Goal: Task Accomplishment & Management: Manage account settings

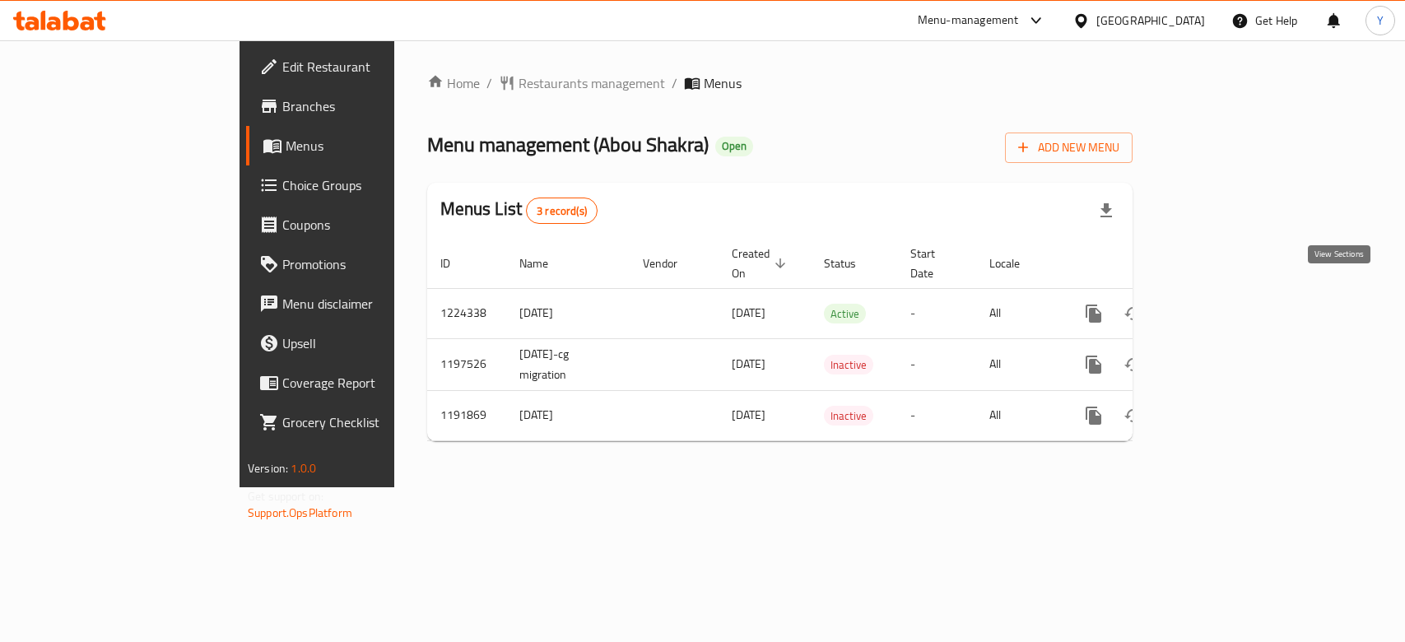
click at [1223, 304] on icon "enhanced table" at bounding box center [1213, 314] width 20 height 20
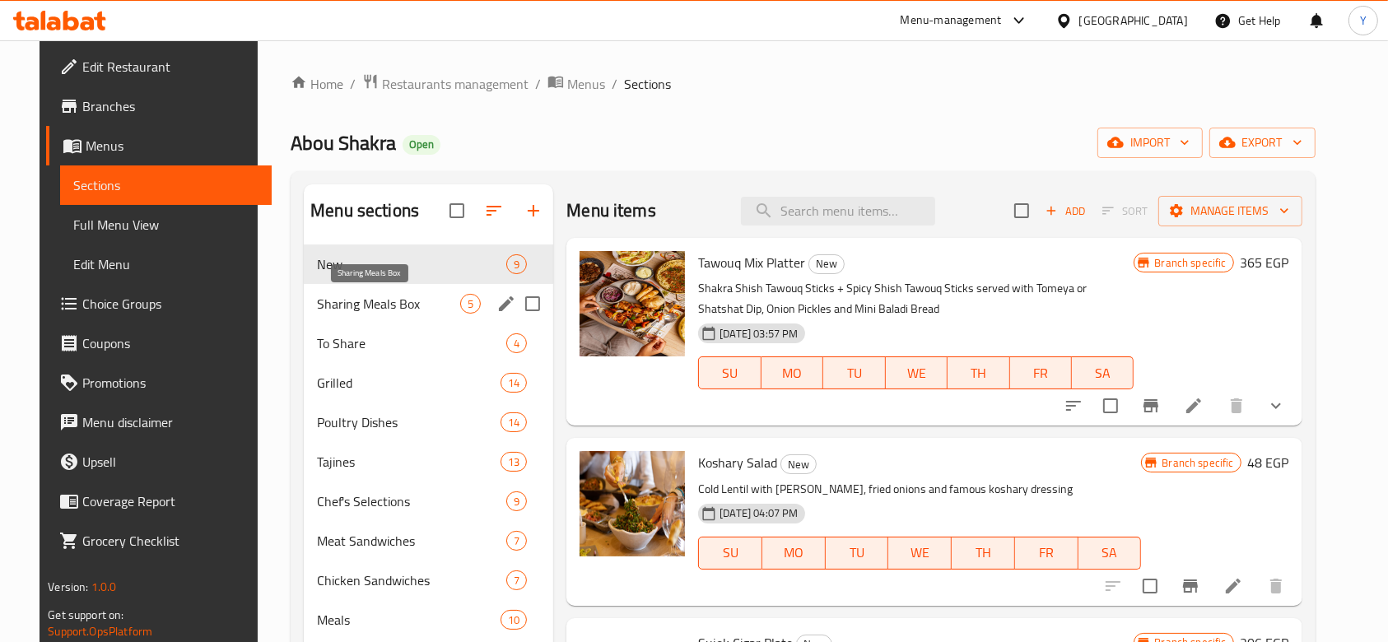
click at [347, 294] on span "Sharing Meals Box" at bounding box center [388, 304] width 143 height 20
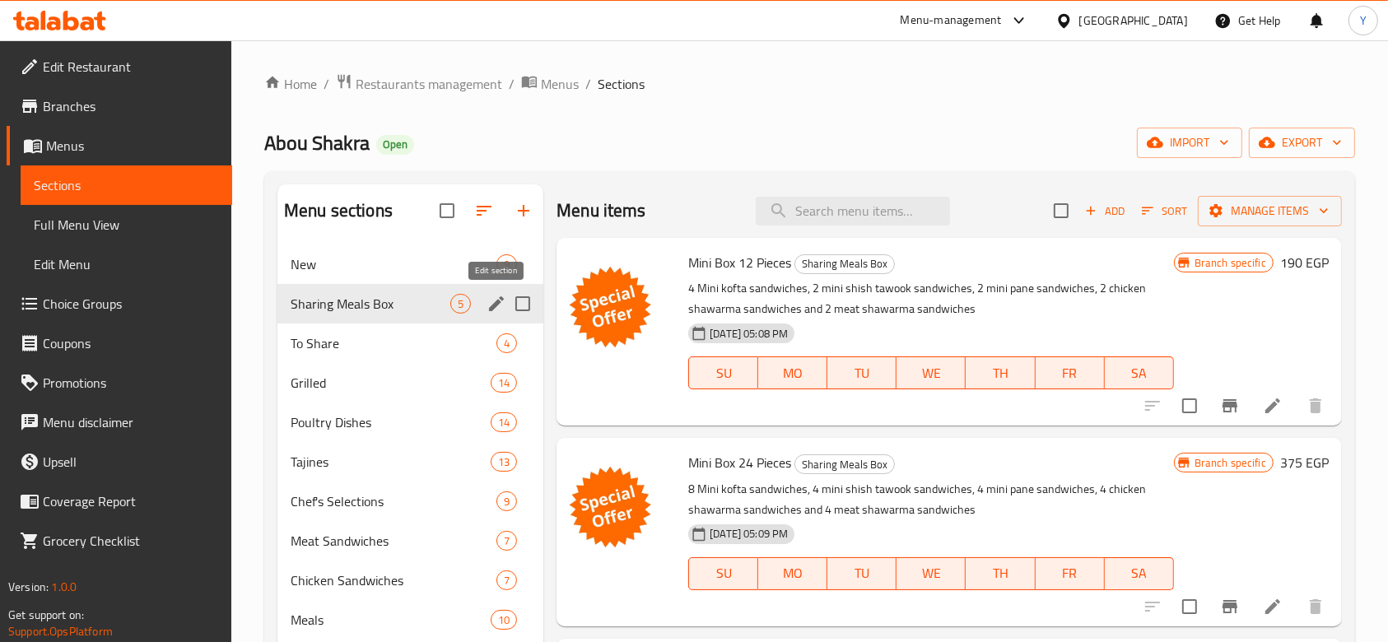
click at [496, 297] on icon "edit" at bounding box center [497, 304] width 20 height 20
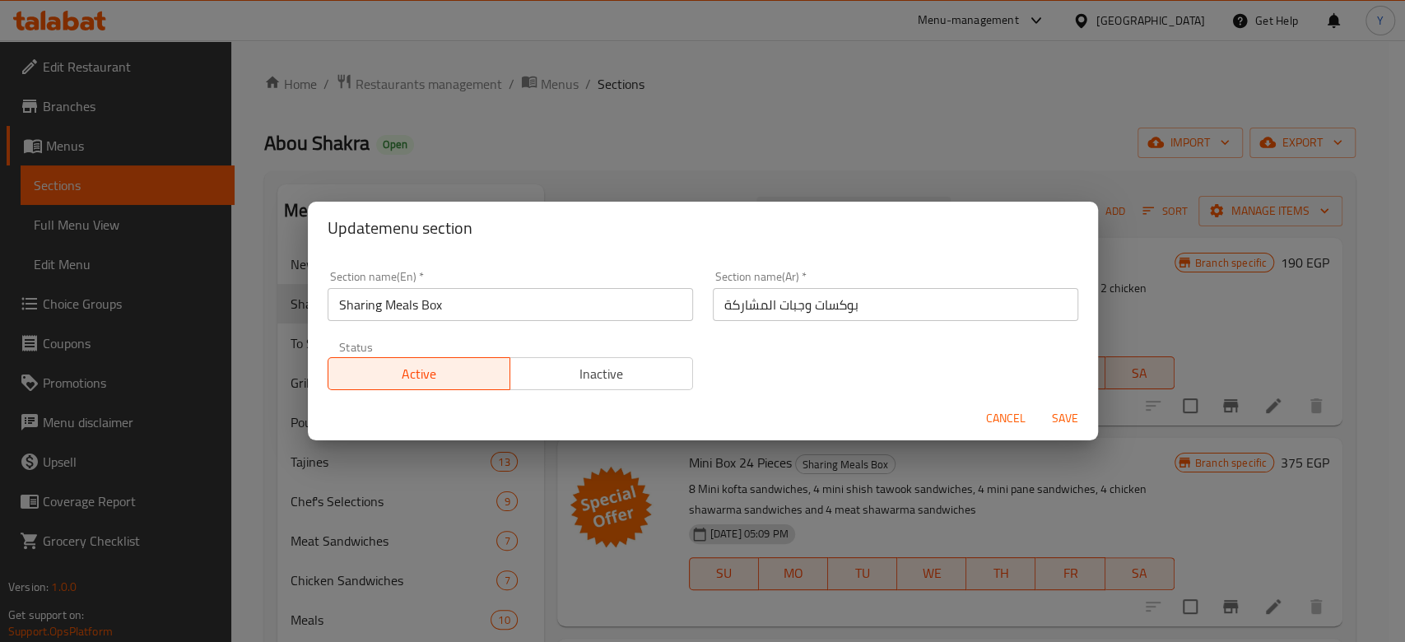
click at [612, 363] on span "Inactive" at bounding box center [602, 374] width 170 height 24
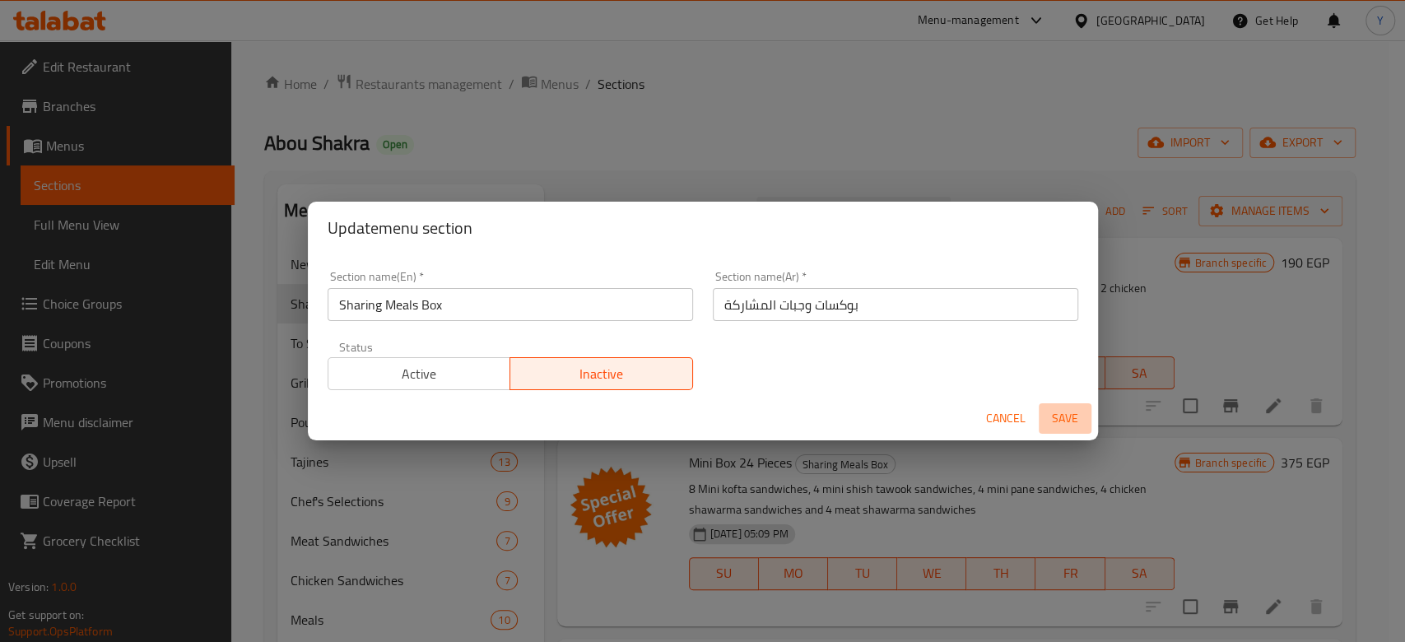
click at [1068, 412] on span "Save" at bounding box center [1066, 418] width 40 height 21
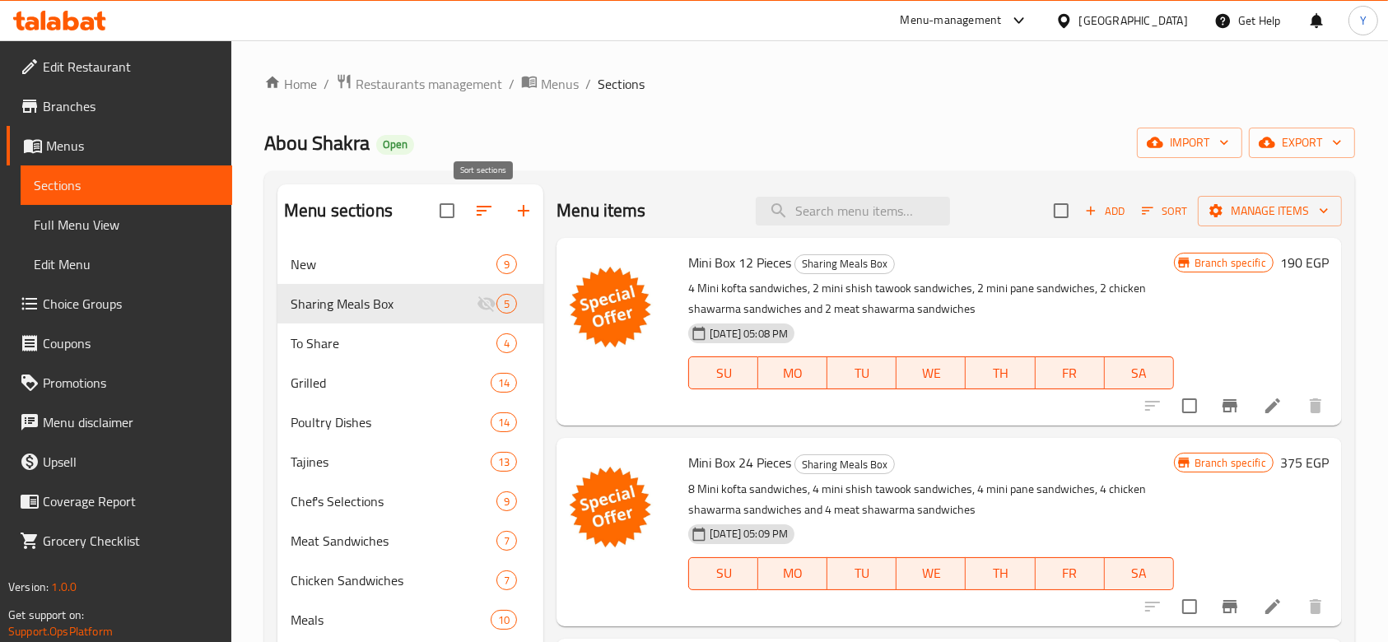
click at [483, 212] on icon "button" at bounding box center [484, 211] width 20 height 20
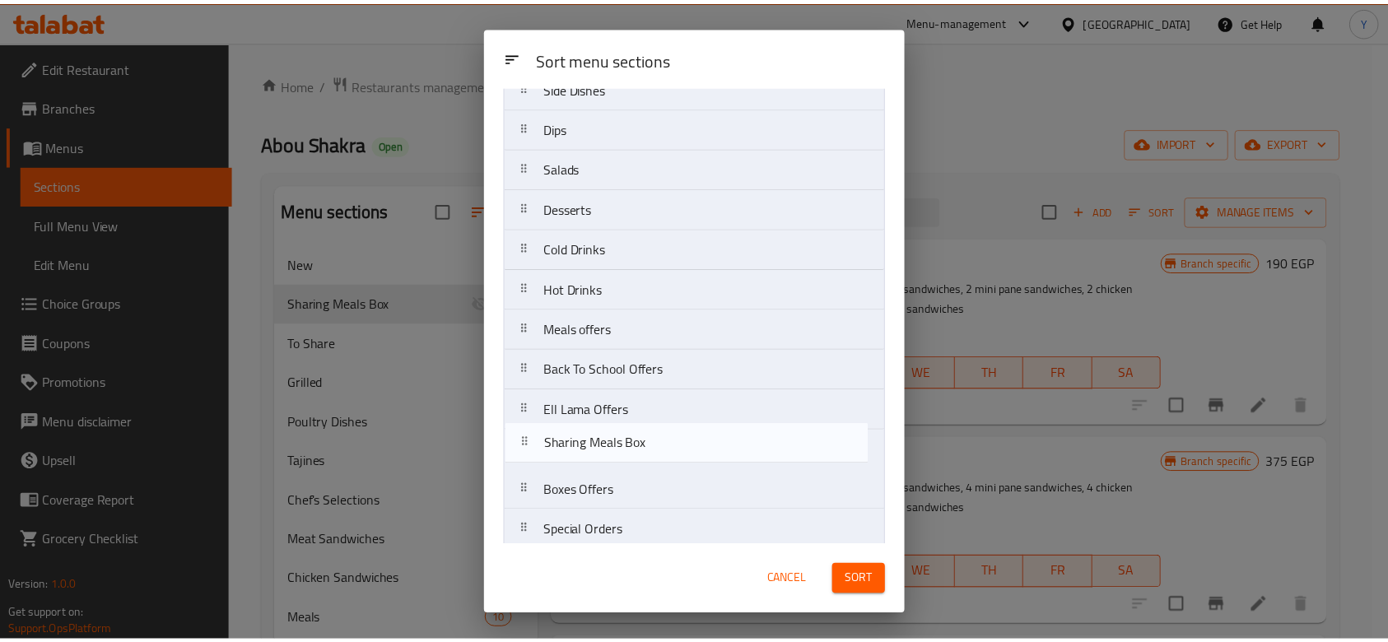
scroll to position [675, 0]
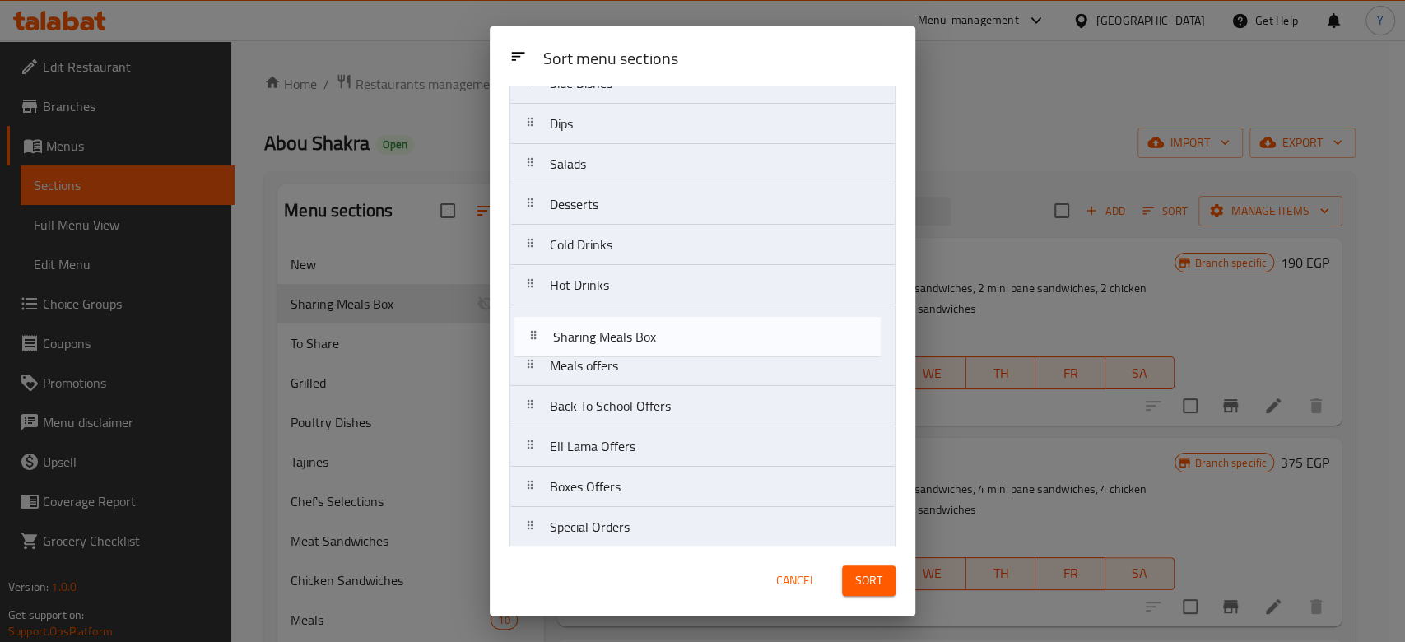
drag, startPoint x: 650, startPoint y: 196, endPoint x: 652, endPoint y: 343, distance: 147.4
click at [652, 343] on nav "New Sharing Meals Box To Share Grilled Poultry Dishes Tajines Chef's Selections…" at bounding box center [703, 2] width 386 height 1091
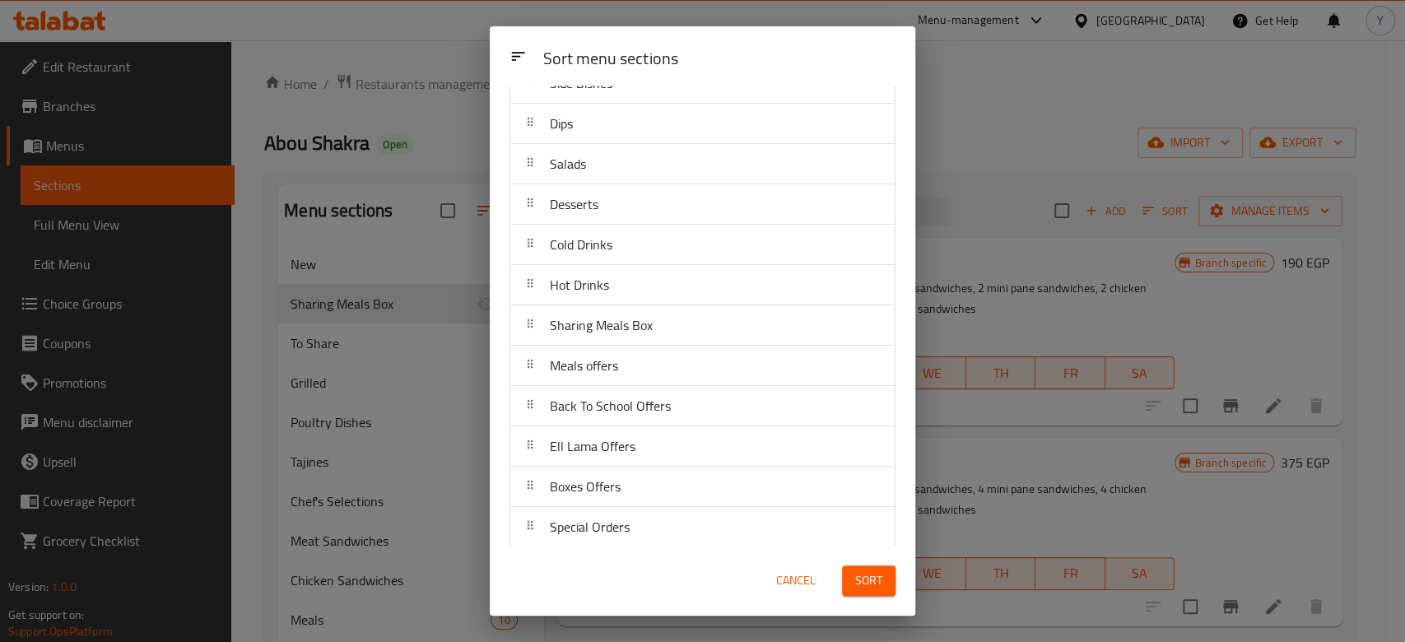
click at [869, 577] on span "Sort" at bounding box center [868, 581] width 27 height 21
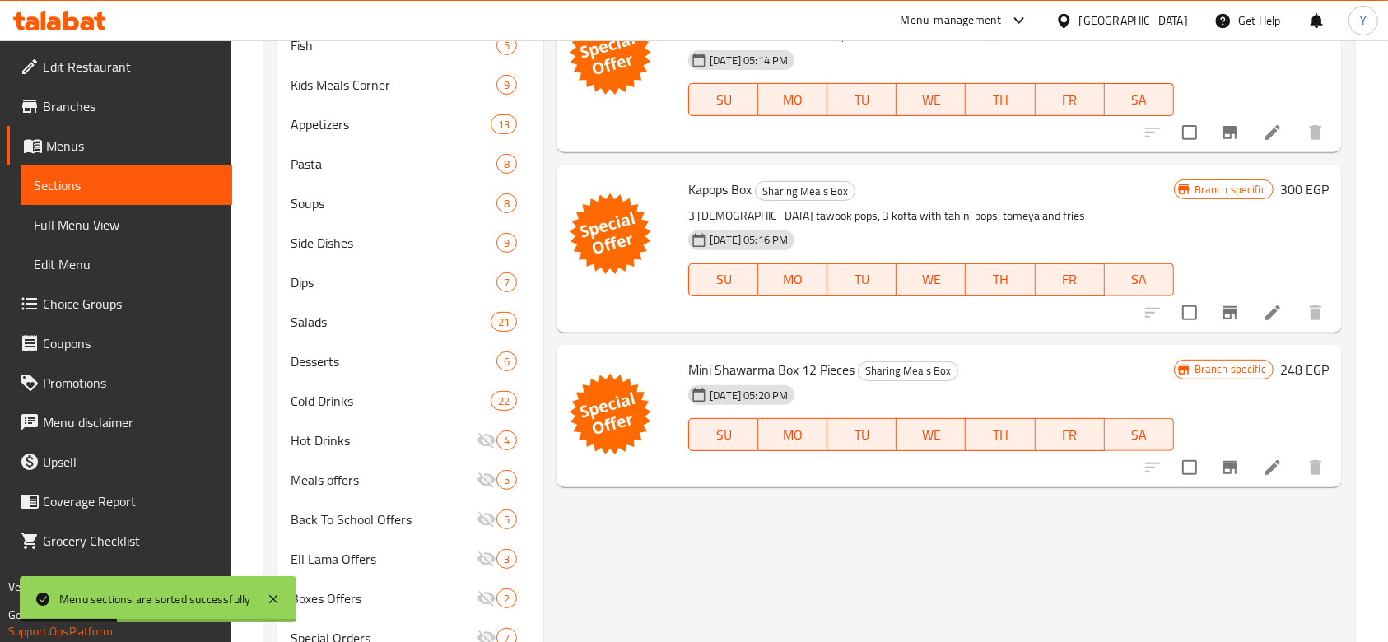
scroll to position [656, 0]
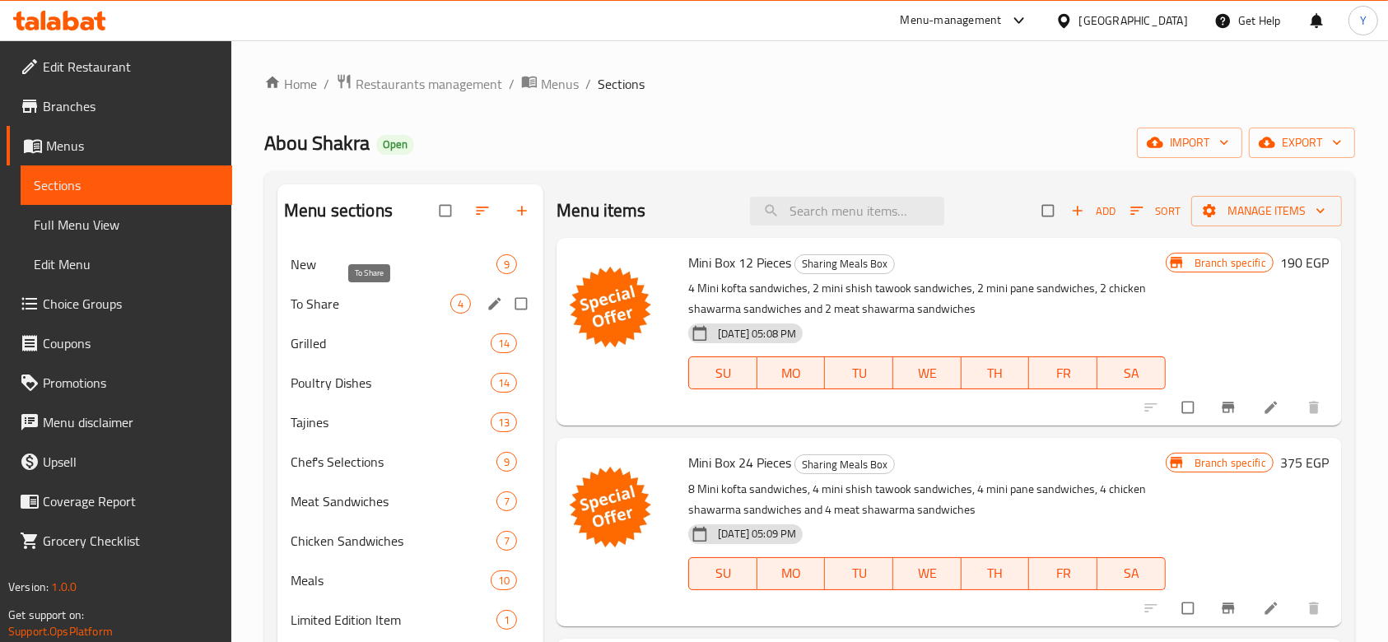
click at [366, 301] on span "To Share" at bounding box center [371, 304] width 160 height 20
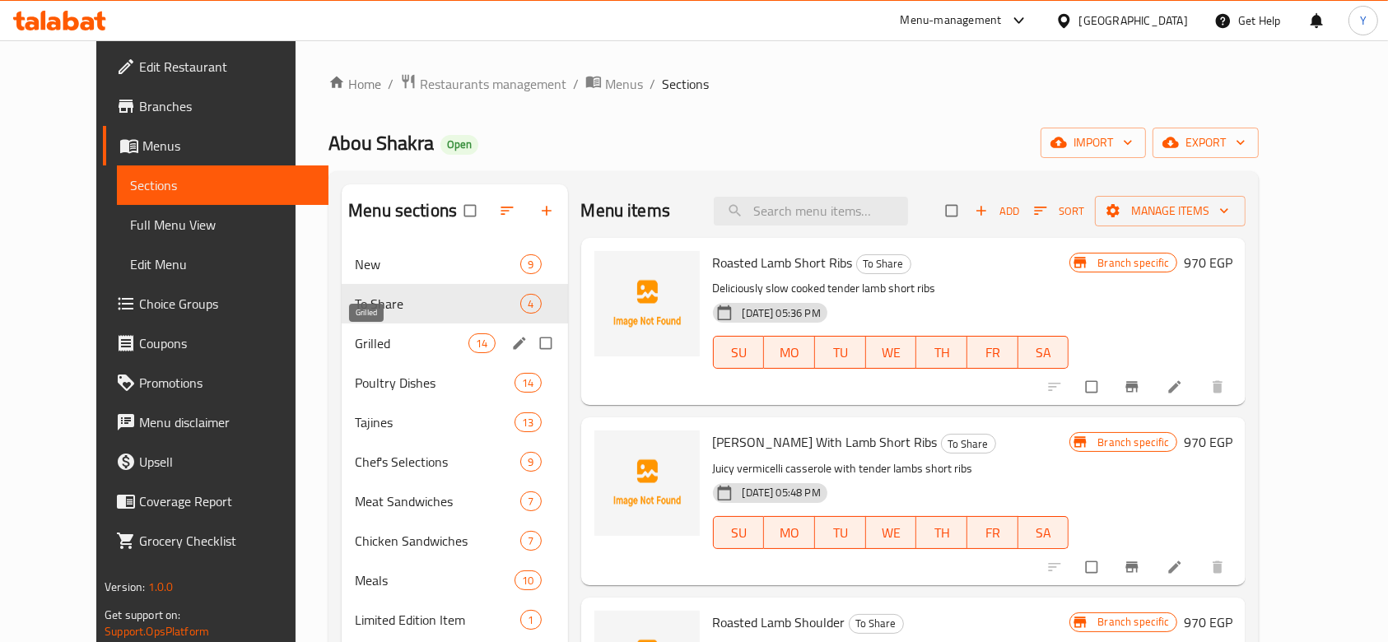
click at [371, 346] on span "Grilled" at bounding box center [412, 343] width 114 height 20
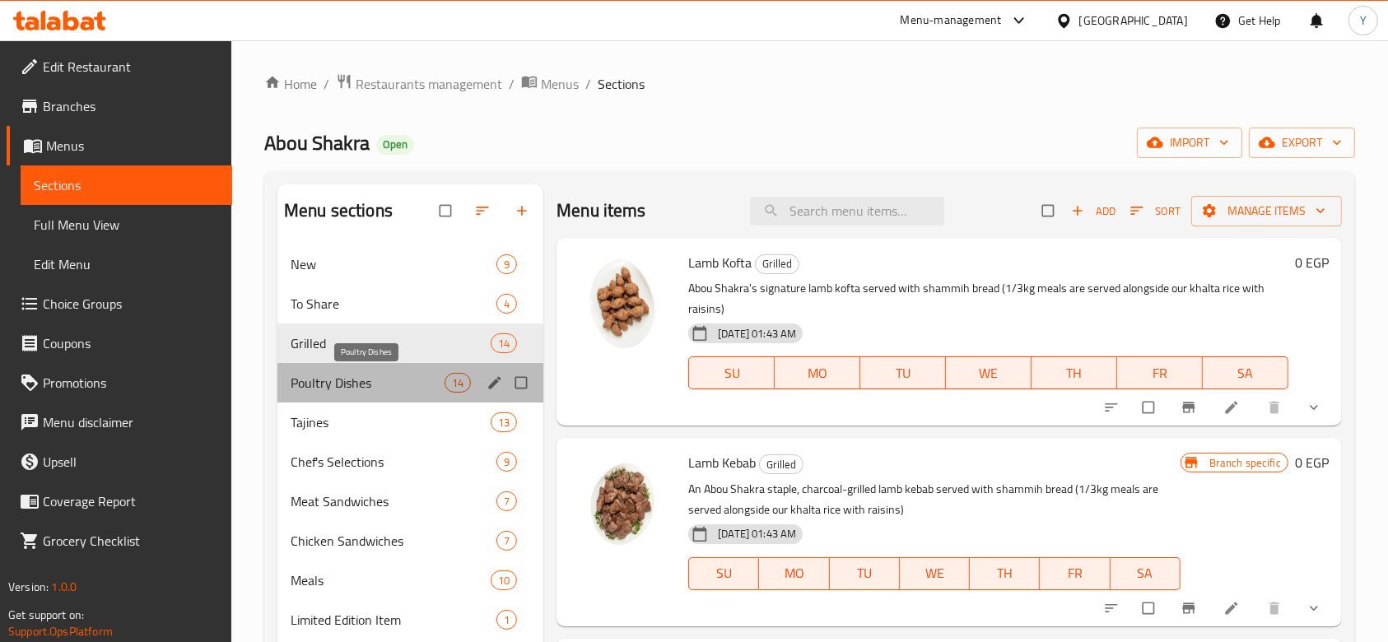
click at [387, 380] on span "Poultry Dishes" at bounding box center [368, 383] width 154 height 20
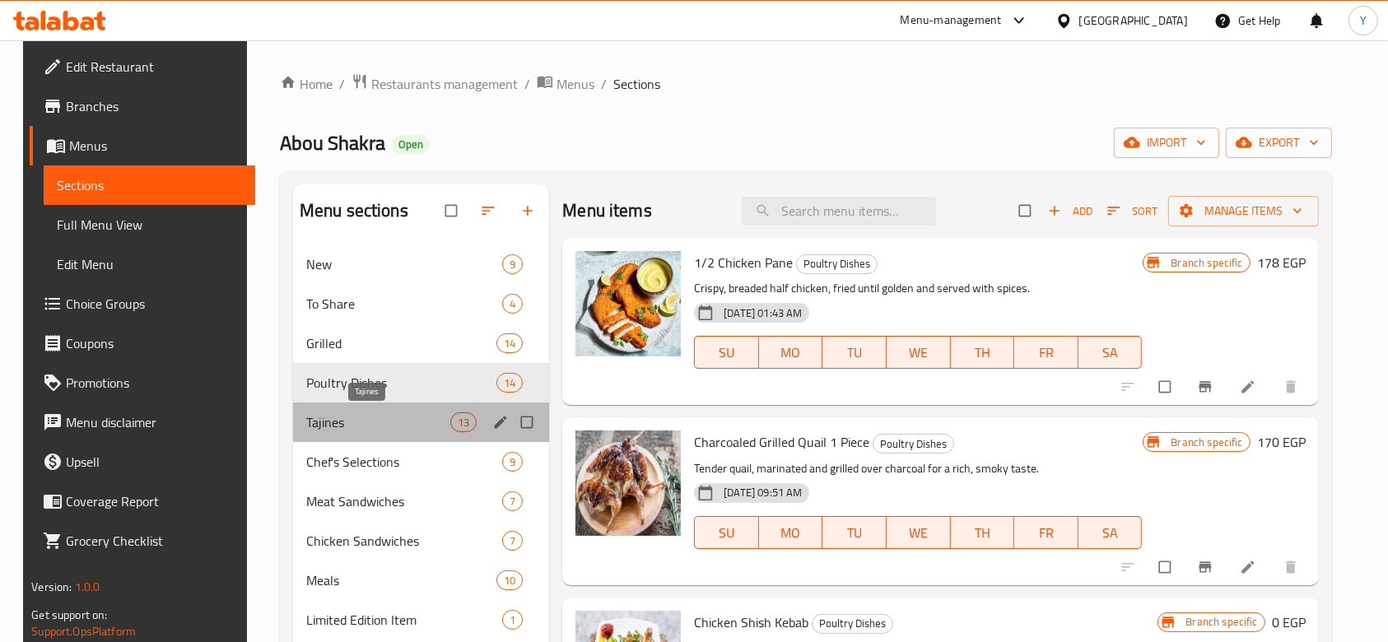
click at [380, 418] on span "Tajines" at bounding box center [378, 422] width 144 height 20
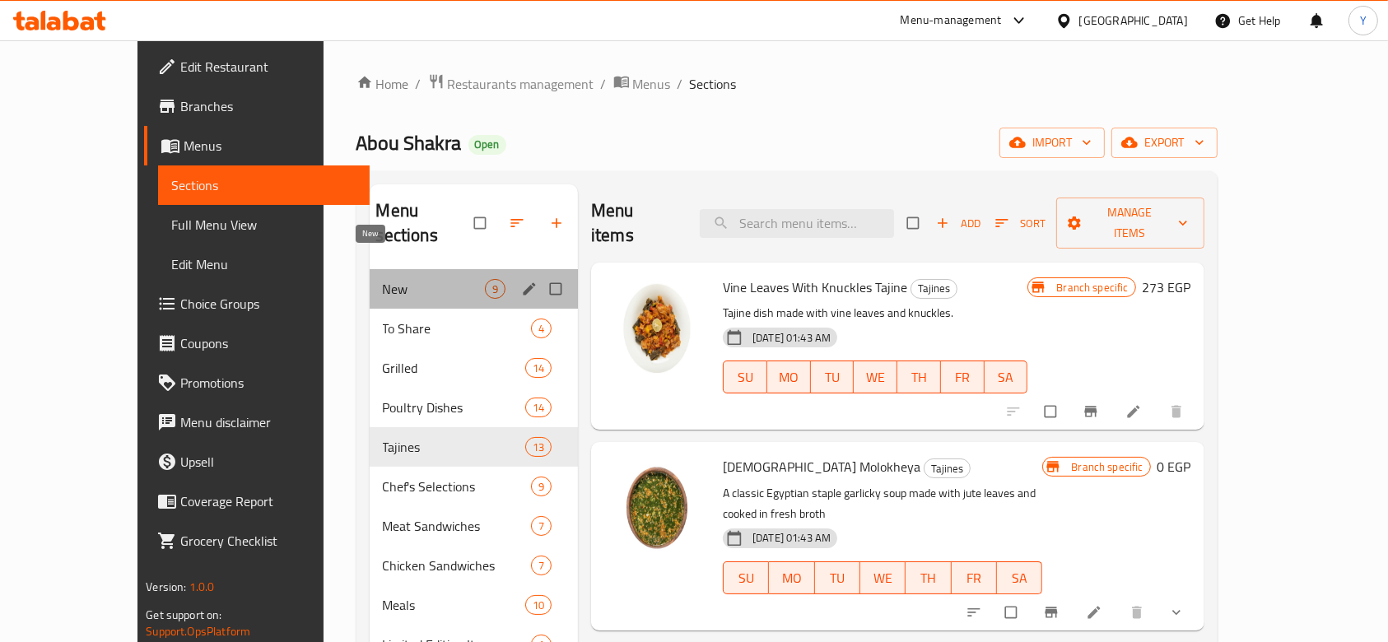
click at [383, 279] on span "New" at bounding box center [434, 289] width 102 height 20
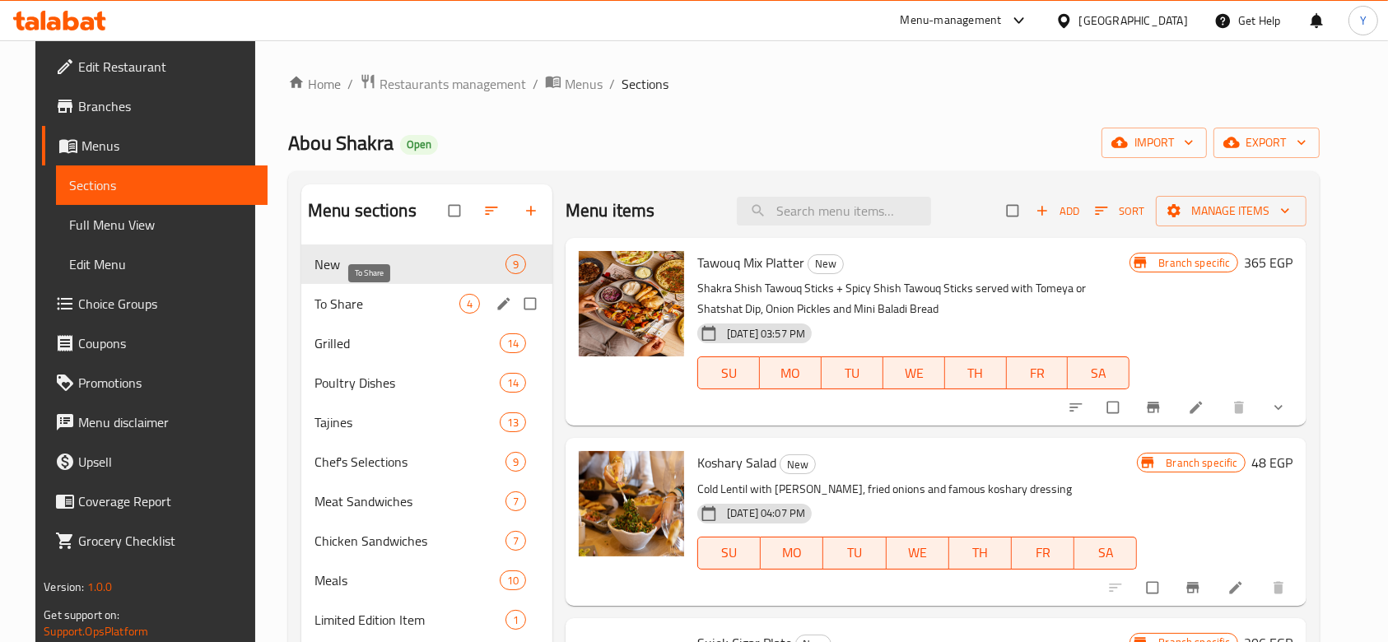
click at [364, 305] on span "To Share" at bounding box center [387, 304] width 145 height 20
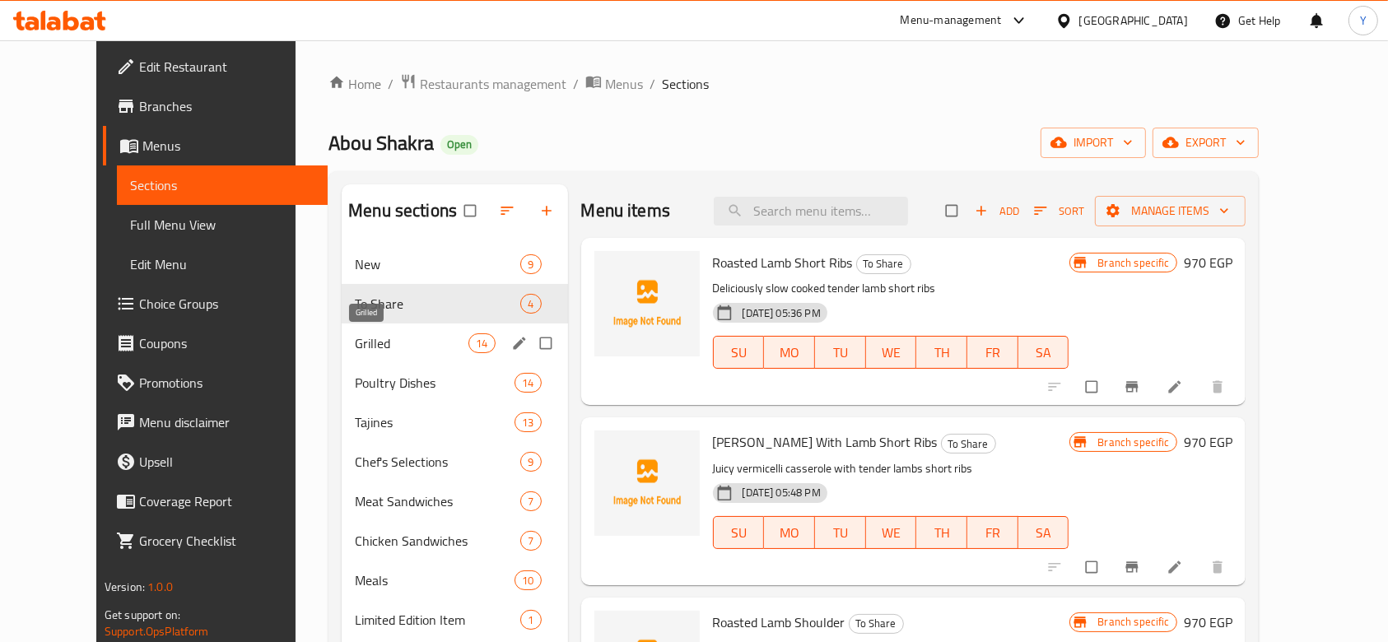
click at [385, 344] on span "Grilled" at bounding box center [412, 343] width 114 height 20
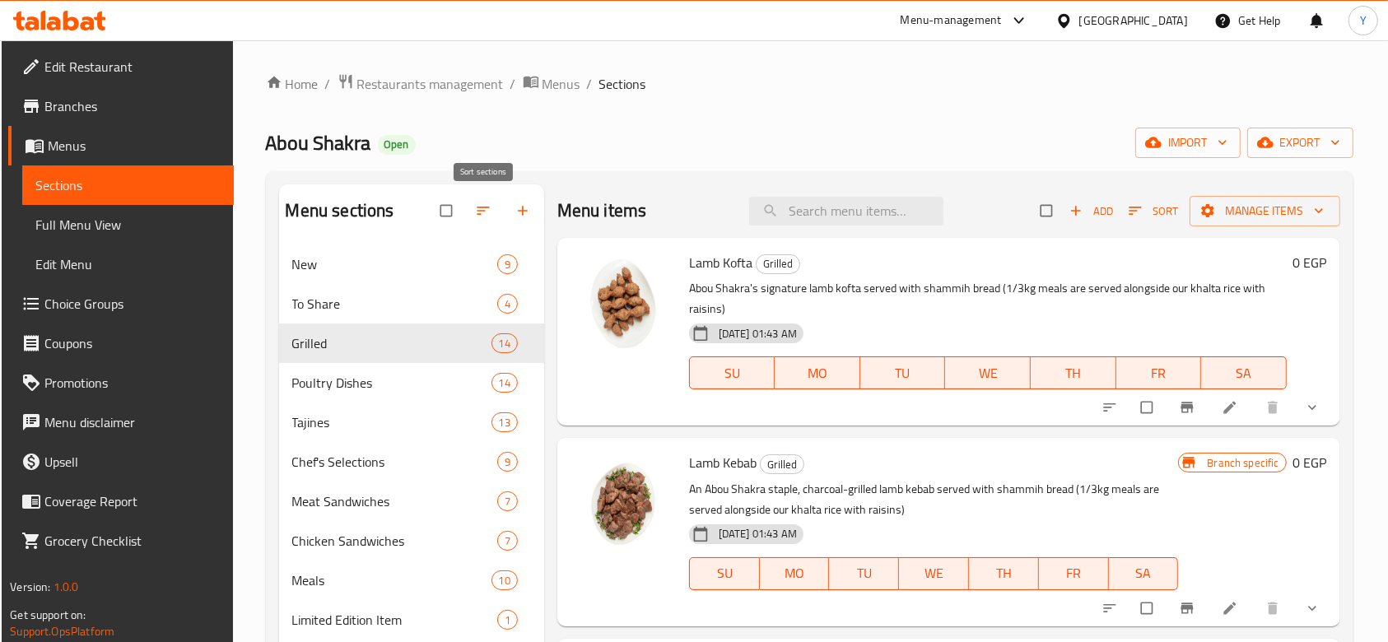
click at [490, 214] on icon "button" at bounding box center [483, 211] width 16 height 16
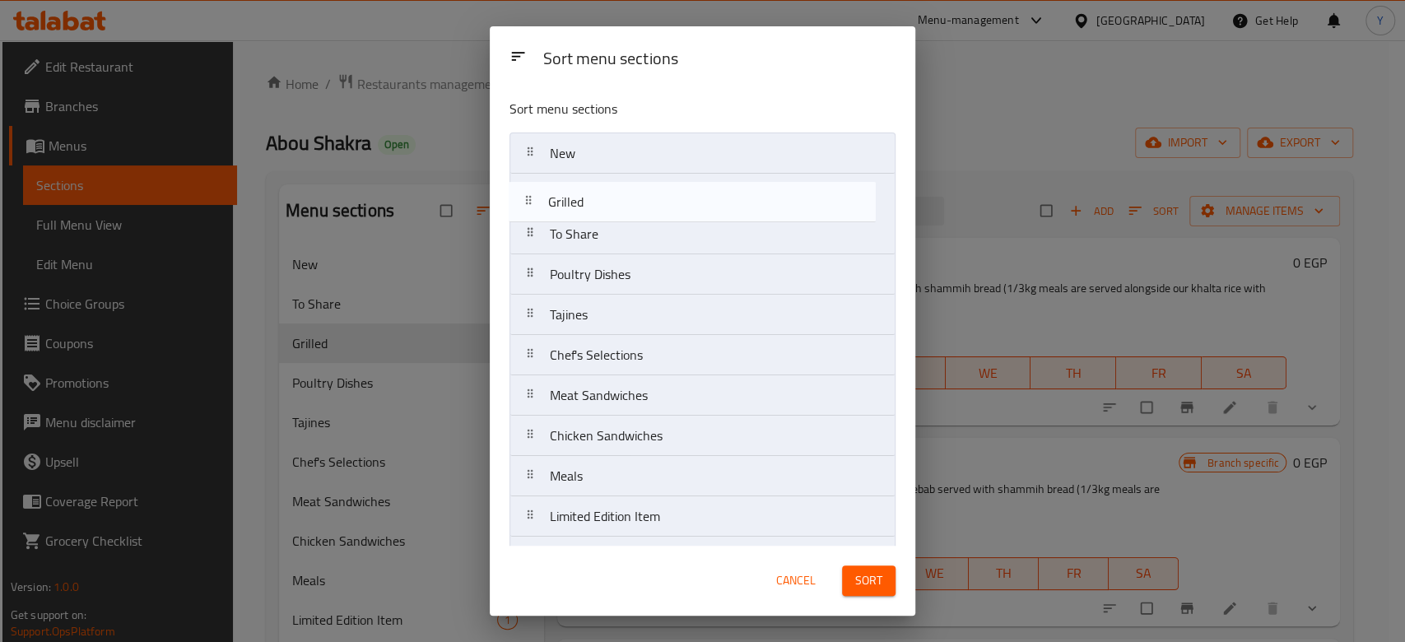
drag, startPoint x: 594, startPoint y: 225, endPoint x: 592, endPoint y: 185, distance: 39.6
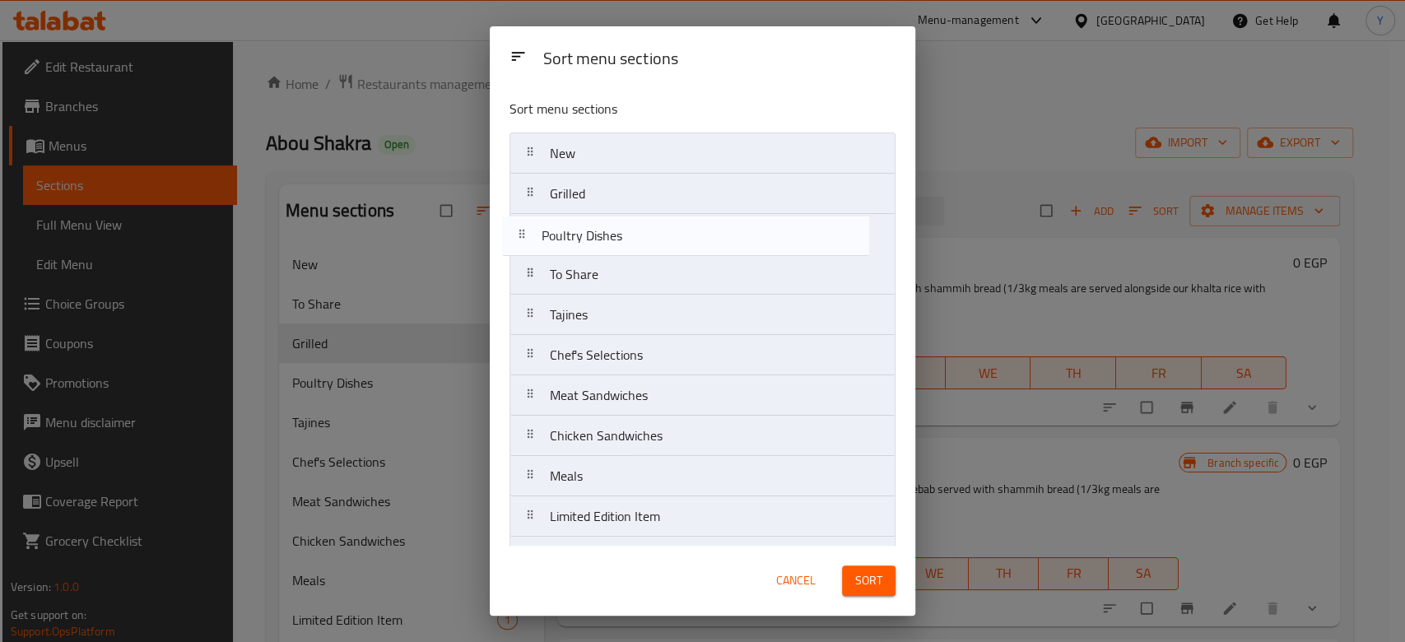
drag, startPoint x: 729, startPoint y: 277, endPoint x: 718, endPoint y: 234, distance: 44.3
drag, startPoint x: 720, startPoint y: 271, endPoint x: 713, endPoint y: 186, distance: 85.1
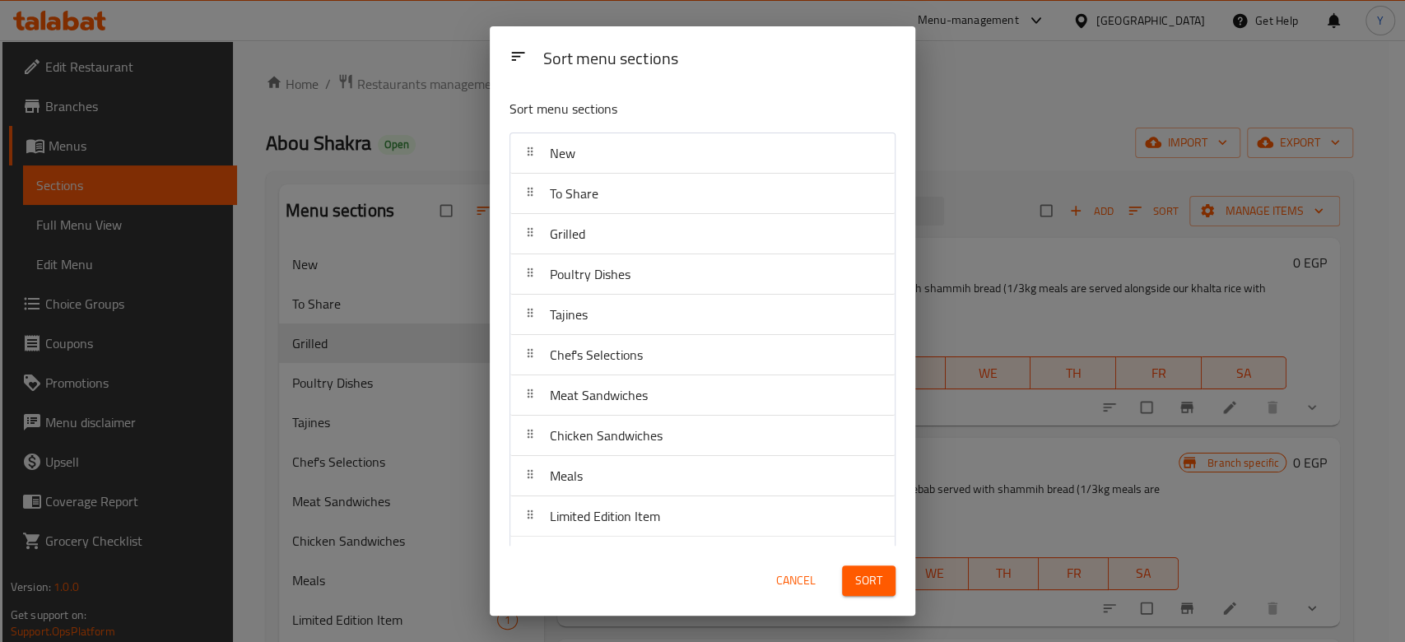
click at [867, 576] on span "Sort" at bounding box center [868, 581] width 27 height 21
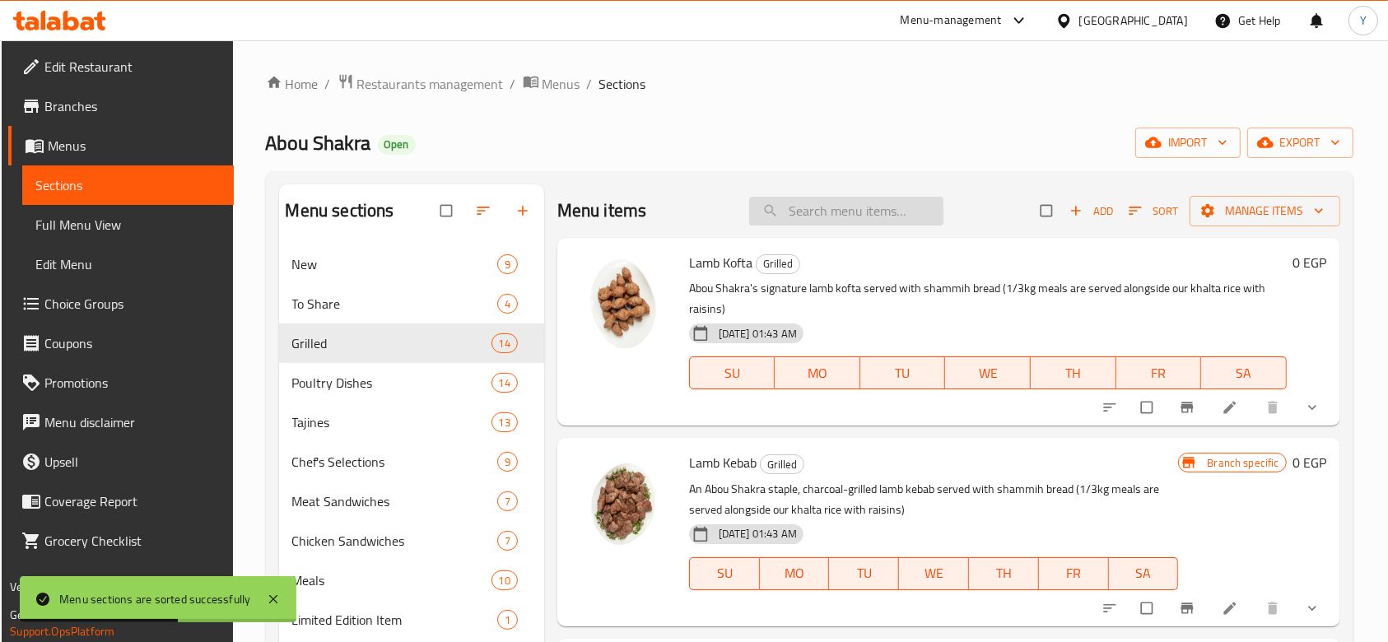
click at [820, 209] on input "search" at bounding box center [846, 211] width 194 height 29
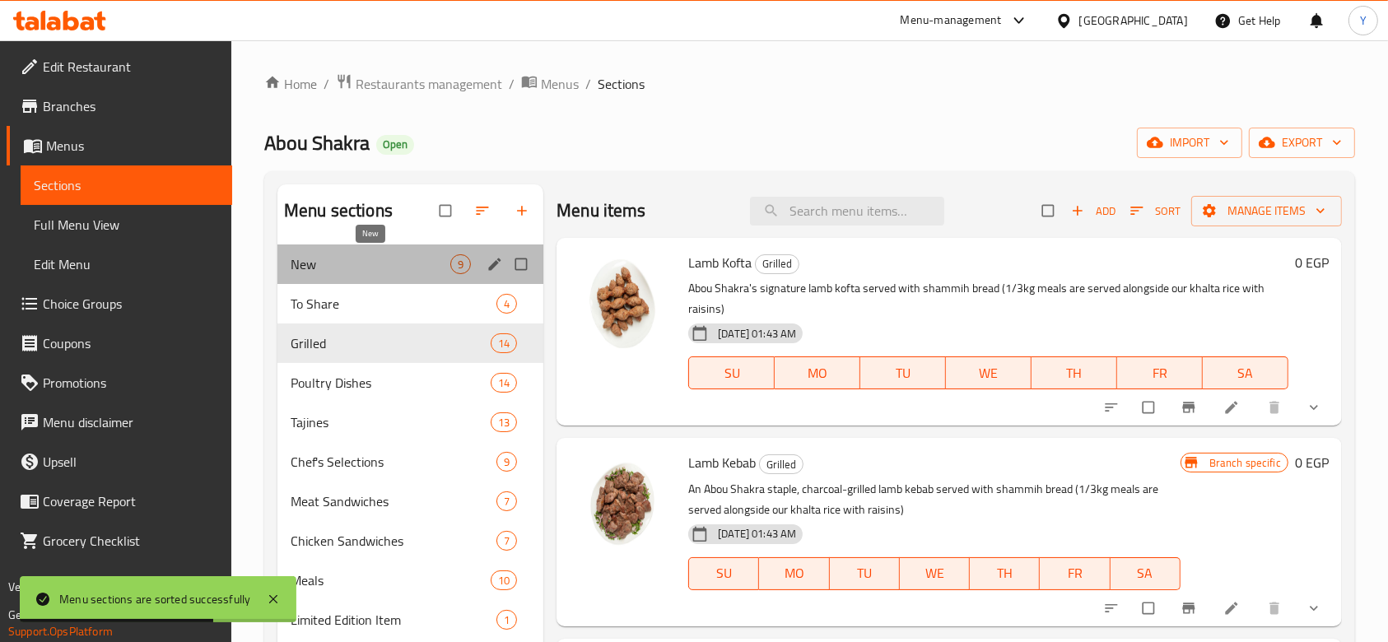
click at [362, 271] on span "New" at bounding box center [371, 264] width 160 height 20
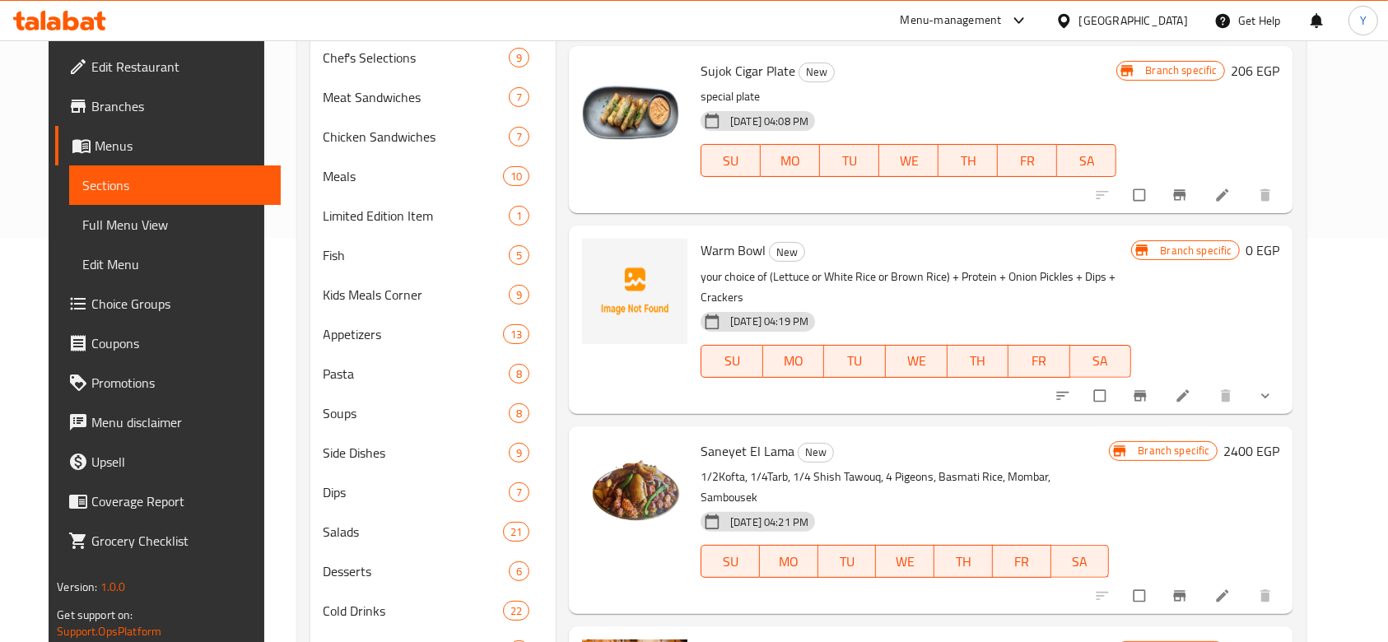
scroll to position [151, 0]
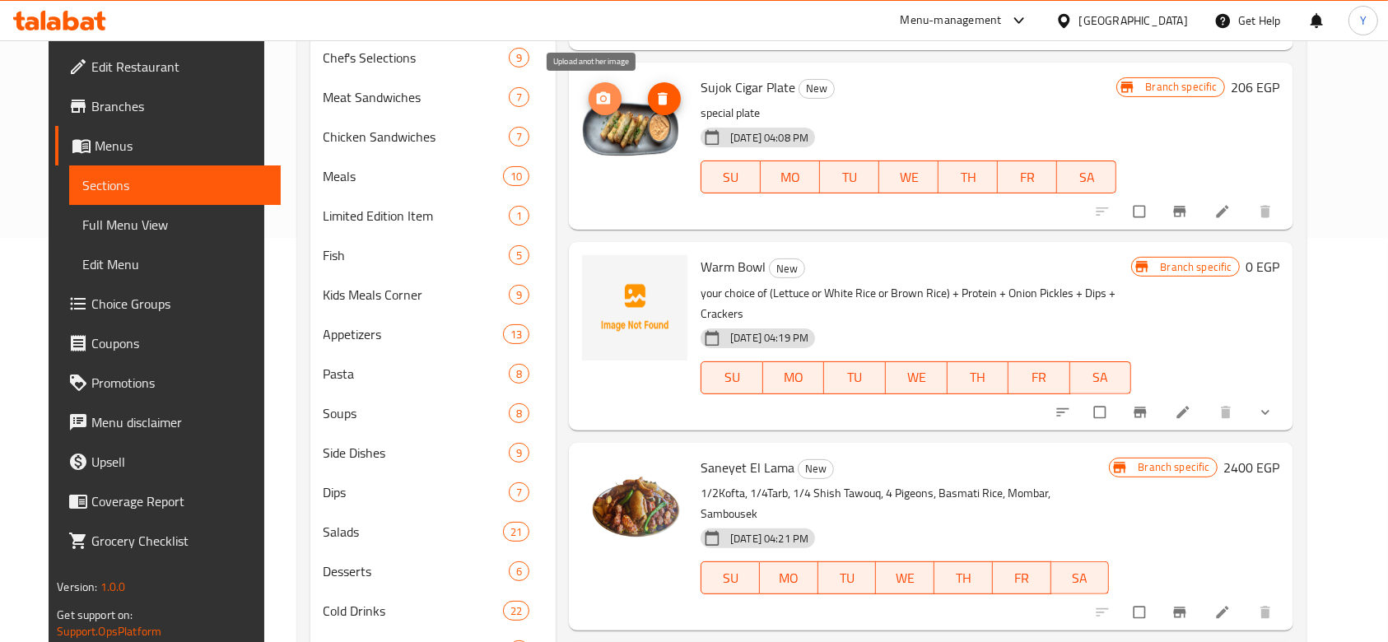
click at [597, 97] on icon "upload picture" at bounding box center [604, 97] width 14 height 12
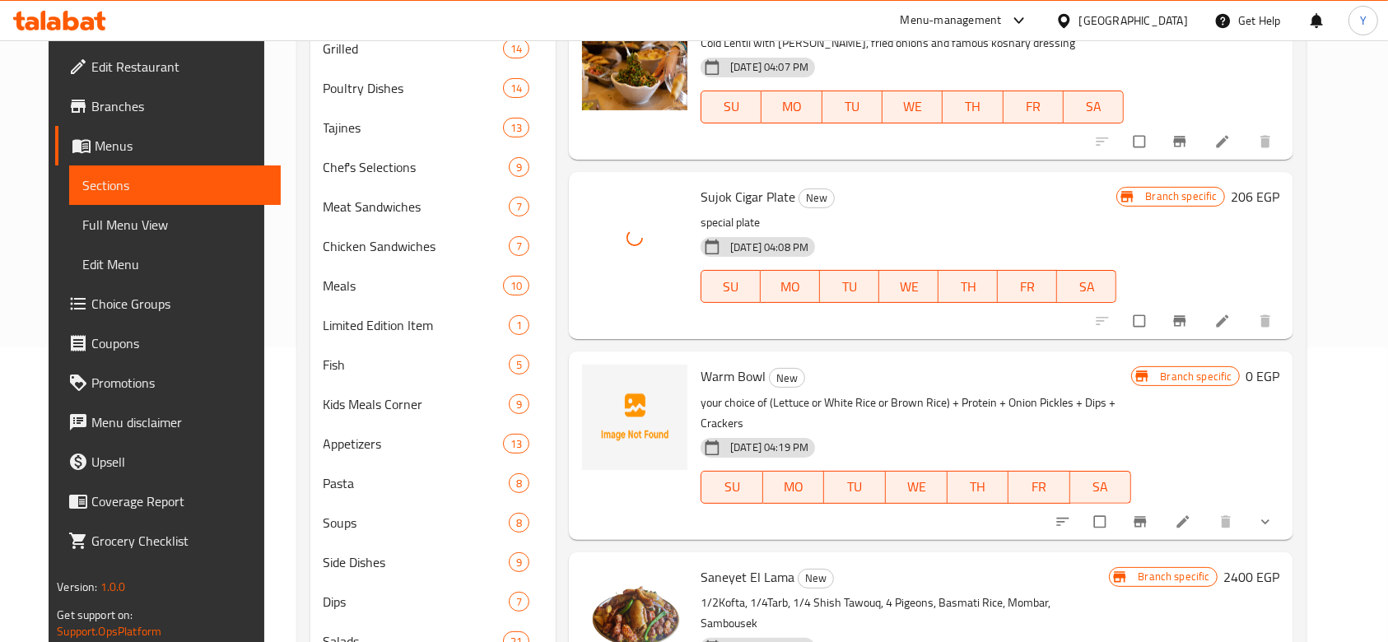
scroll to position [292, 0]
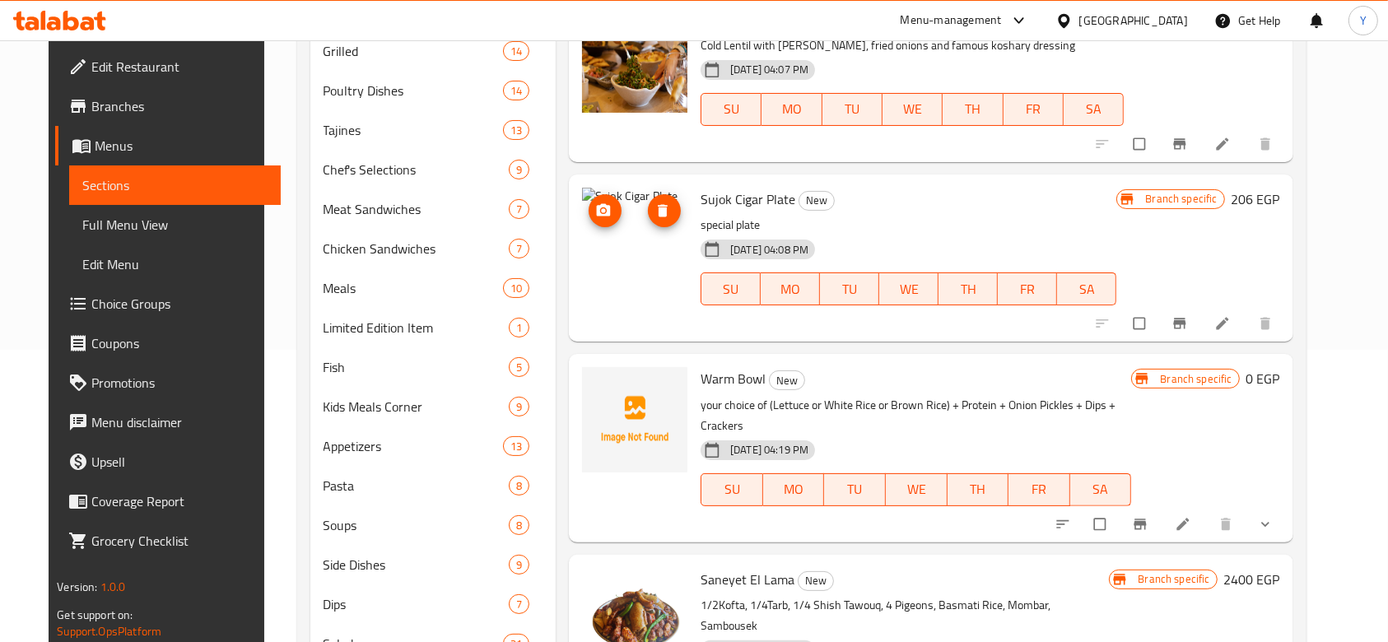
click at [601, 210] on circle "upload picture" at bounding box center [603, 210] width 4 height 4
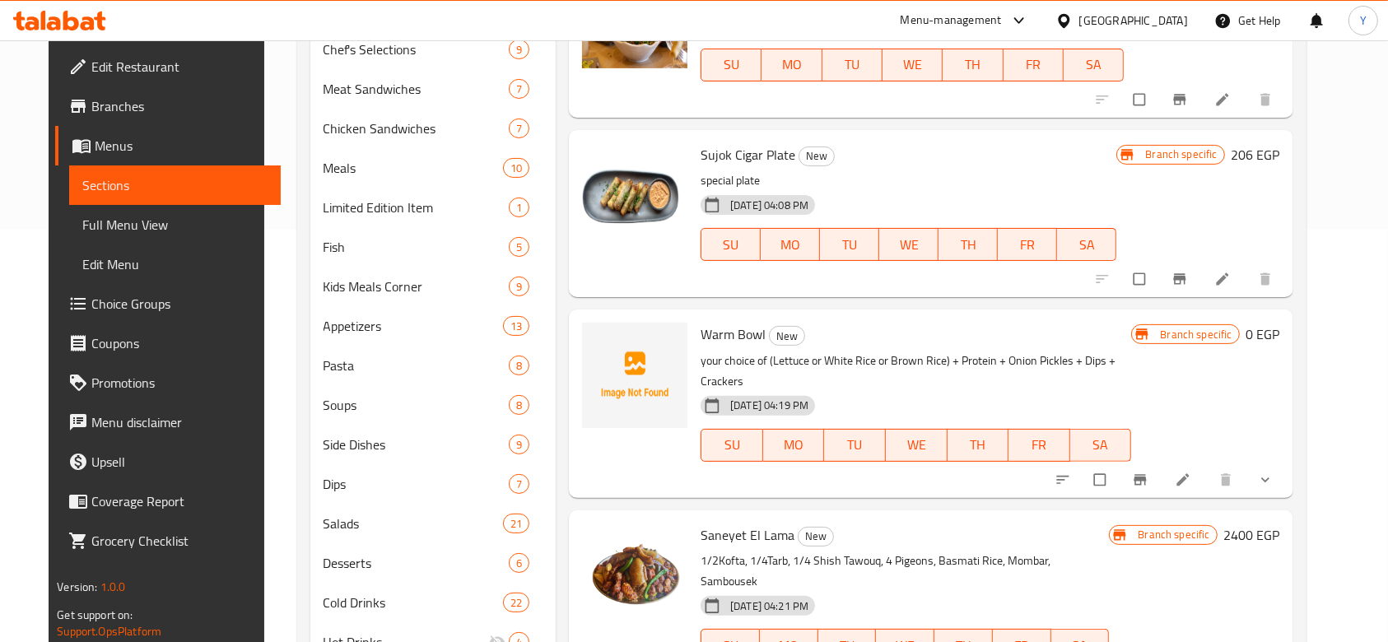
scroll to position [78, 0]
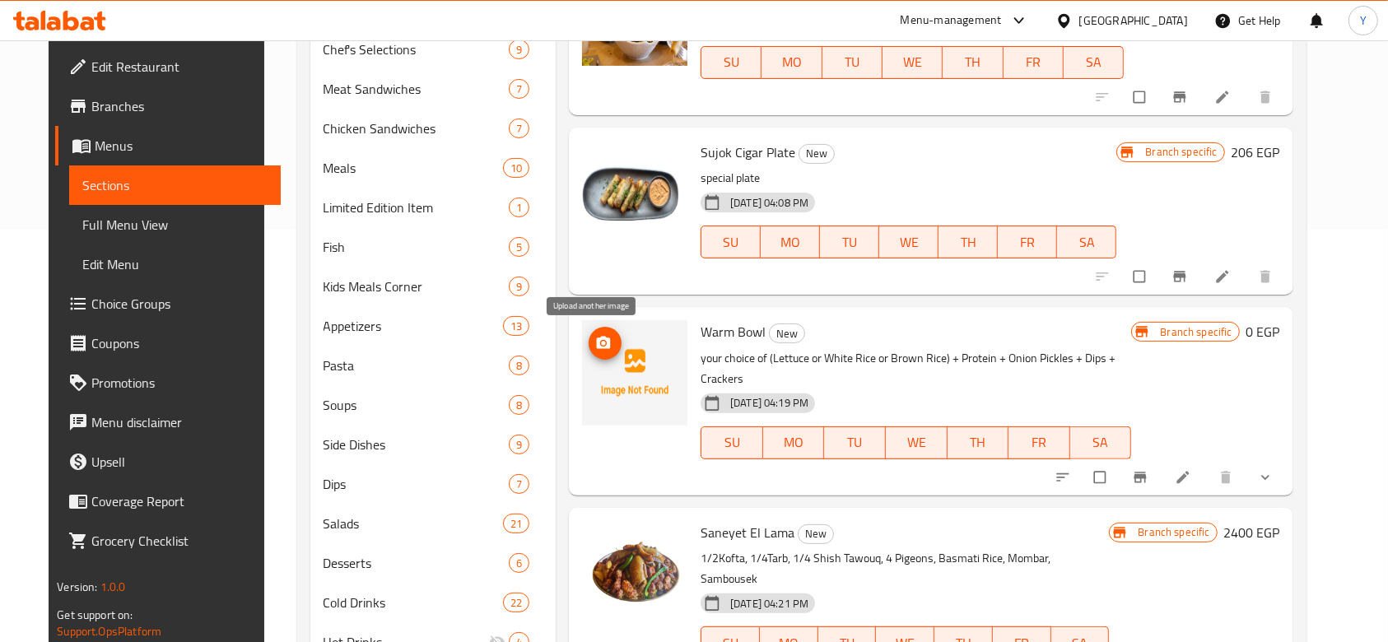
click at [601, 344] on circle "upload picture" at bounding box center [603, 344] width 4 height 4
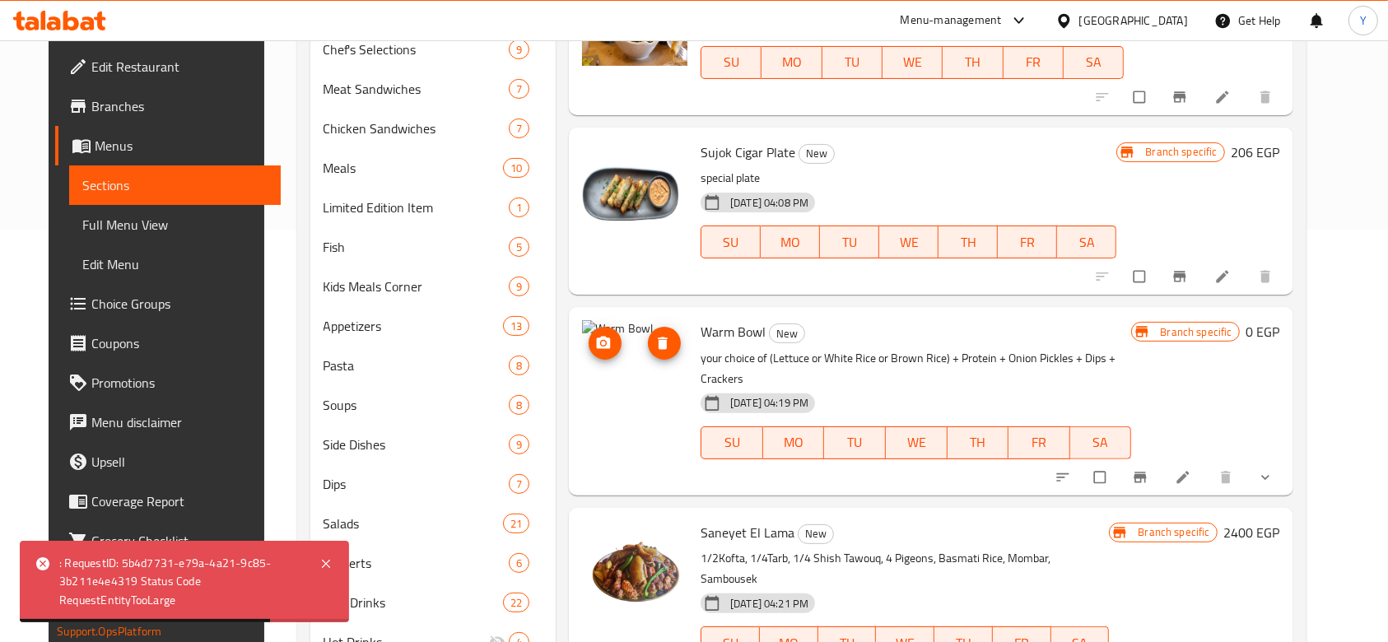
click at [601, 343] on circle "upload picture" at bounding box center [603, 344] width 4 height 4
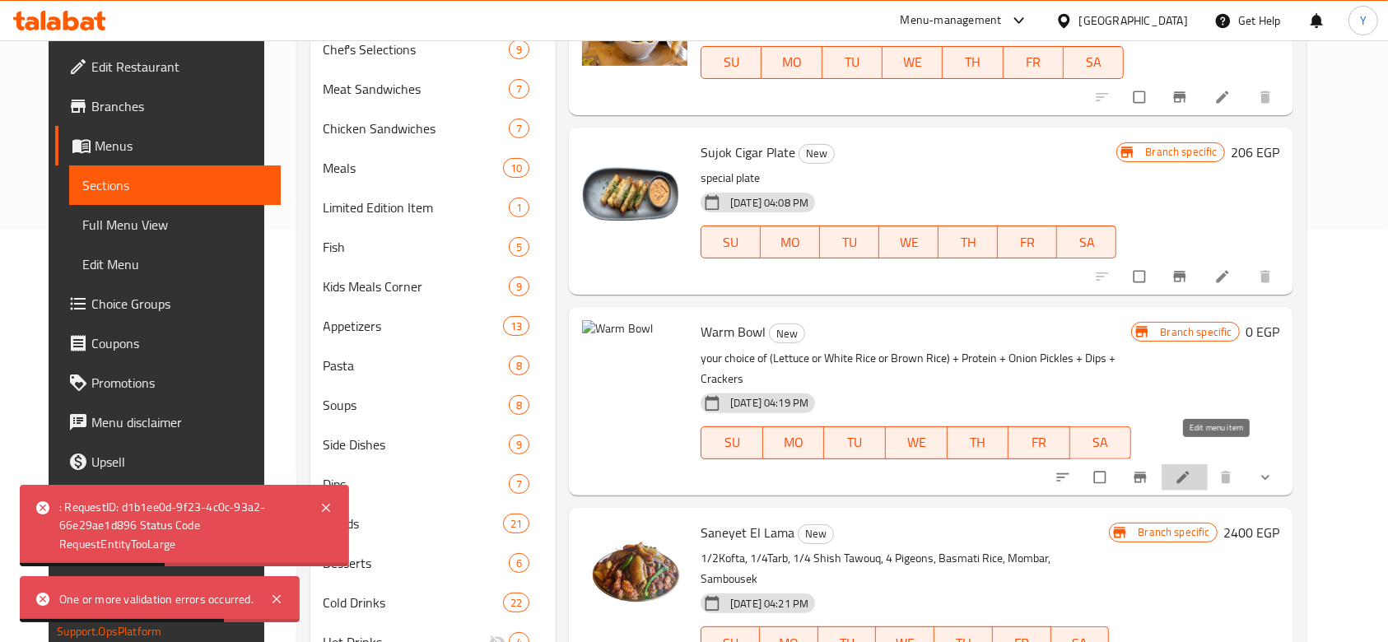
click at [1191, 469] on icon at bounding box center [1183, 477] width 16 height 16
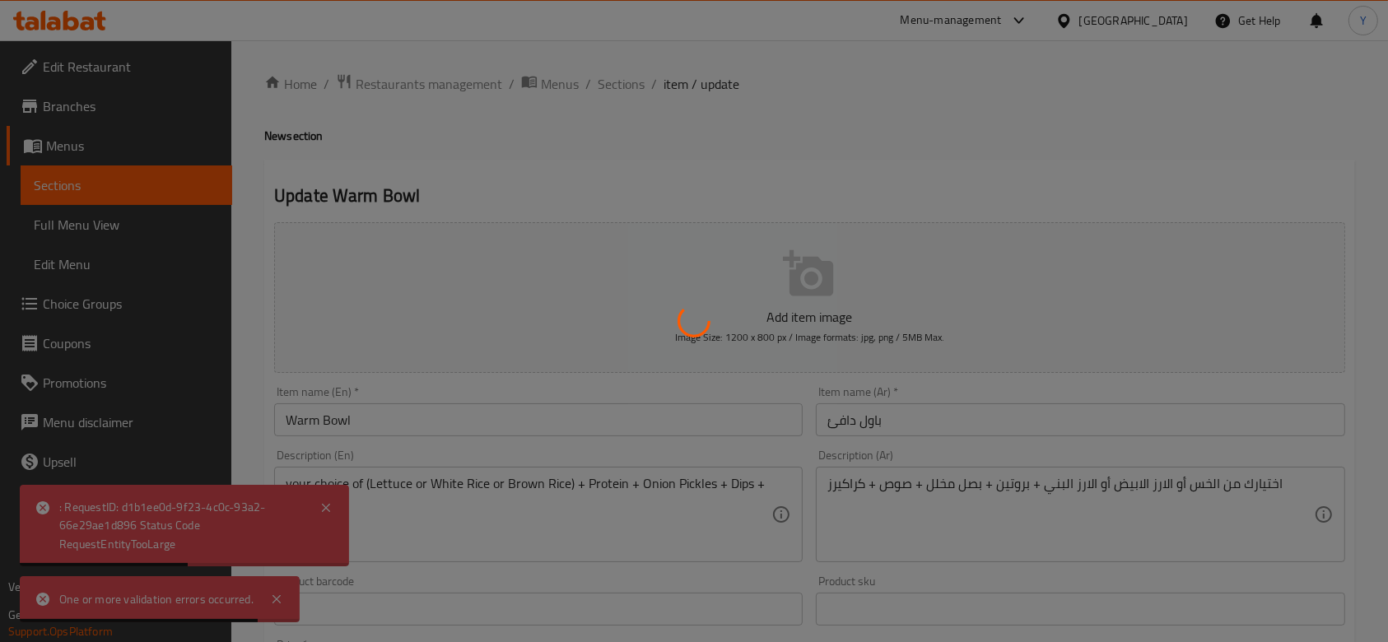
type input "بروتين اختيارات"
type input "0"
type input "1"
type input "باول"
type input "0"
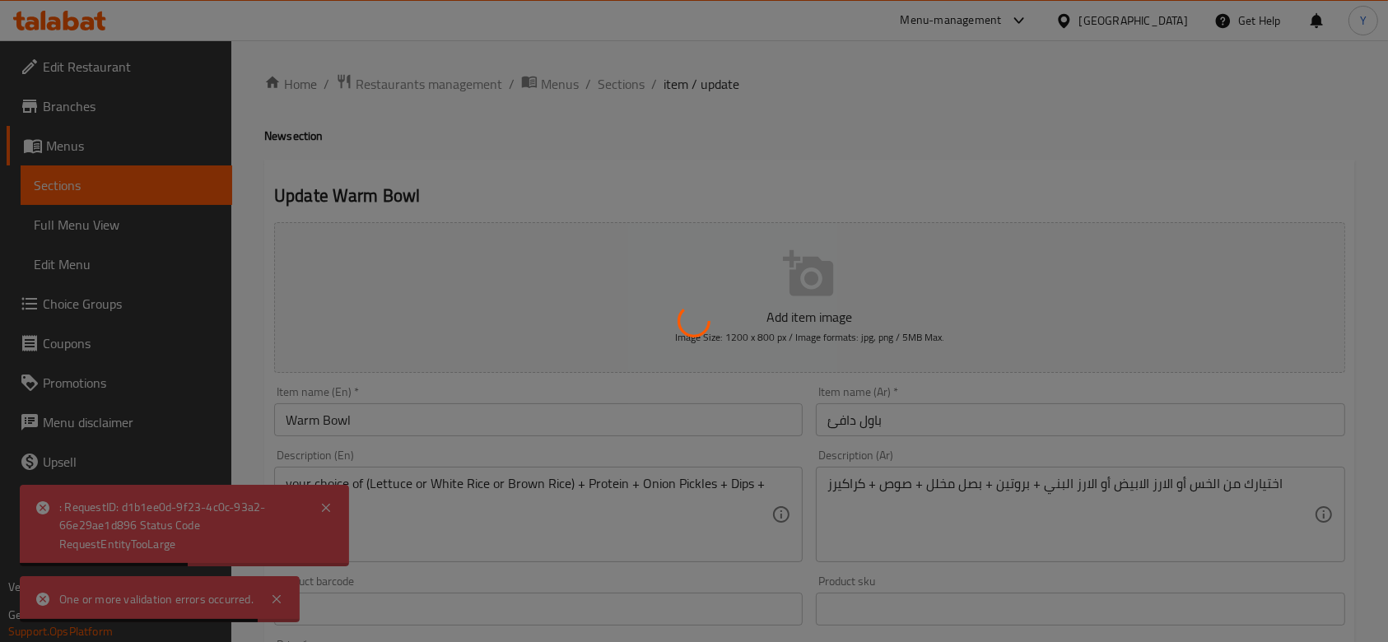
type input "1"
type input "اختيار الديب"
type input "0"
type input "1"
type input "توبينج"
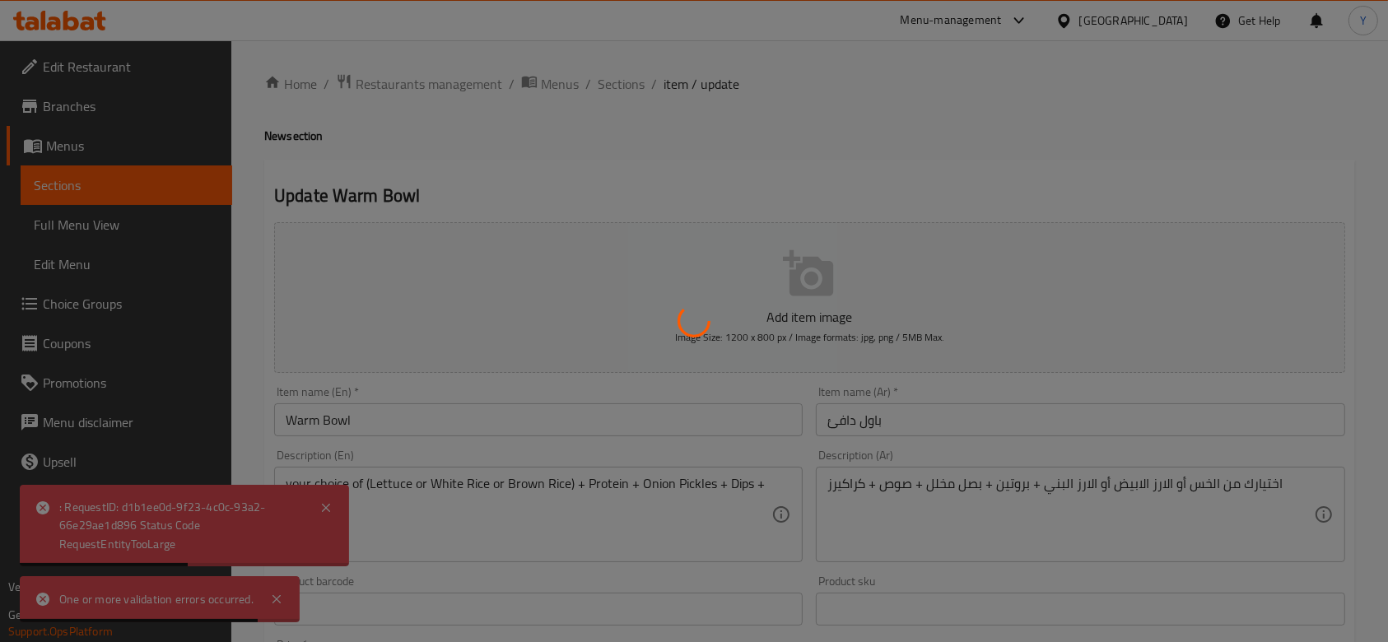
type input "0"
type input "1"
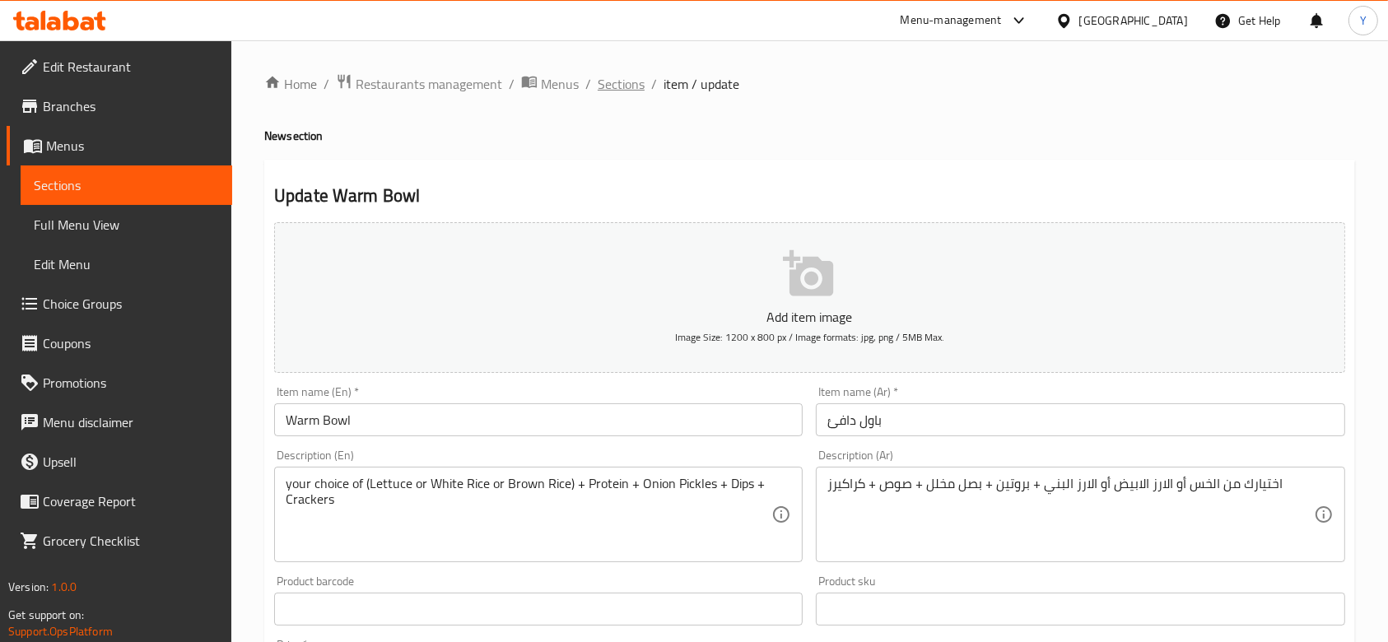
click at [618, 88] on span "Sections" at bounding box center [621, 84] width 47 height 20
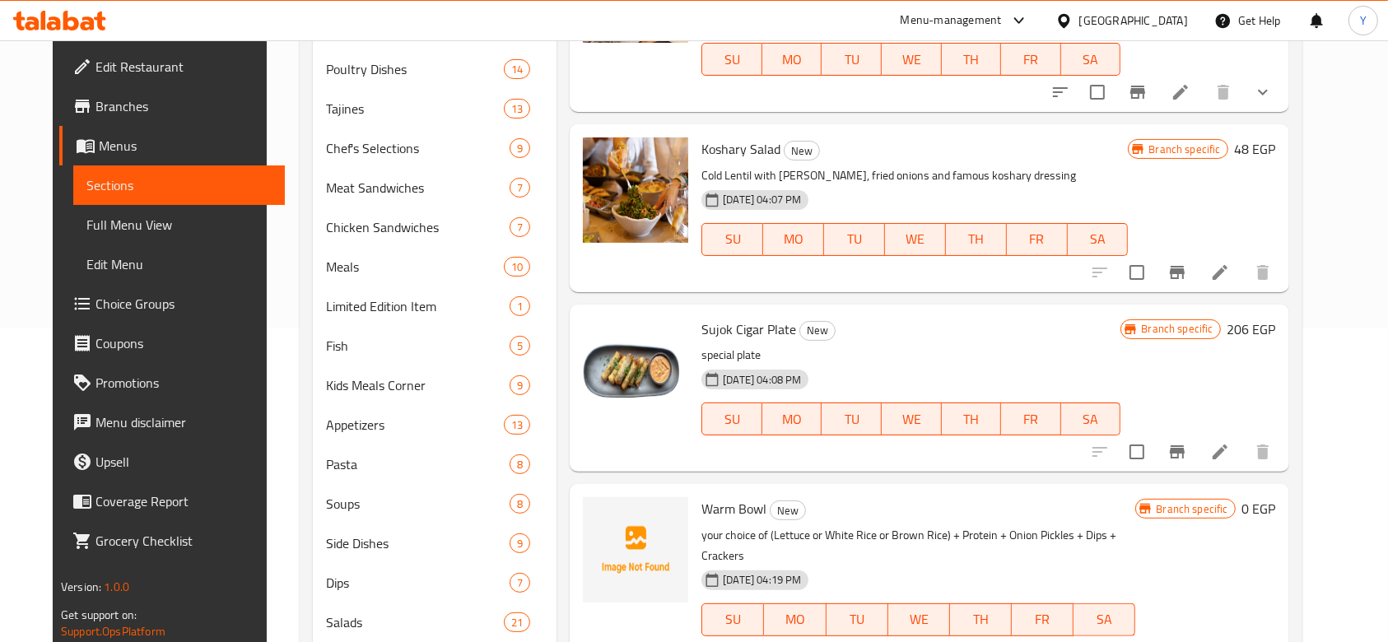
scroll to position [414, 0]
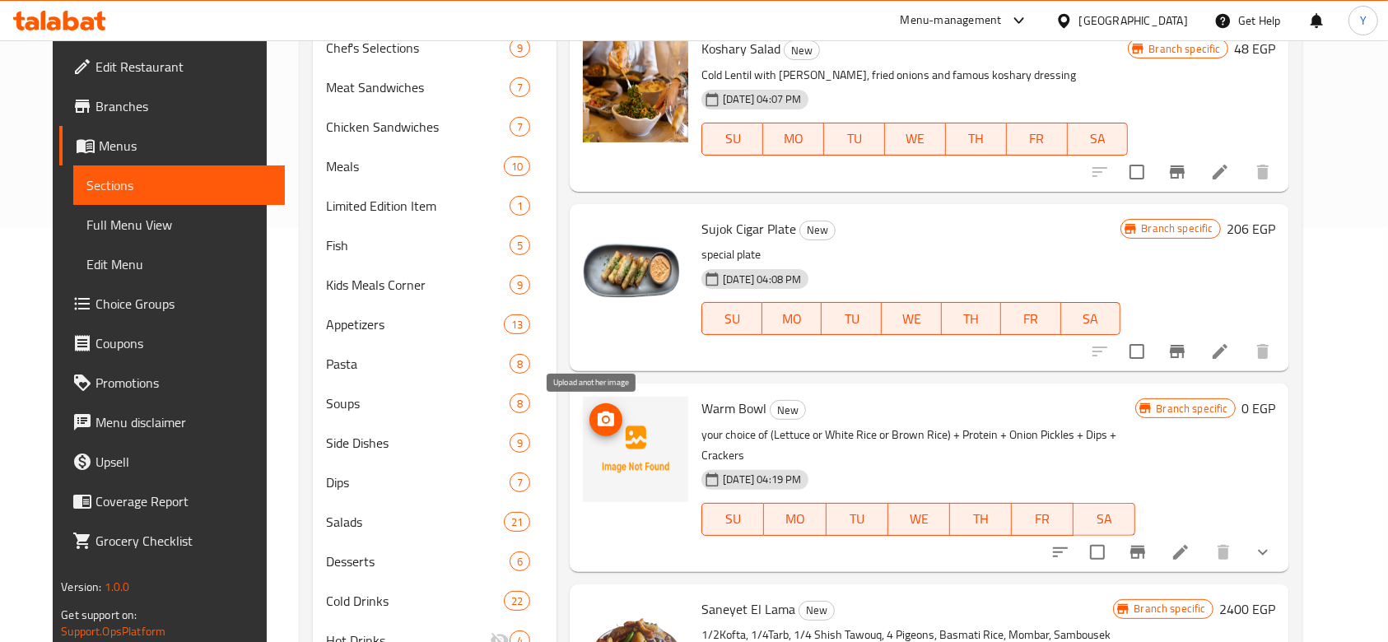
click at [598, 419] on icon "upload picture" at bounding box center [606, 419] width 16 height 15
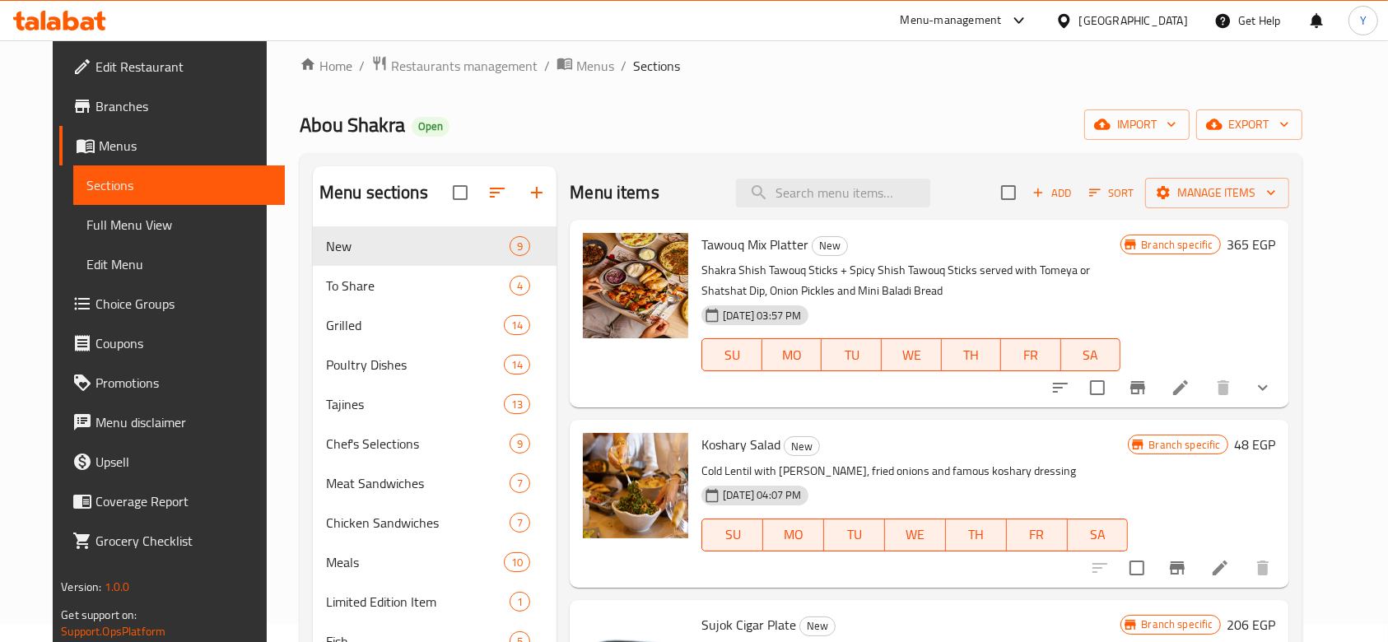
scroll to position [20, 0]
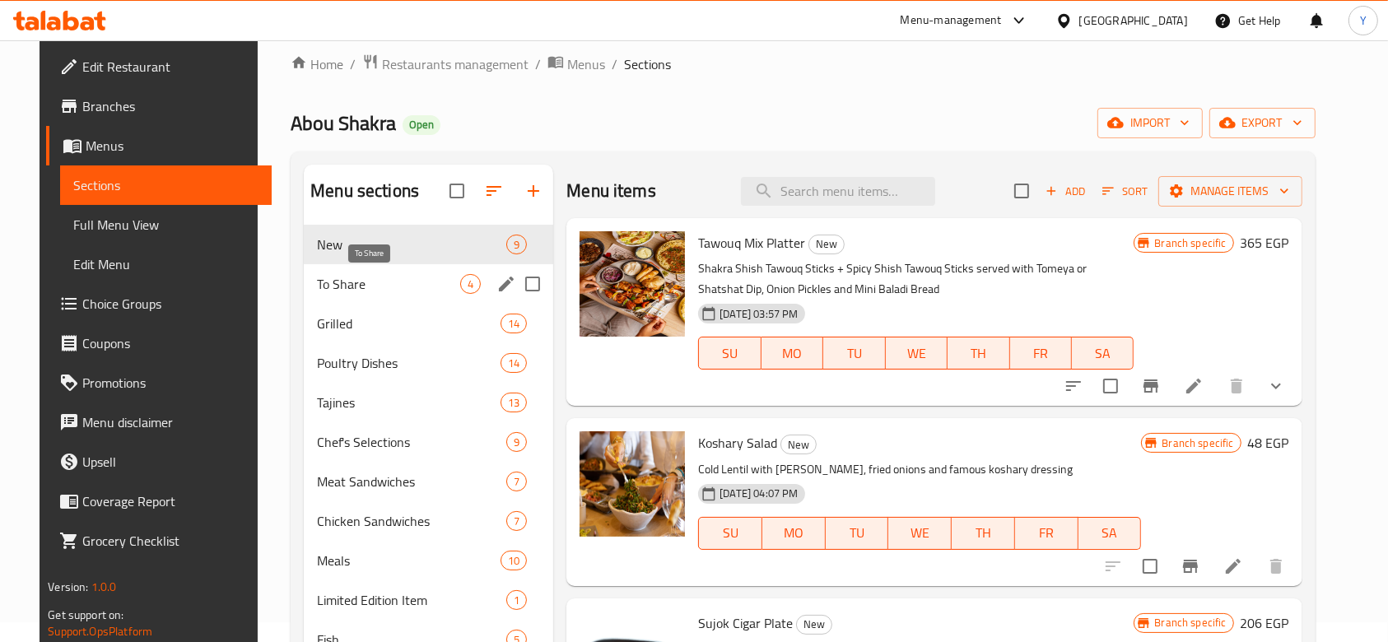
click at [338, 291] on span "To Share" at bounding box center [388, 284] width 143 height 20
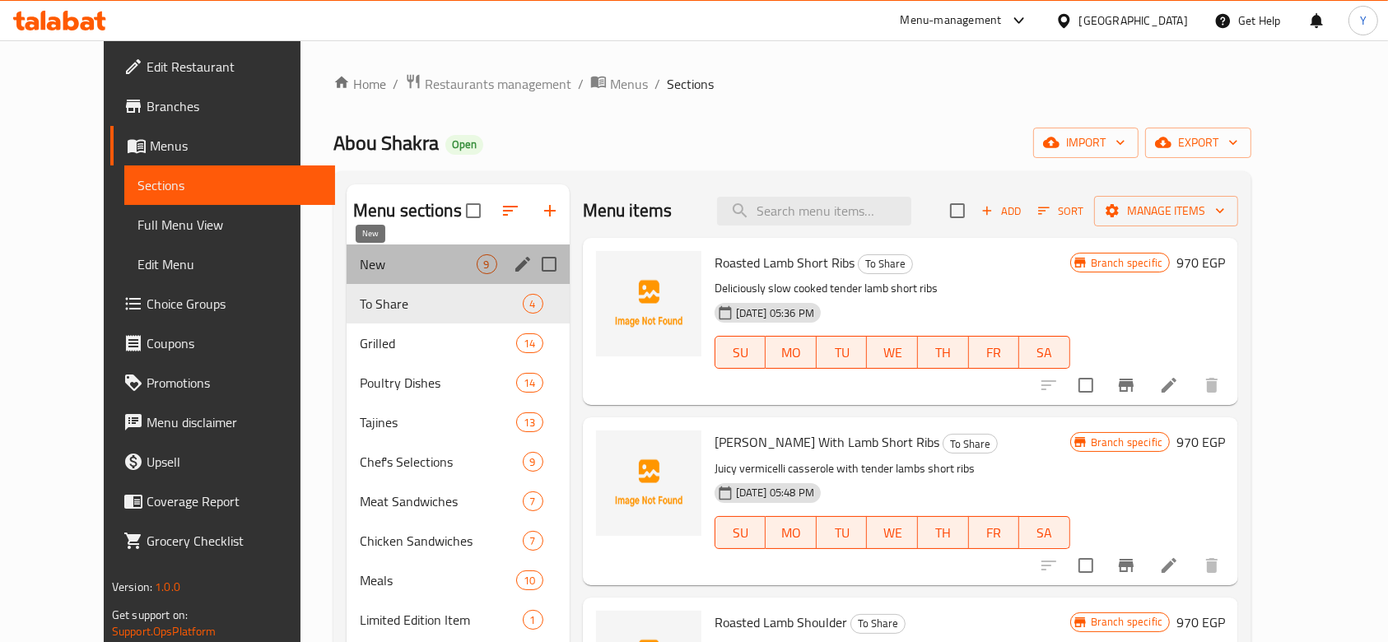
click at [385, 258] on span "New" at bounding box center [418, 264] width 117 height 20
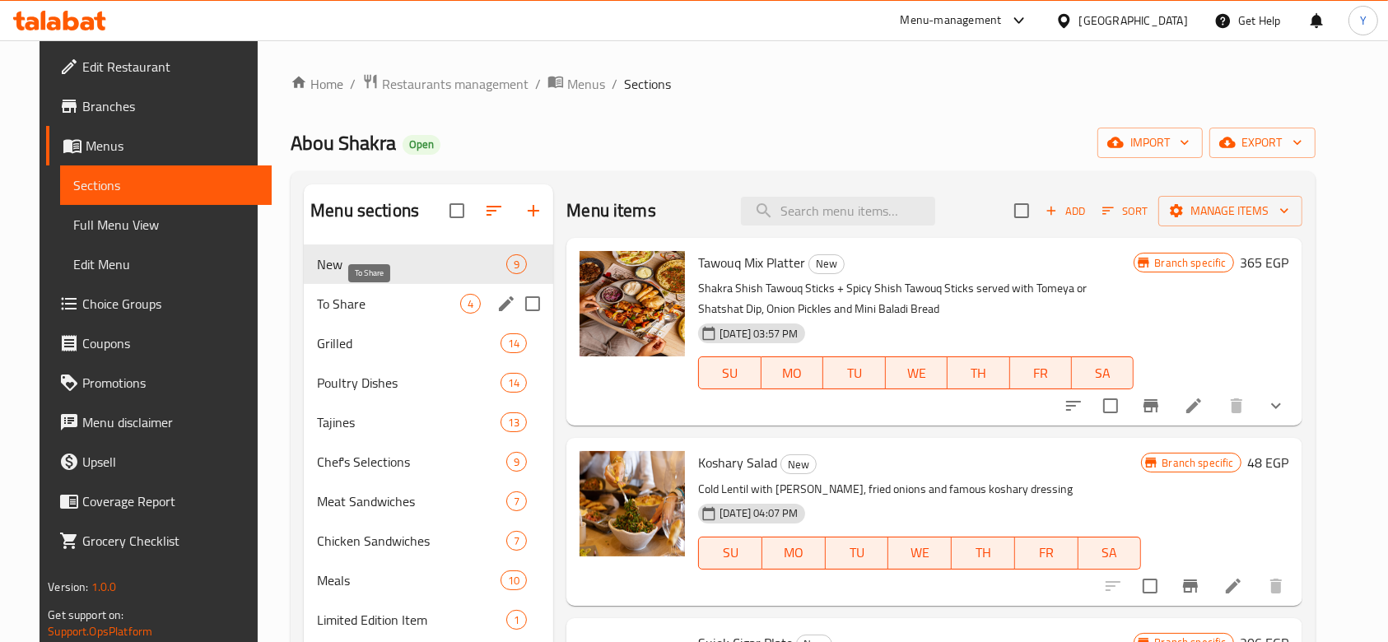
click at [371, 296] on span "To Share" at bounding box center [388, 304] width 143 height 20
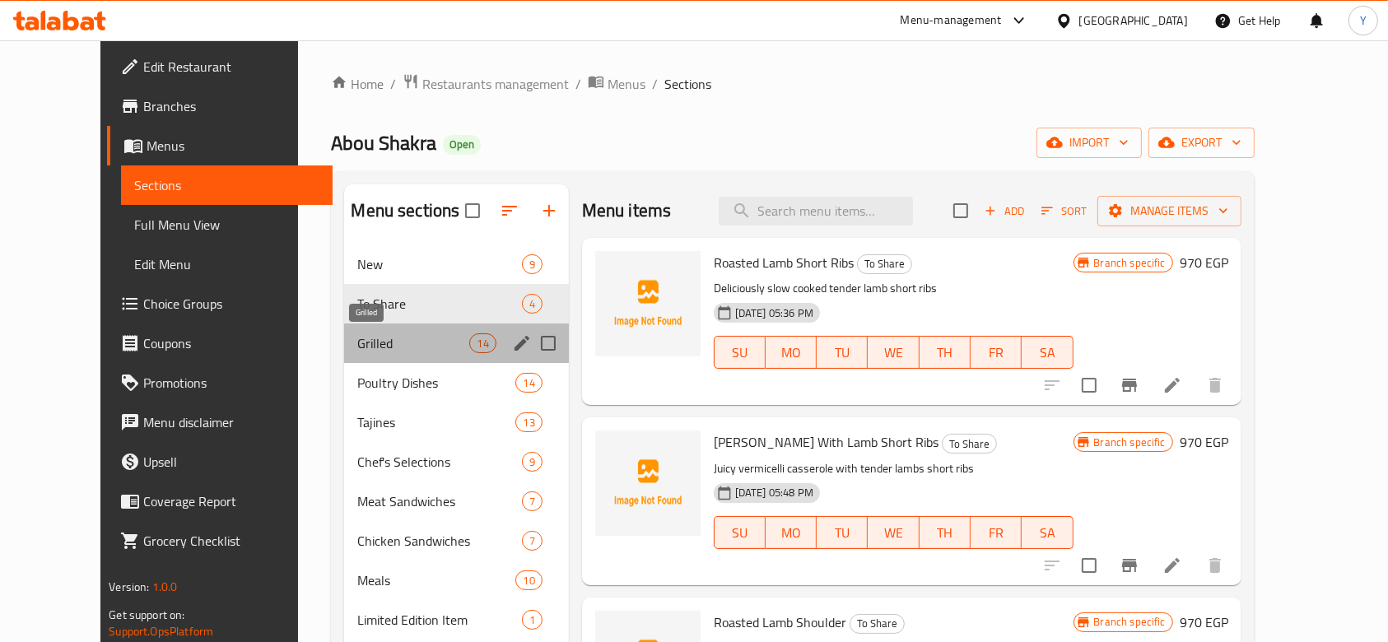
click at [359, 336] on span "Grilled" at bounding box center [413, 343] width 112 height 20
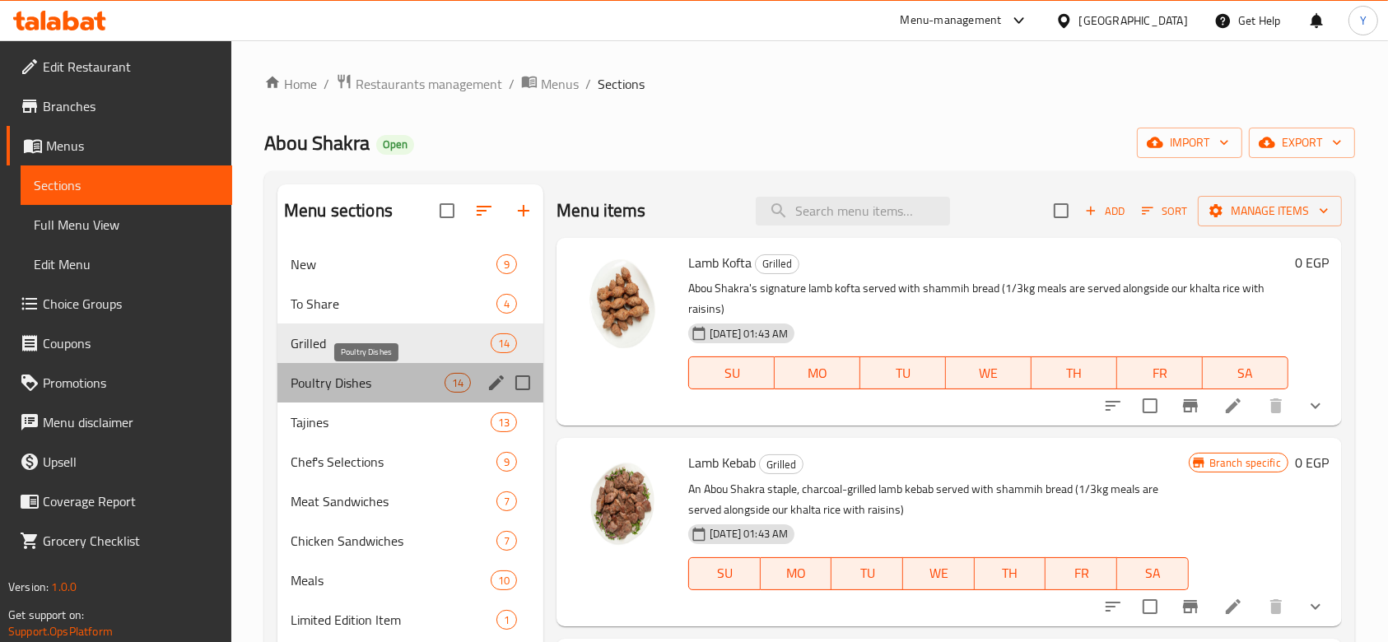
click at [362, 373] on span "Poultry Dishes" at bounding box center [368, 383] width 154 height 20
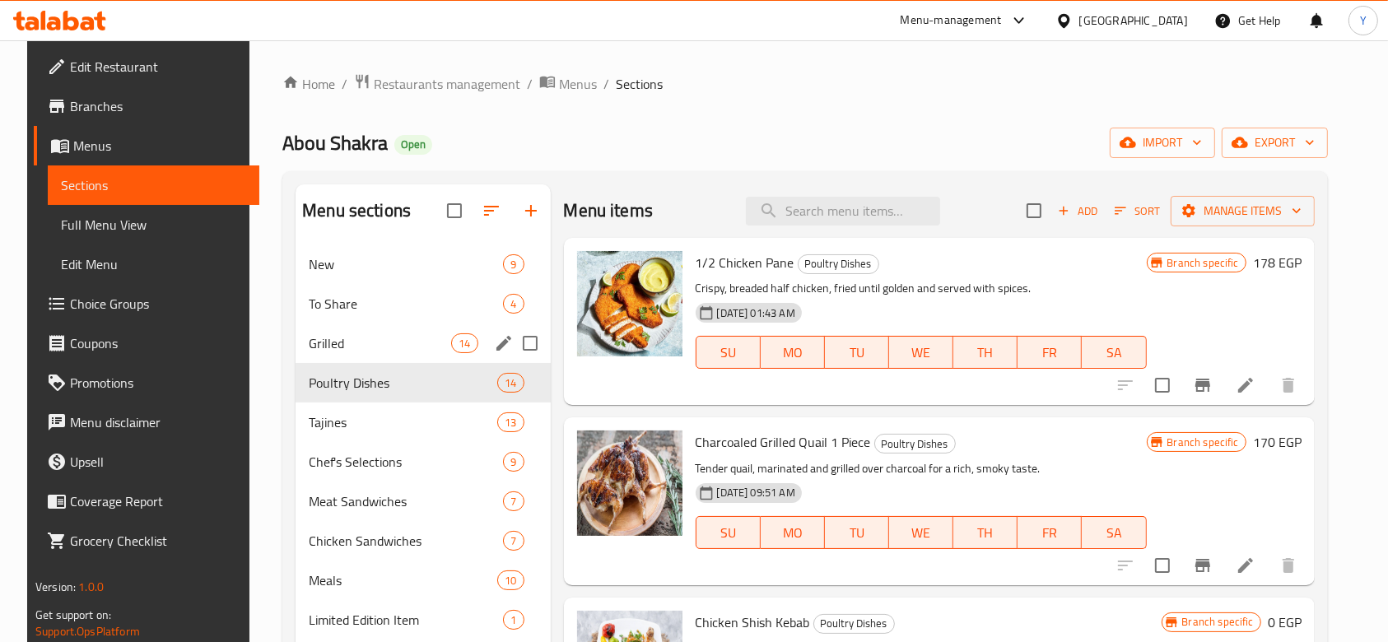
click at [372, 324] on div "Grilled 14" at bounding box center [423, 344] width 254 height 40
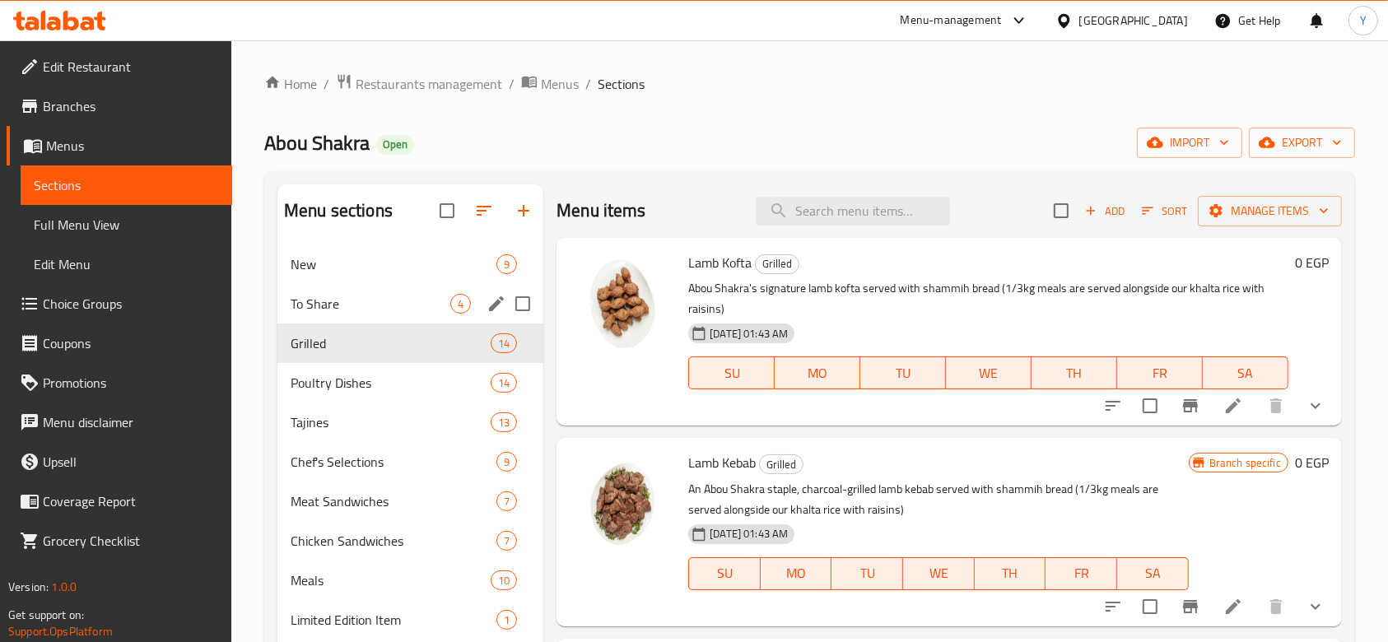
click at [385, 290] on div "To Share 4" at bounding box center [410, 304] width 266 height 40
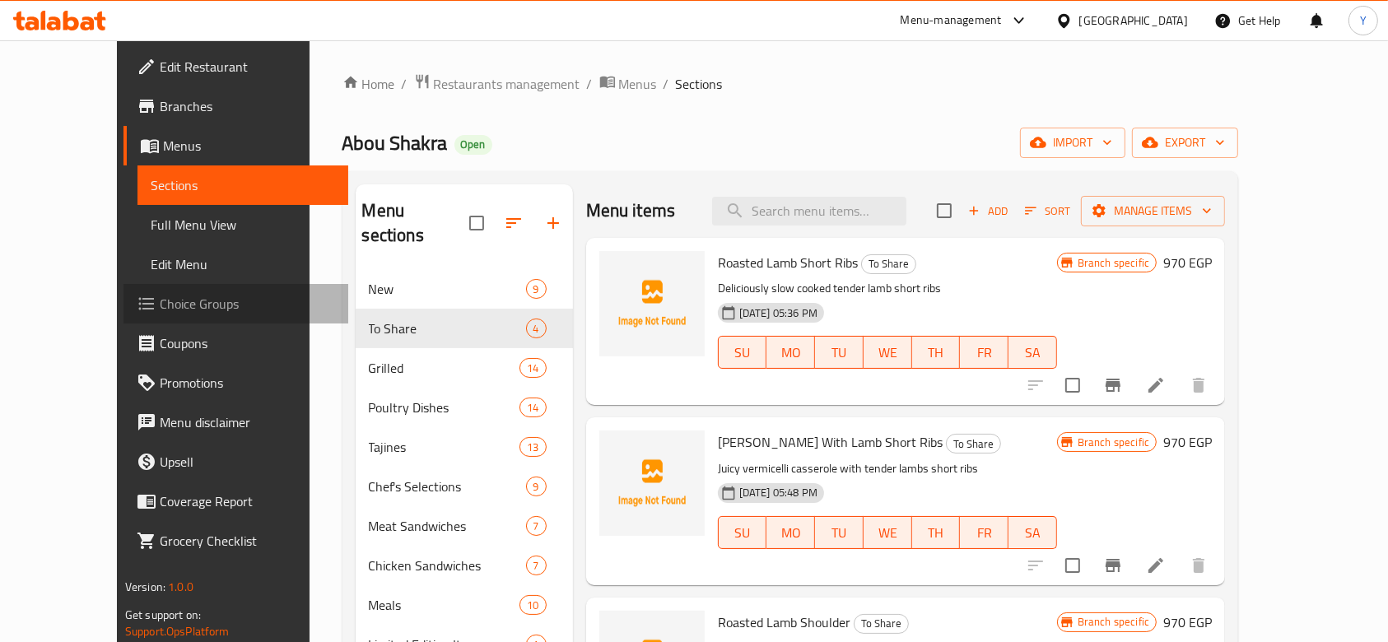
click at [160, 305] on span "Choice Groups" at bounding box center [248, 304] width 176 height 20
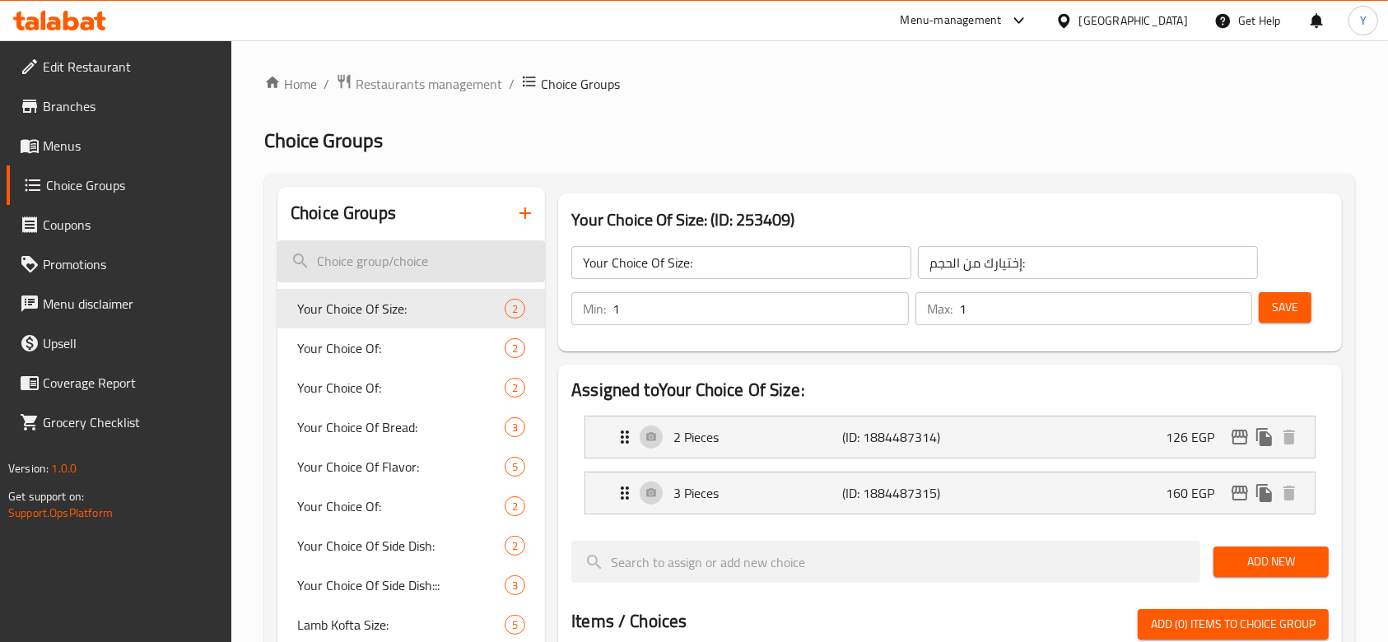
click at [380, 256] on input "search" at bounding box center [411, 261] width 268 height 42
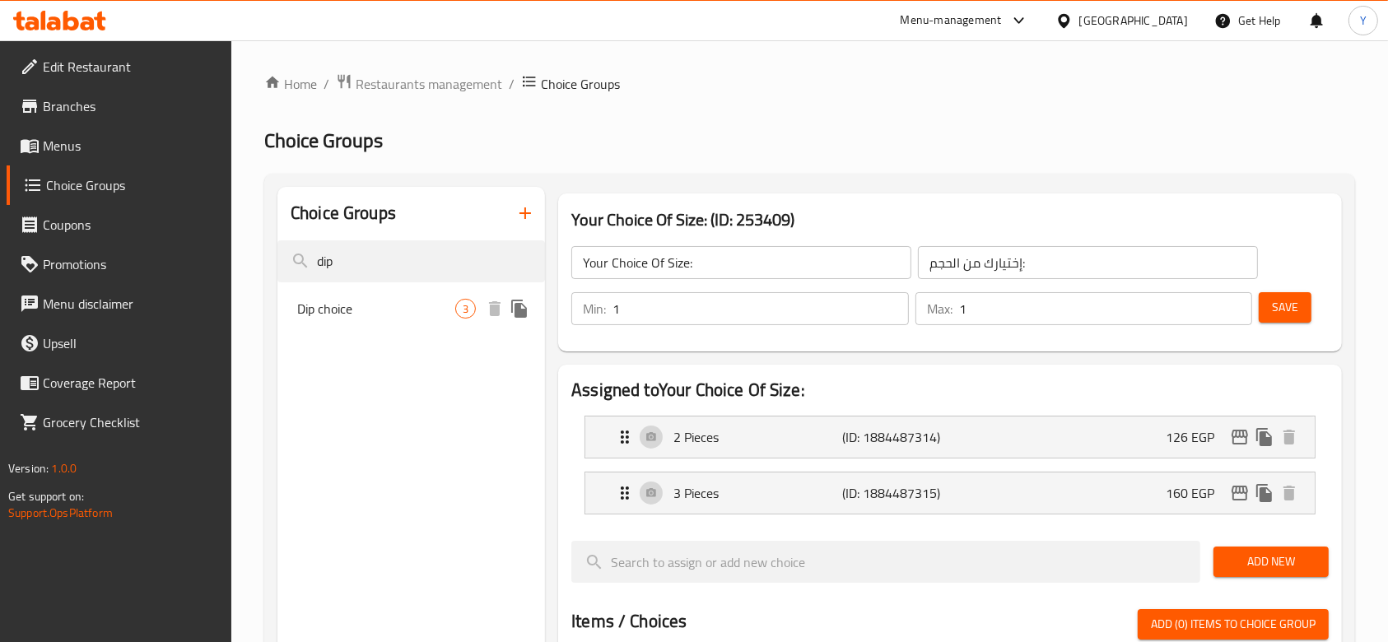
type input "dip"
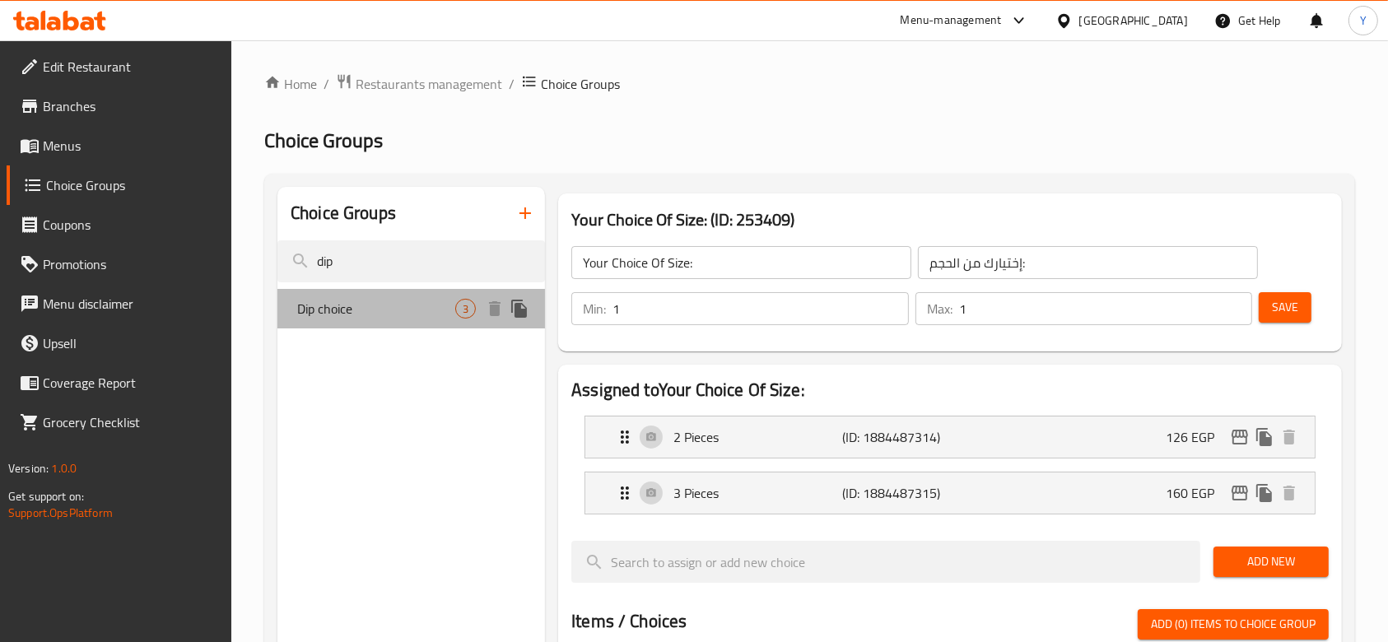
click at [410, 310] on span "Dip choice" at bounding box center [376, 309] width 158 height 20
type input "Dip choice"
type input "اختيار الديب"
type input "0"
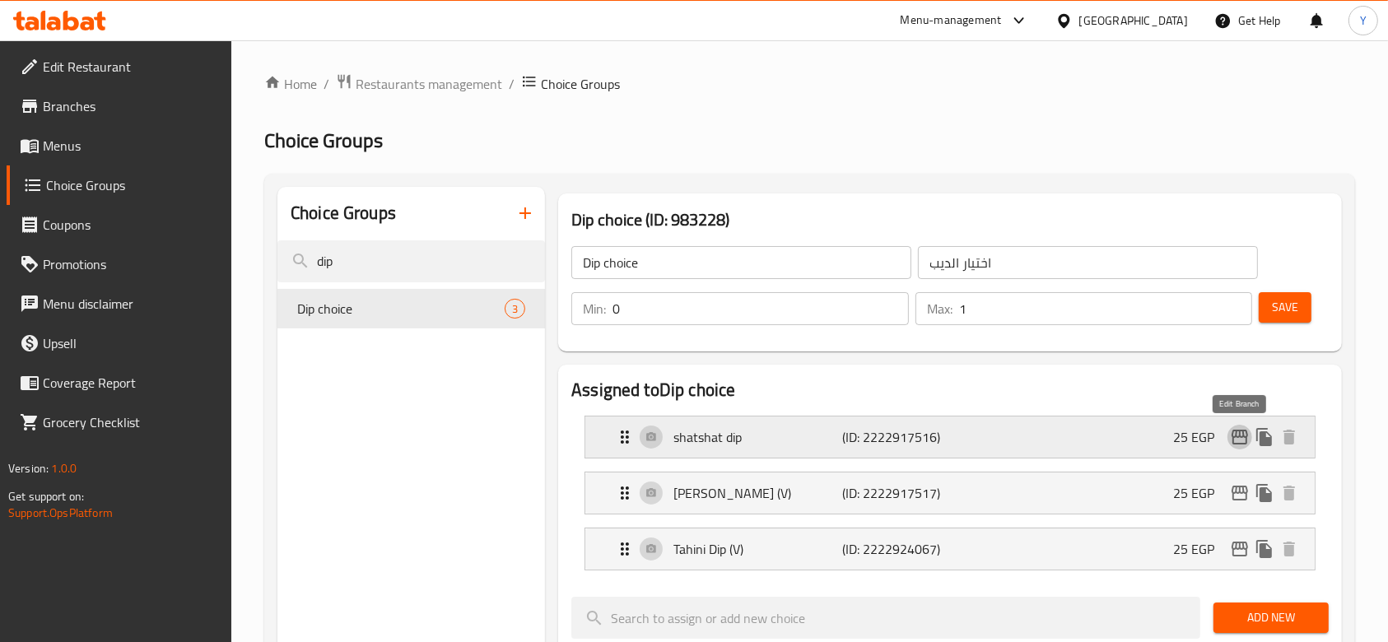
click at [1238, 436] on icon "edit" at bounding box center [1240, 437] width 20 height 20
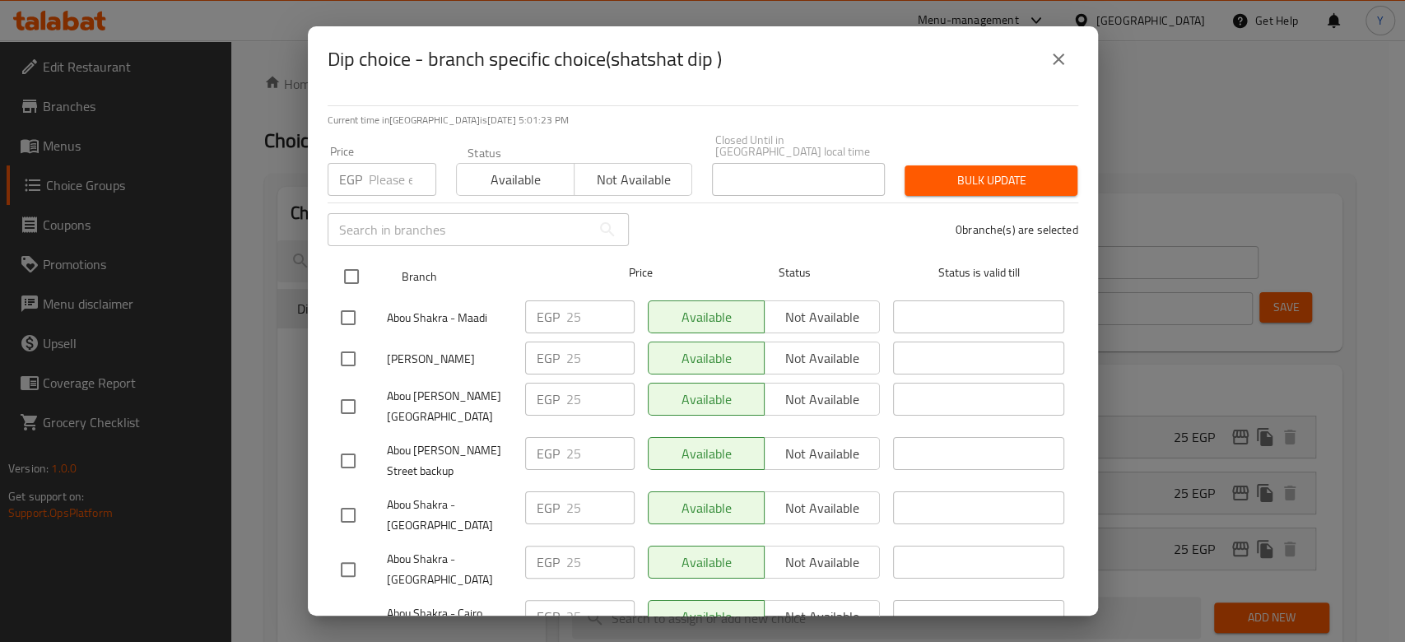
click at [352, 264] on input "checkbox" at bounding box center [351, 276] width 35 height 35
checkbox input "true"
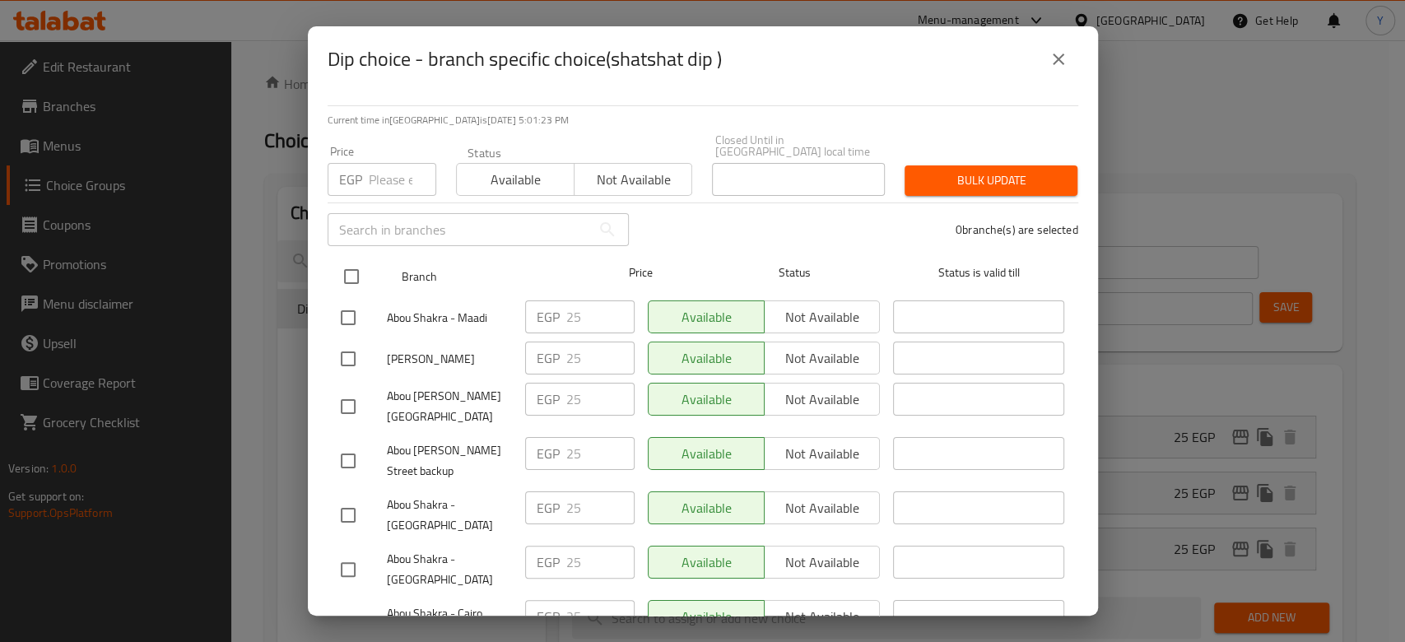
checkbox input "true"
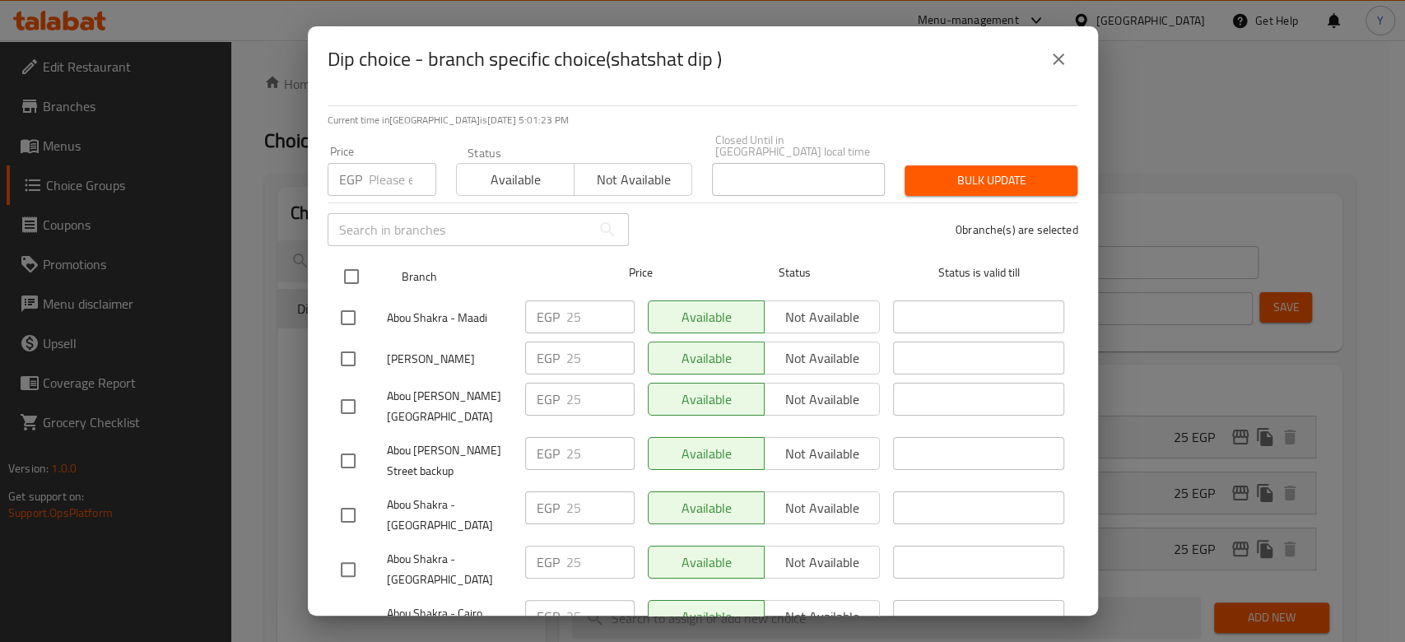
checkbox input "true"
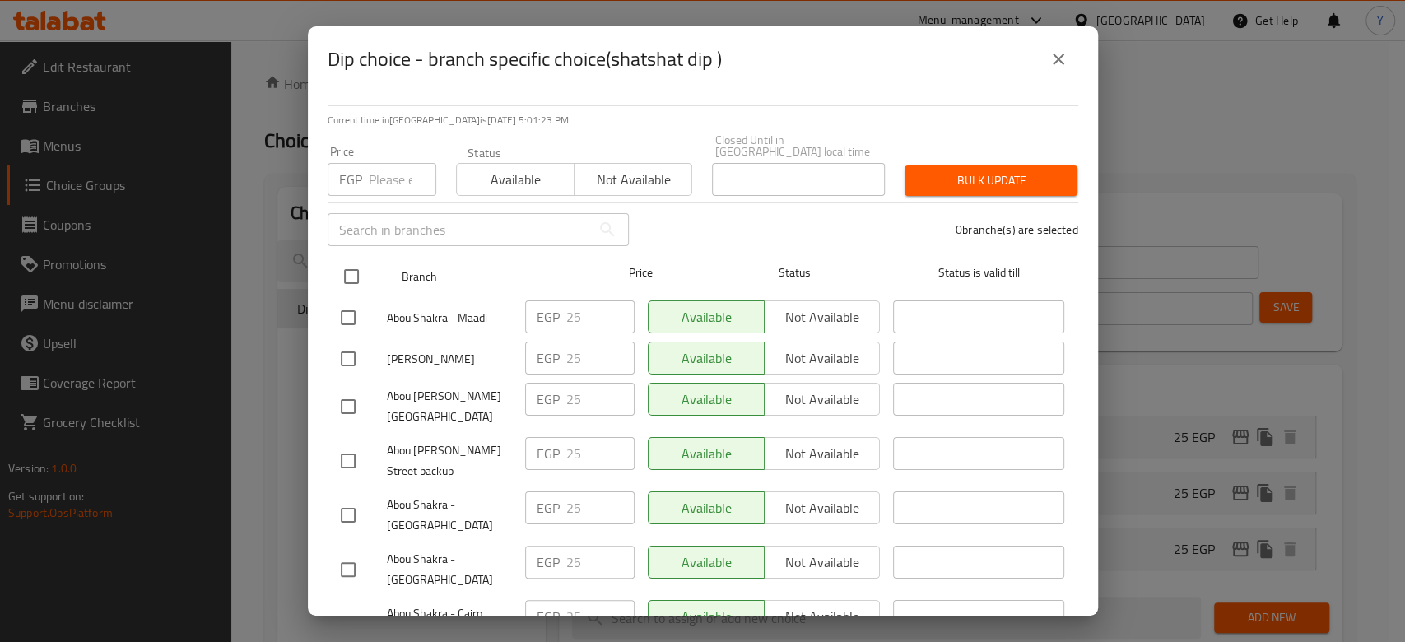
checkbox input "true"
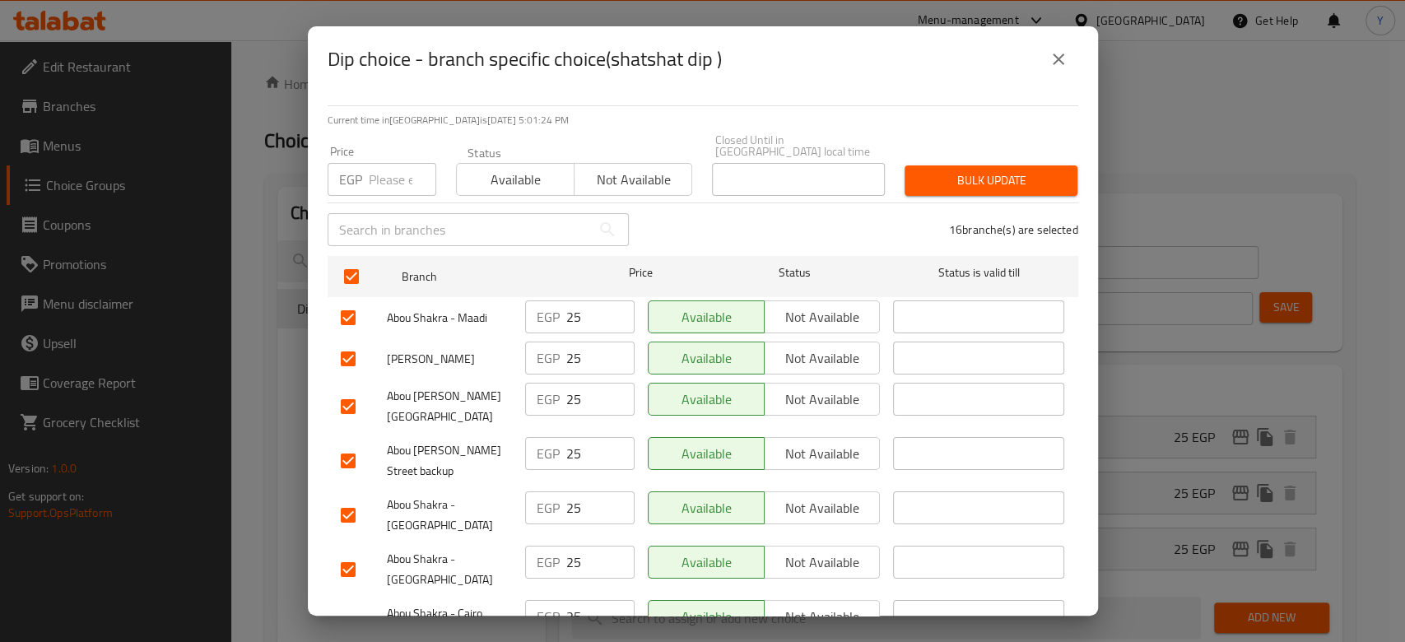
click at [380, 177] on input "number" at bounding box center [403, 179] width 68 height 33
type input "0"
click at [1007, 170] on span "Bulk update" at bounding box center [991, 180] width 147 height 21
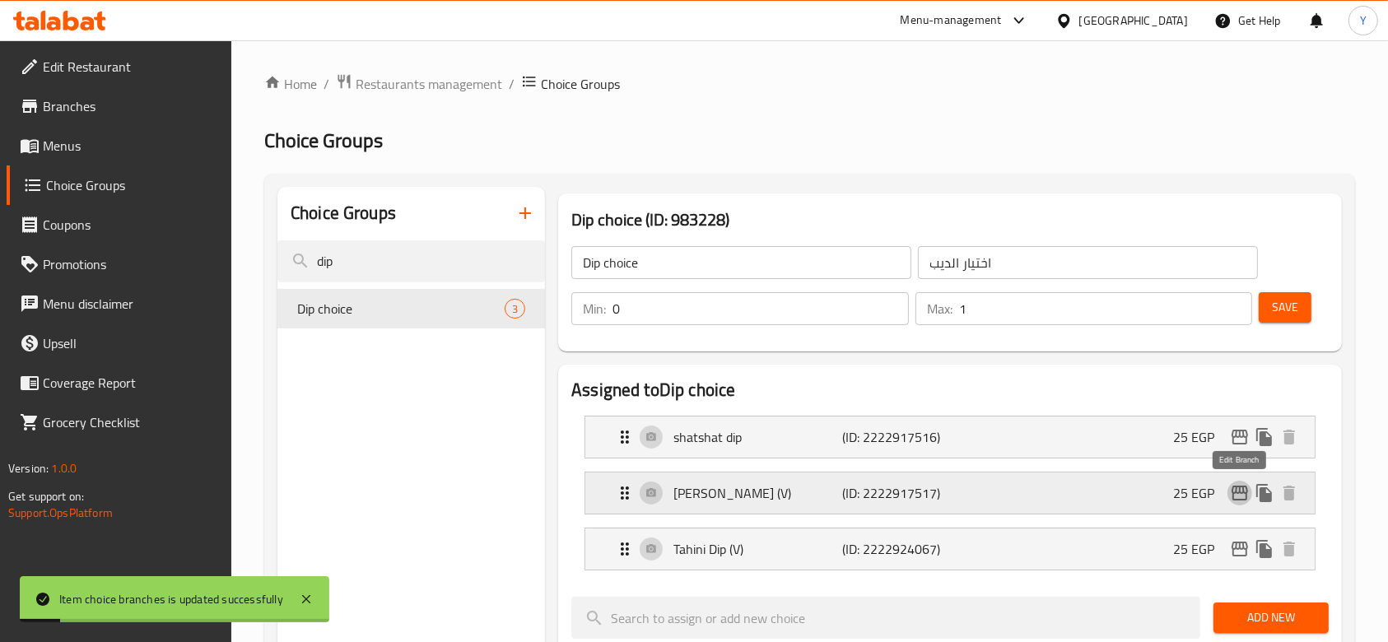
click at [1240, 493] on icon "edit" at bounding box center [1240, 493] width 20 height 20
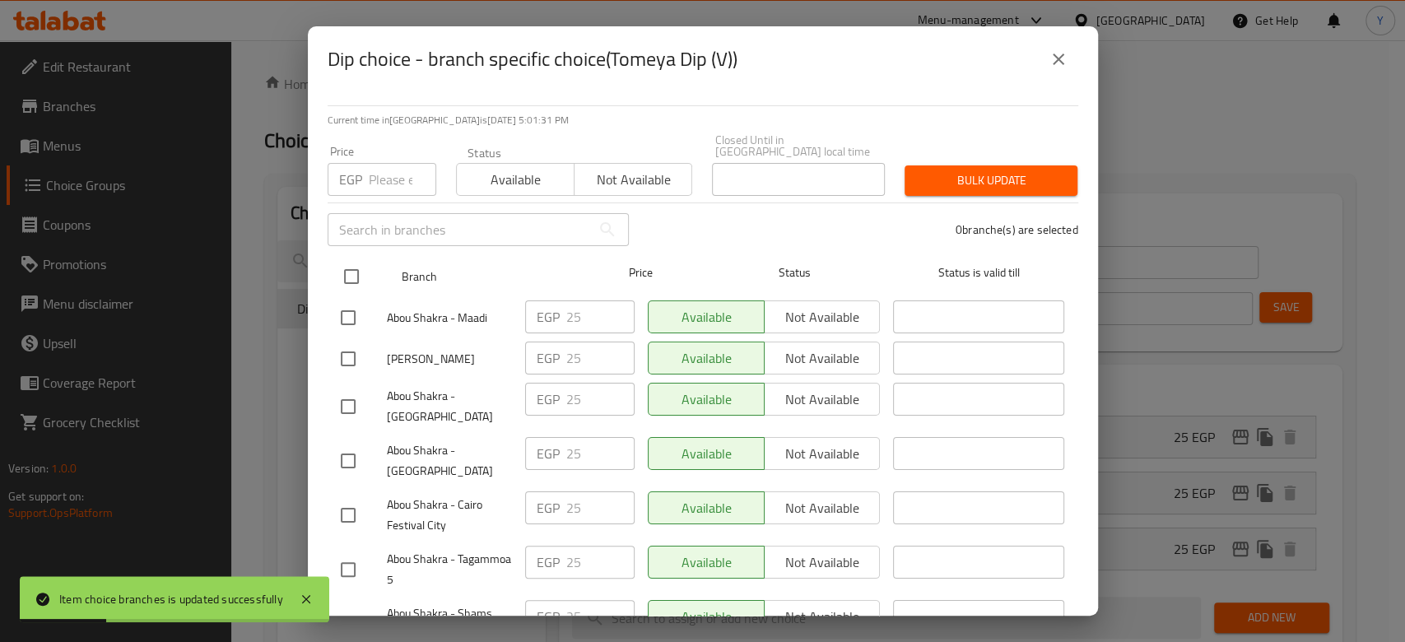
click at [352, 266] on input "checkbox" at bounding box center [351, 276] width 35 height 35
checkbox input "true"
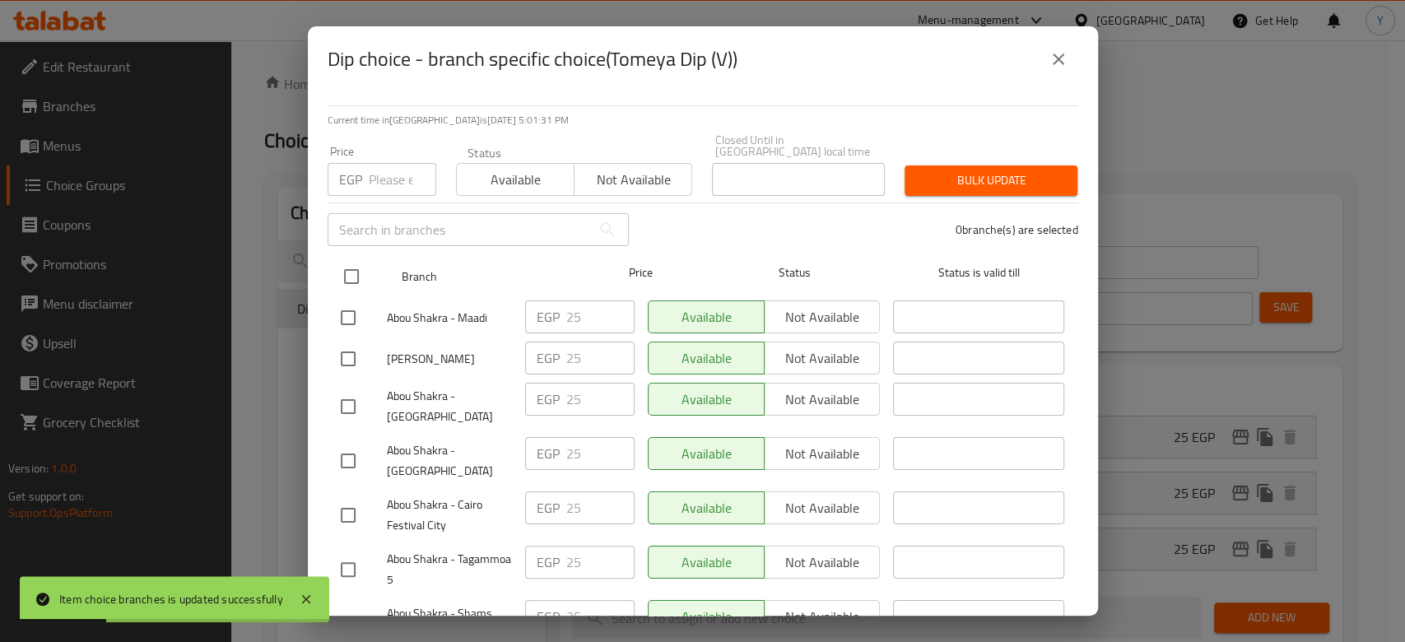
checkbox input "true"
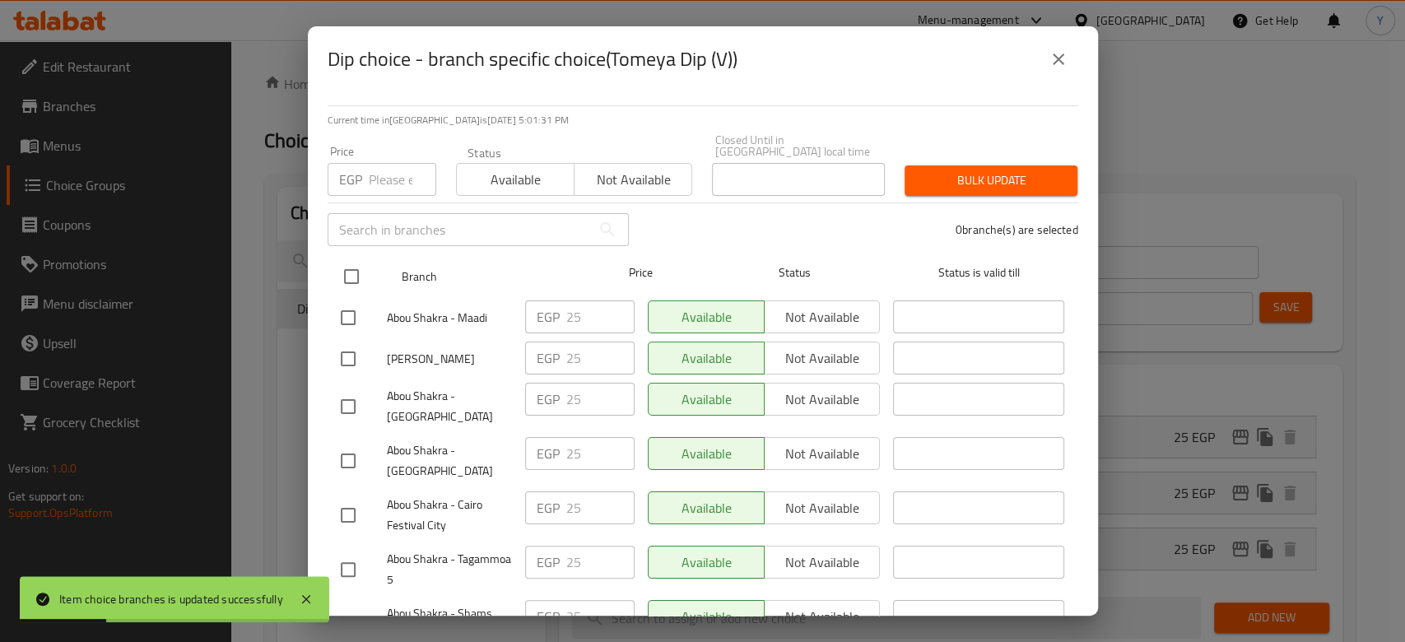
checkbox input "true"
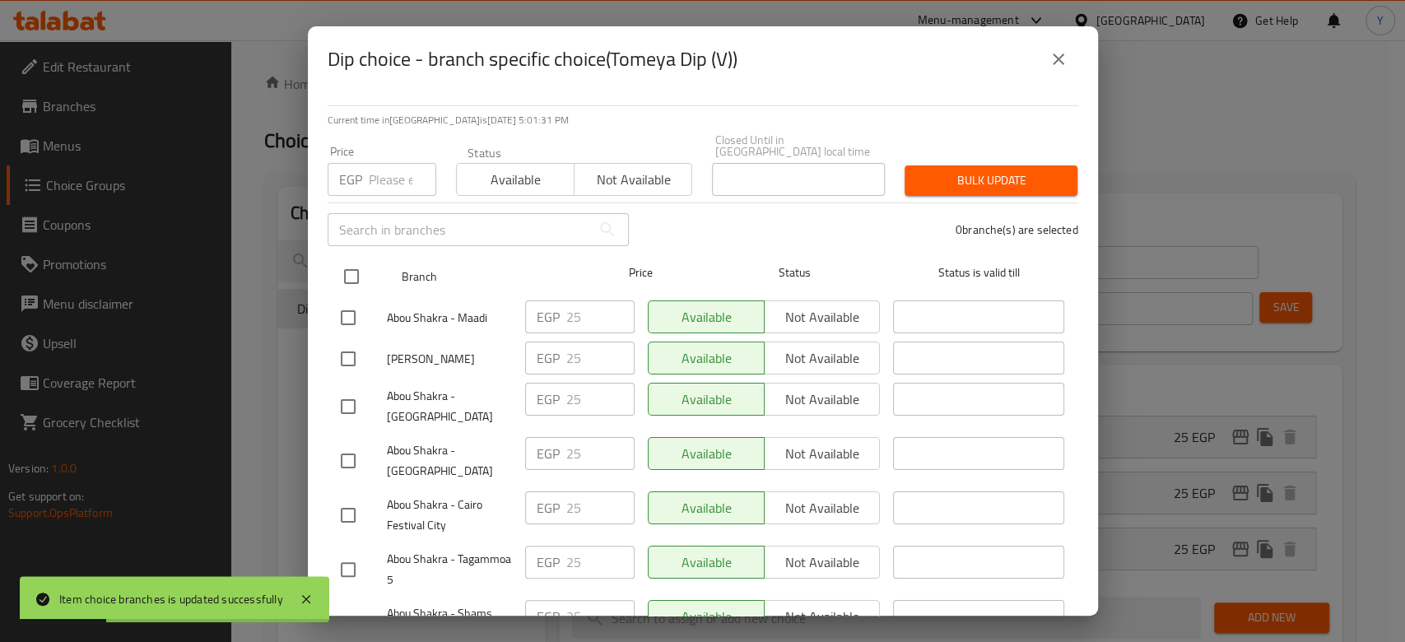
checkbox input "true"
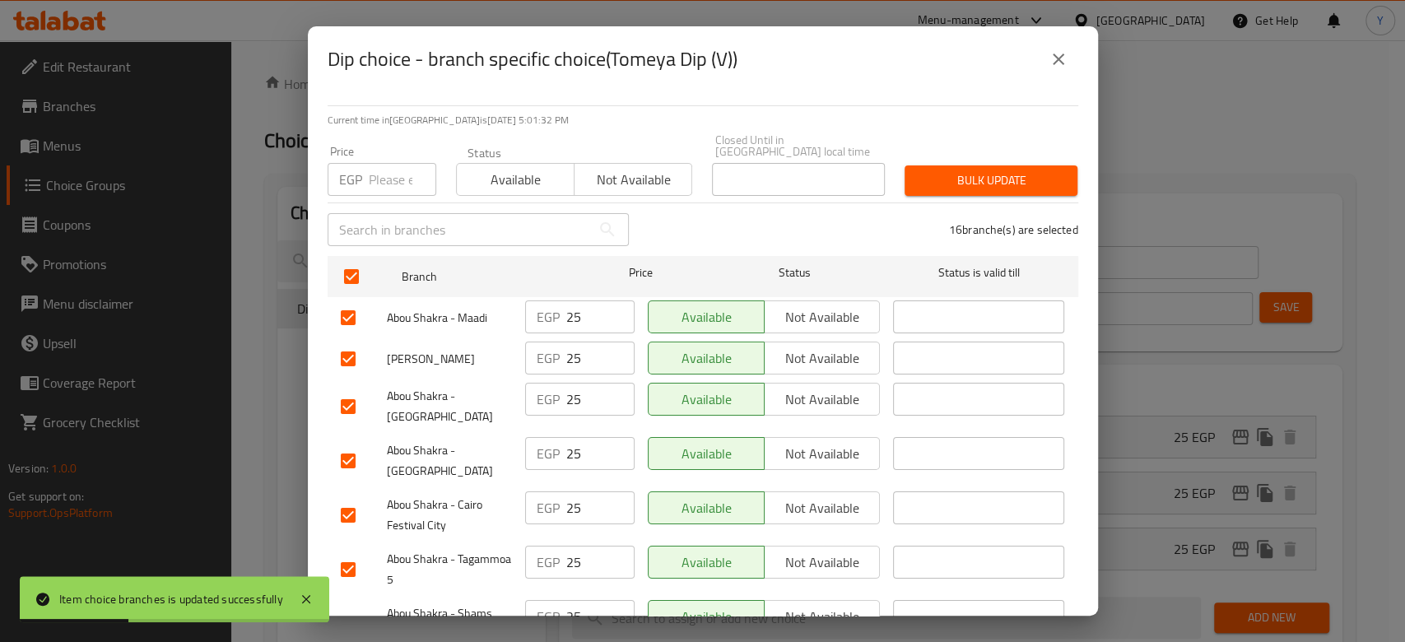
click at [382, 163] on input "number" at bounding box center [403, 179] width 68 height 33
type input "0"
click at [963, 170] on span "Bulk update" at bounding box center [991, 180] width 147 height 21
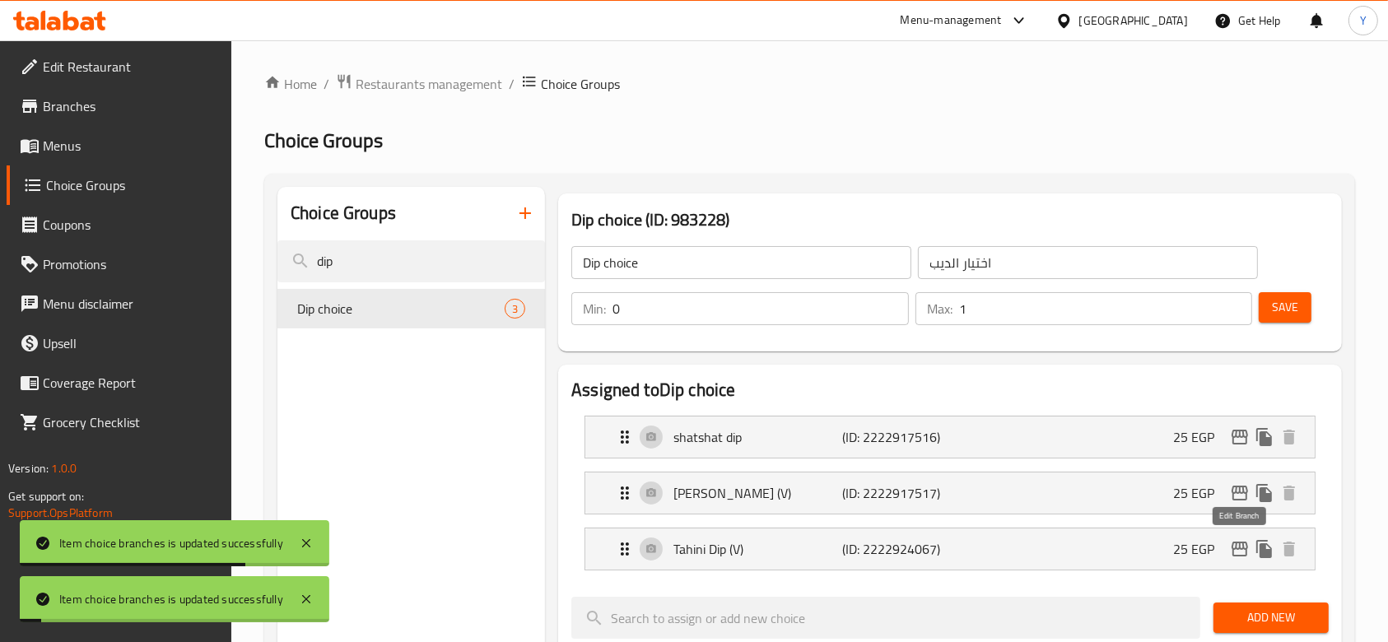
click at [1241, 545] on icon "edit" at bounding box center [1240, 549] width 20 height 20
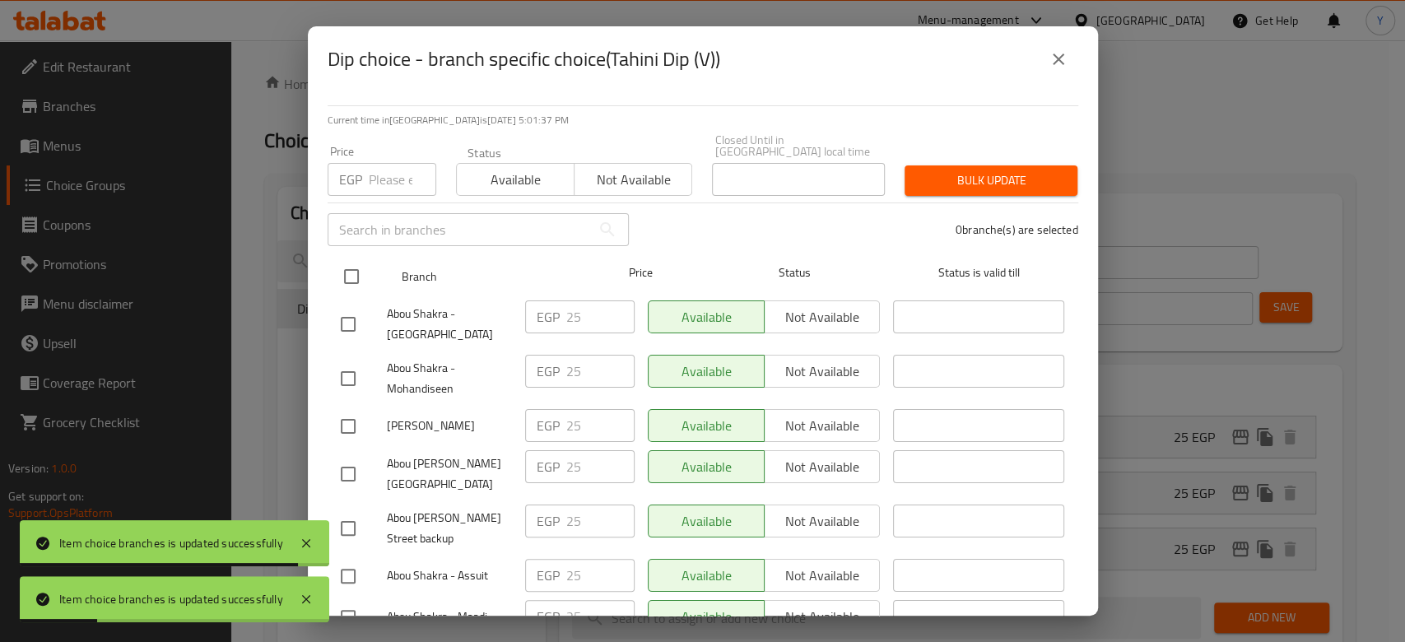
click at [349, 269] on input "checkbox" at bounding box center [351, 276] width 35 height 35
checkbox input "true"
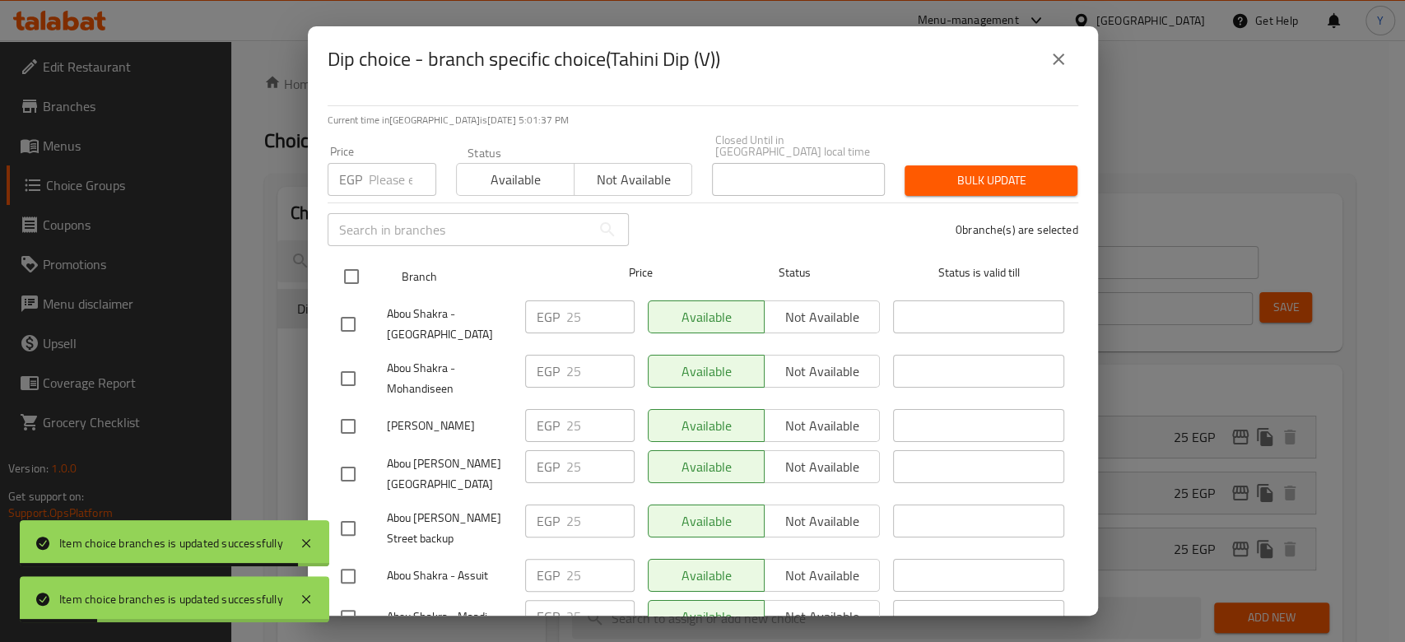
checkbox input "true"
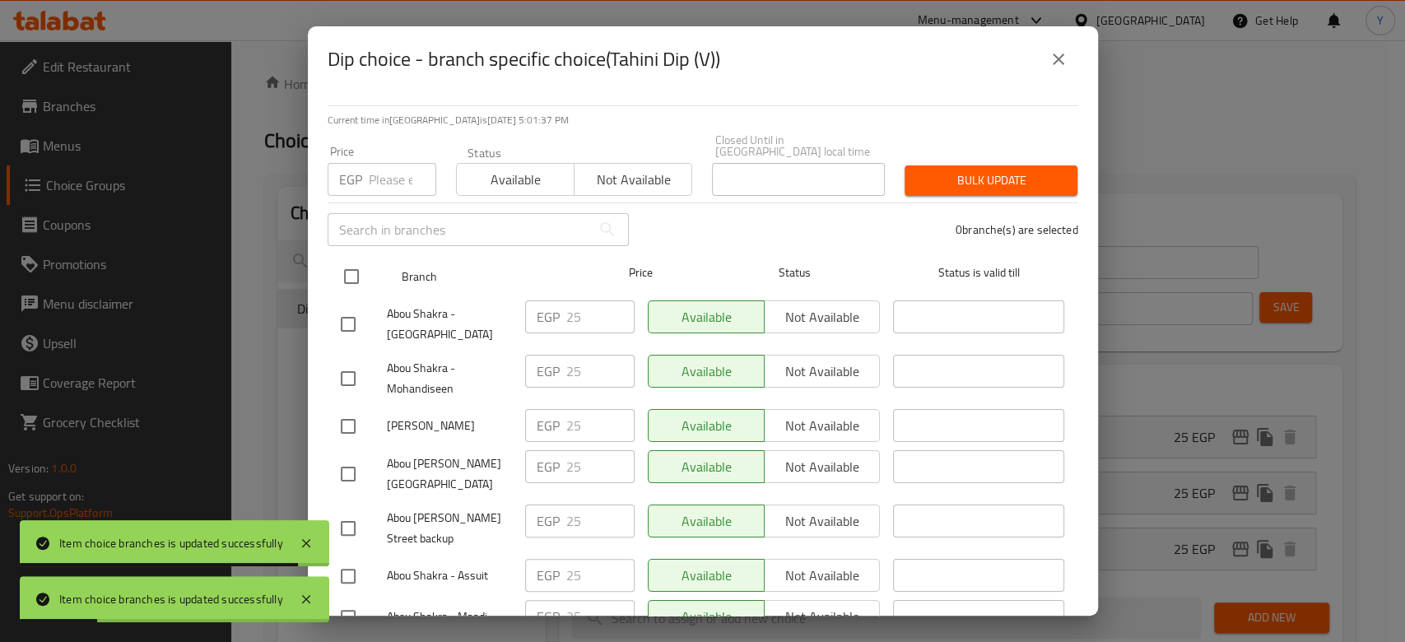
checkbox input "true"
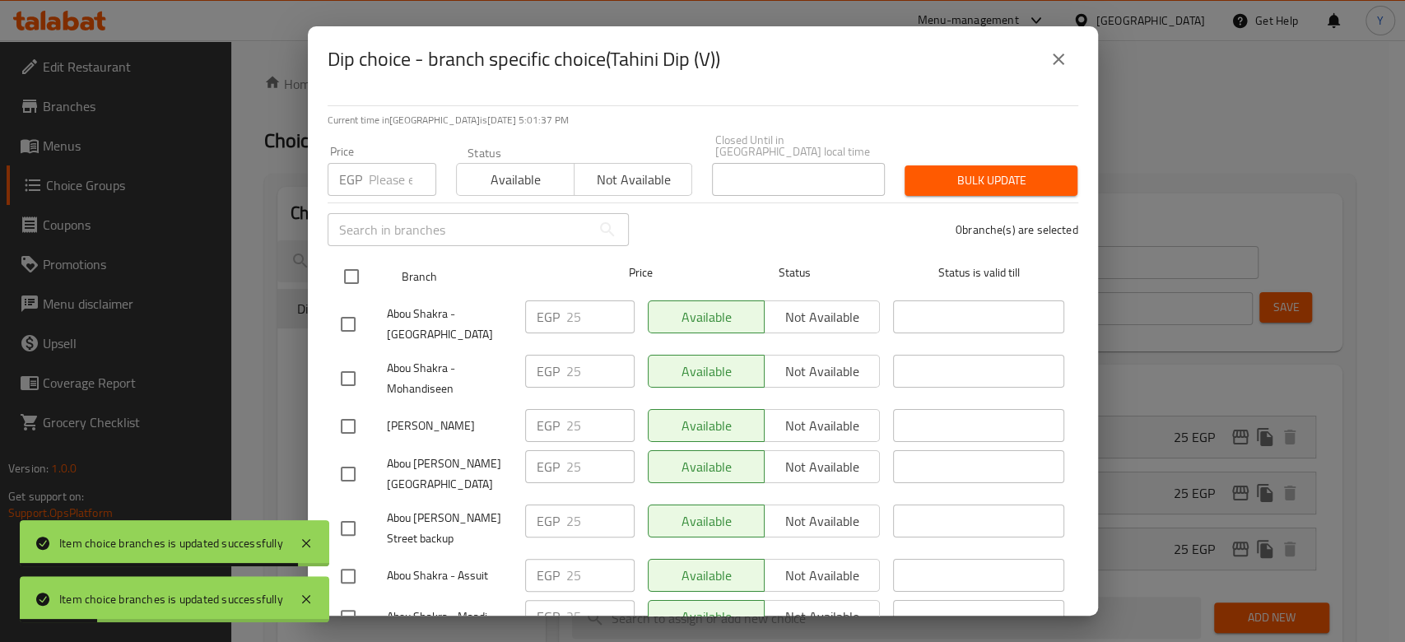
checkbox input "true"
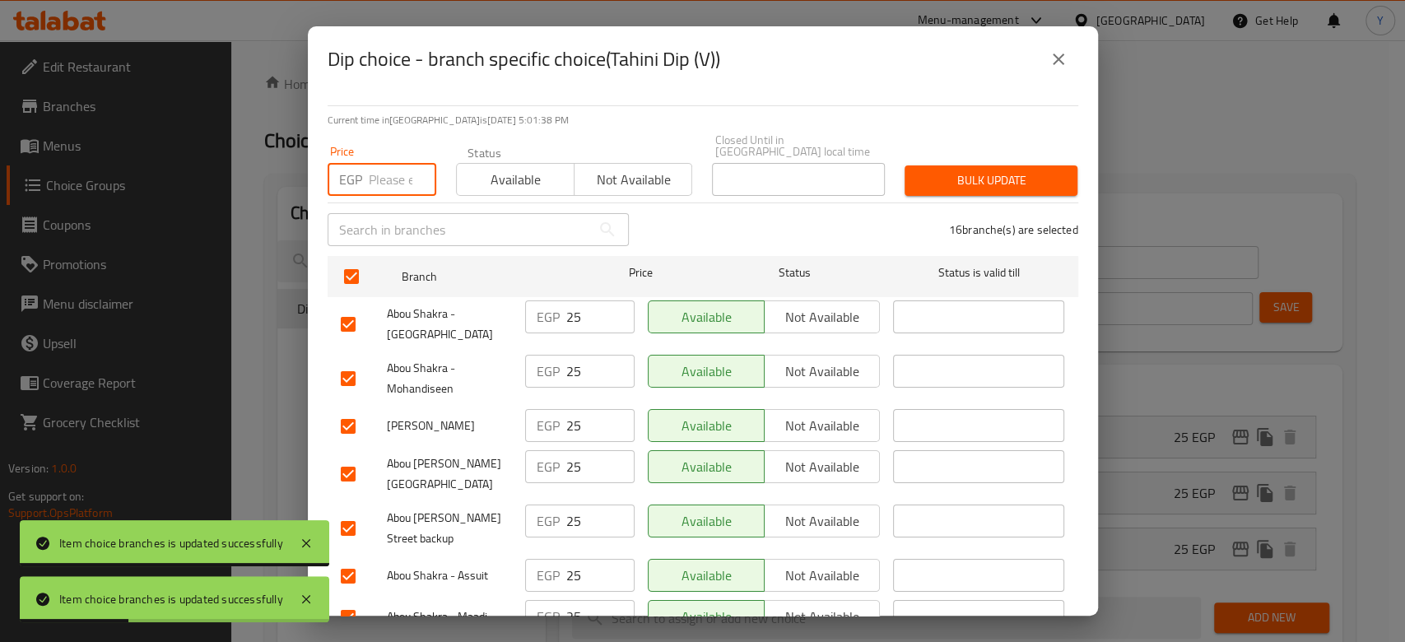
click at [382, 171] on input "number" at bounding box center [403, 179] width 68 height 33
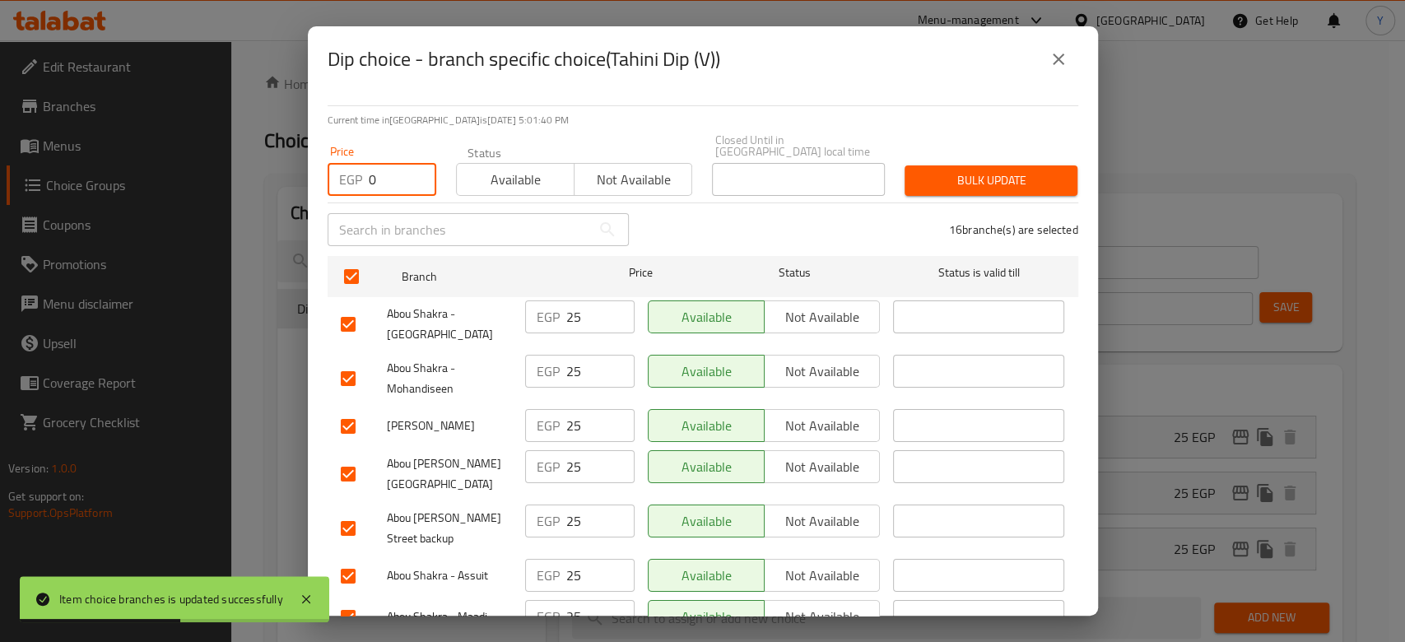
type input "0"
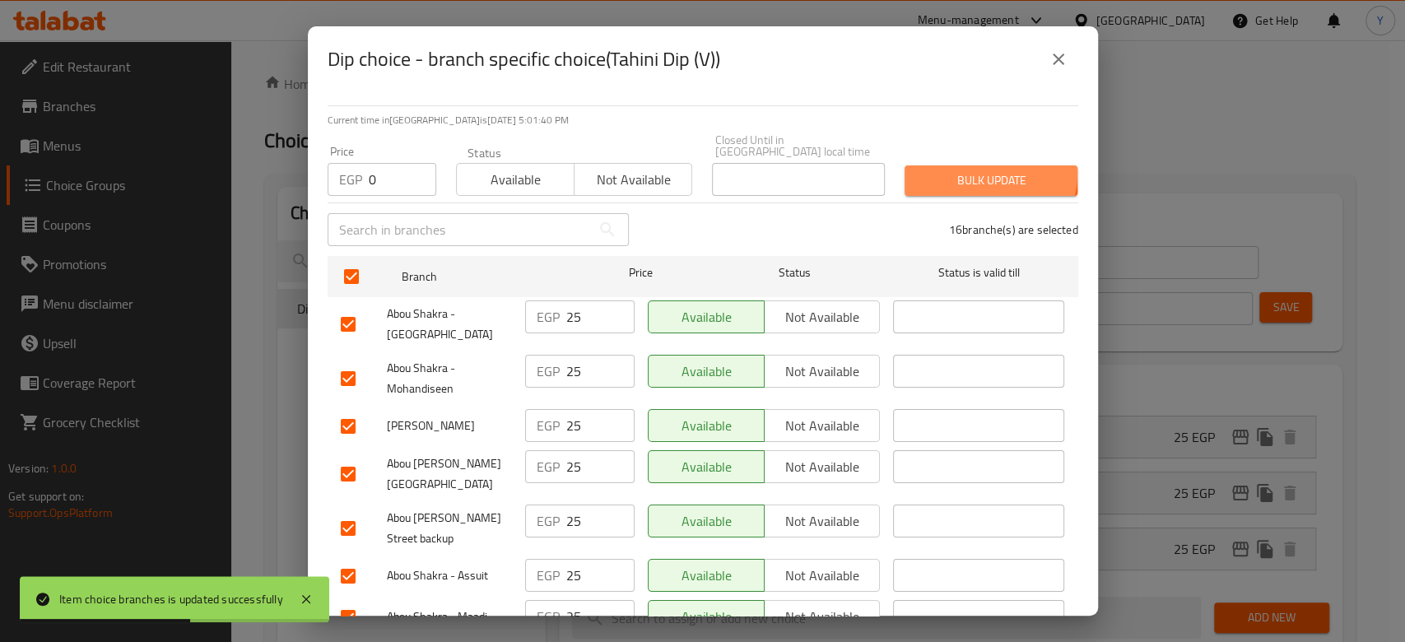
click at [972, 170] on span "Bulk update" at bounding box center [991, 180] width 147 height 21
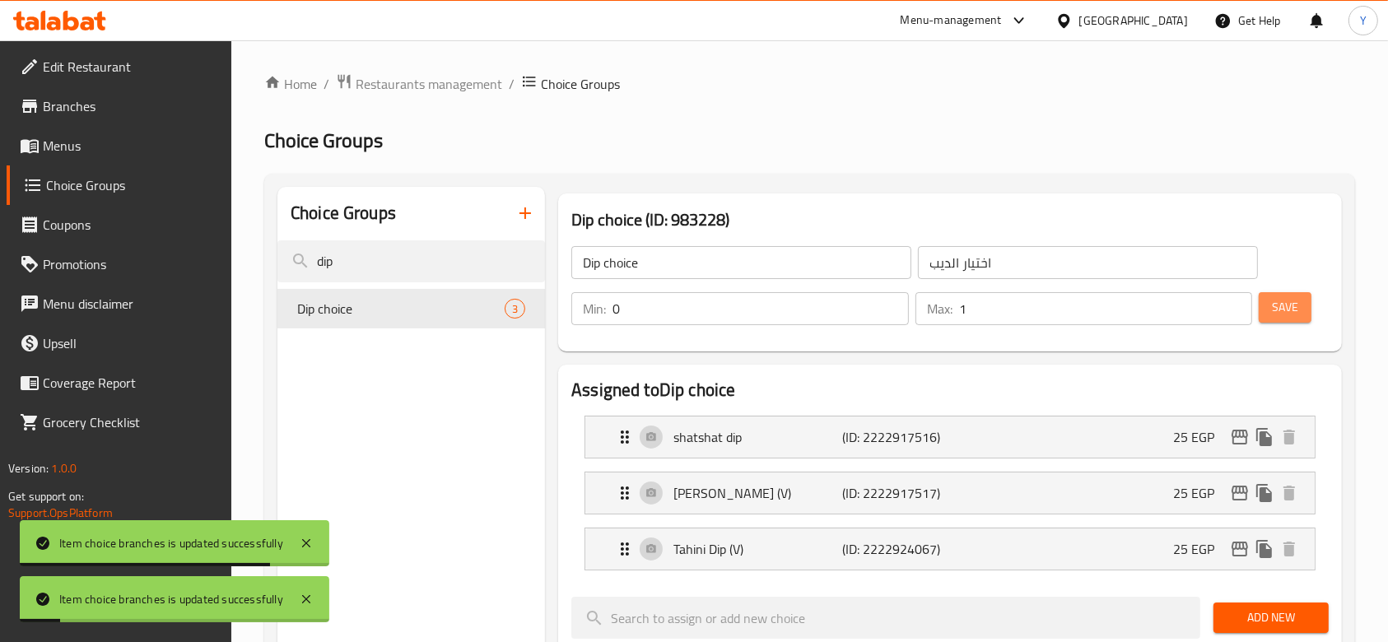
click at [1292, 306] on span "Save" at bounding box center [1285, 307] width 26 height 21
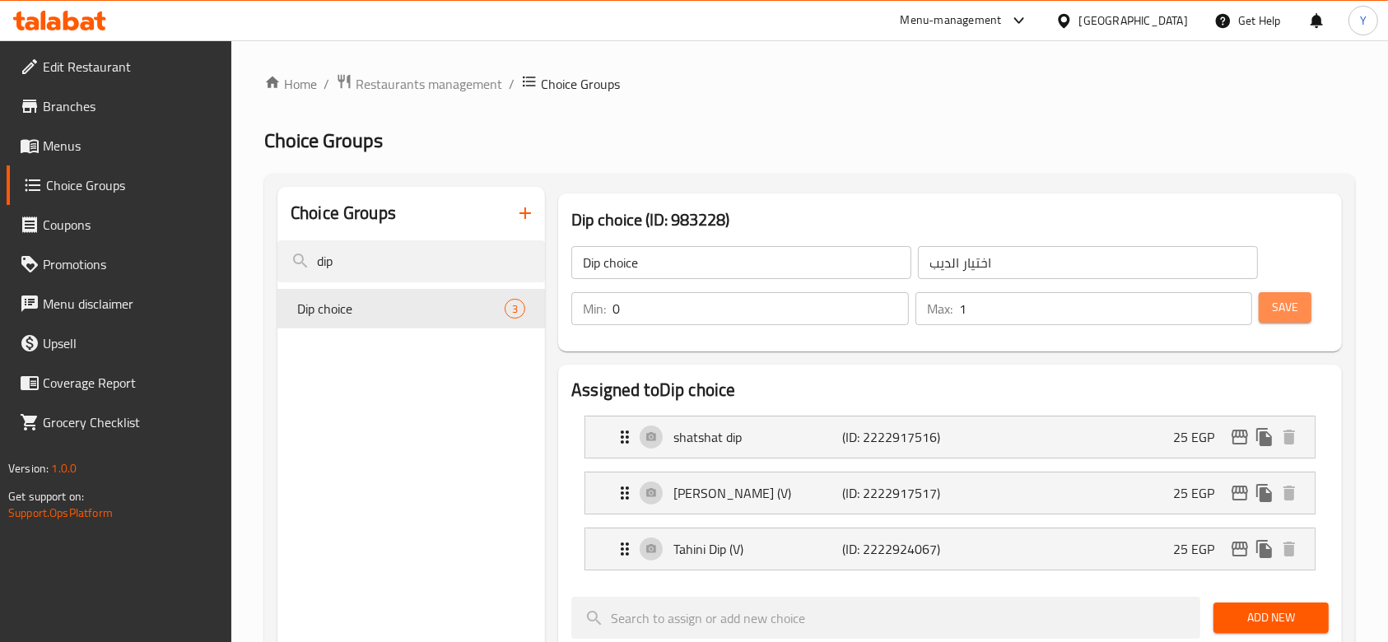
click at [1289, 297] on span "Save" at bounding box center [1285, 307] width 26 height 21
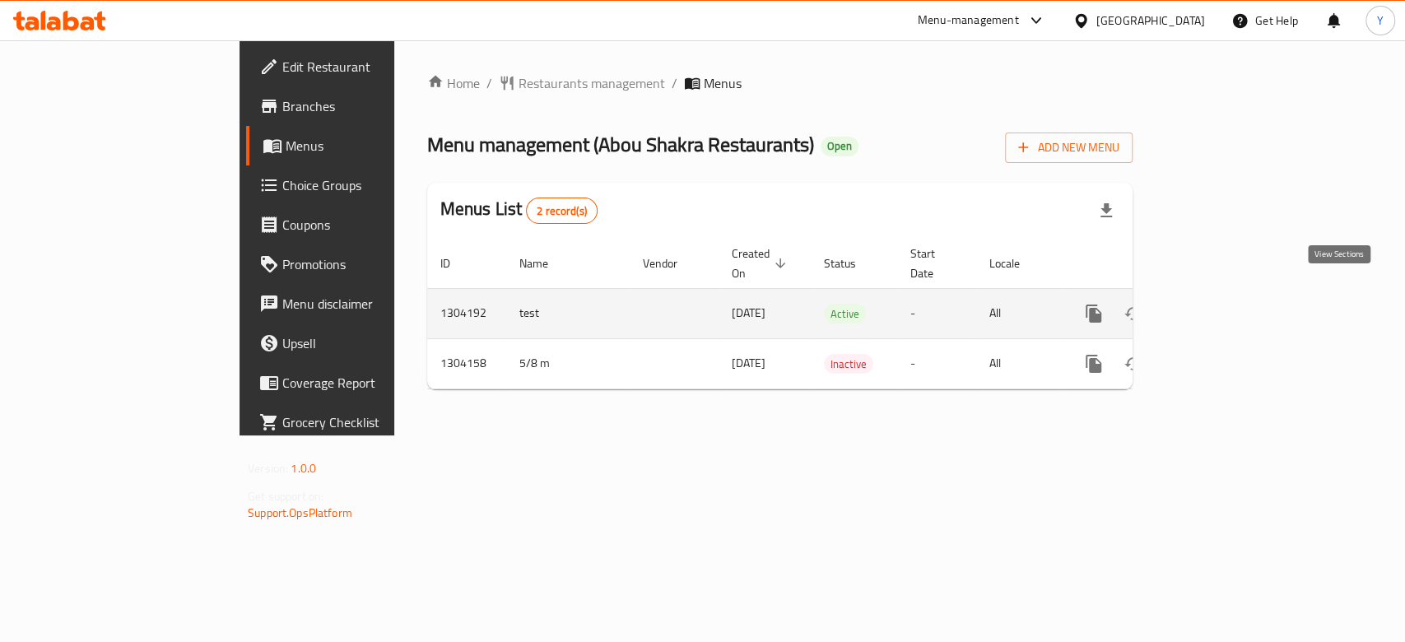
click at [1223, 304] on icon "enhanced table" at bounding box center [1213, 314] width 20 height 20
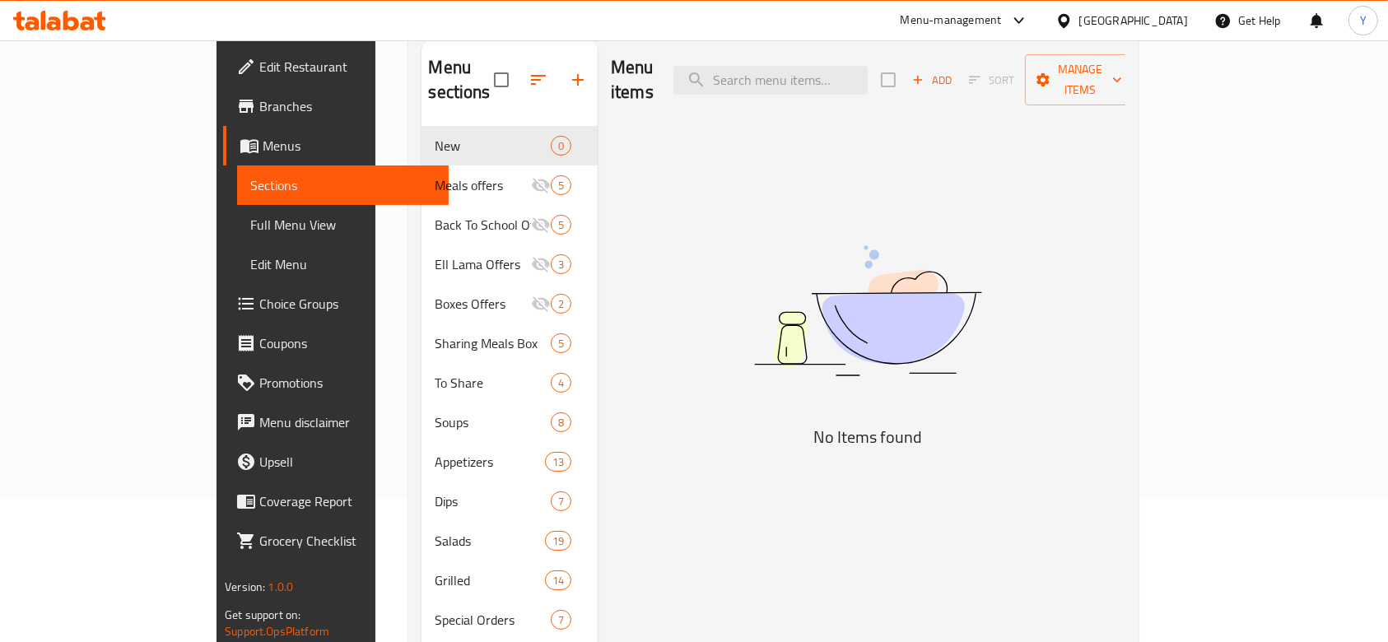
scroll to position [172, 0]
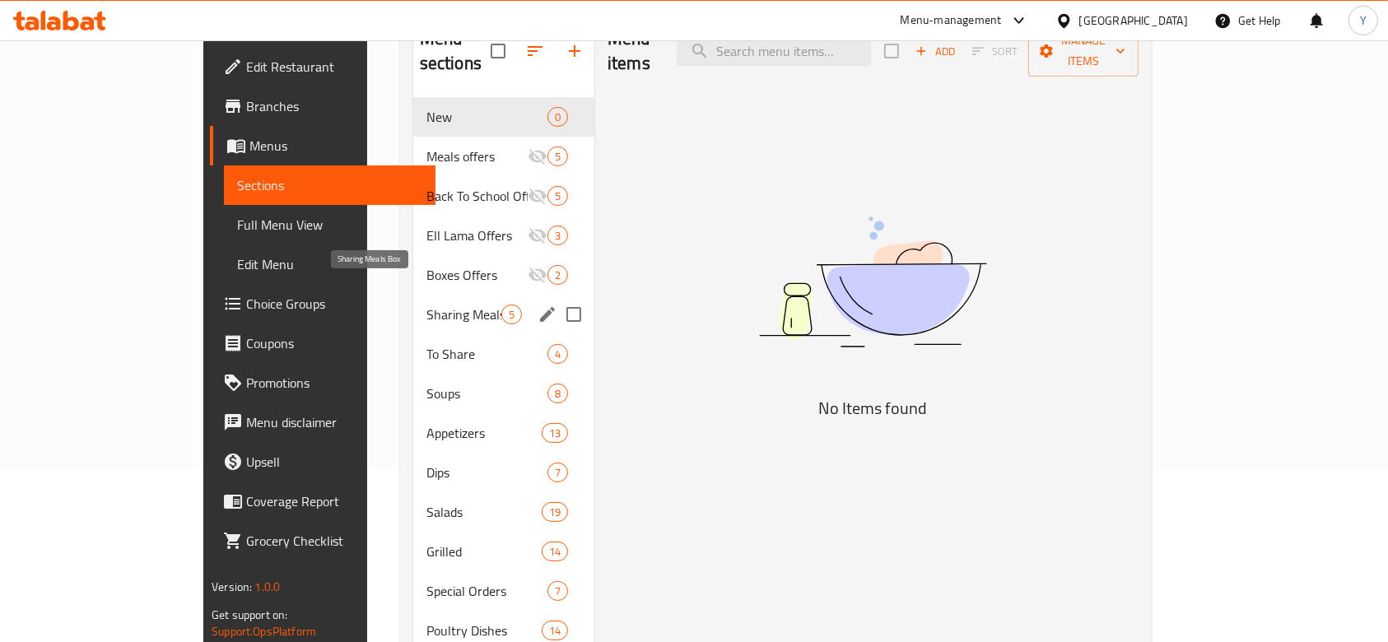
click at [426, 305] on span "Sharing Meals Box" at bounding box center [463, 315] width 75 height 20
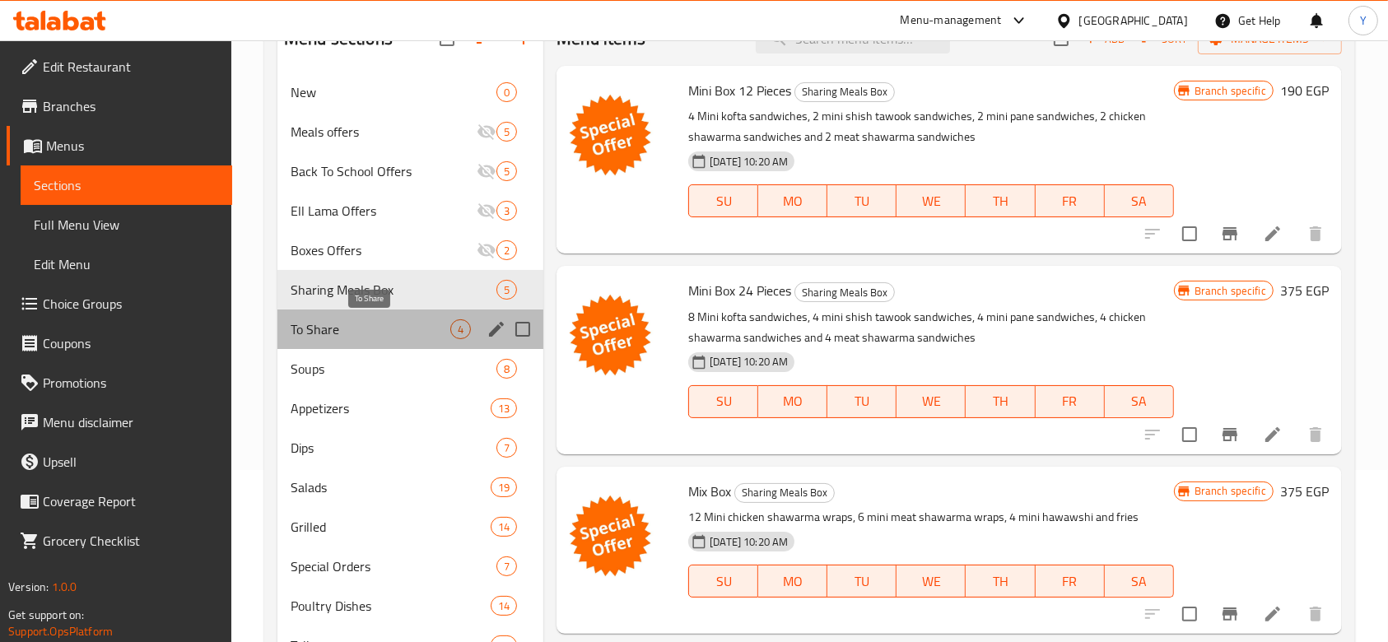
click at [340, 319] on span "To Share" at bounding box center [371, 329] width 160 height 20
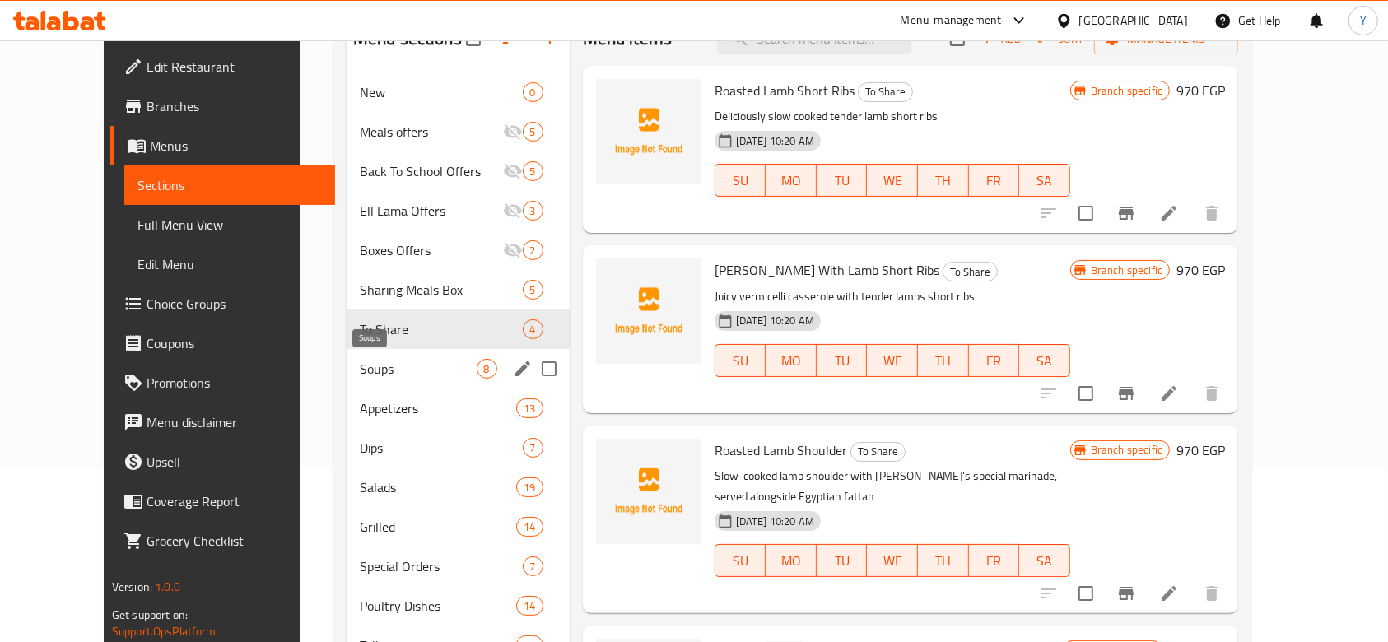
click at [360, 371] on span "Soups" at bounding box center [418, 369] width 117 height 20
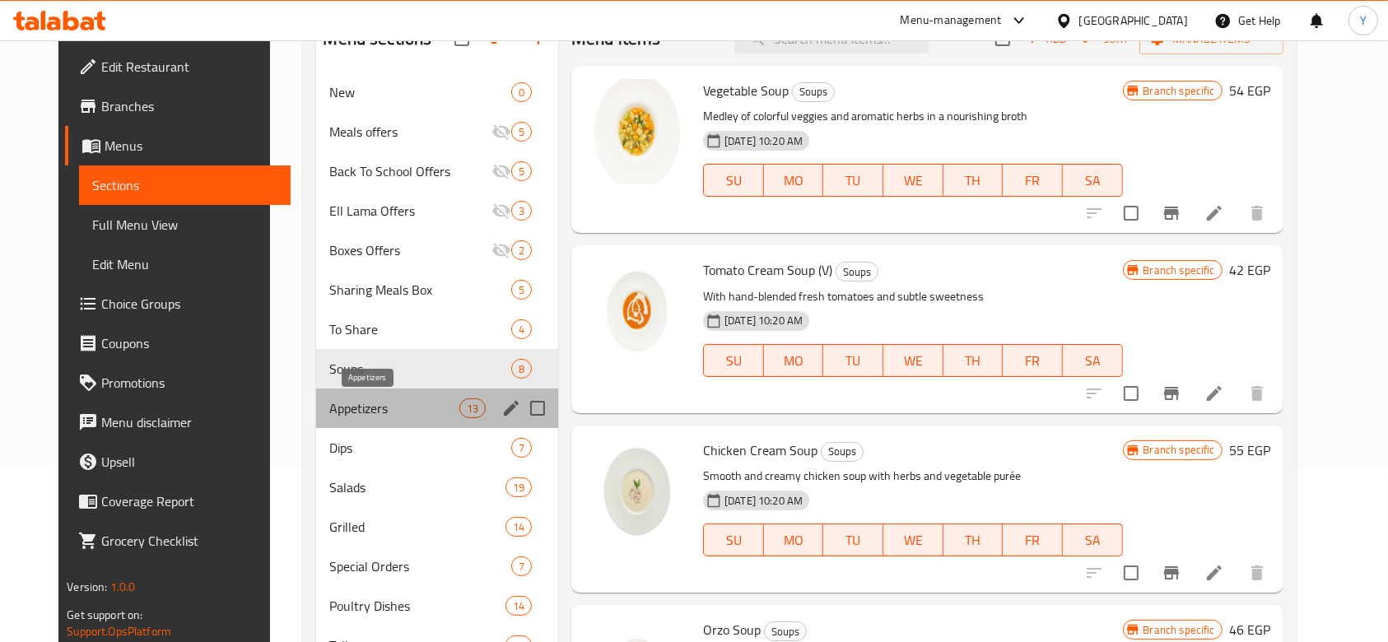
click at [346, 407] on span "Appetizers" at bounding box center [393, 408] width 129 height 20
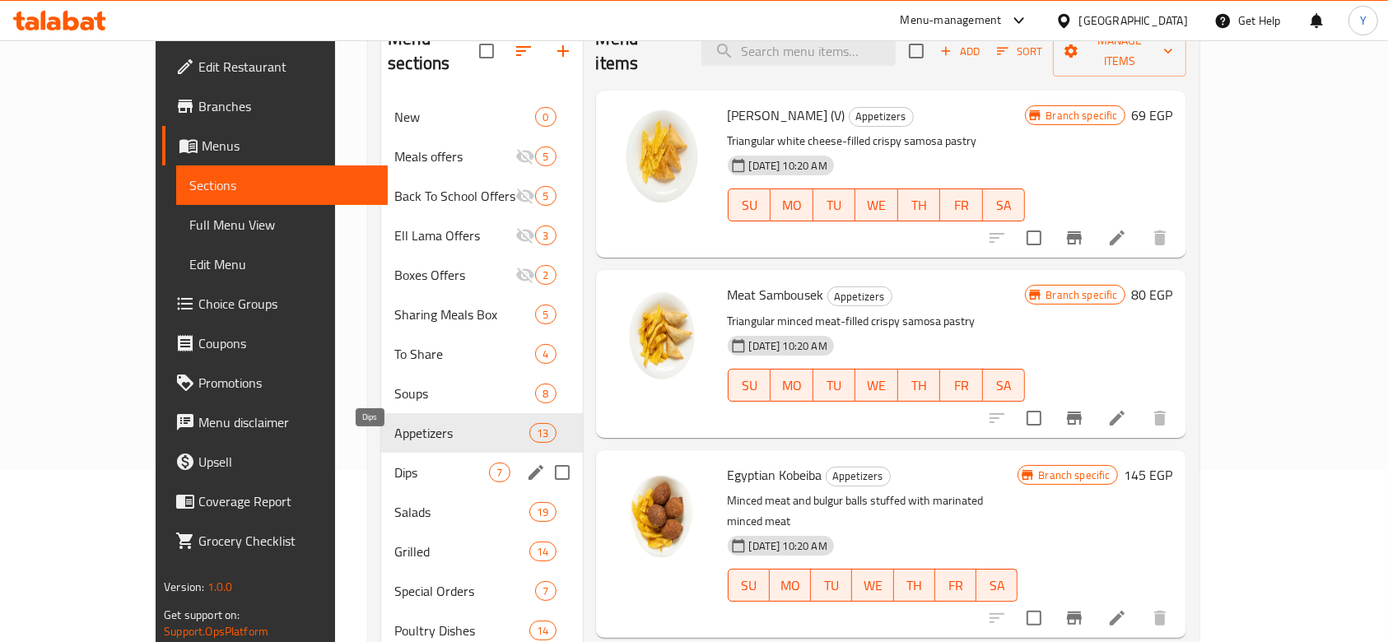
click at [394, 463] on span "Dips" at bounding box center [441, 473] width 95 height 20
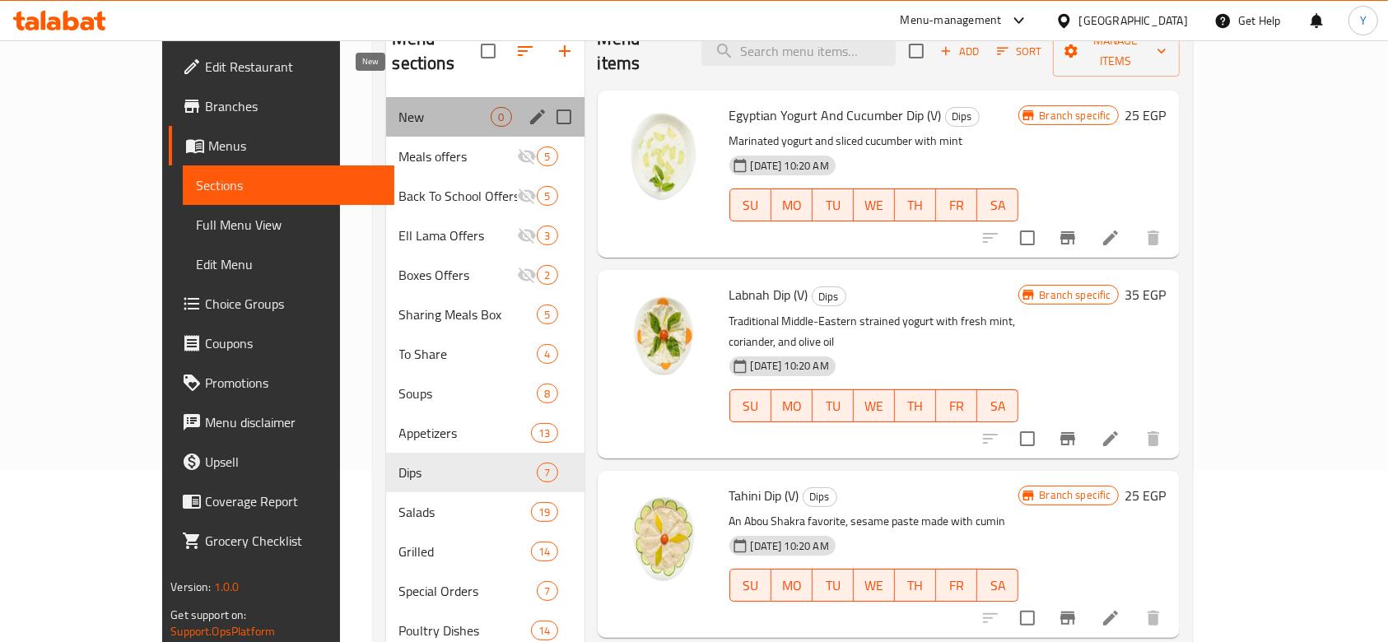
click at [399, 107] on span "New" at bounding box center [445, 117] width 92 height 20
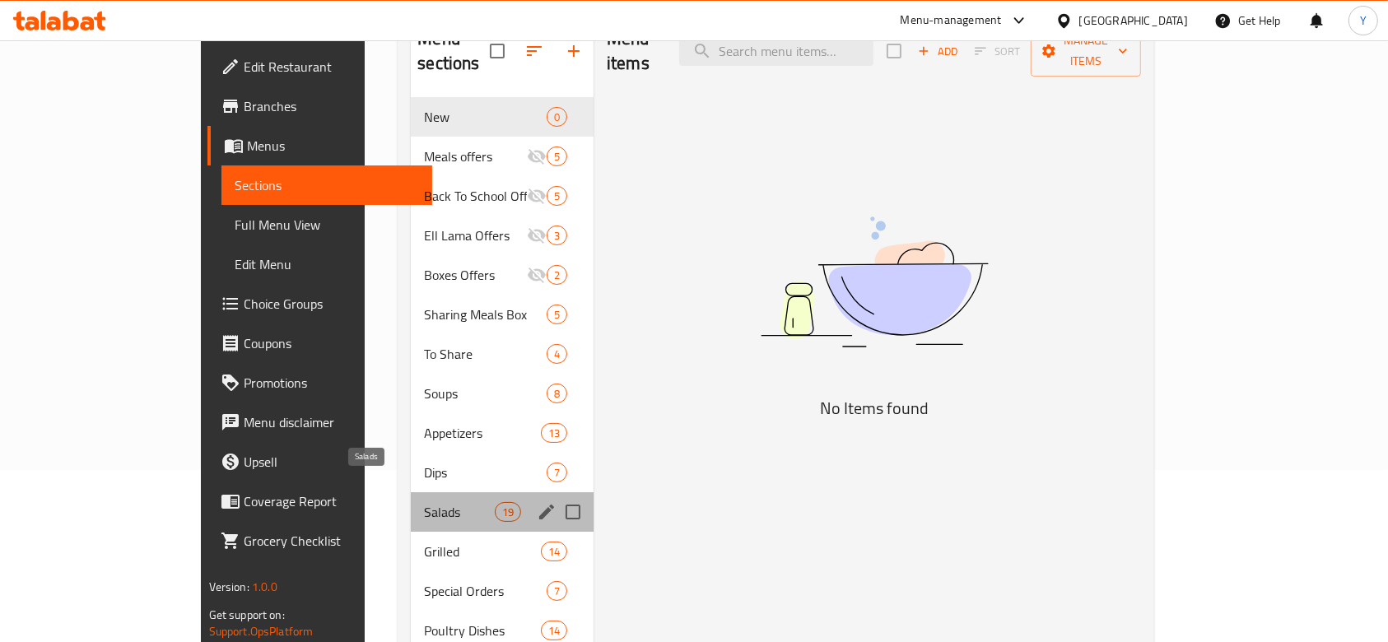
click at [424, 502] on span "Salads" at bounding box center [459, 512] width 70 height 20
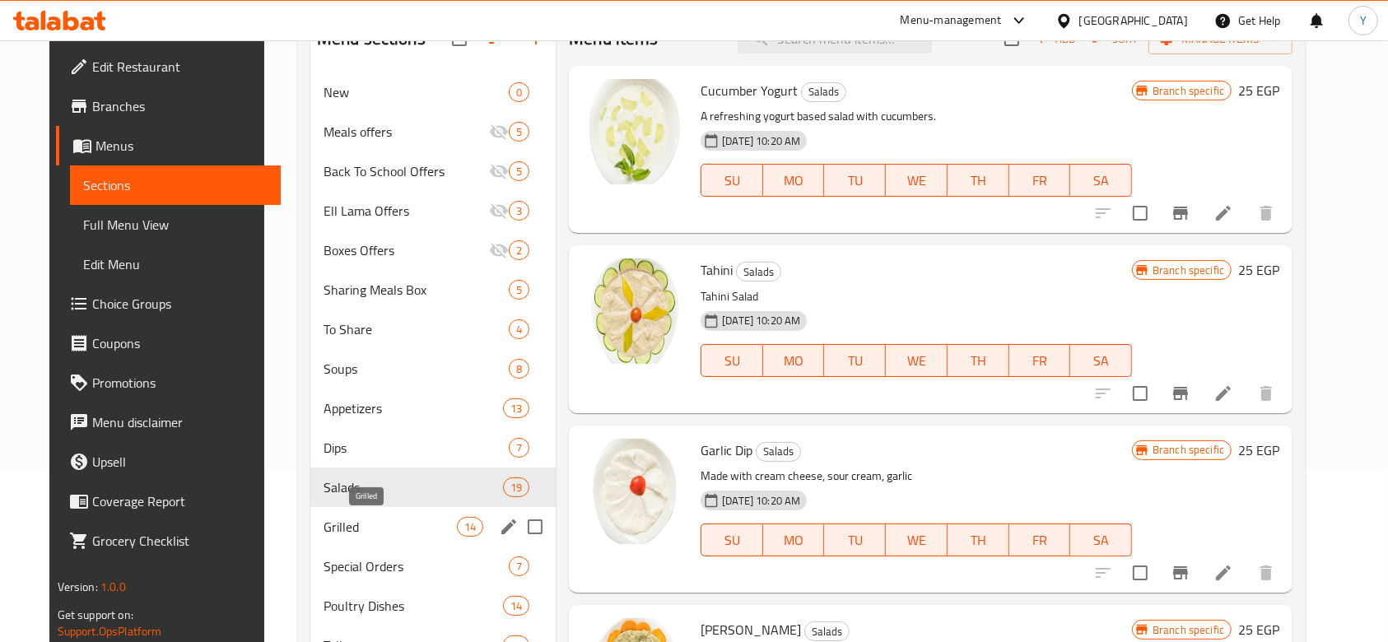
click at [341, 530] on span "Grilled" at bounding box center [390, 527] width 133 height 20
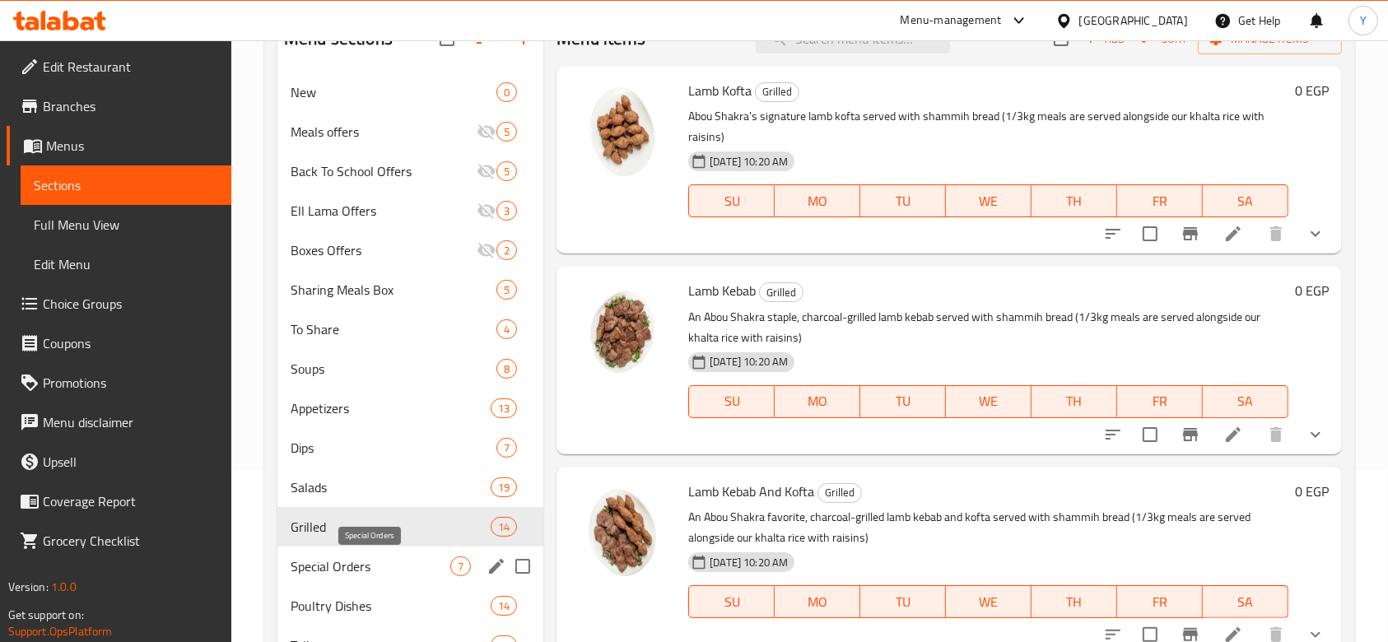
click at [347, 563] on span "Special Orders" at bounding box center [371, 567] width 160 height 20
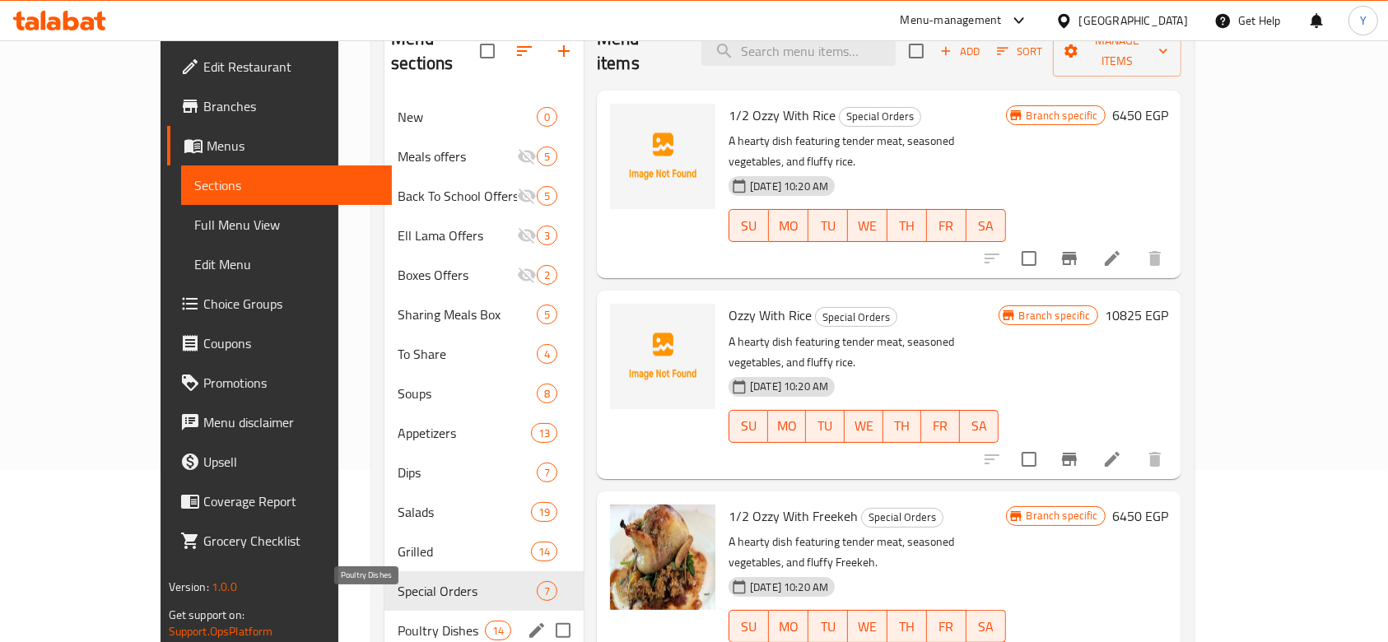
click at [398, 621] on span "Poultry Dishes" at bounding box center [441, 631] width 87 height 20
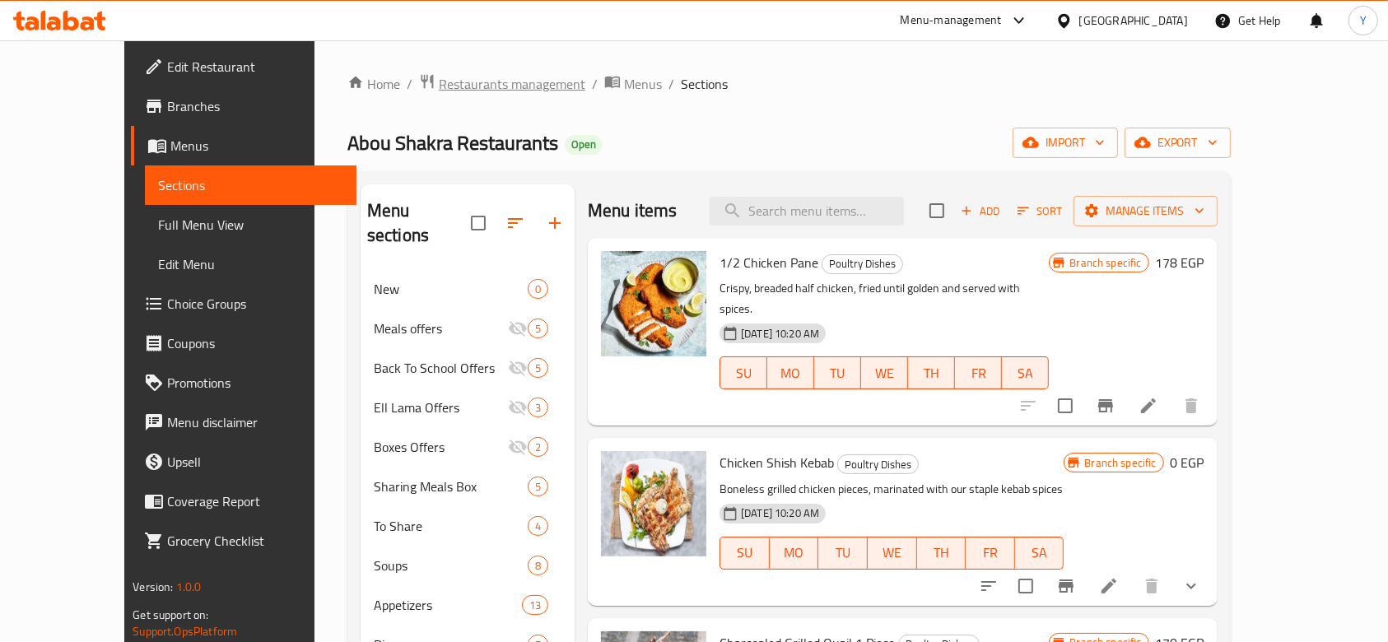
click at [439, 88] on span "Restaurants management" at bounding box center [512, 84] width 147 height 20
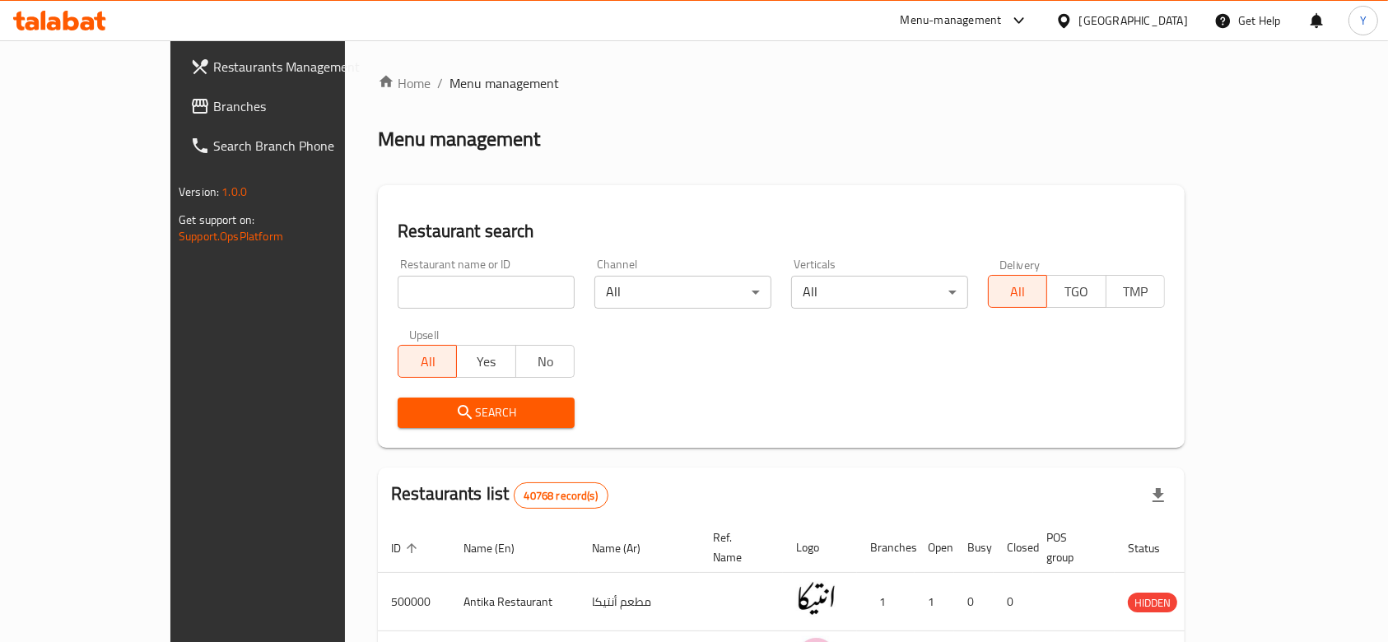
click at [1002, 16] on div "Menu-management" at bounding box center [951, 21] width 101 height 20
click at [934, 109] on div "Agent Campaigns Center" at bounding box center [938, 111] width 124 height 18
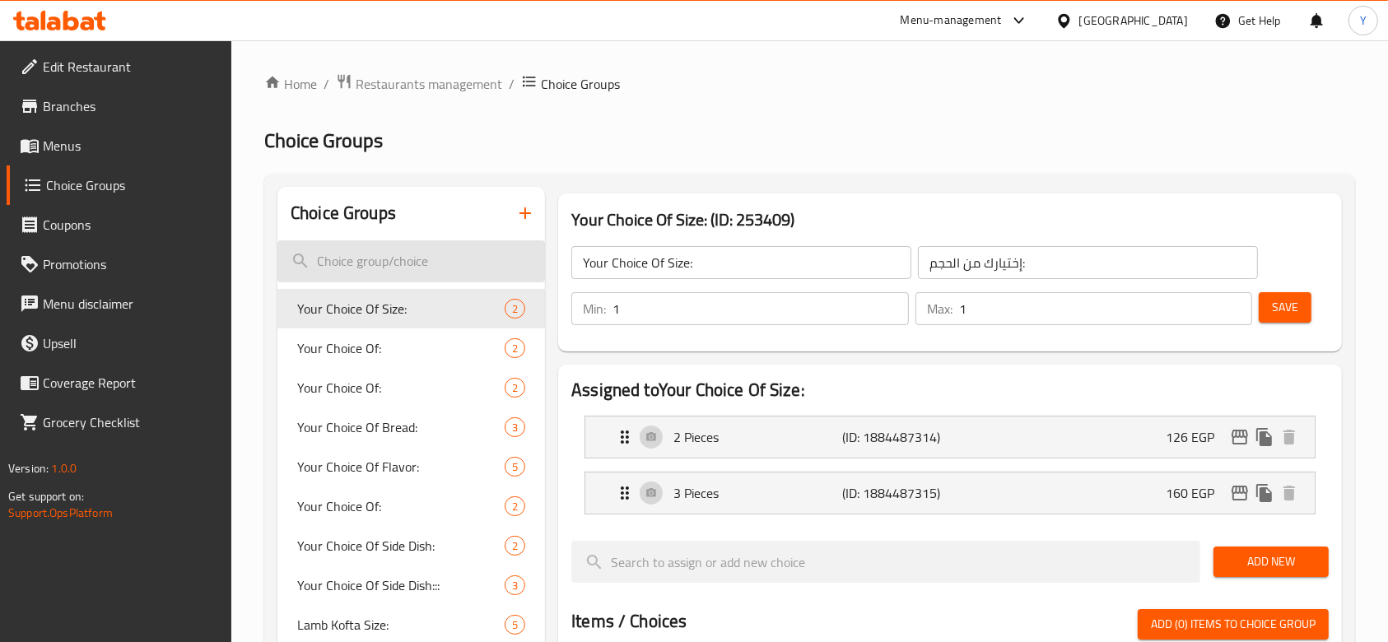
click at [349, 266] on input "search" at bounding box center [411, 261] width 268 height 42
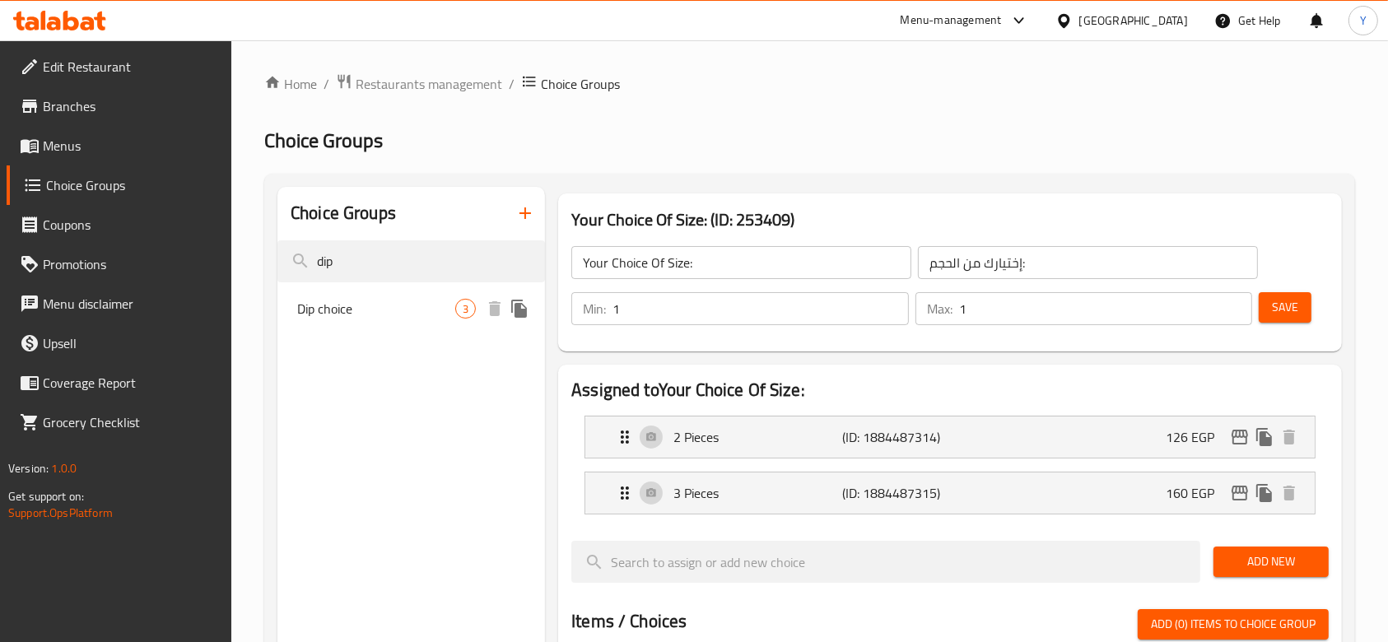
type input "dip"
click at [362, 296] on div "Dip choice 3" at bounding box center [411, 309] width 268 height 40
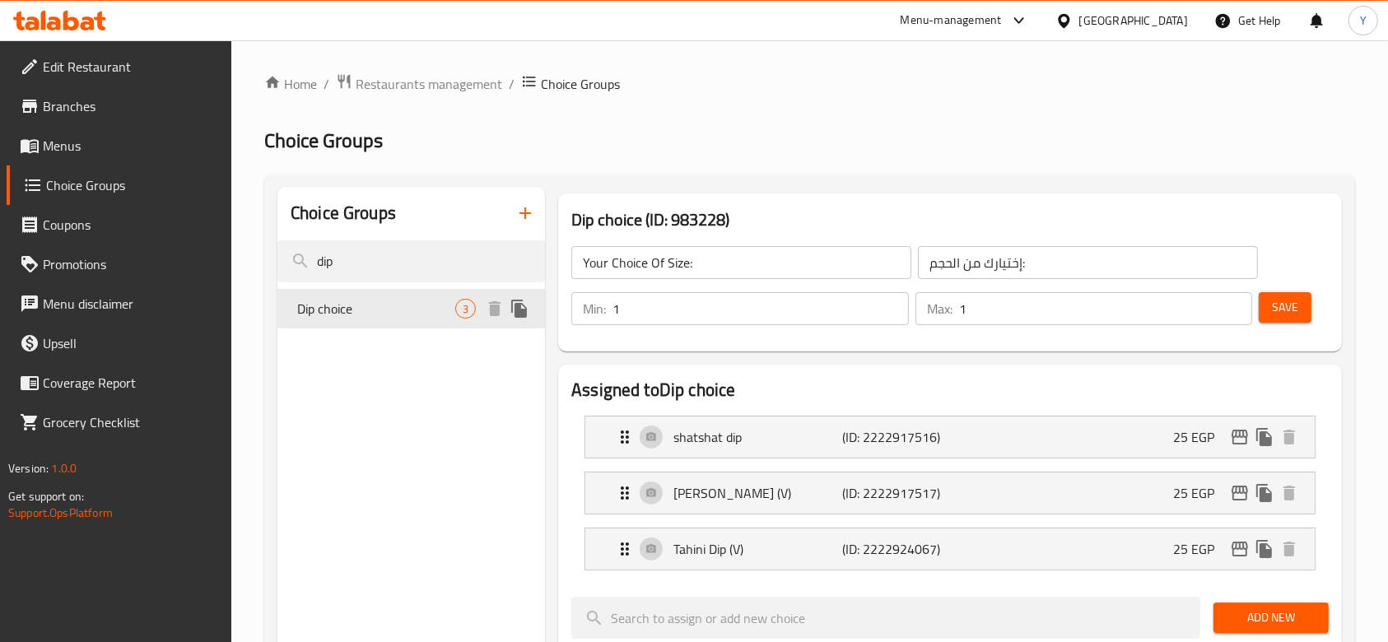
type input "Dip choice"
type input "اختيار الديب"
type input "0"
click at [1241, 436] on icon "edit" at bounding box center [1240, 437] width 20 height 20
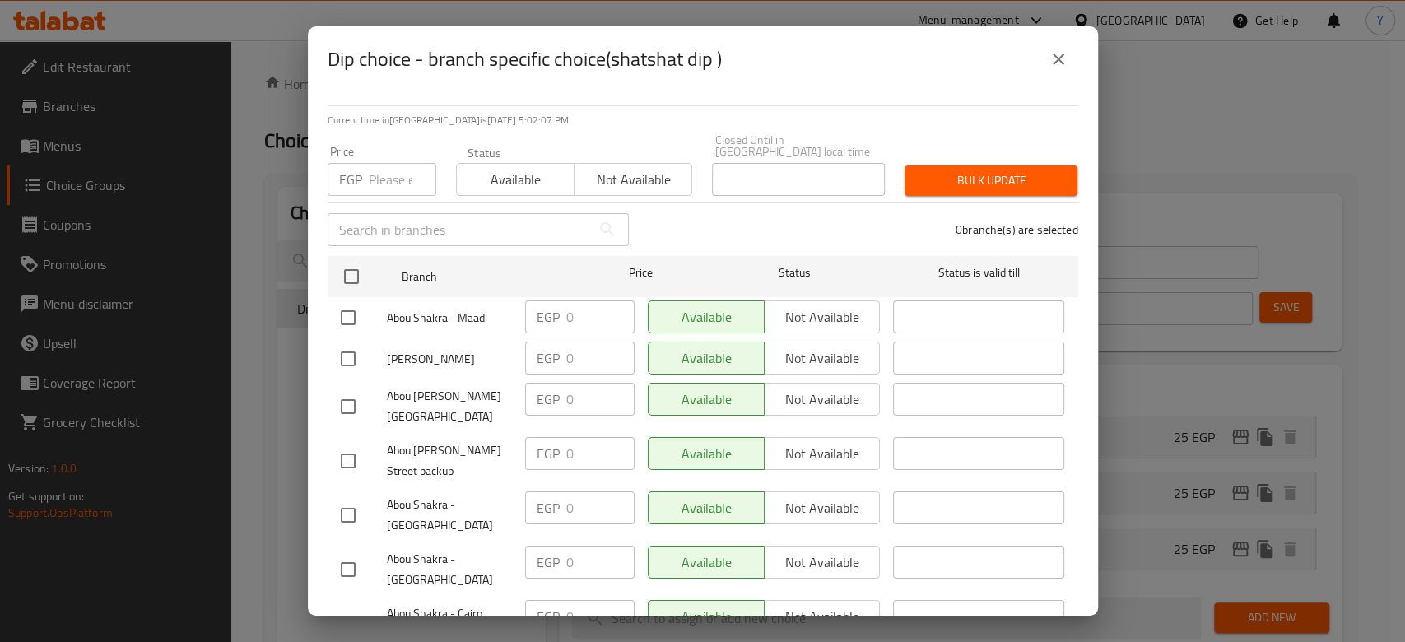
click at [1061, 56] on icon "close" at bounding box center [1059, 60] width 12 height 12
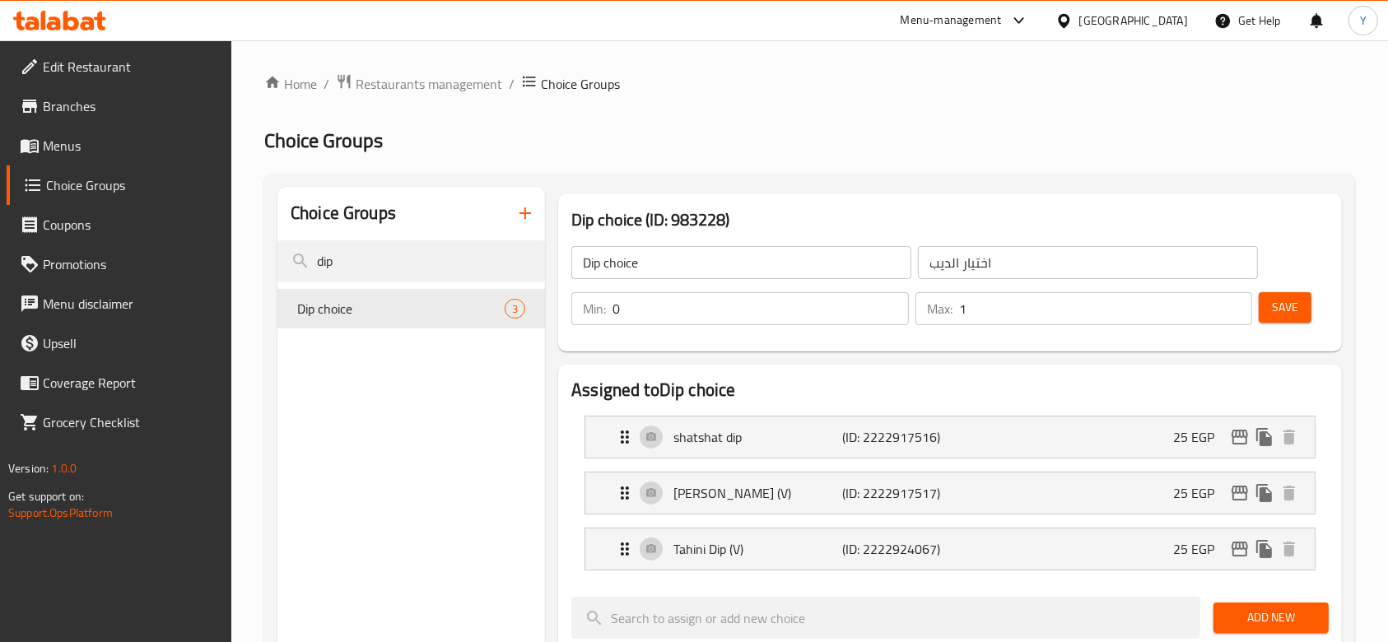
click at [40, 146] on span at bounding box center [31, 146] width 23 height 20
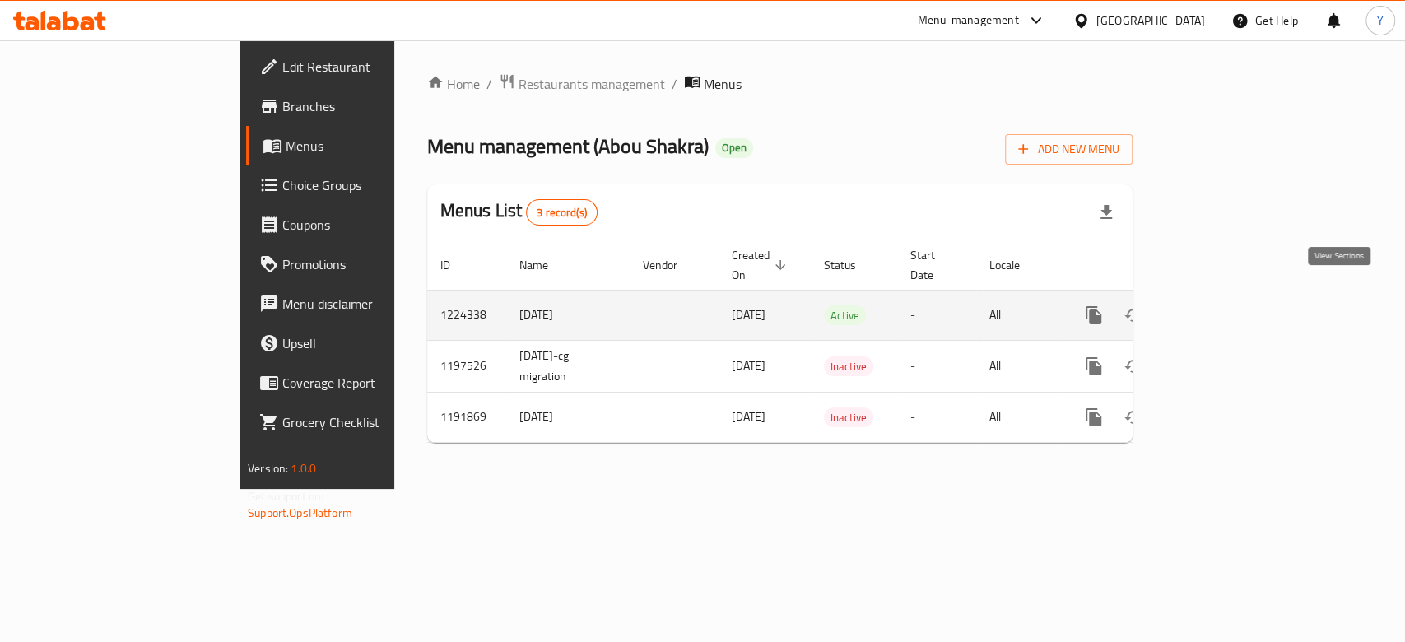
click at [1223, 305] on icon "enhanced table" at bounding box center [1213, 315] width 20 height 20
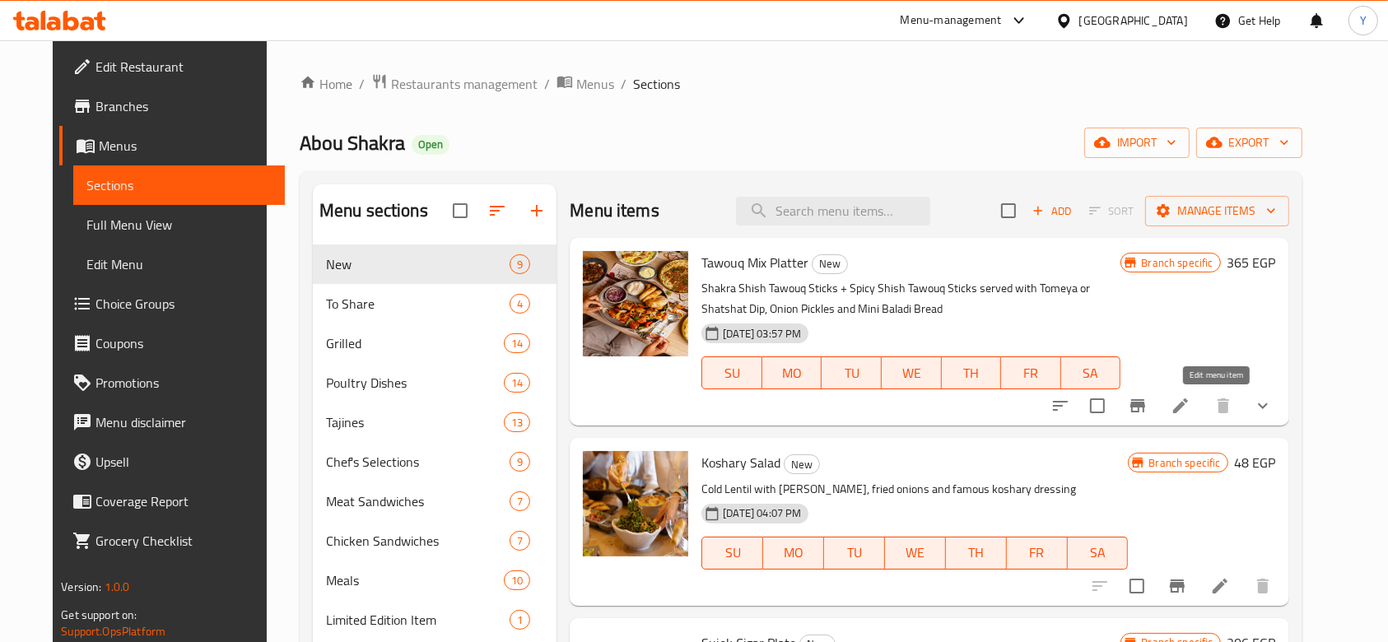
click at [1188, 406] on icon at bounding box center [1180, 405] width 15 height 15
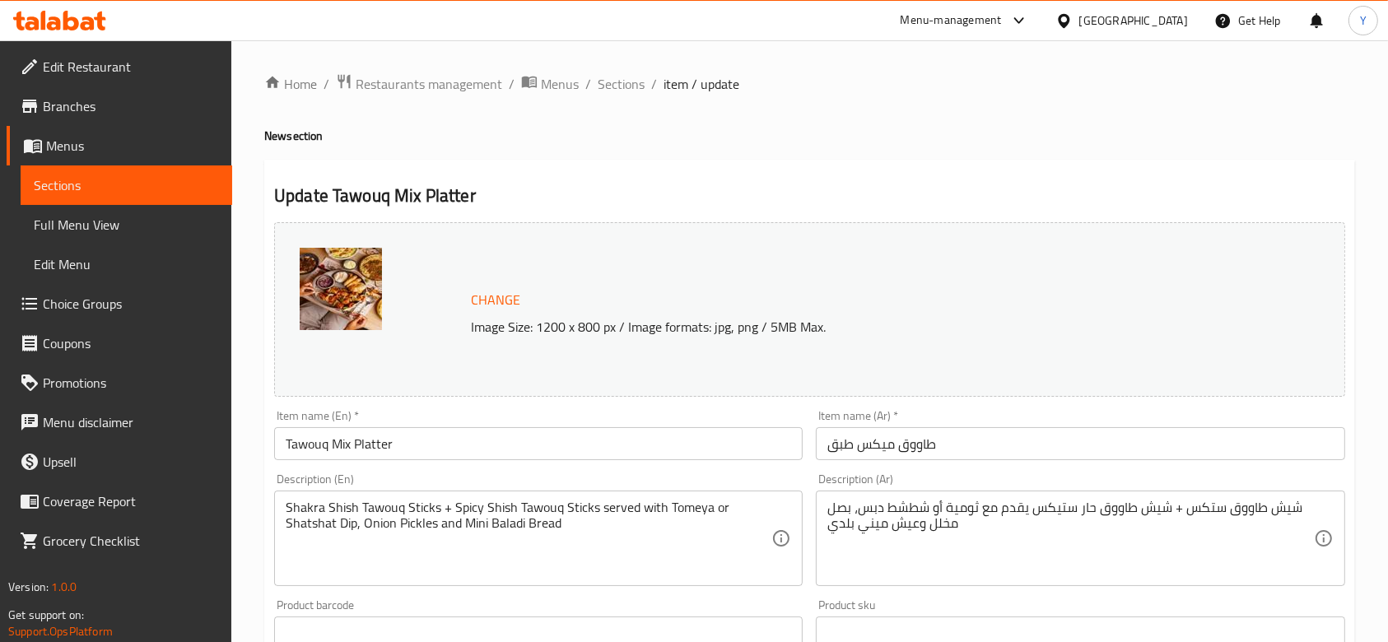
scroll to position [571, 0]
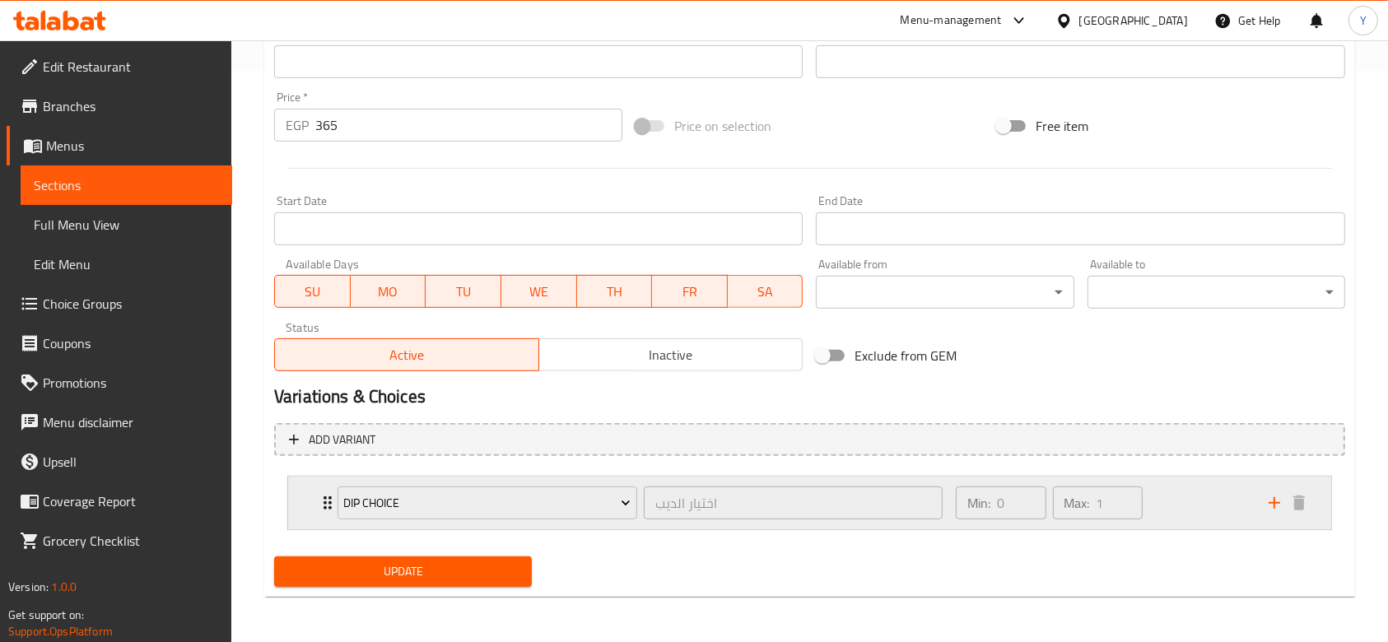
click at [1228, 503] on div "Min: 0 ​ Max: 1 ​" at bounding box center [1102, 503] width 313 height 53
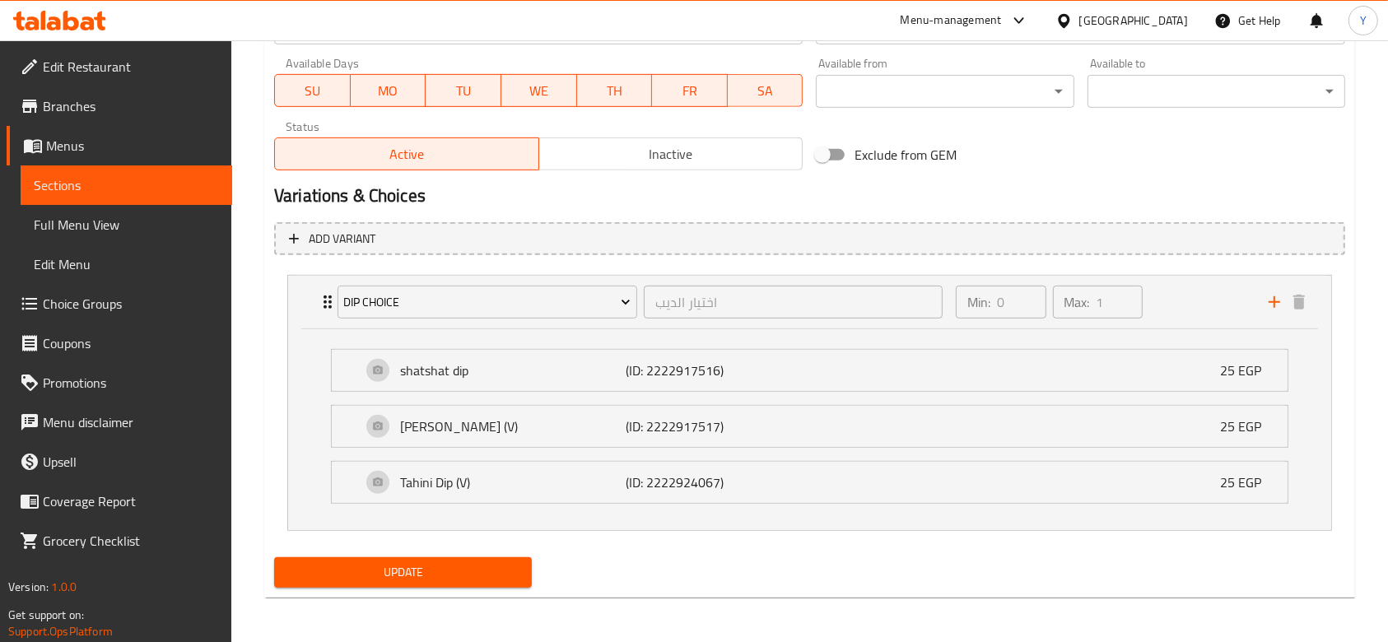
scroll to position [0, 0]
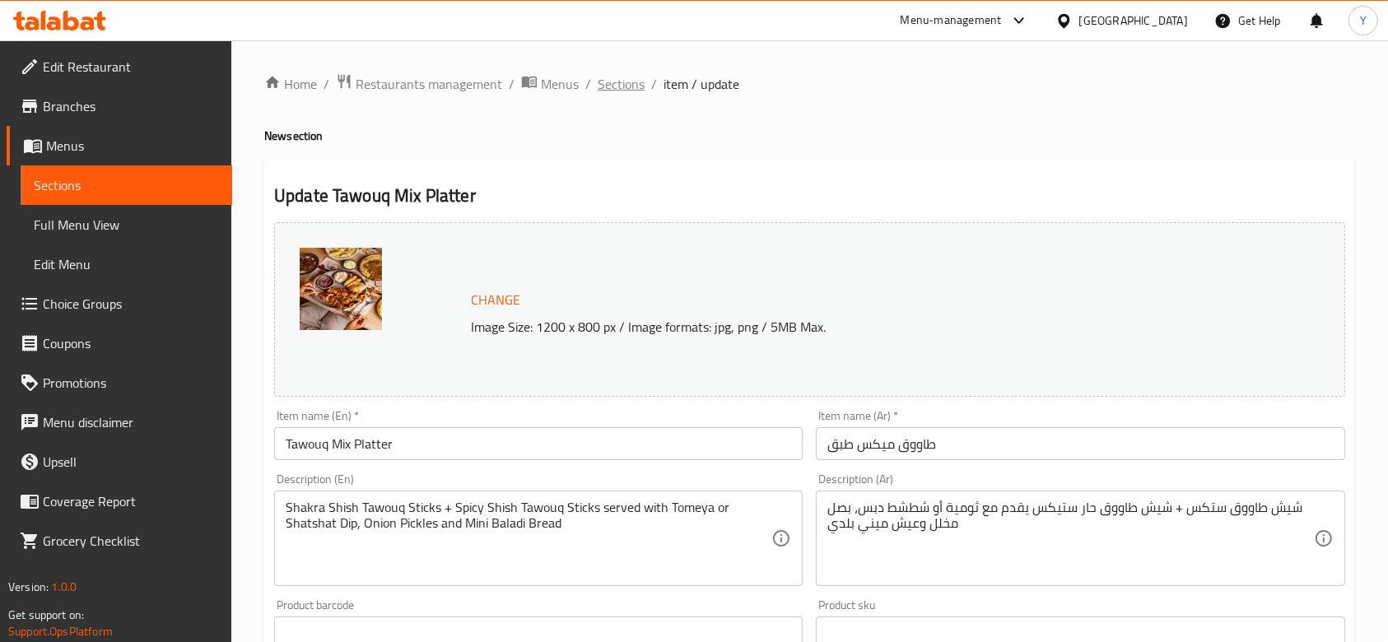
click at [619, 82] on span "Sections" at bounding box center [621, 84] width 47 height 20
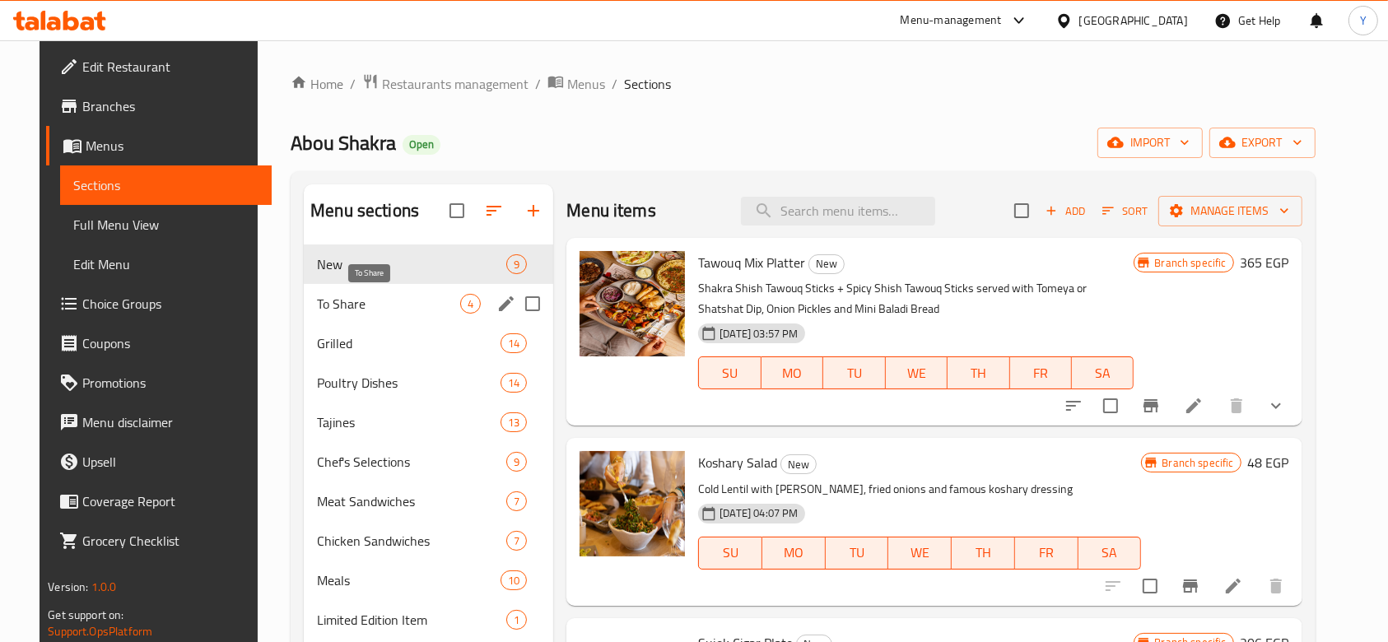
click at [366, 312] on span "To Share" at bounding box center [388, 304] width 143 height 20
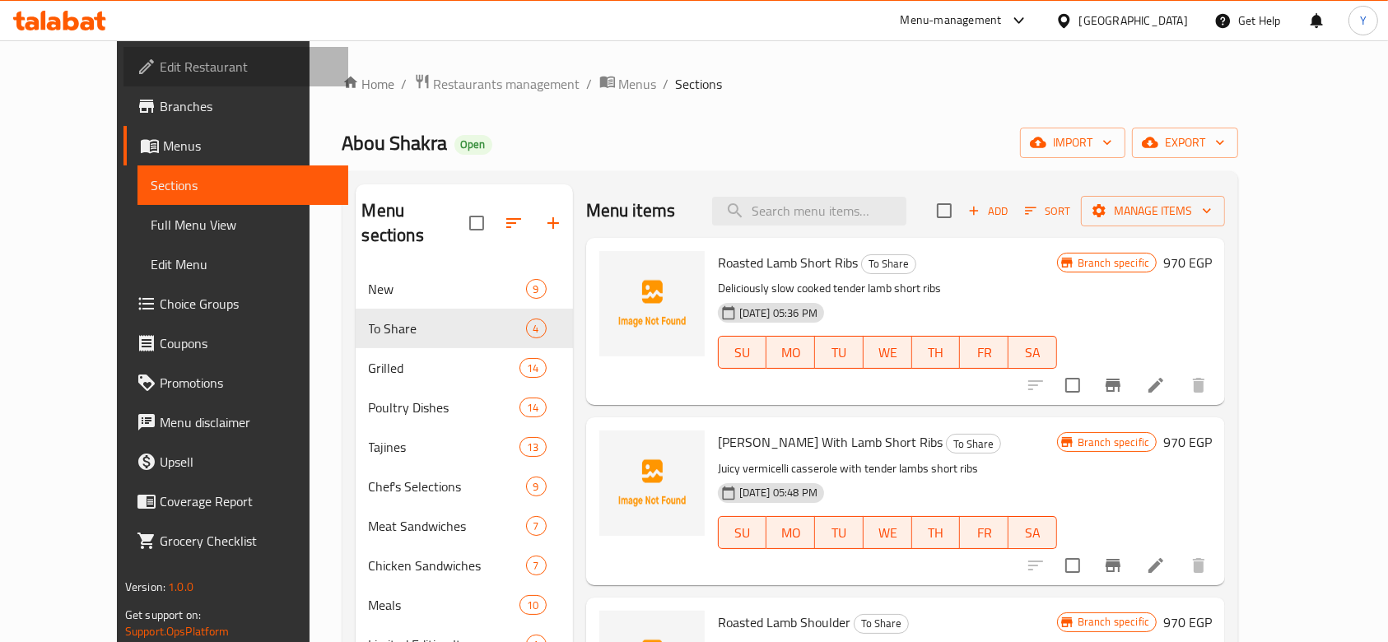
click at [160, 63] on span "Edit Restaurant" at bounding box center [248, 67] width 176 height 20
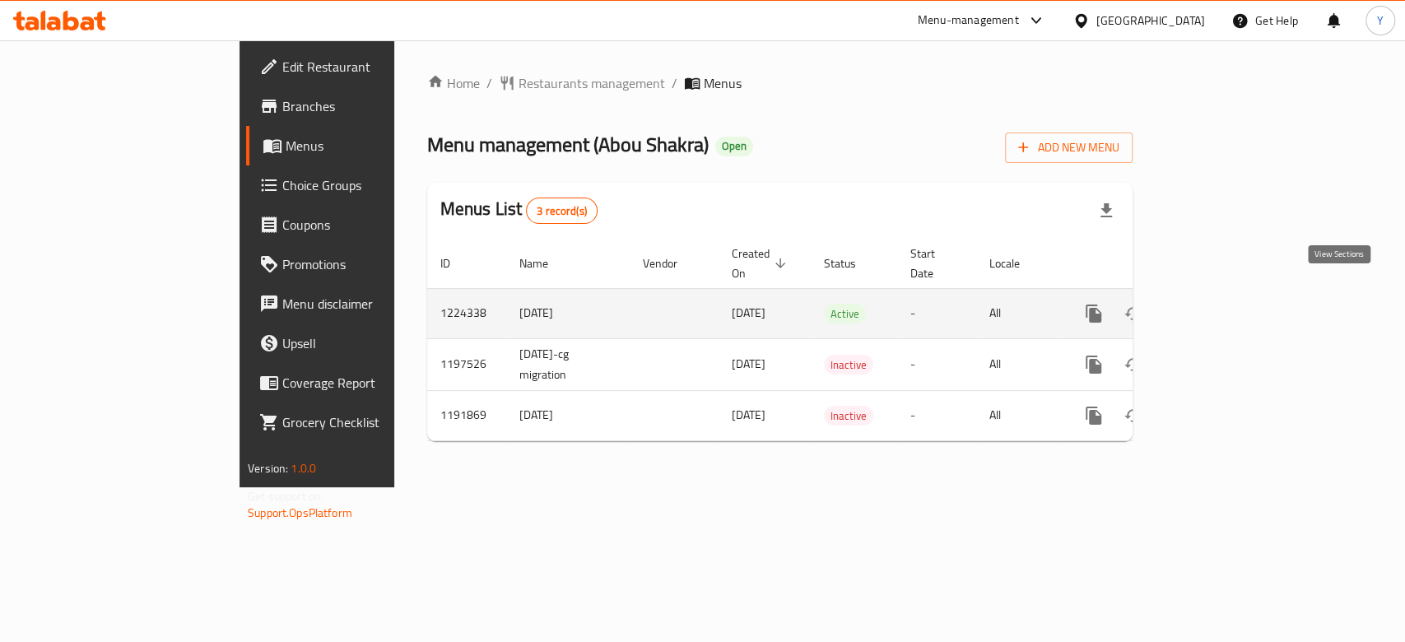
click at [1220, 306] on icon "enhanced table" at bounding box center [1212, 313] width 15 height 15
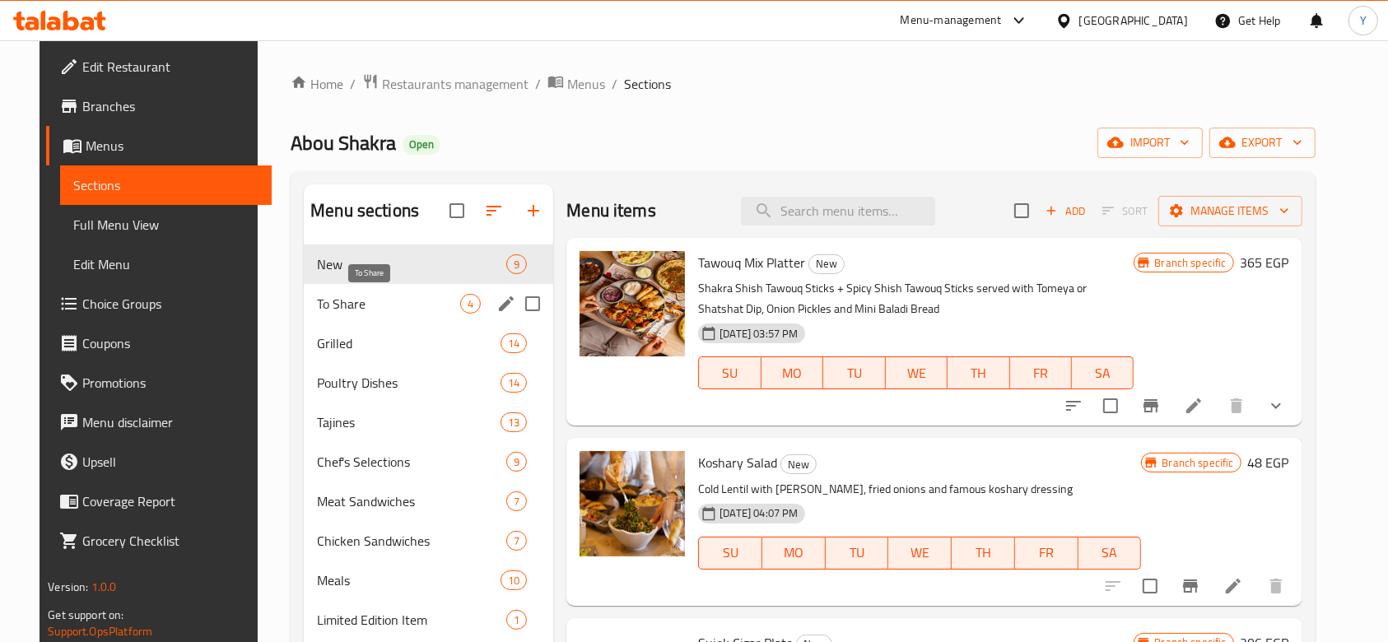
click at [380, 306] on span "To Share" at bounding box center [388, 304] width 143 height 20
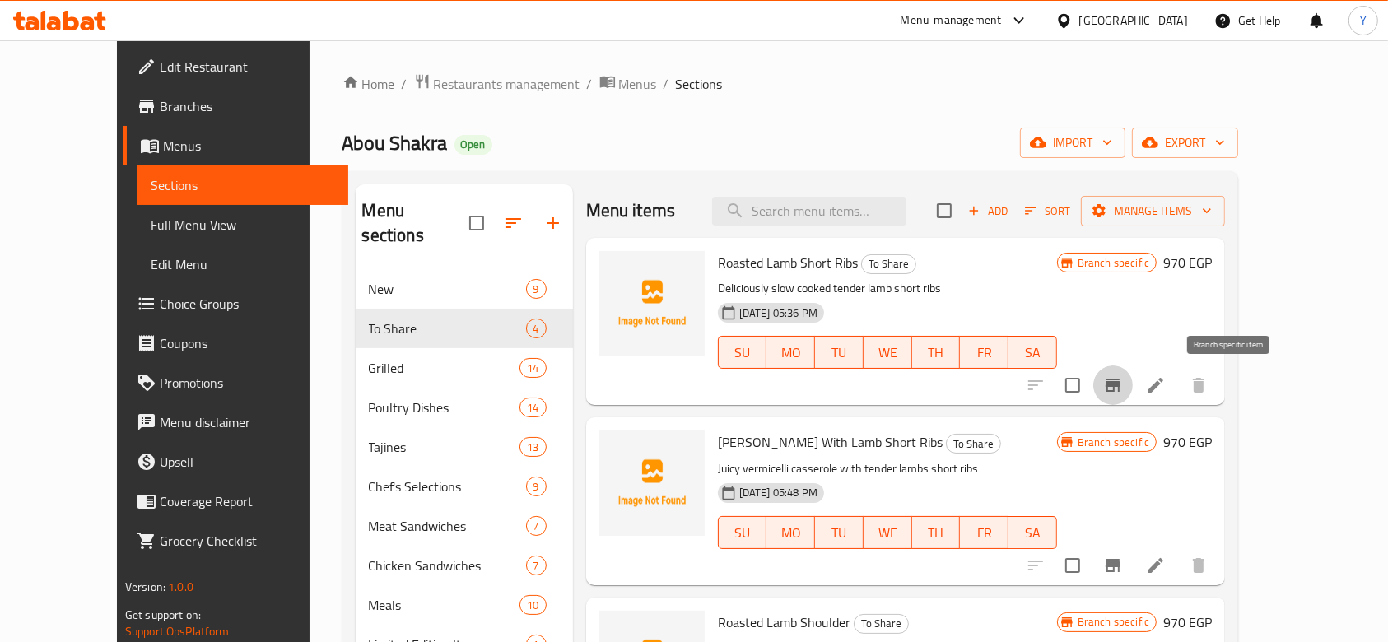
click at [1123, 383] on icon "Branch-specific-item" at bounding box center [1113, 385] width 20 height 20
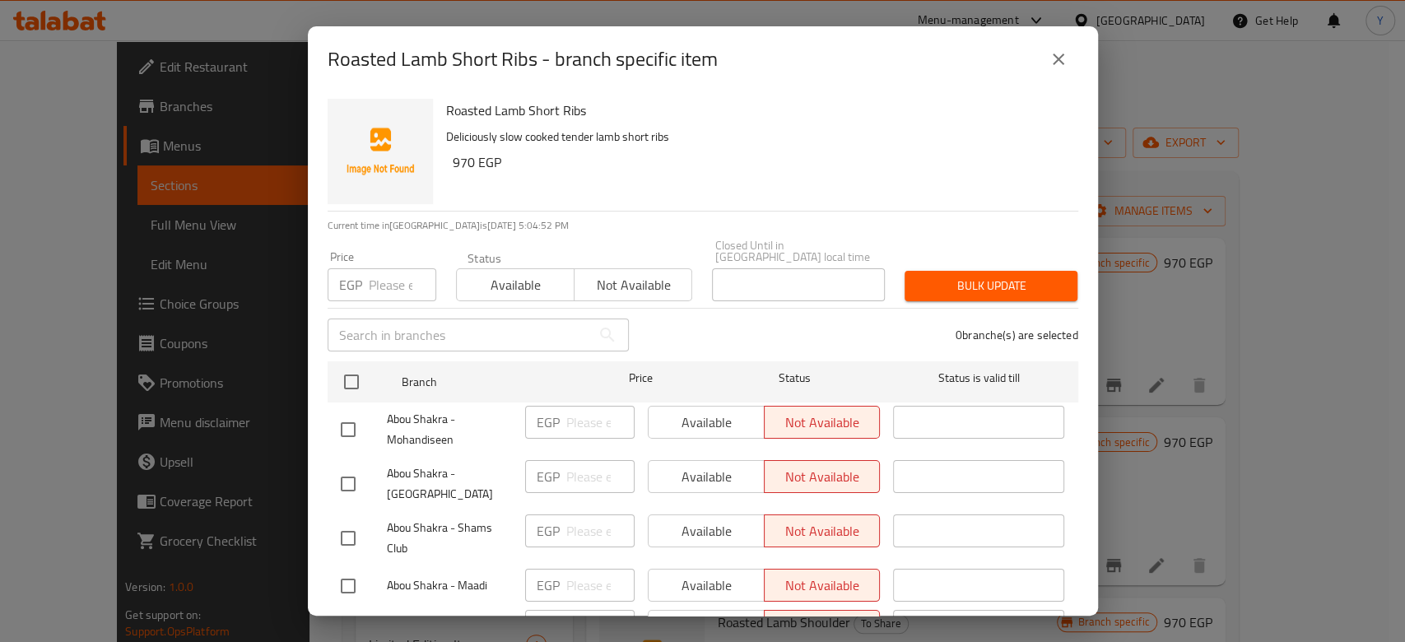
click at [1065, 58] on icon "close" at bounding box center [1059, 59] width 20 height 20
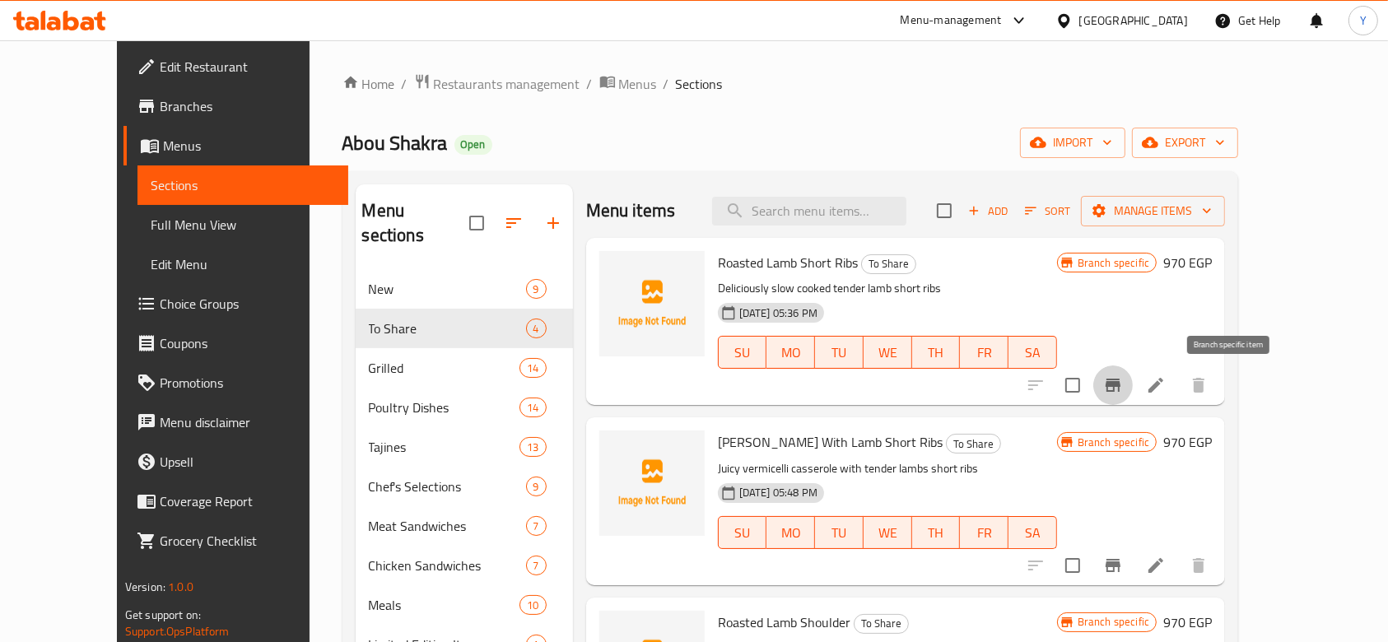
click at [1133, 387] on button "Branch-specific-item" at bounding box center [1113, 386] width 40 height 40
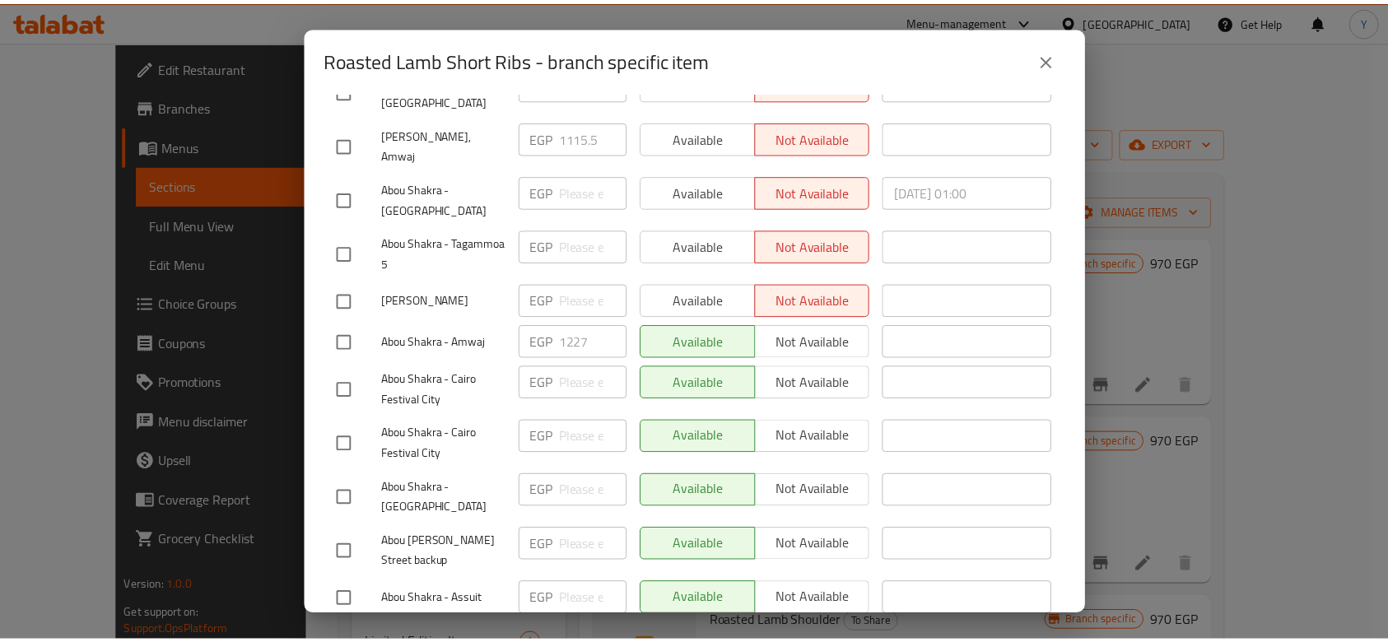
scroll to position [595, 0]
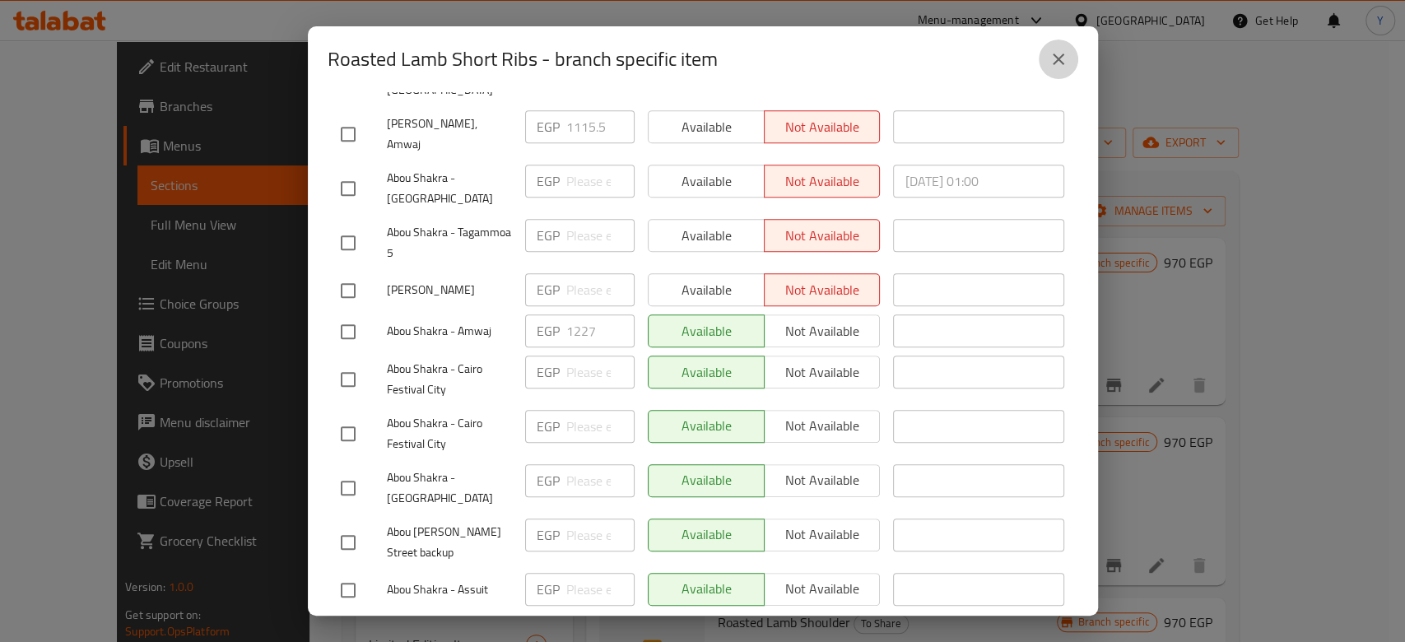
click at [1060, 56] on icon "close" at bounding box center [1059, 59] width 20 height 20
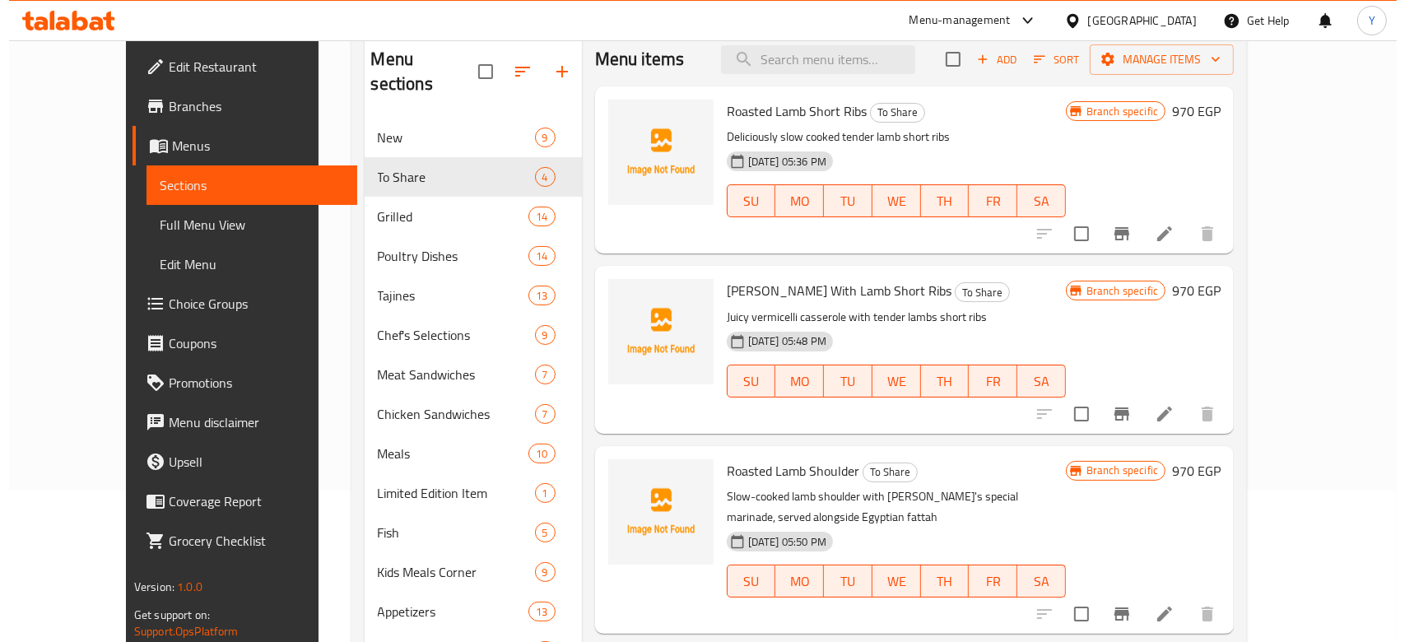
scroll to position [150, 0]
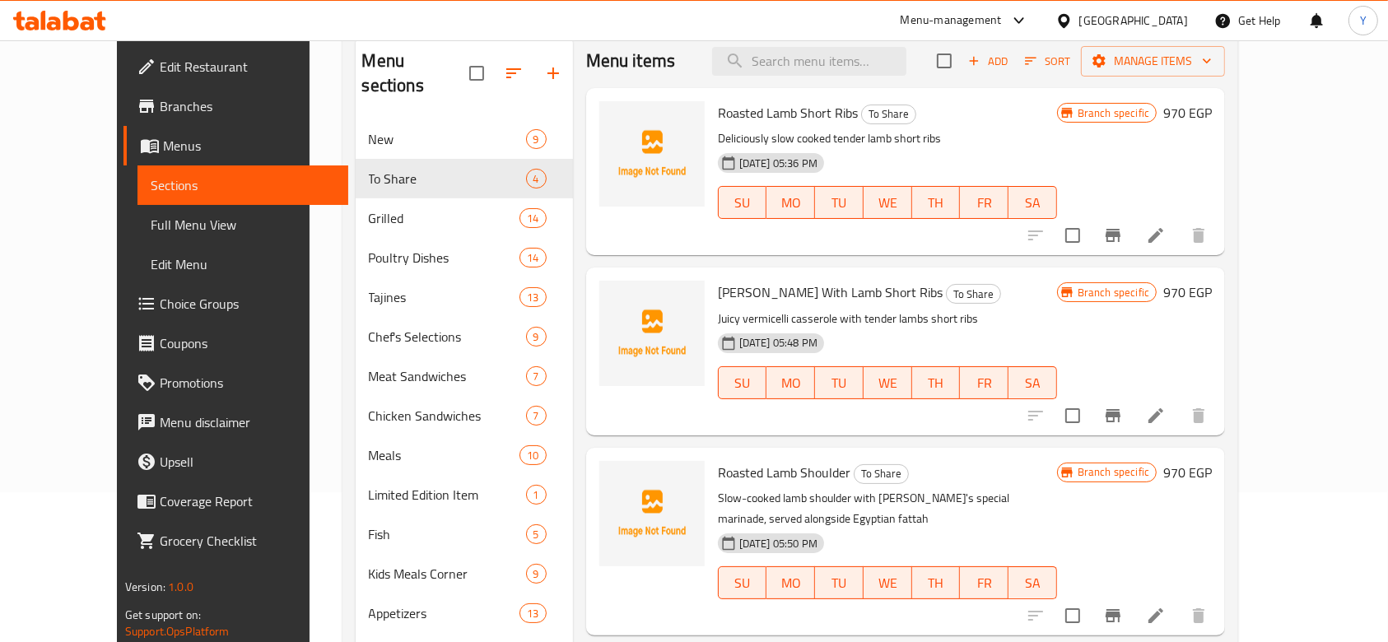
click at [1123, 411] on icon "Branch-specific-item" at bounding box center [1113, 416] width 20 height 20
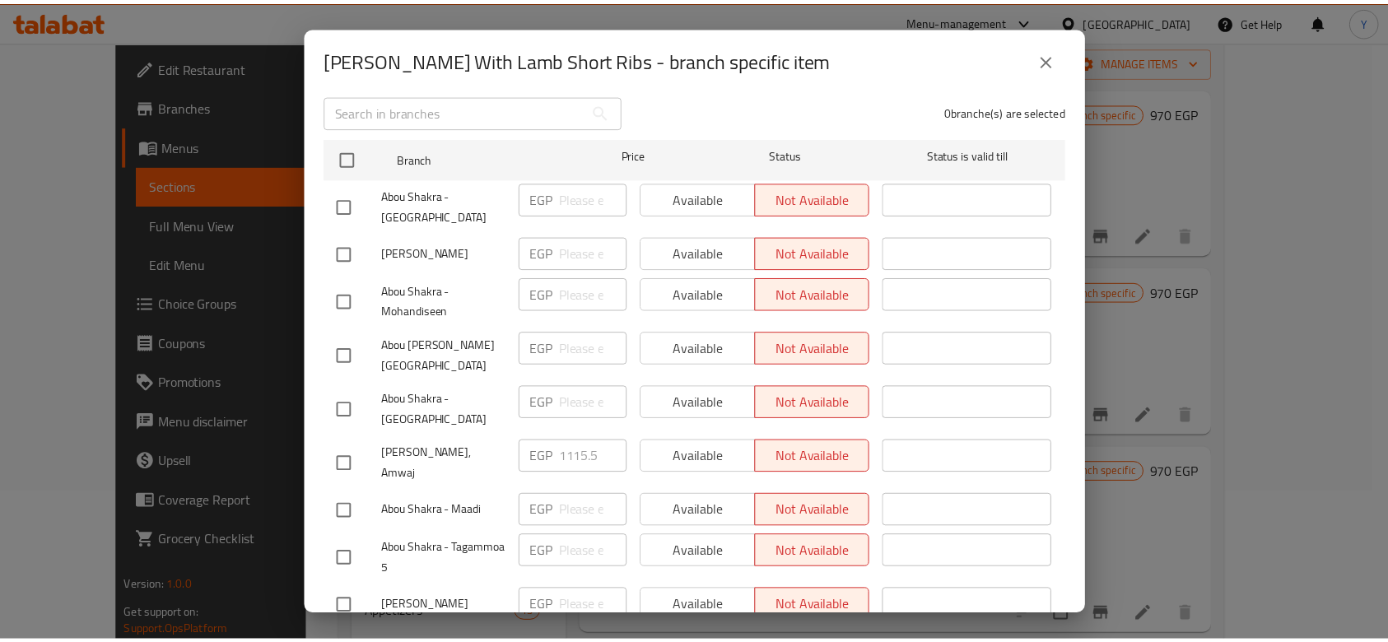
scroll to position [0, 0]
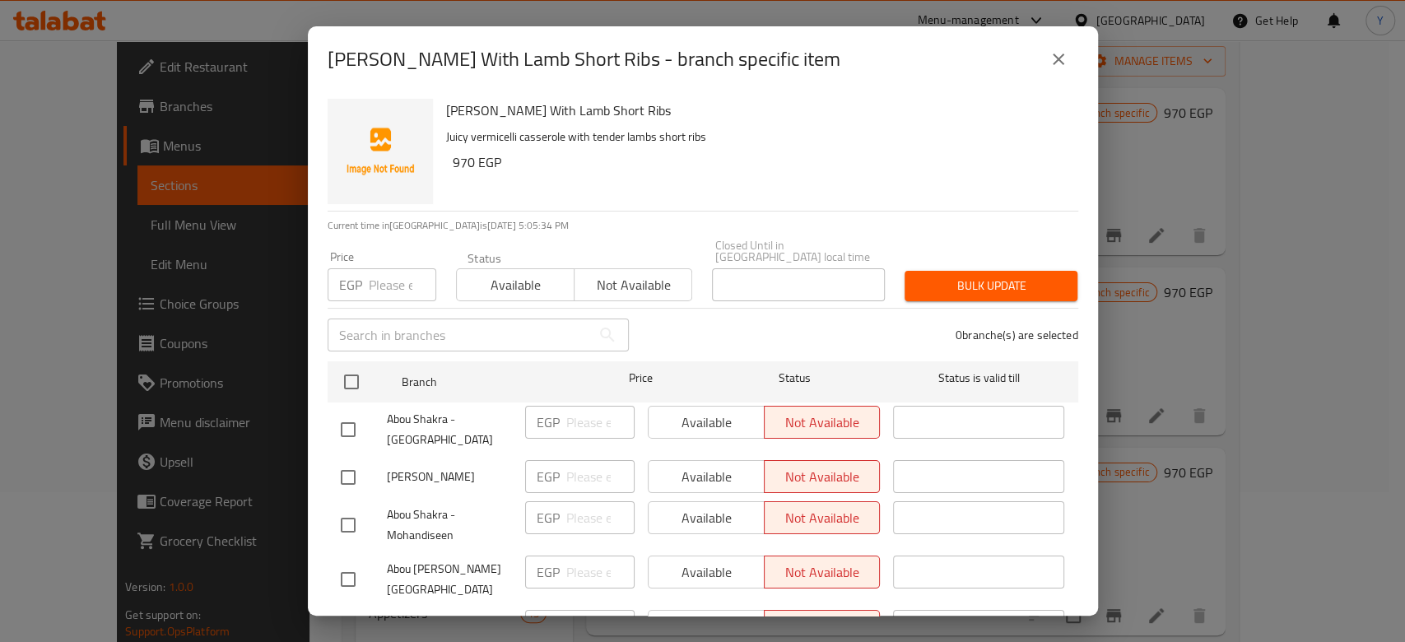
click at [1061, 69] on button "close" at bounding box center [1059, 60] width 40 height 40
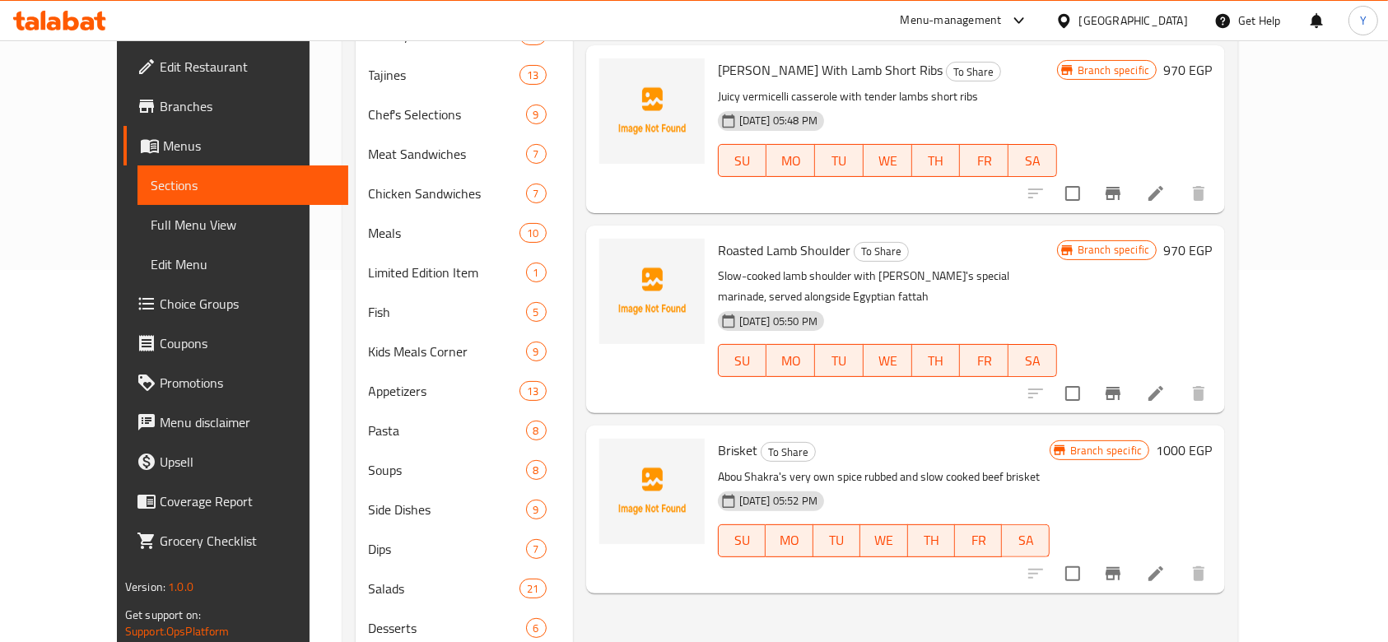
scroll to position [375, 0]
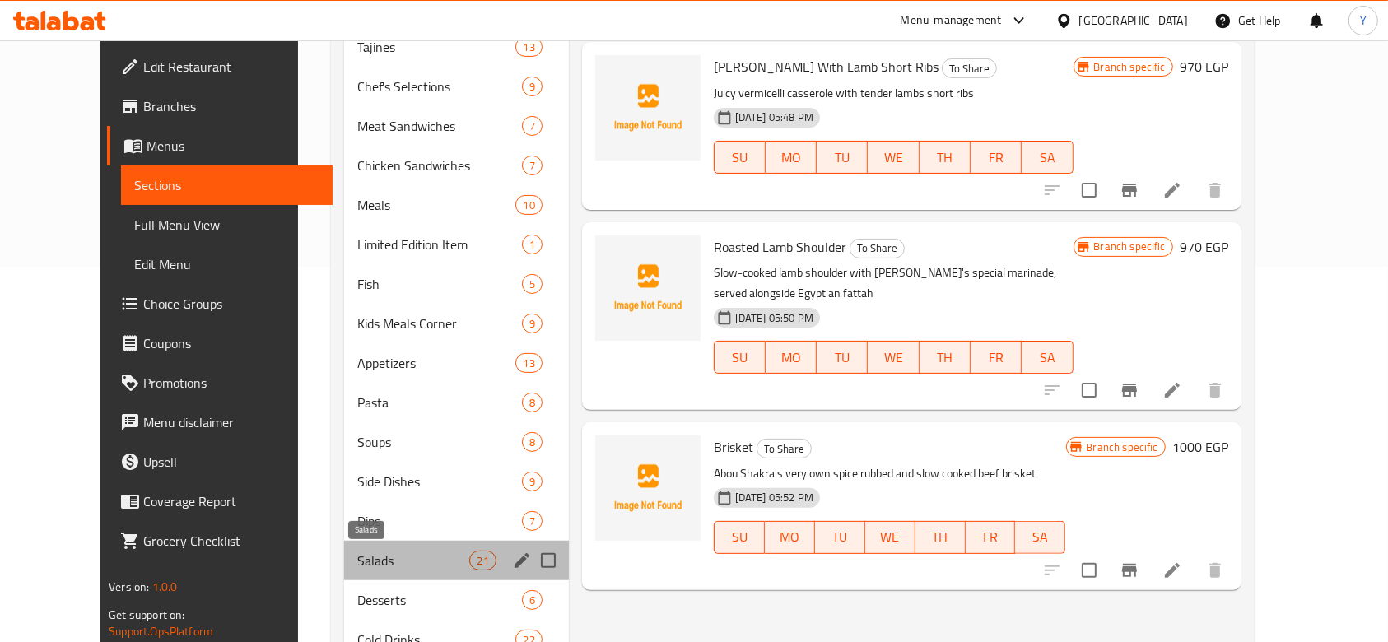
click at [361, 569] on span "Salads" at bounding box center [413, 561] width 112 height 20
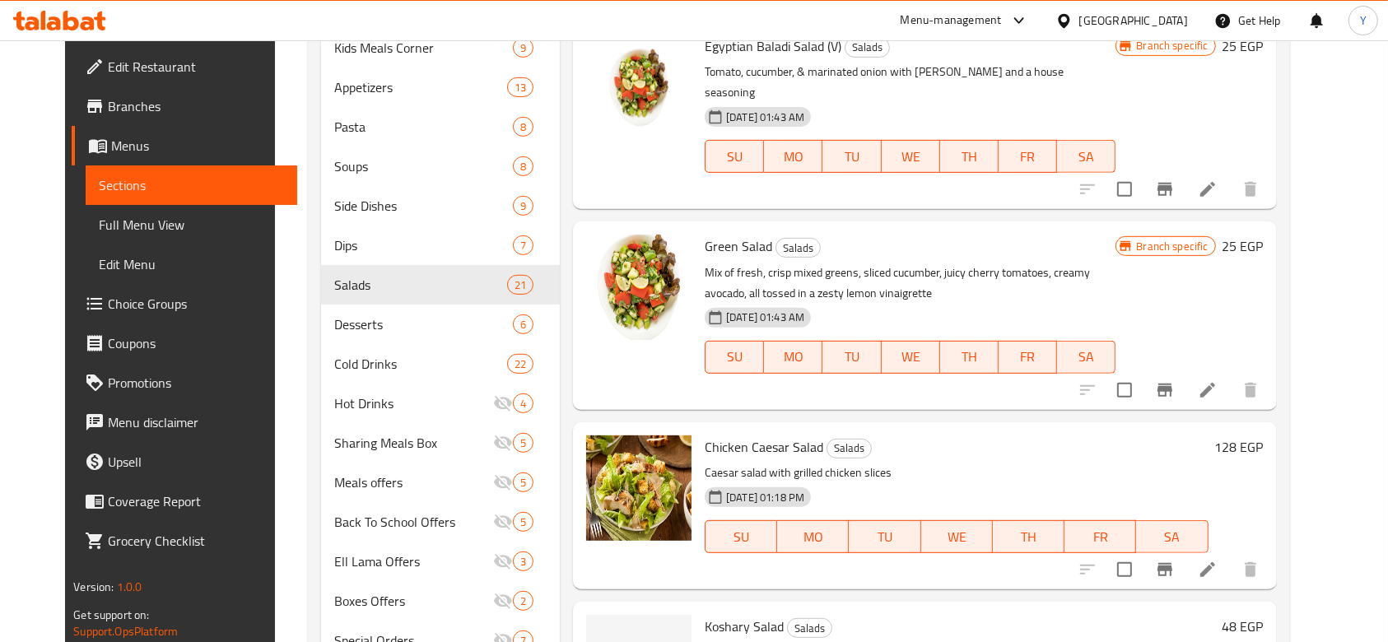
scroll to position [721, 0]
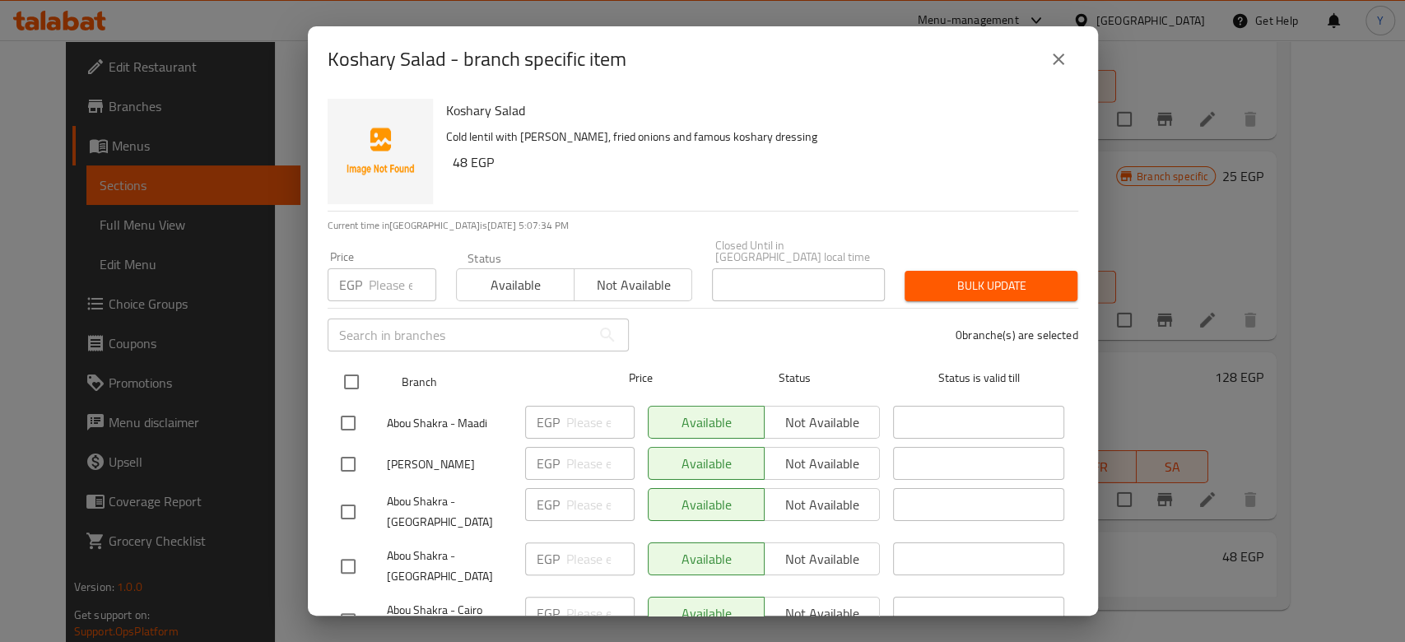
click at [343, 373] on input "checkbox" at bounding box center [351, 382] width 35 height 35
checkbox input "true"
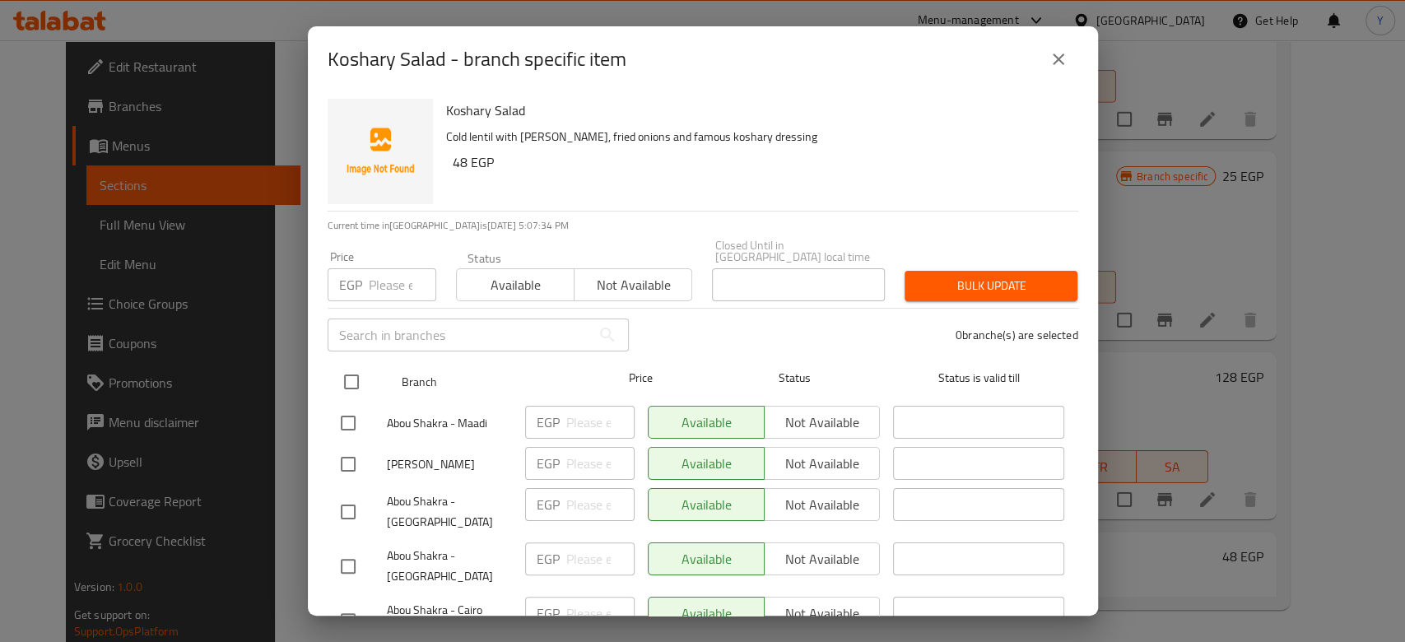
checkbox input "true"
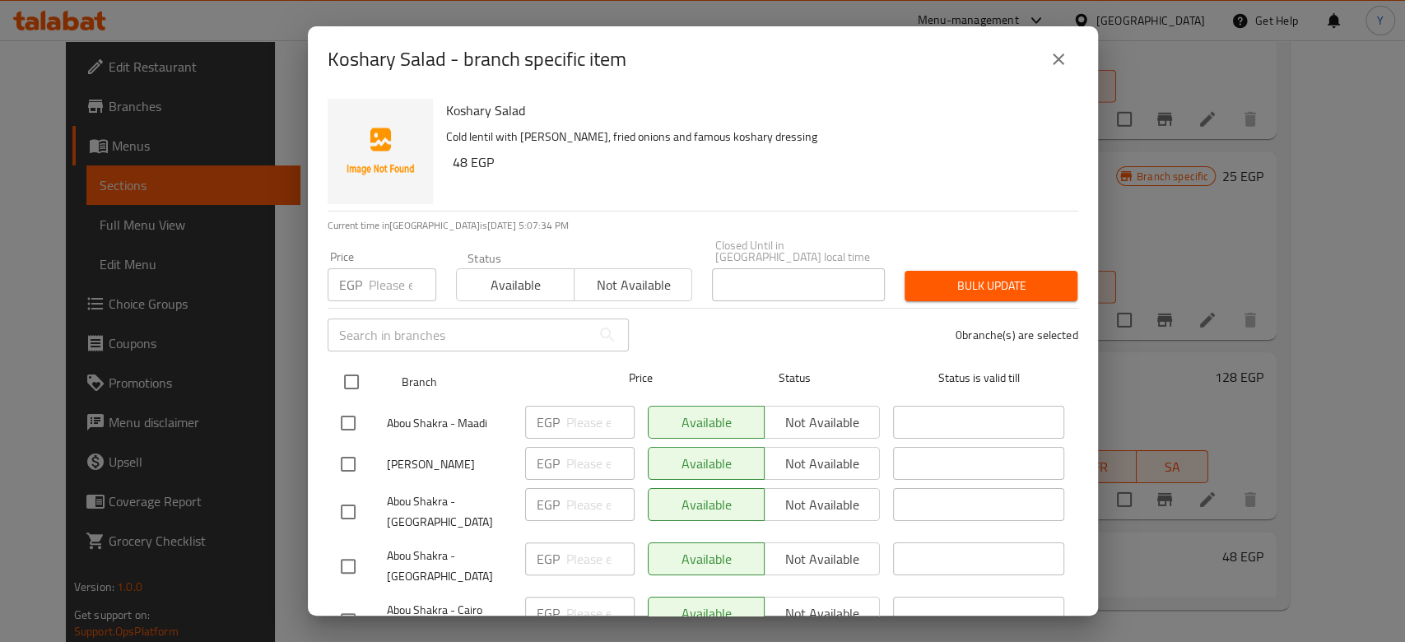
checkbox input "true"
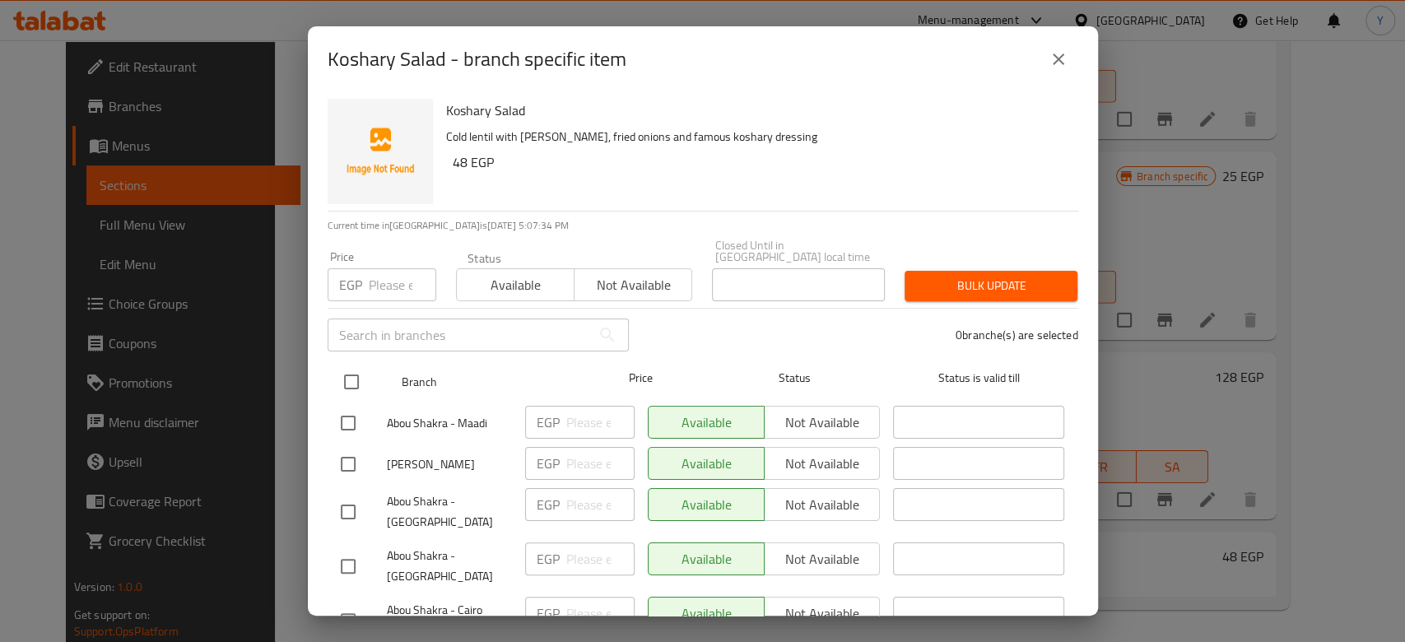
checkbox input "true"
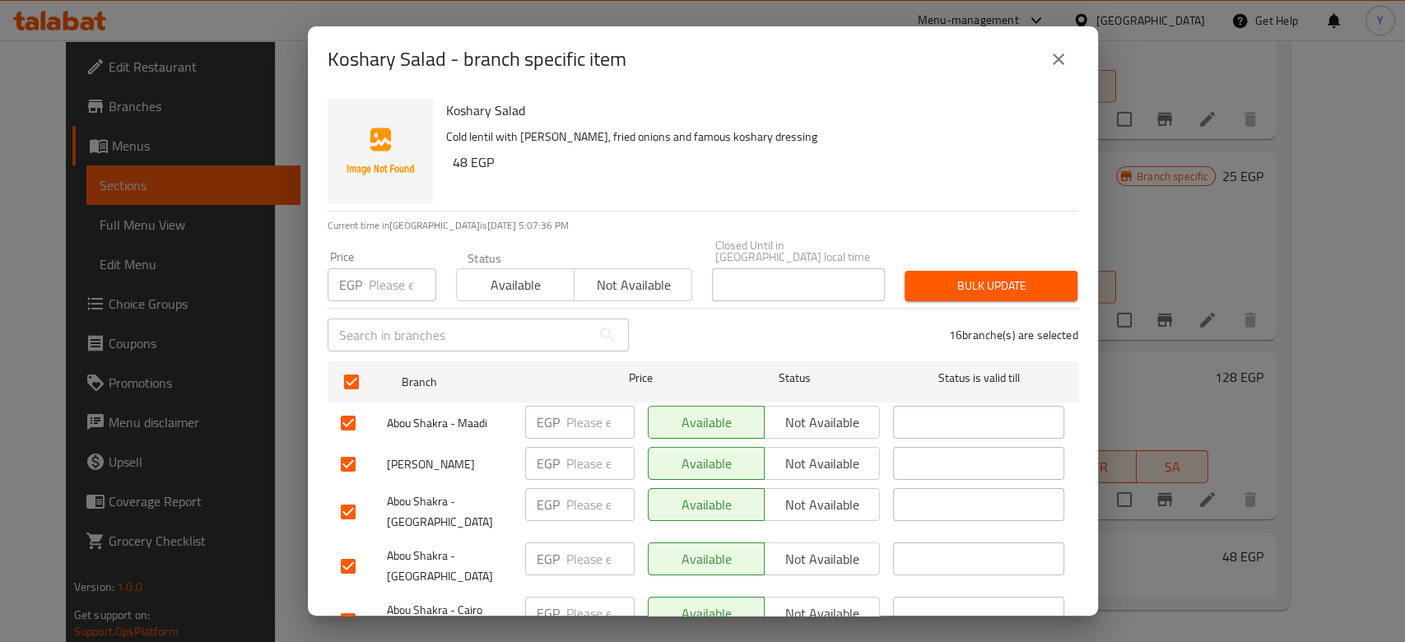
click at [651, 273] on span "Not available" at bounding box center [633, 285] width 105 height 24
click at [386, 273] on input "number" at bounding box center [403, 284] width 68 height 33
type input "48"
click at [529, 274] on span "Available" at bounding box center [516, 285] width 105 height 24
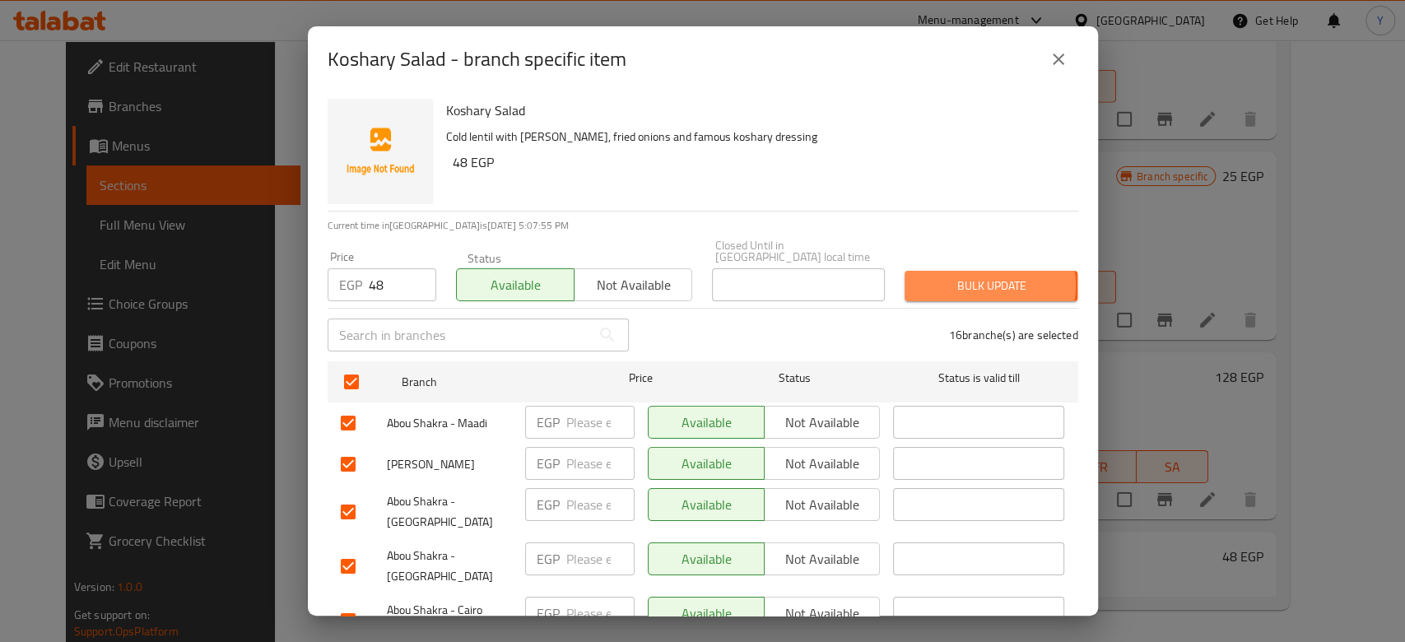
click at [975, 276] on span "Bulk update" at bounding box center [991, 286] width 147 height 21
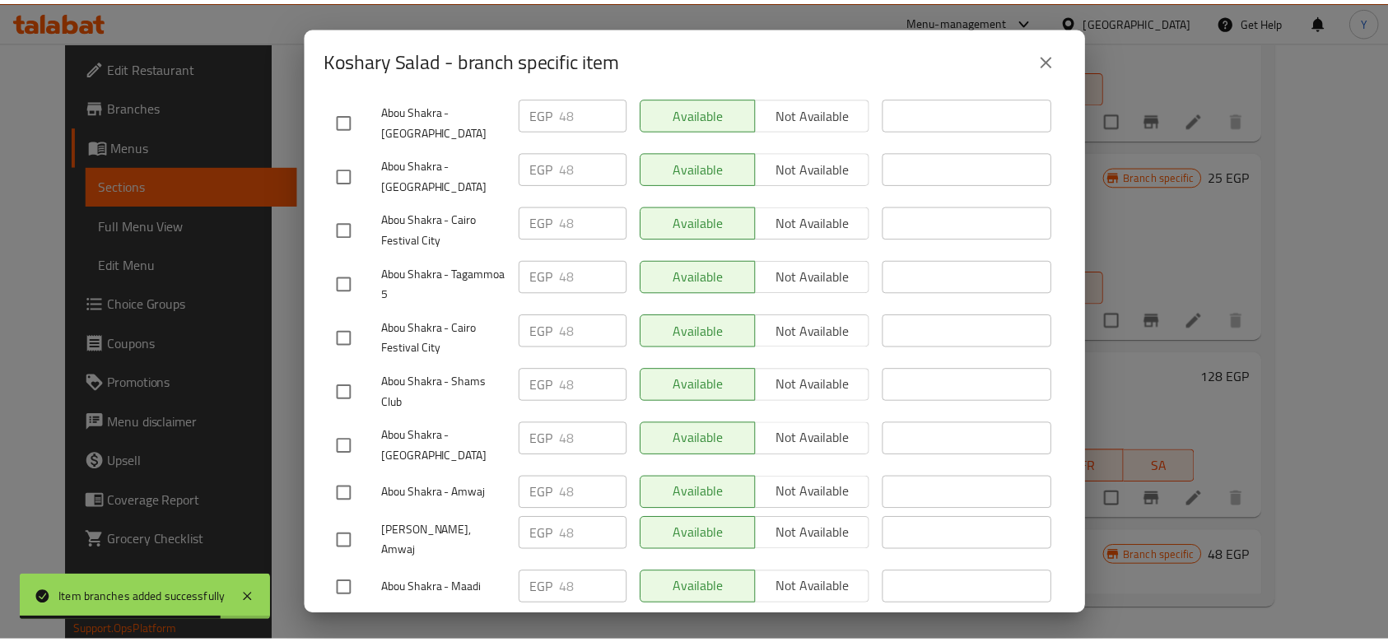
scroll to position [0, 0]
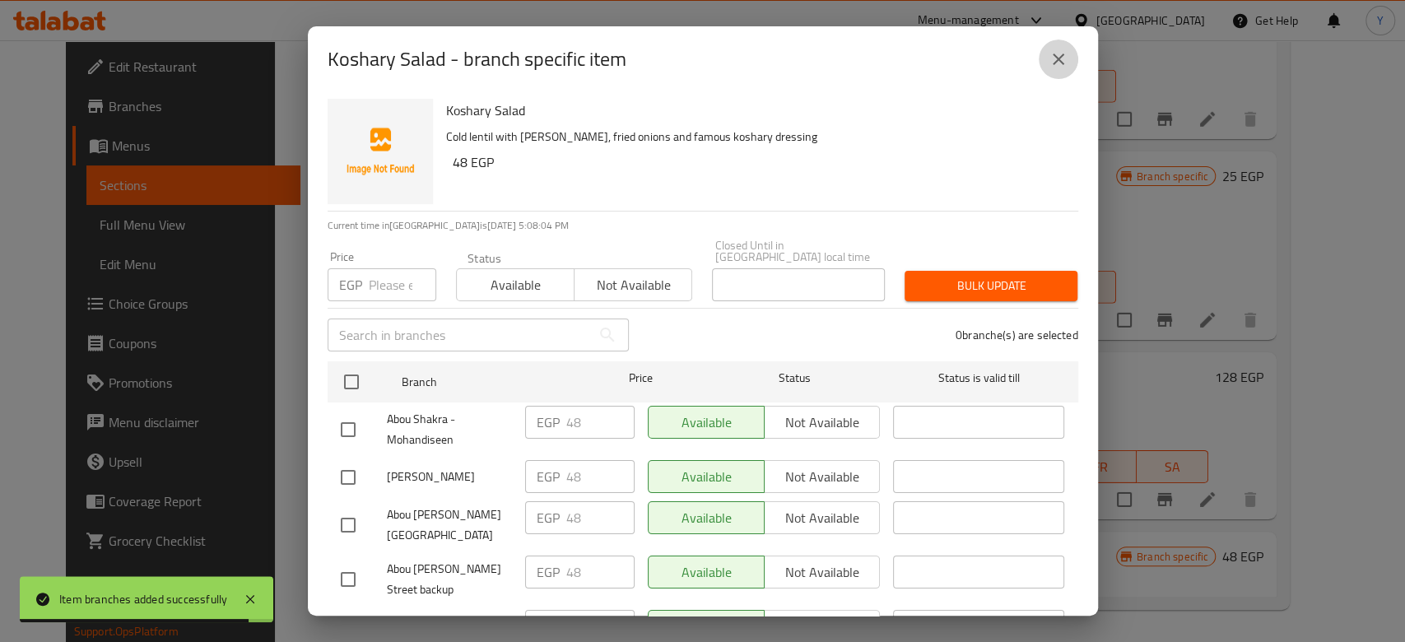
click at [1069, 64] on button "close" at bounding box center [1059, 60] width 40 height 40
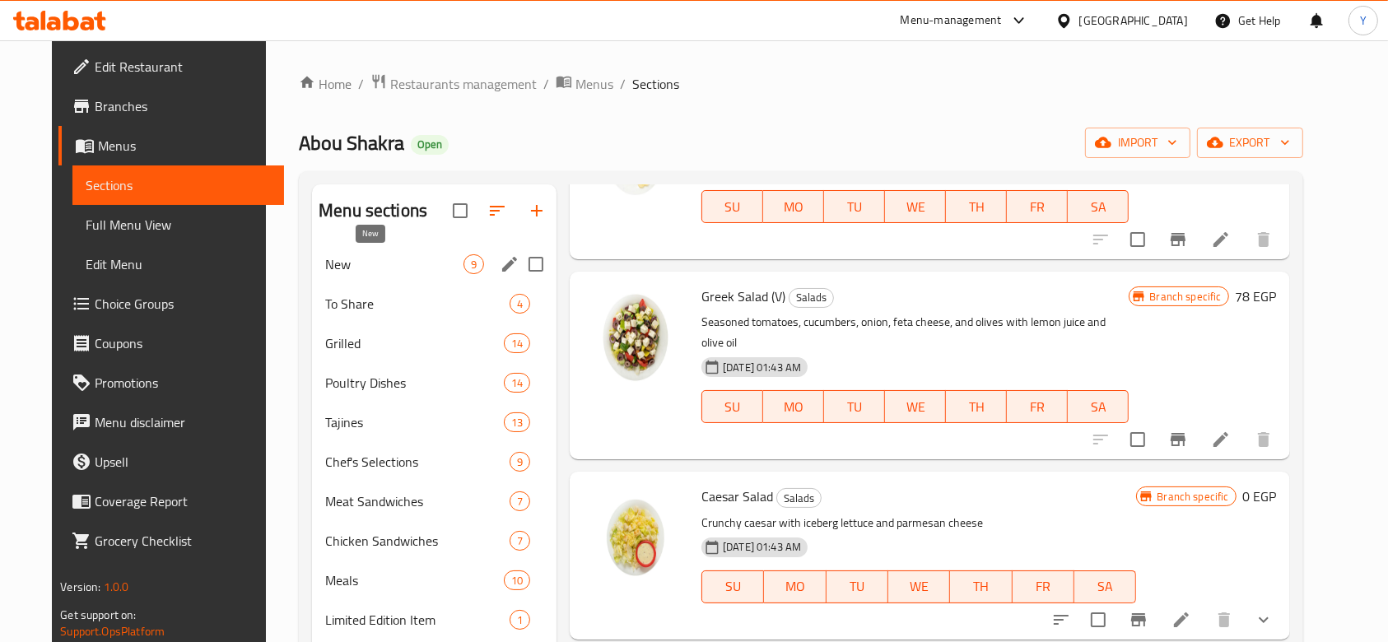
click at [403, 267] on span "New" at bounding box center [394, 264] width 138 height 20
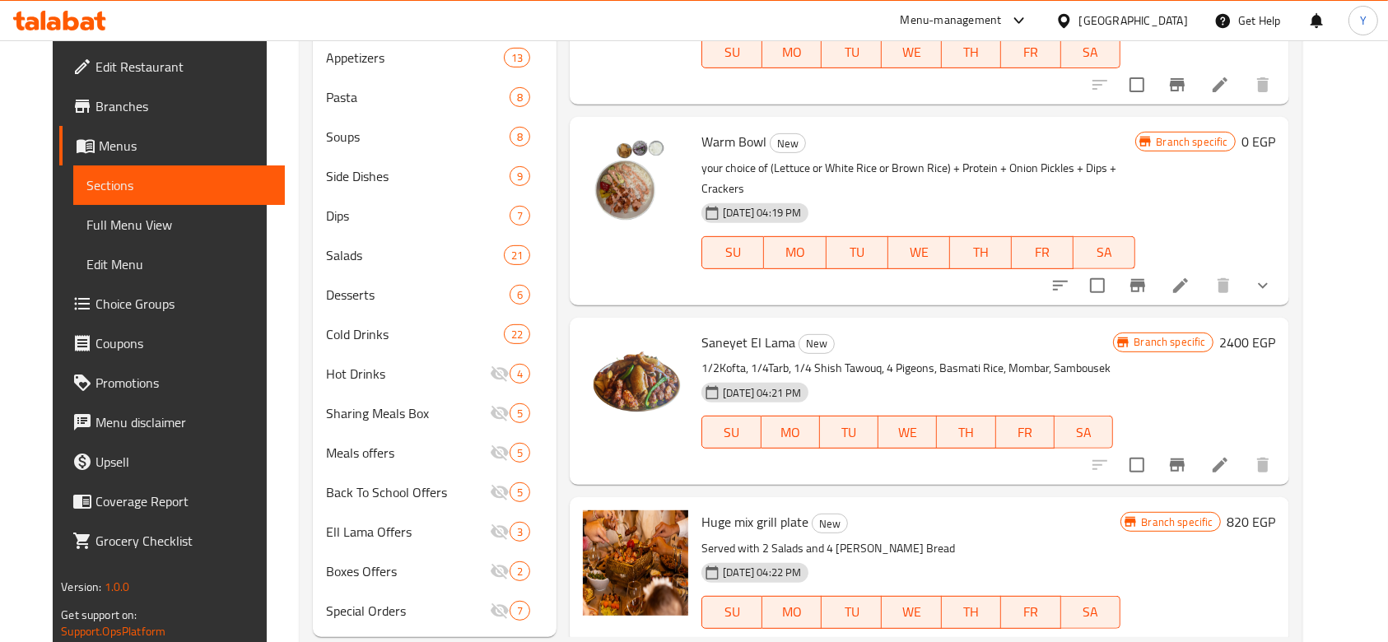
scroll to position [683, 0]
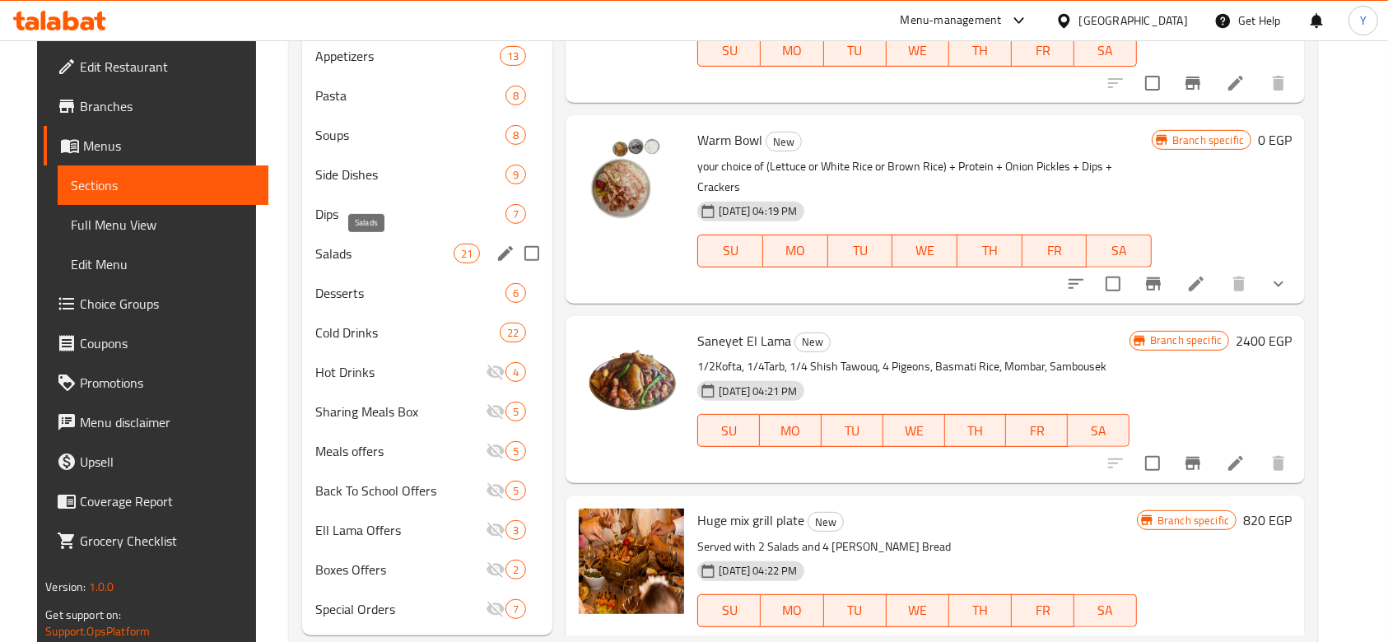
click at [389, 254] on span "Salads" at bounding box center [384, 254] width 138 height 20
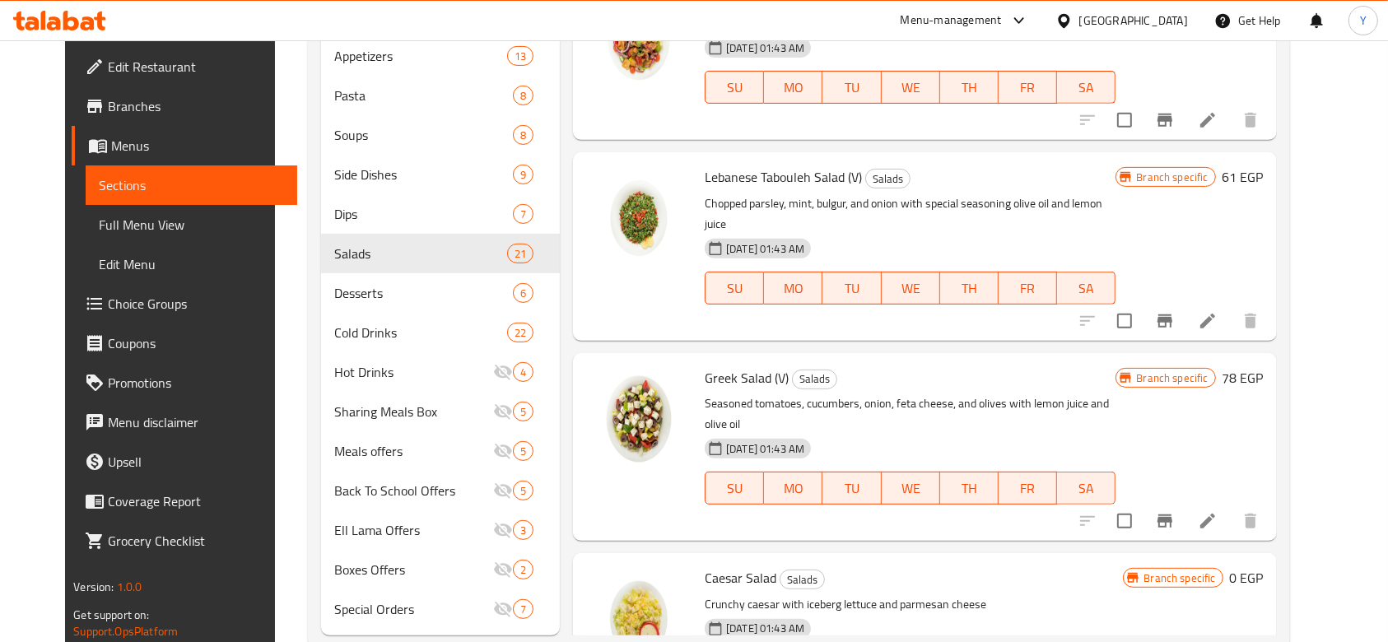
scroll to position [2726, 0]
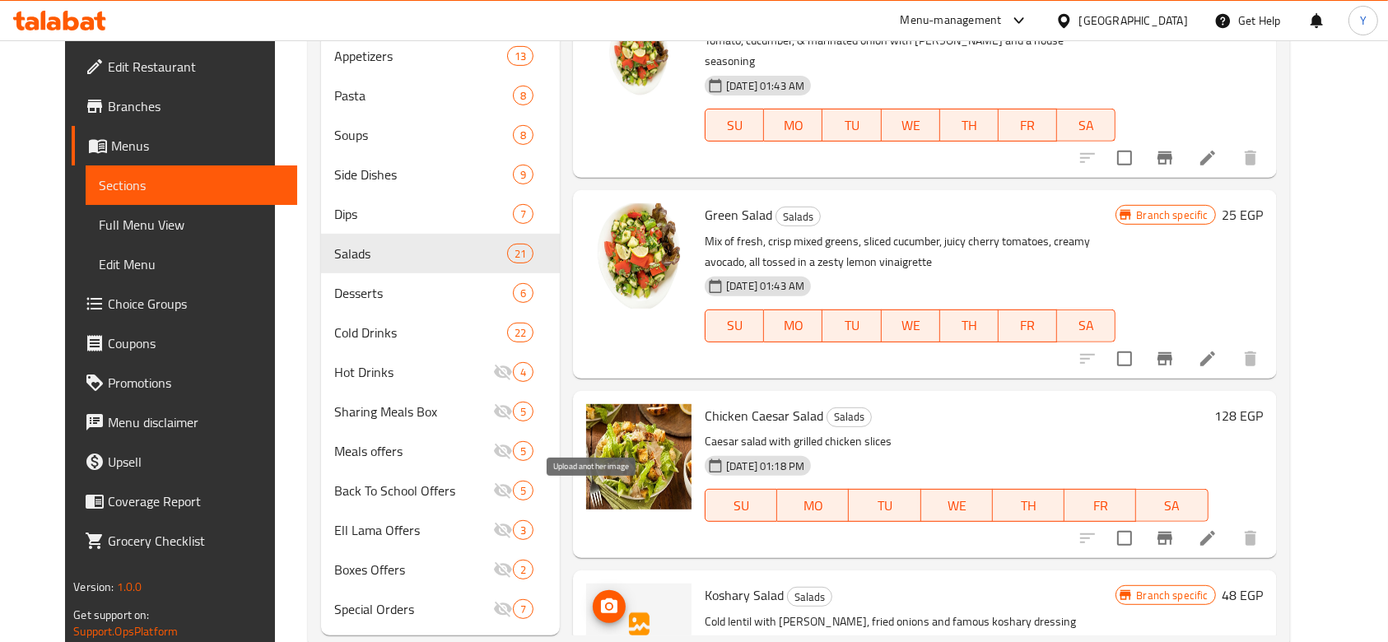
click at [601, 599] on icon "upload picture" at bounding box center [609, 606] width 16 height 15
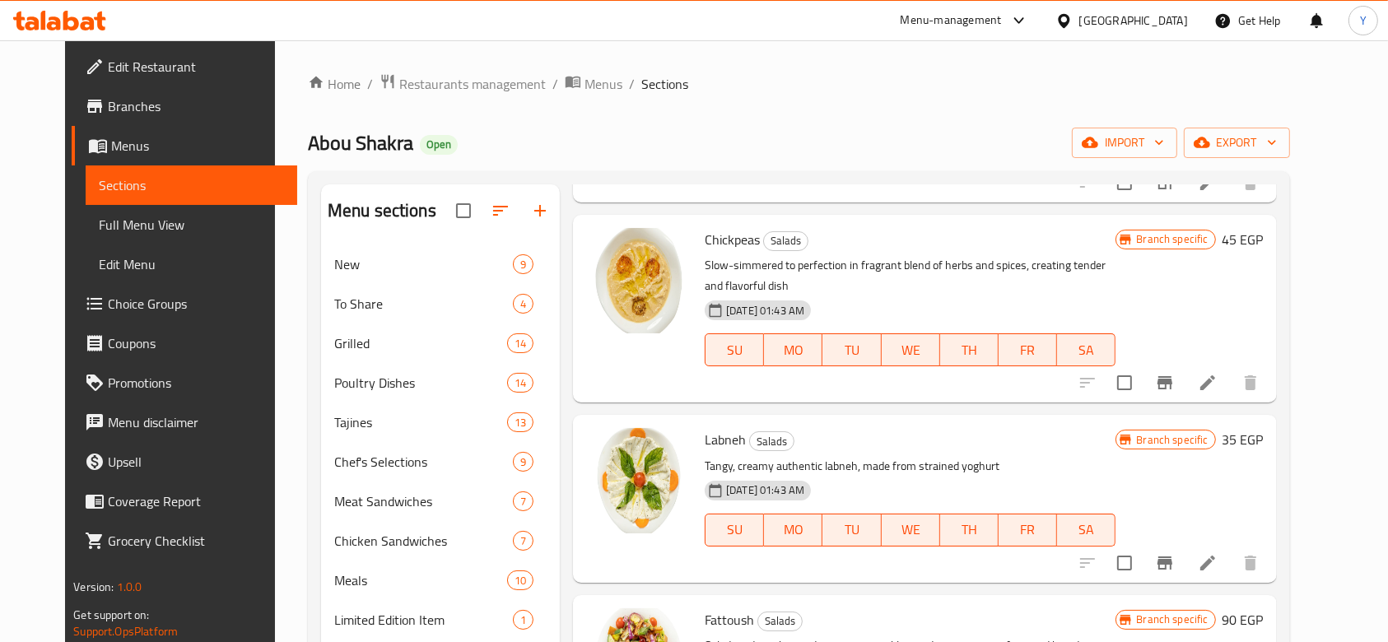
scroll to position [0, 0]
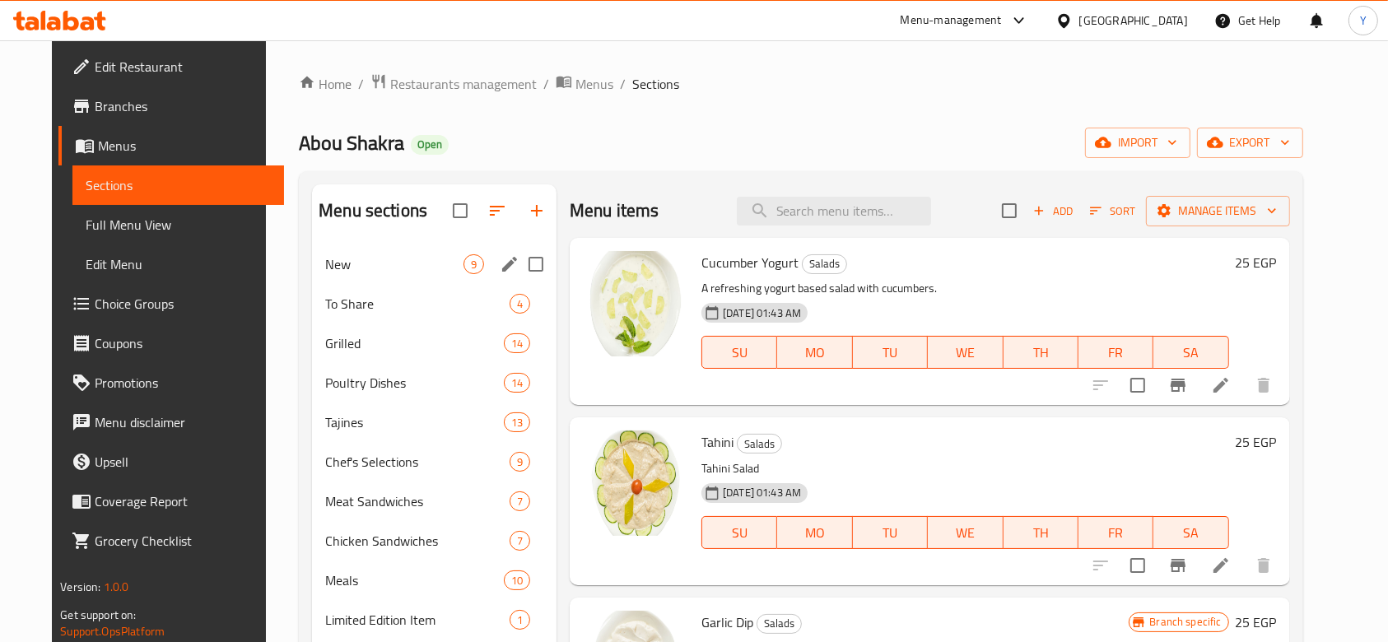
click at [380, 281] on div "New 9" at bounding box center [434, 265] width 245 height 40
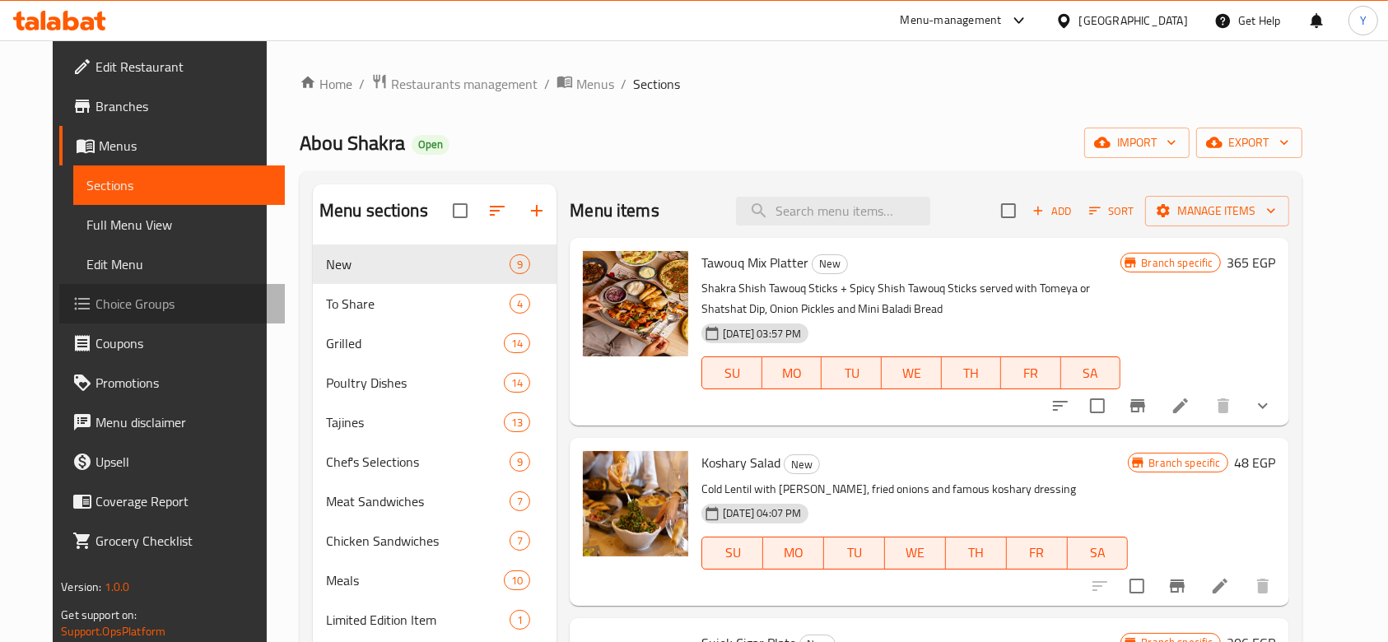
click at [96, 296] on span "Choice Groups" at bounding box center [184, 304] width 176 height 20
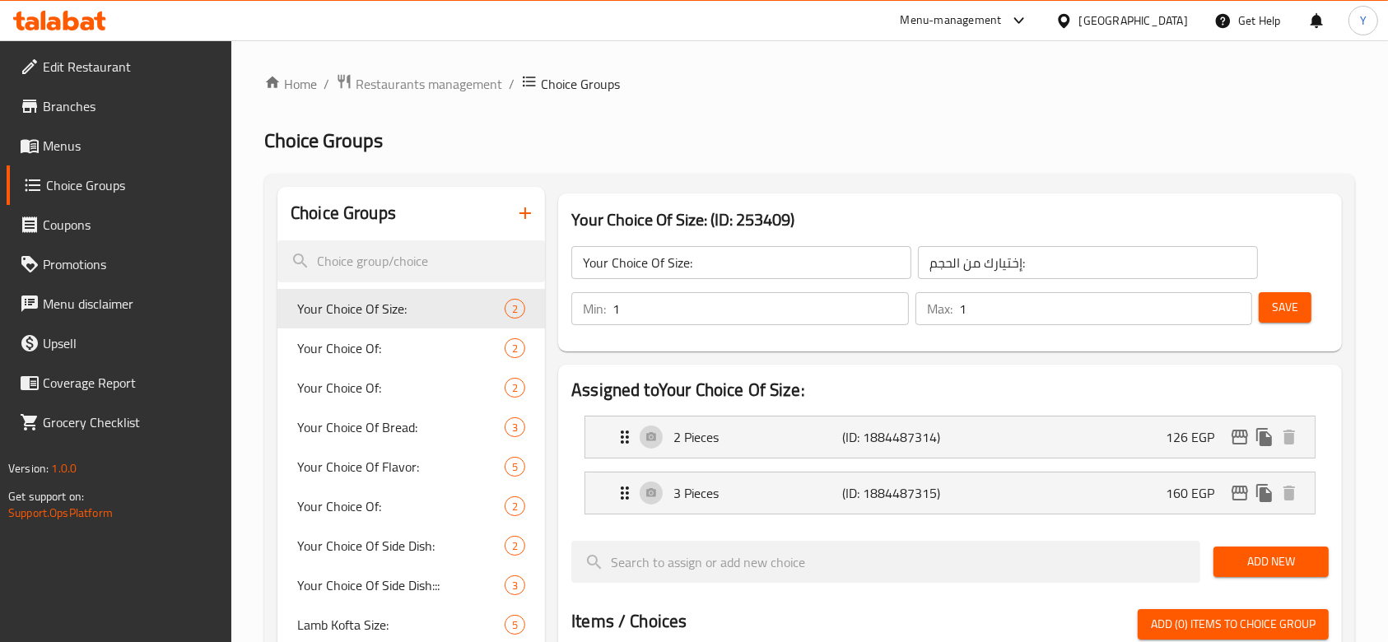
click at [379, 261] on input "search" at bounding box center [411, 261] width 268 height 42
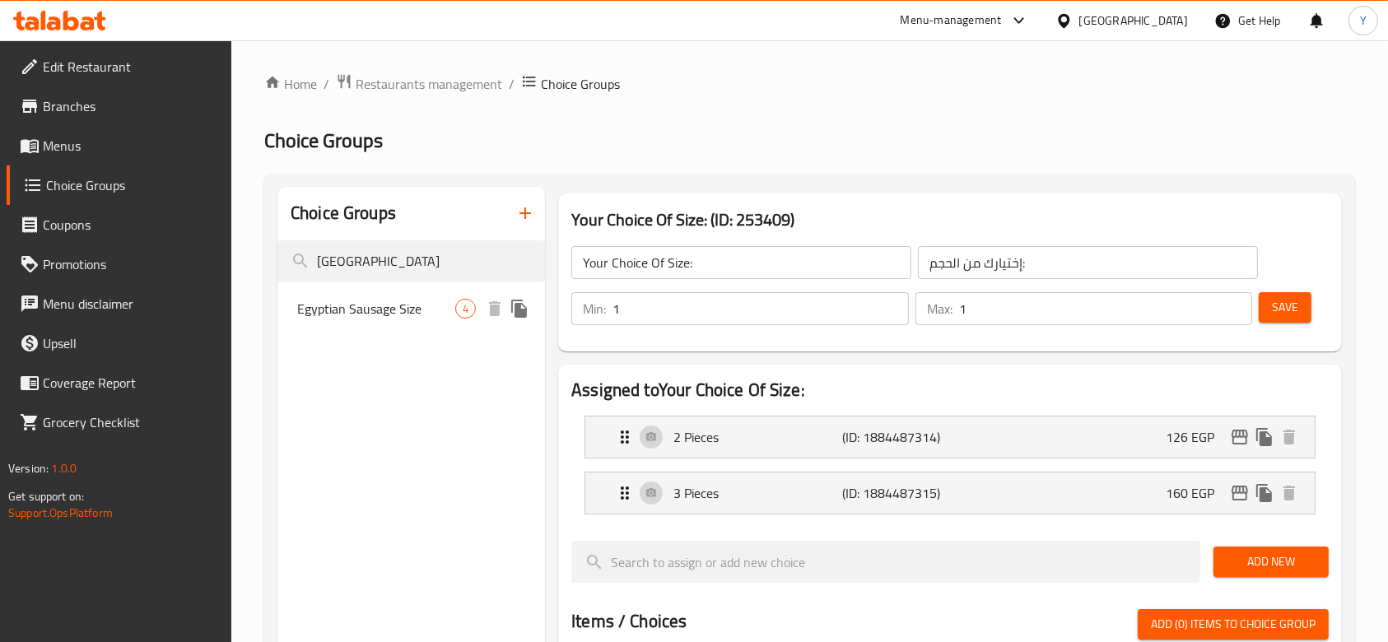
type input "egypt"
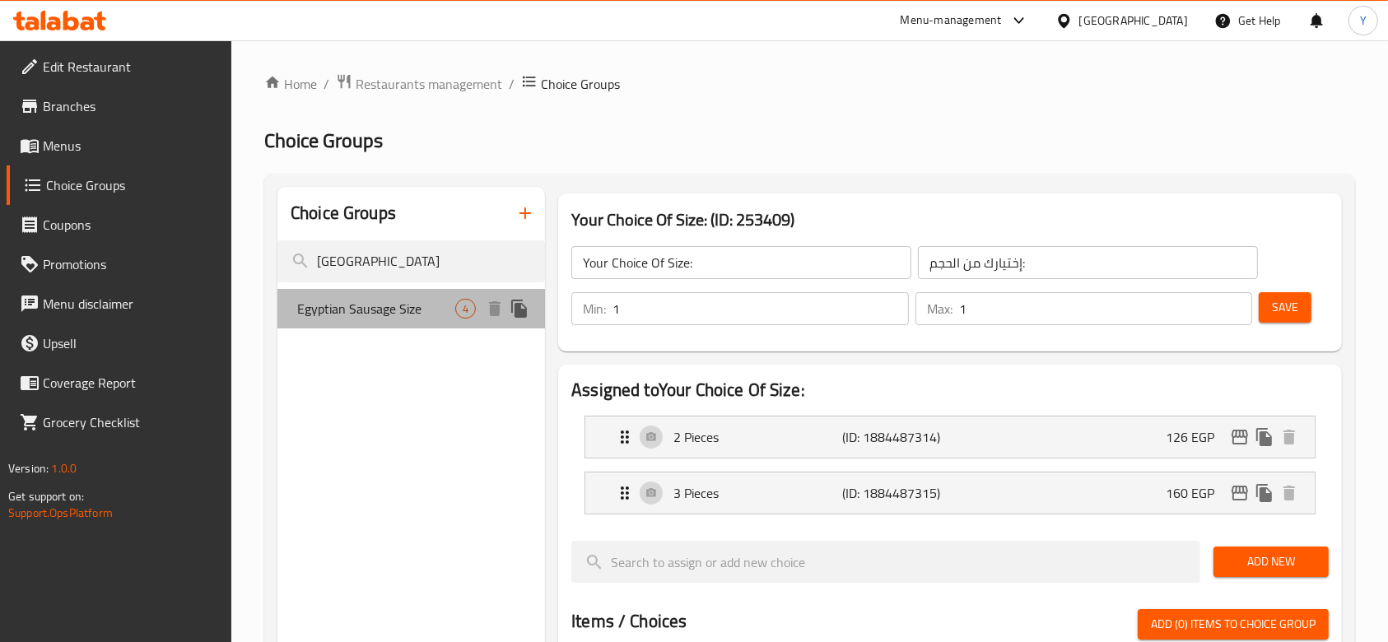
click at [435, 322] on div "Egyptian Sausage Size 4" at bounding box center [411, 309] width 268 height 40
type input "Egyptian Sausage Size"
type input "حجم السجق المصري"
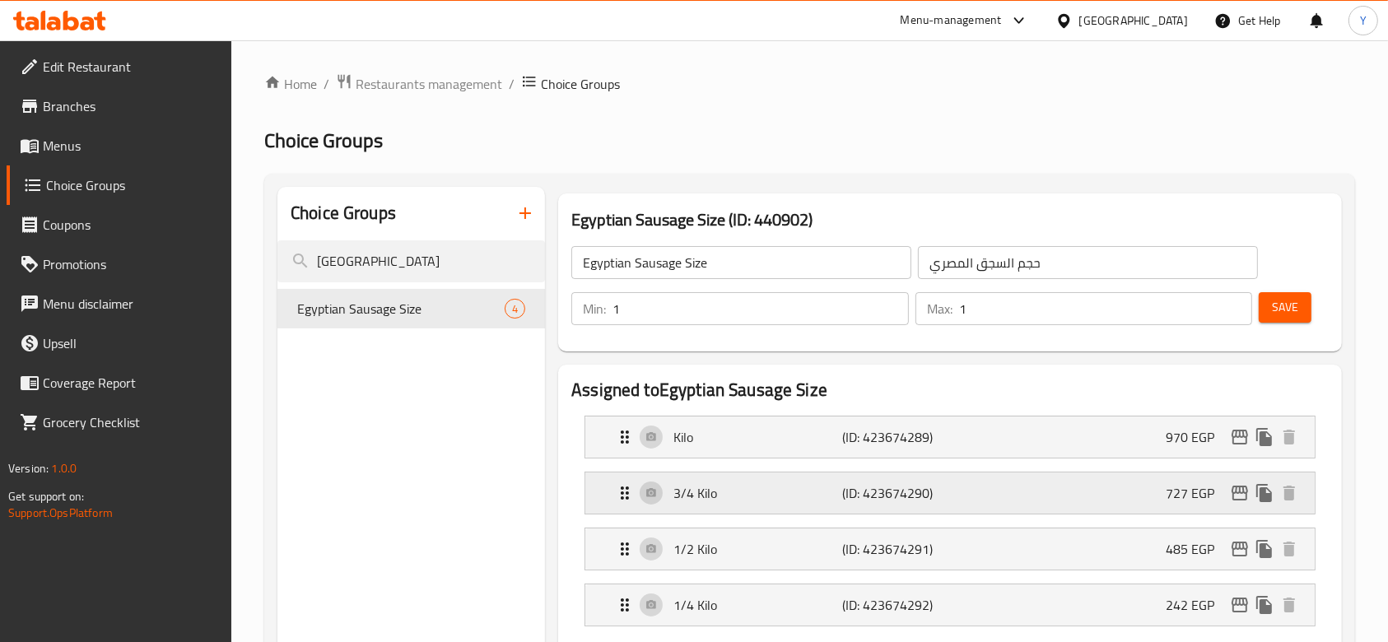
click at [1077, 492] on div "3/4 Kilo (ID: 423674290) 727 EGP" at bounding box center [955, 493] width 680 height 41
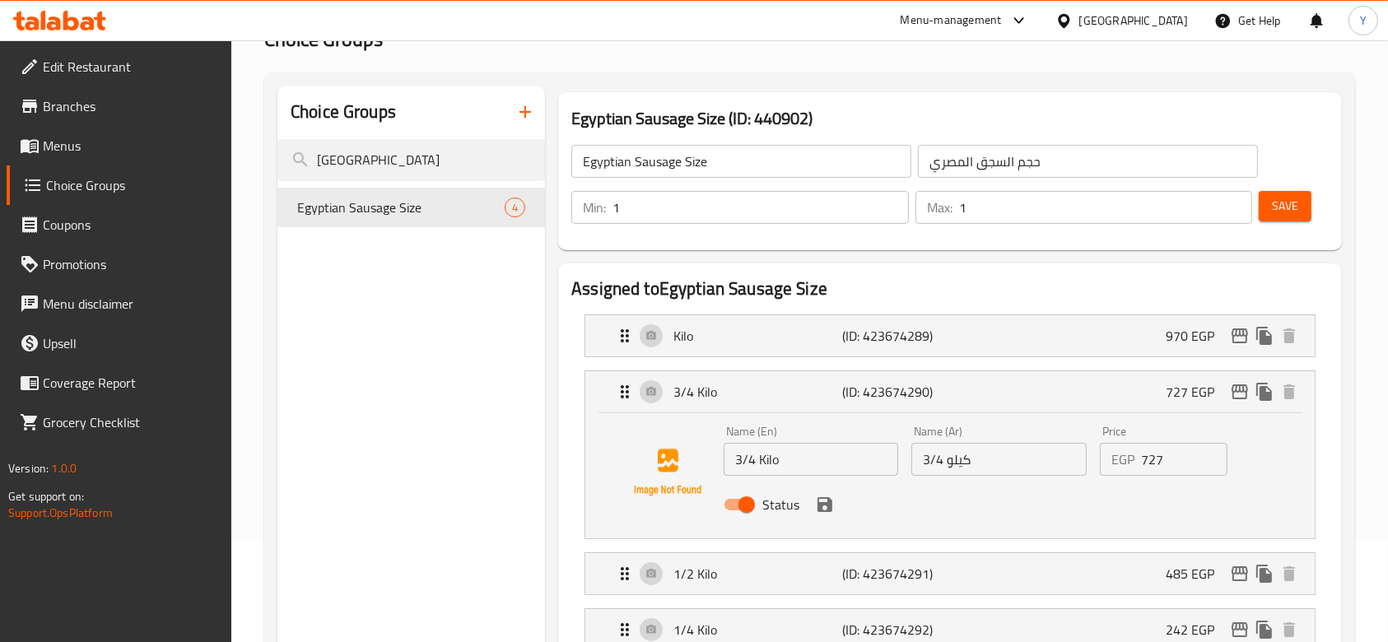
scroll to position [123, 0]
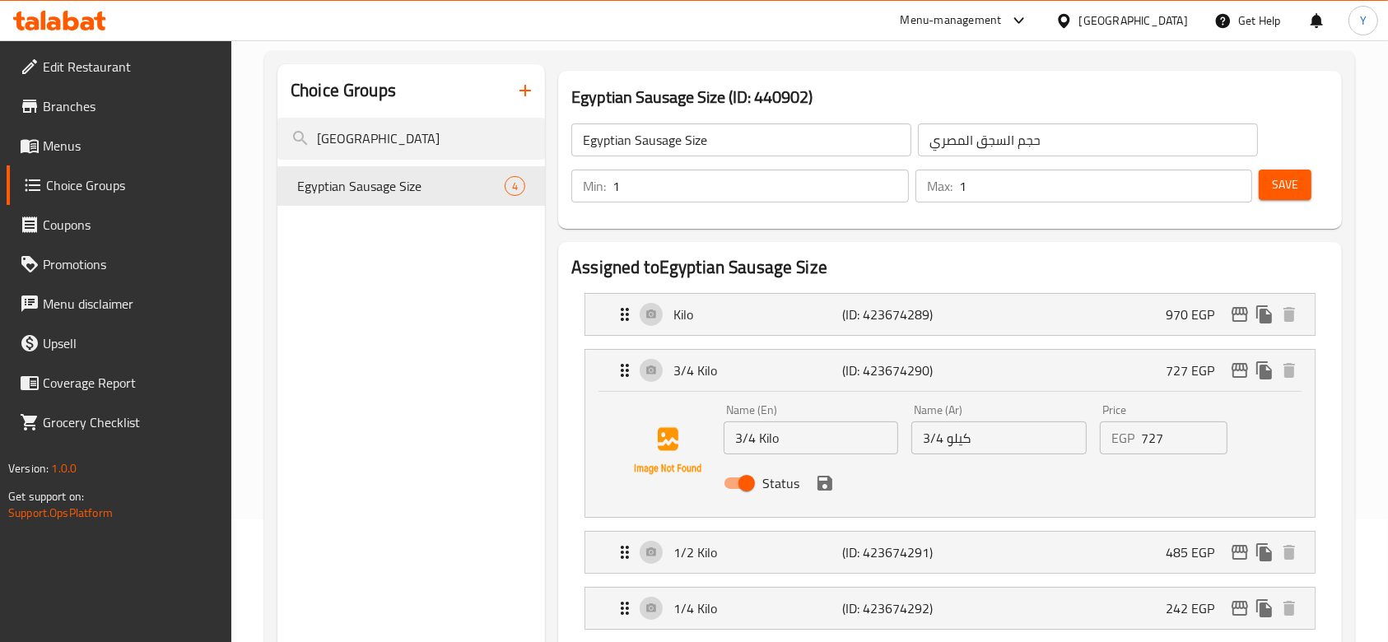
click at [743, 441] on input "3/4 Kilo" at bounding box center [811, 438] width 175 height 33
click at [754, 440] on input "1/4 Kilo" at bounding box center [811, 438] width 175 height 33
type input "1/3 Kilo"
click at [825, 484] on icon "save" at bounding box center [825, 483] width 20 height 20
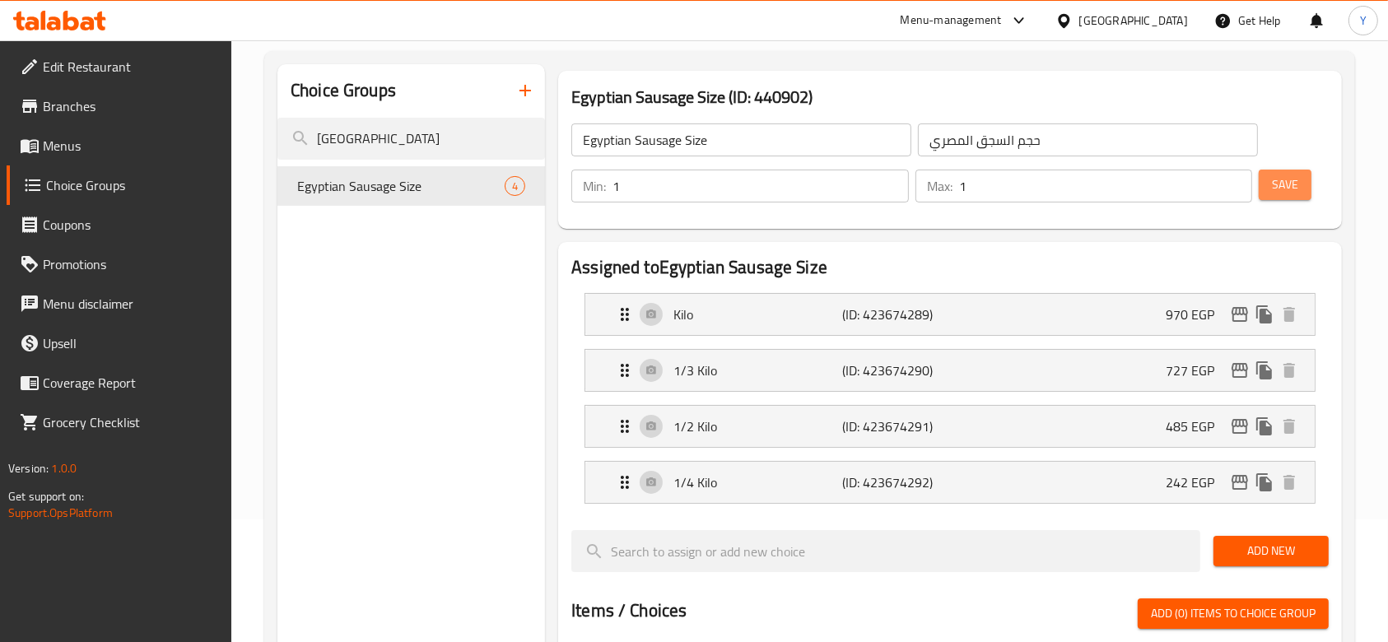
click at [1286, 182] on span "Save" at bounding box center [1285, 185] width 26 height 21
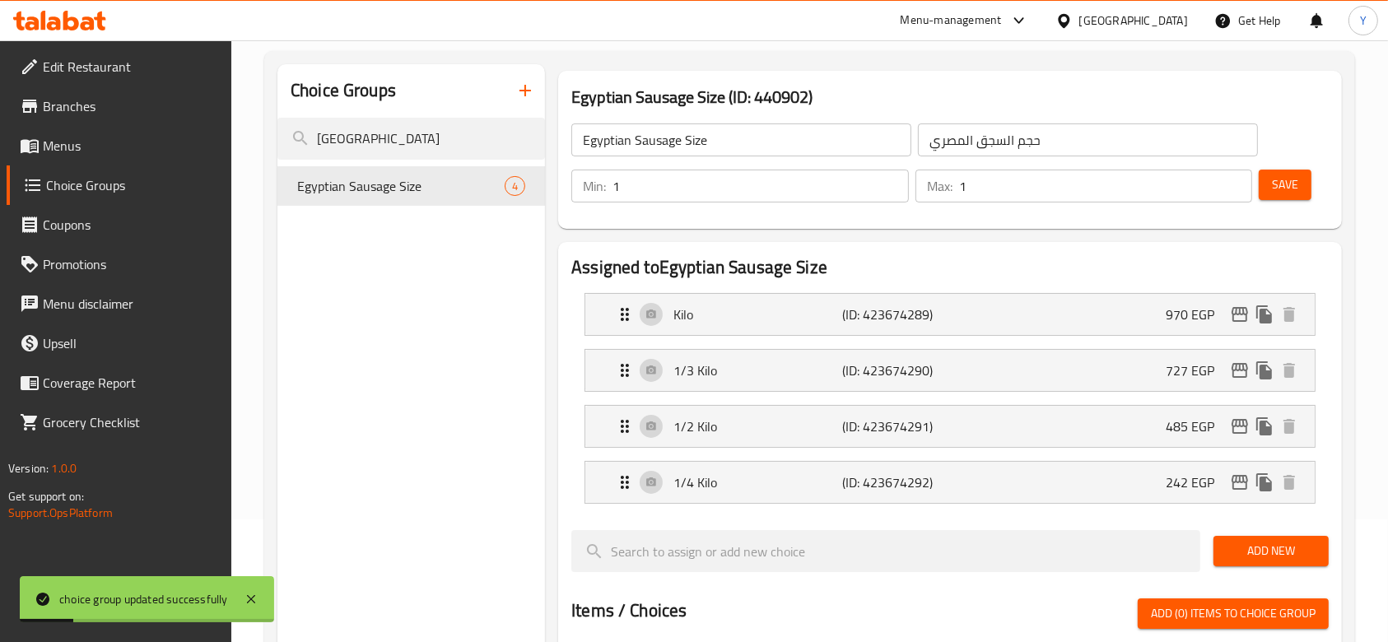
click at [1284, 175] on span "Save" at bounding box center [1285, 185] width 26 height 21
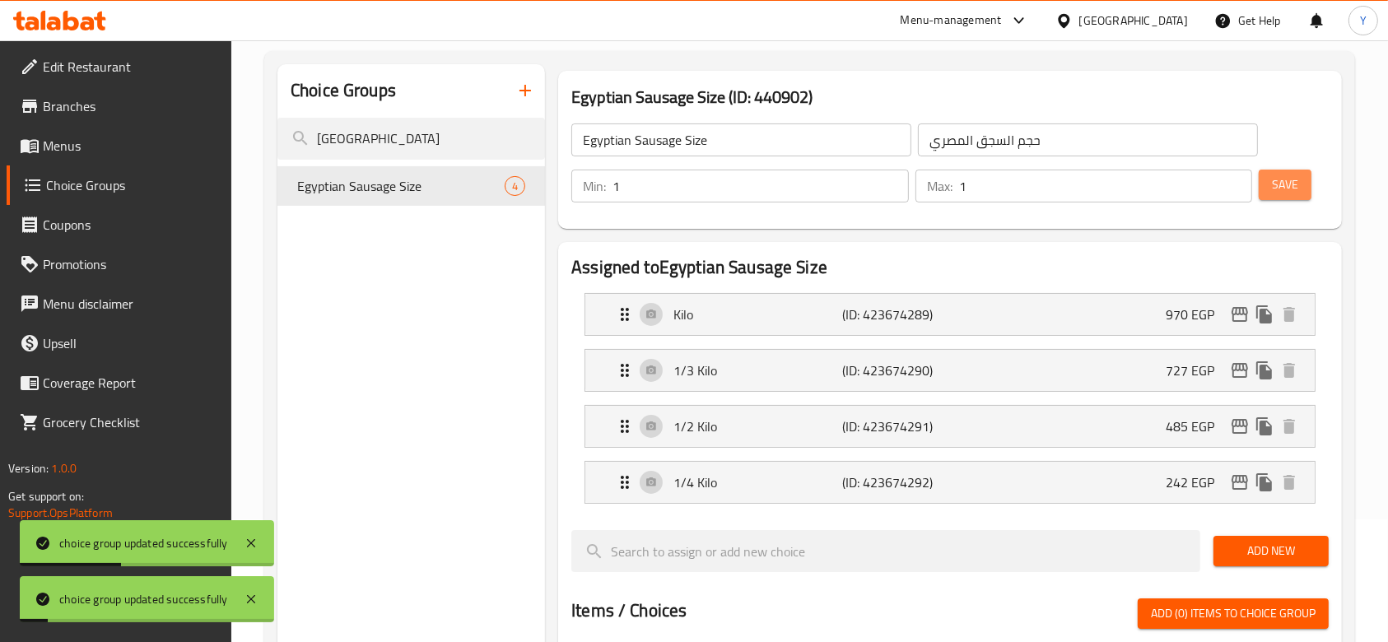
click at [1284, 175] on span "Save" at bounding box center [1285, 185] width 26 height 21
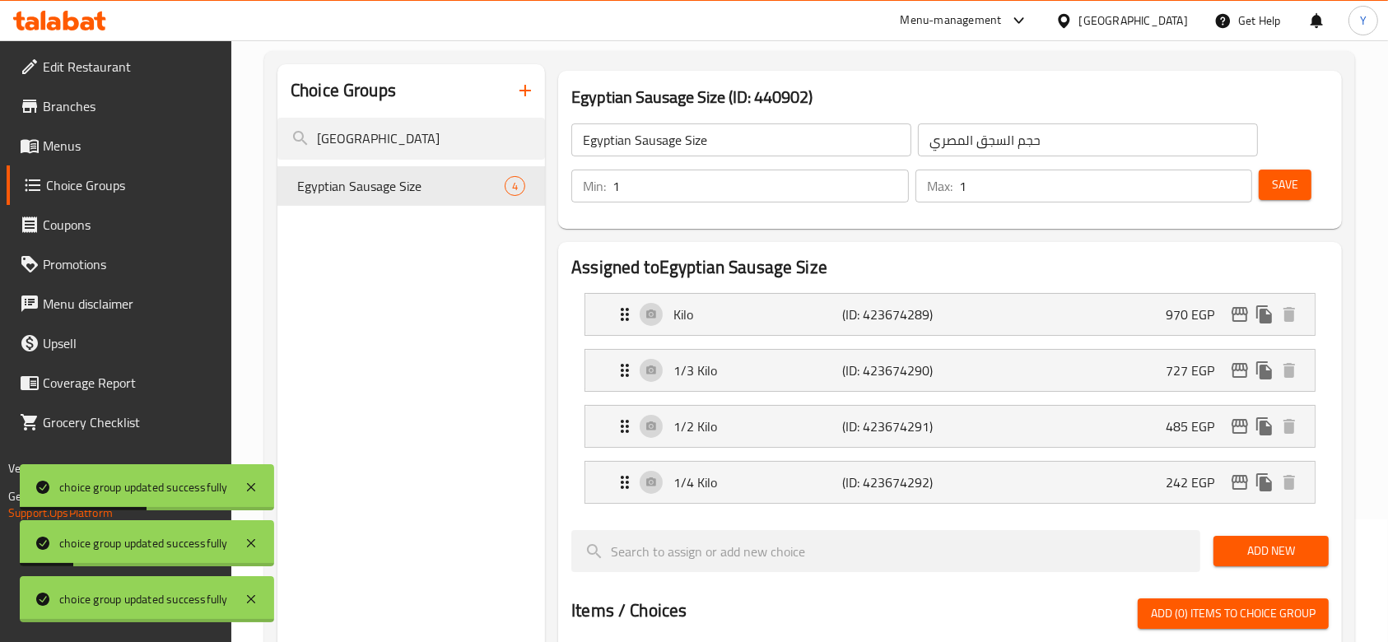
scroll to position [0, 0]
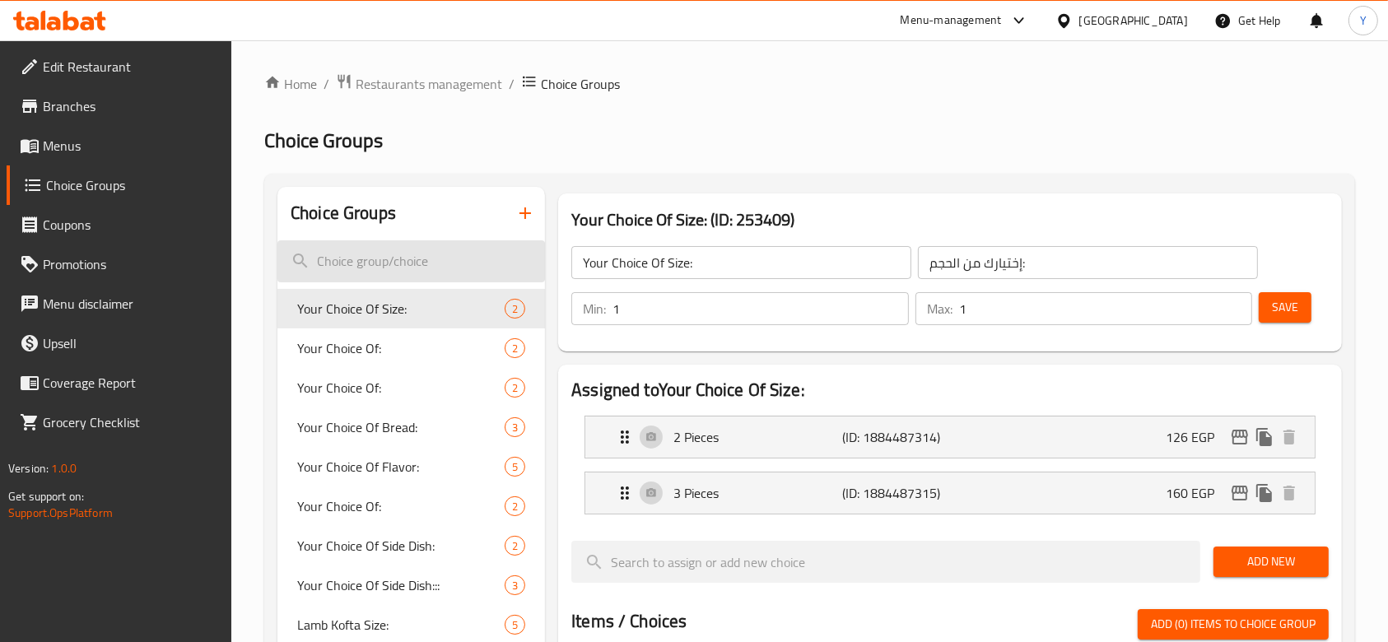
click at [375, 260] on input "search" at bounding box center [411, 261] width 268 height 42
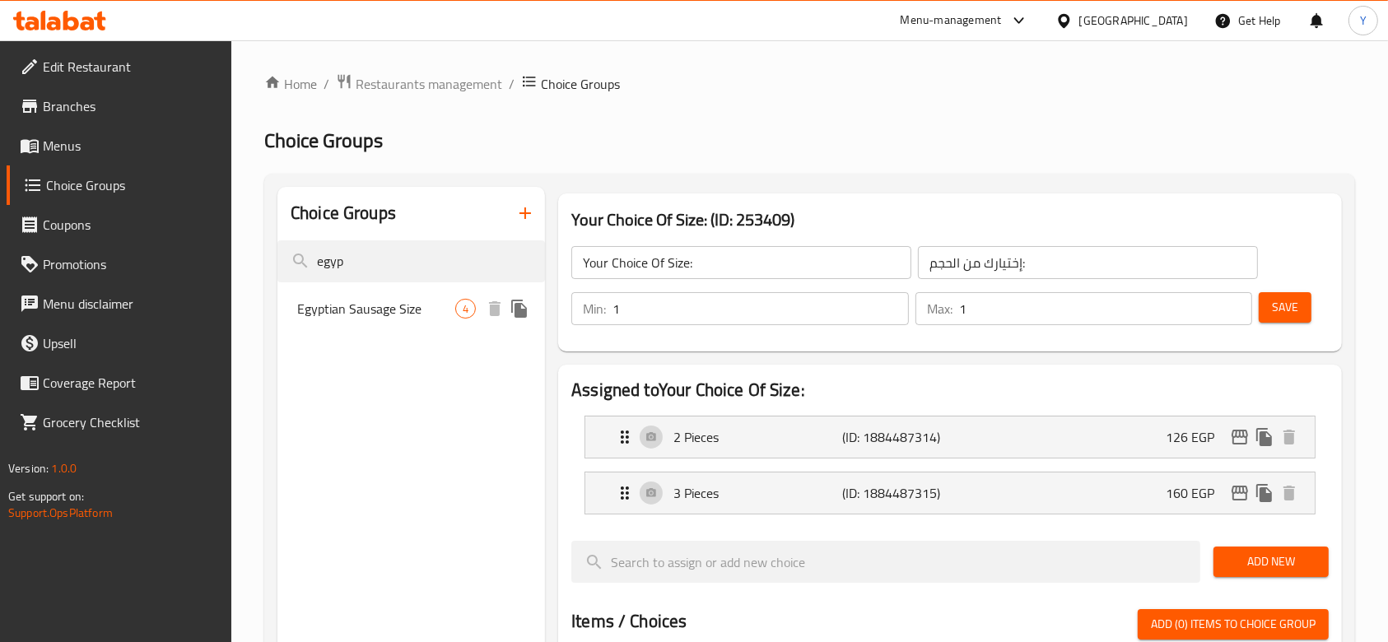
type input "egyp"
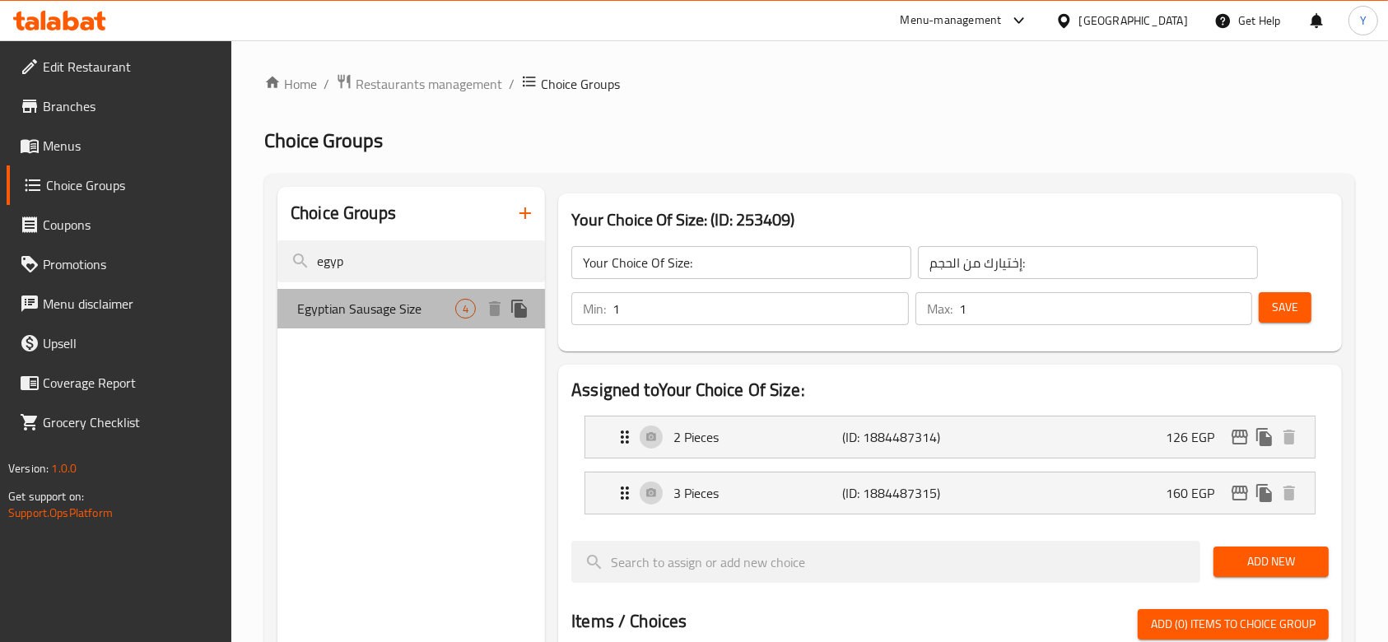
click at [411, 306] on span "Egyptian Sausage Size" at bounding box center [376, 309] width 158 height 20
type input "Egyptian Sausage Size"
type input "حجم السجق المصري"
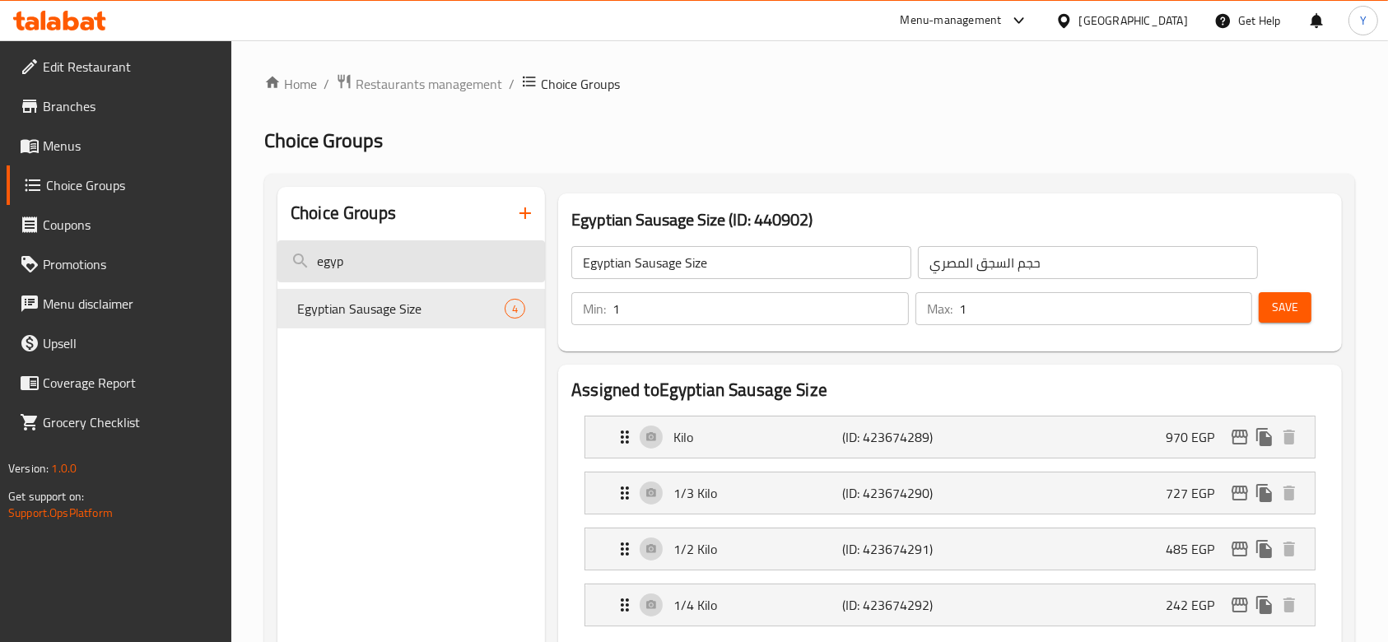
click at [398, 260] on input "egyp" at bounding box center [411, 261] width 268 height 42
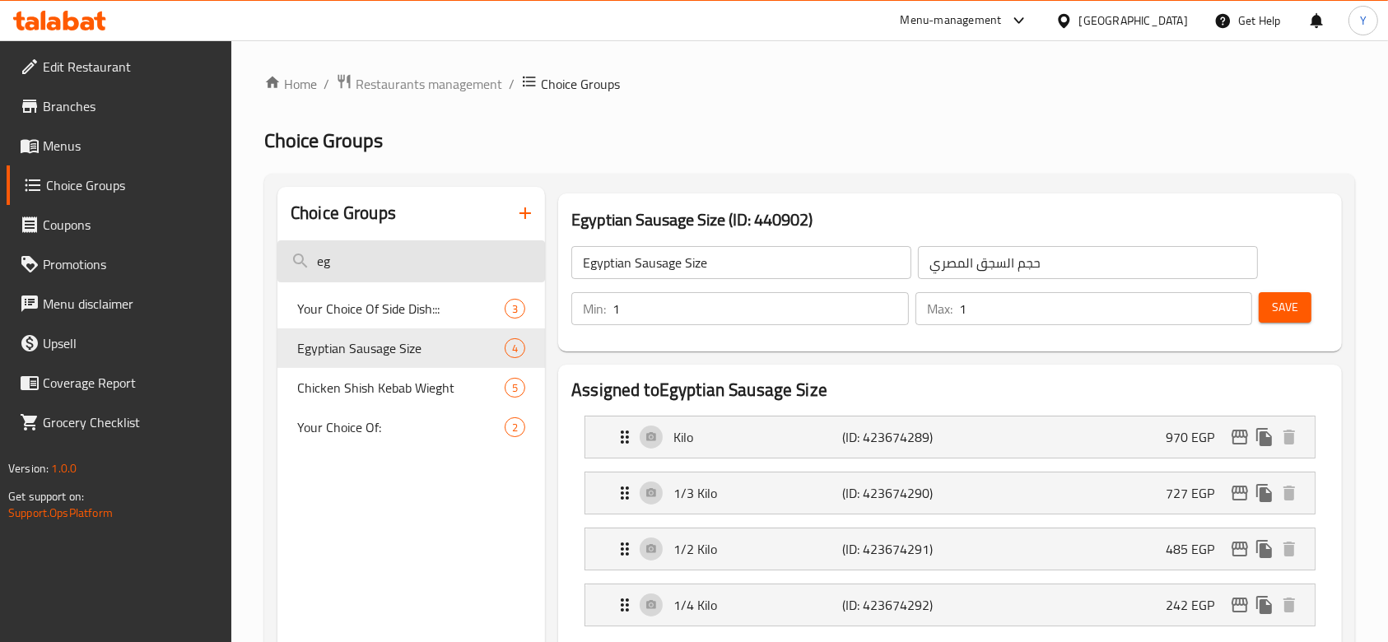
type input "e"
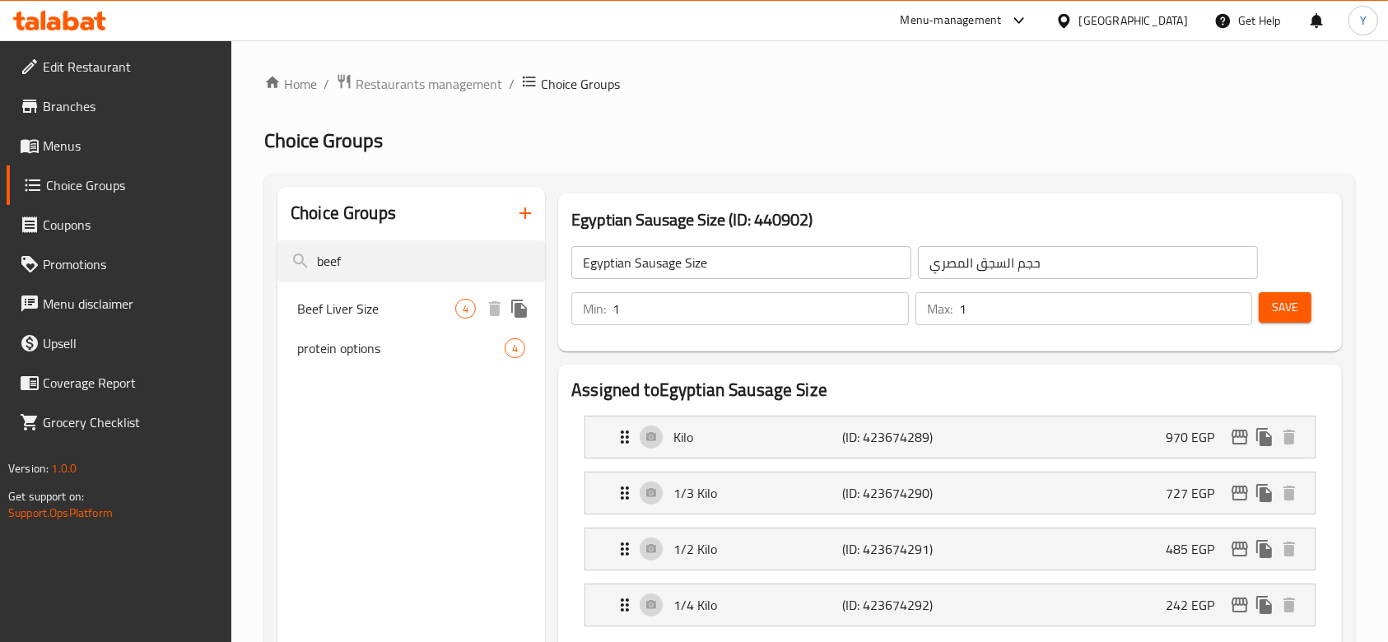
type input "beef"
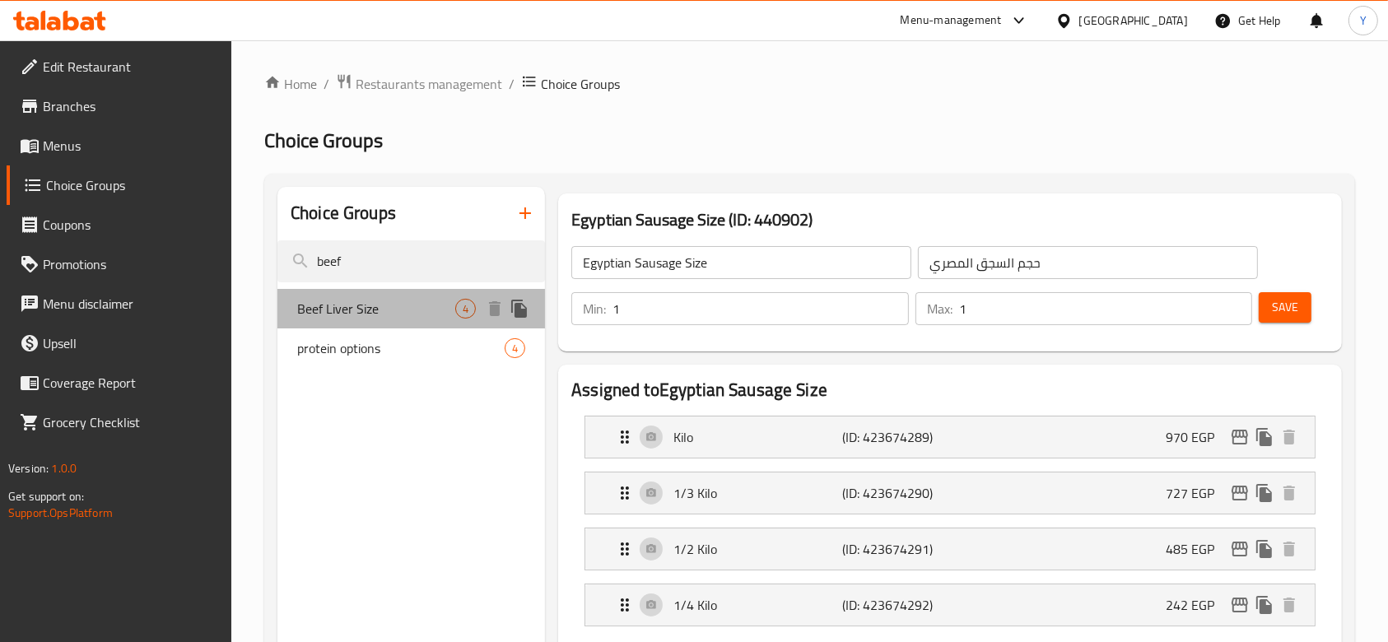
click at [411, 303] on span "Beef Liver Size" at bounding box center [376, 309] width 158 height 20
type input "Beef Liver Size"
type input "حجم الكبدة البقري"
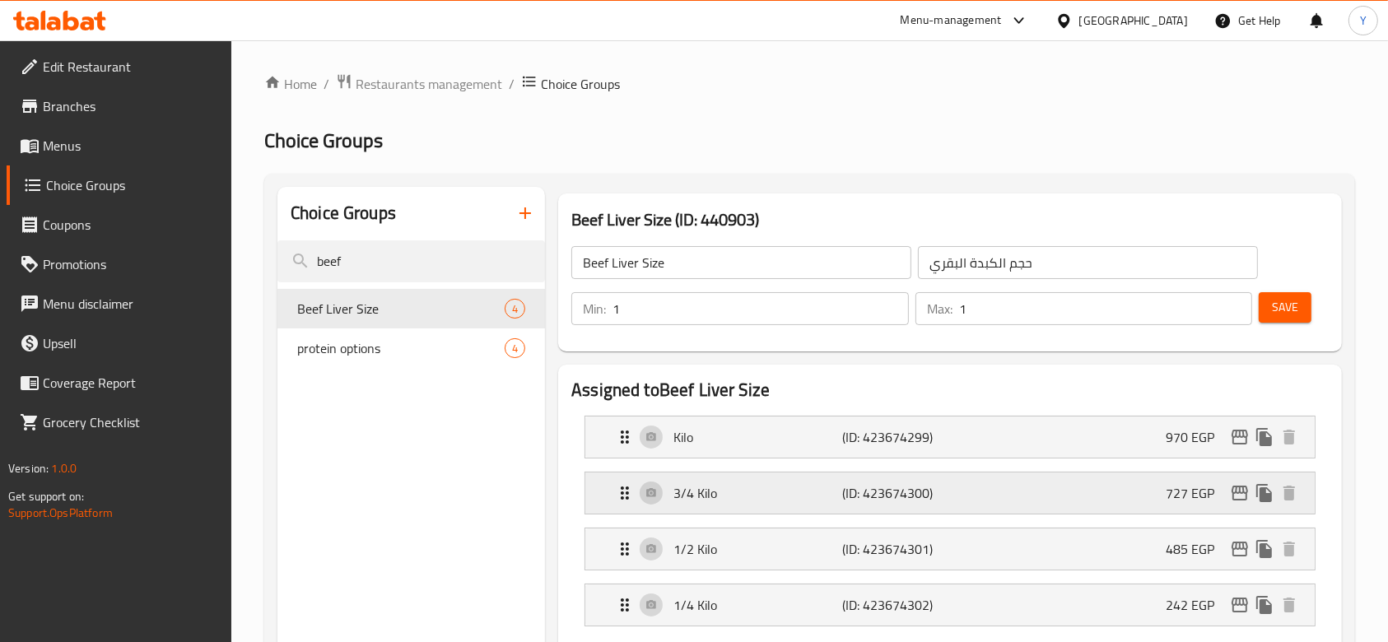
click at [824, 493] on p "3/4 Kilo" at bounding box center [757, 493] width 169 height 20
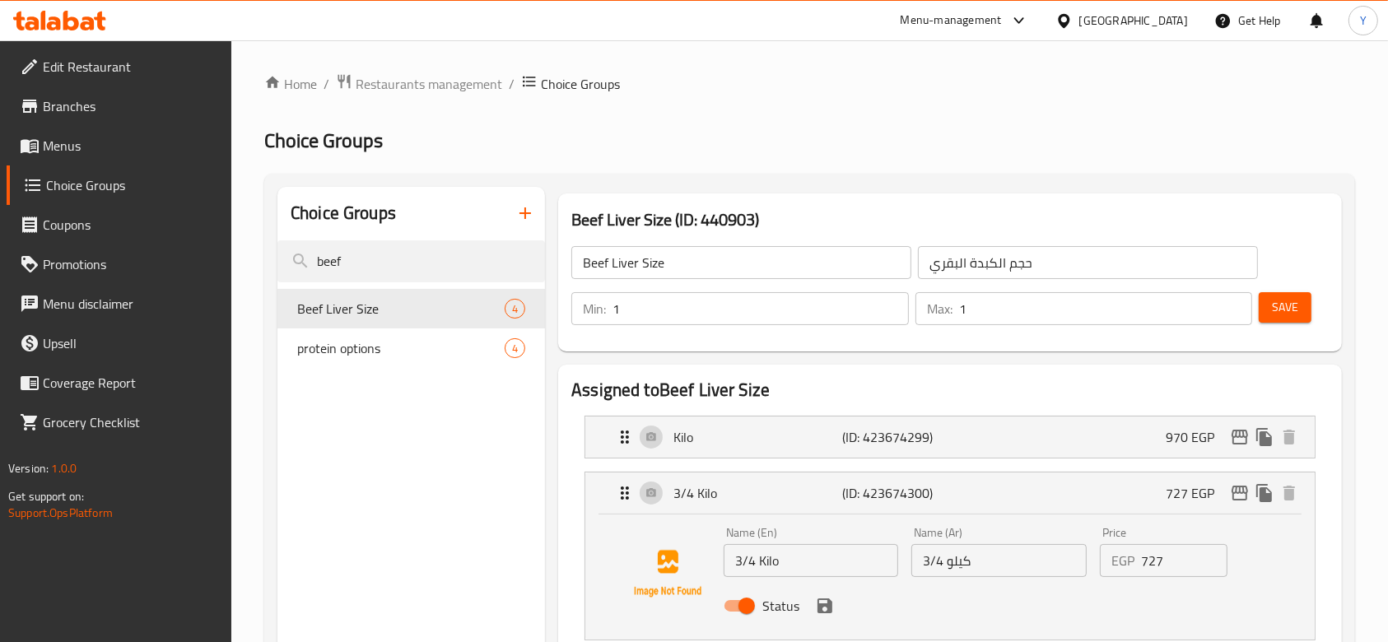
click at [739, 562] on input "3/4 Kilo" at bounding box center [811, 560] width 175 height 33
click at [757, 562] on input "1/4 Kilo" at bounding box center [811, 560] width 175 height 33
click at [827, 604] on icon "save" at bounding box center [825, 606] width 15 height 15
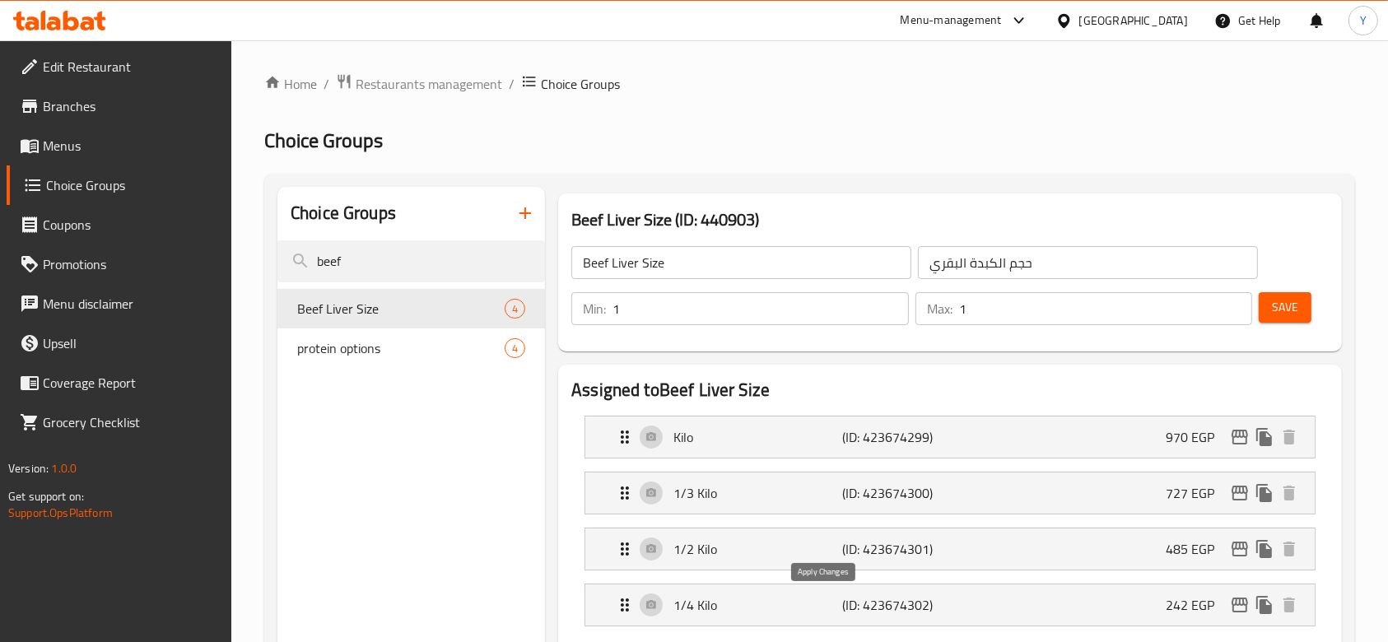
type input "1/3 Kilo"
click at [1290, 308] on span "Save" at bounding box center [1285, 307] width 26 height 21
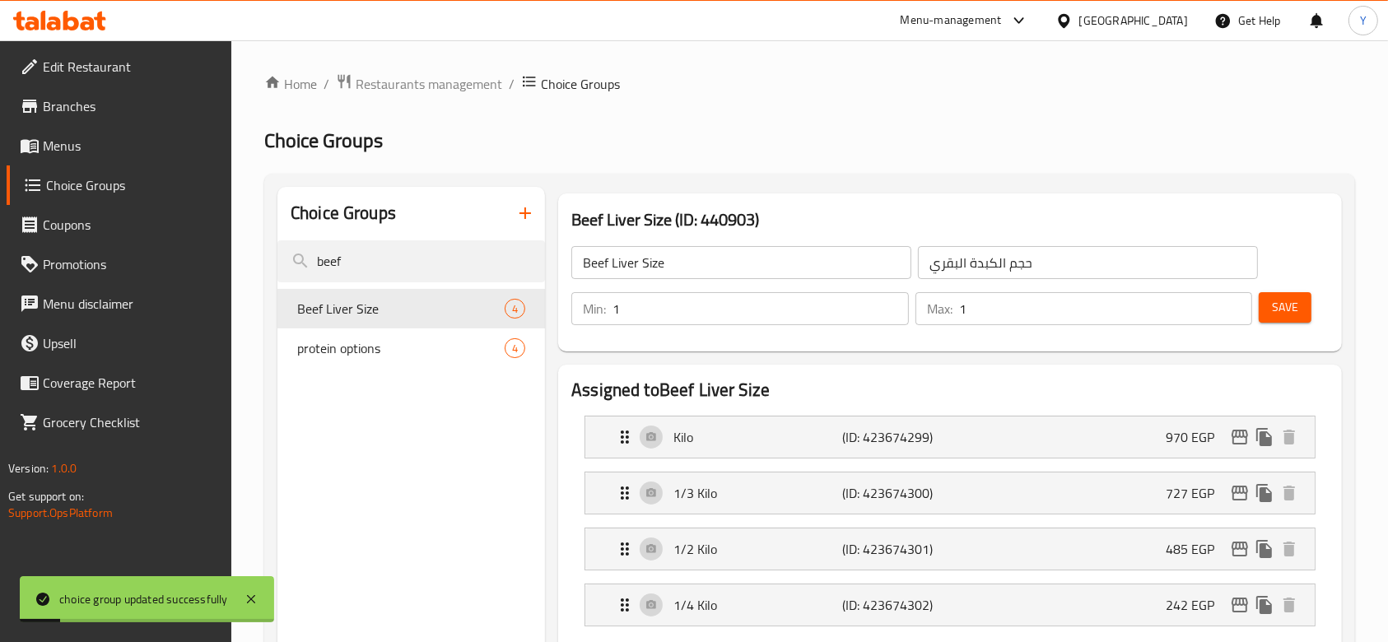
click at [1292, 313] on span "Save" at bounding box center [1285, 307] width 26 height 21
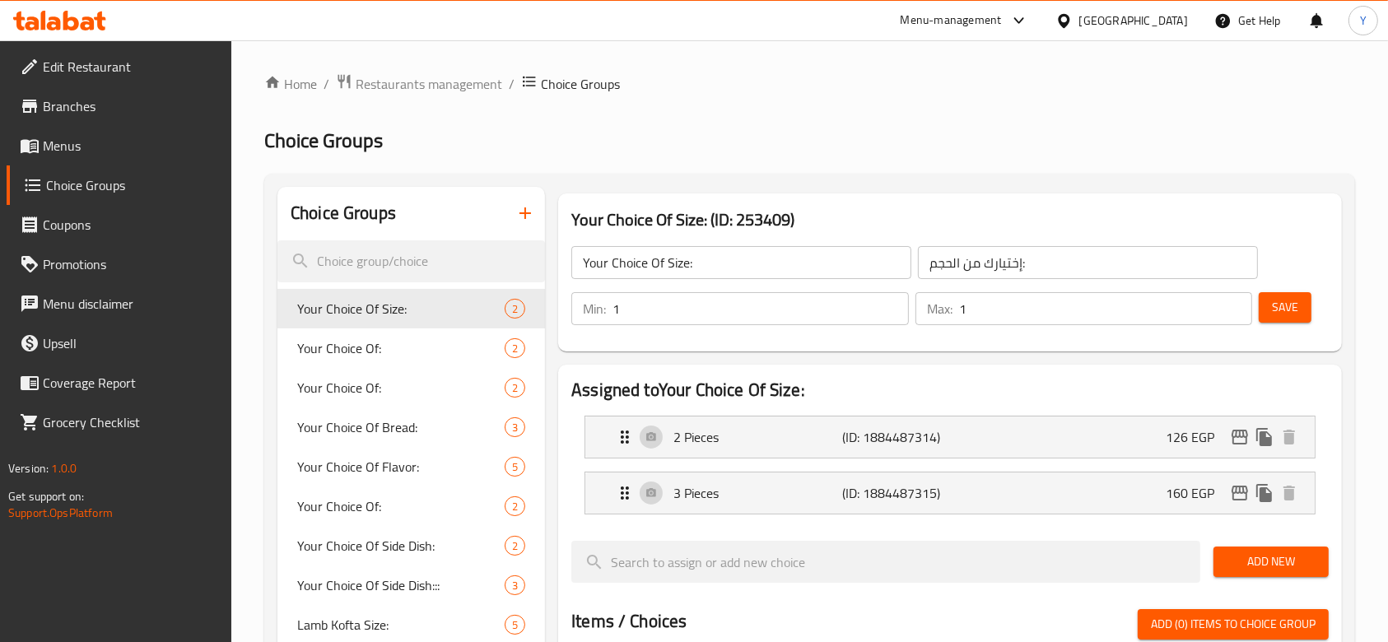
click at [72, 146] on span "Menus" at bounding box center [131, 146] width 176 height 20
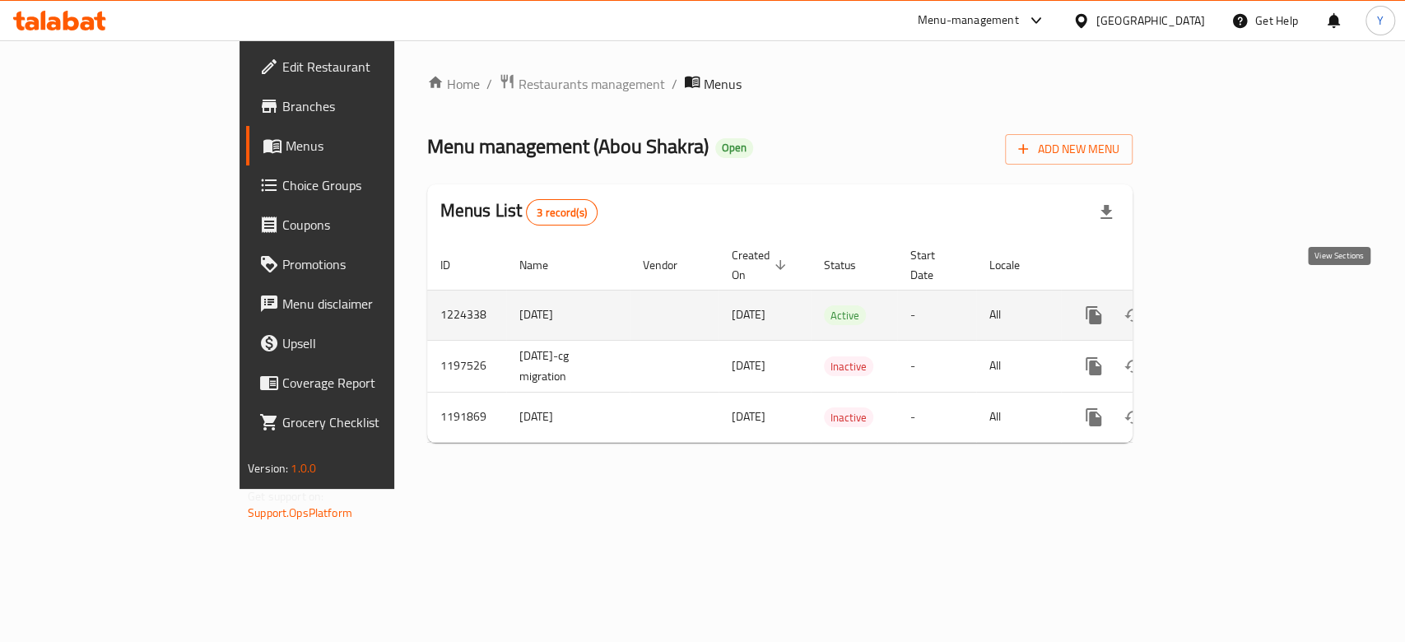
click at [1223, 305] on icon "enhanced table" at bounding box center [1213, 315] width 20 height 20
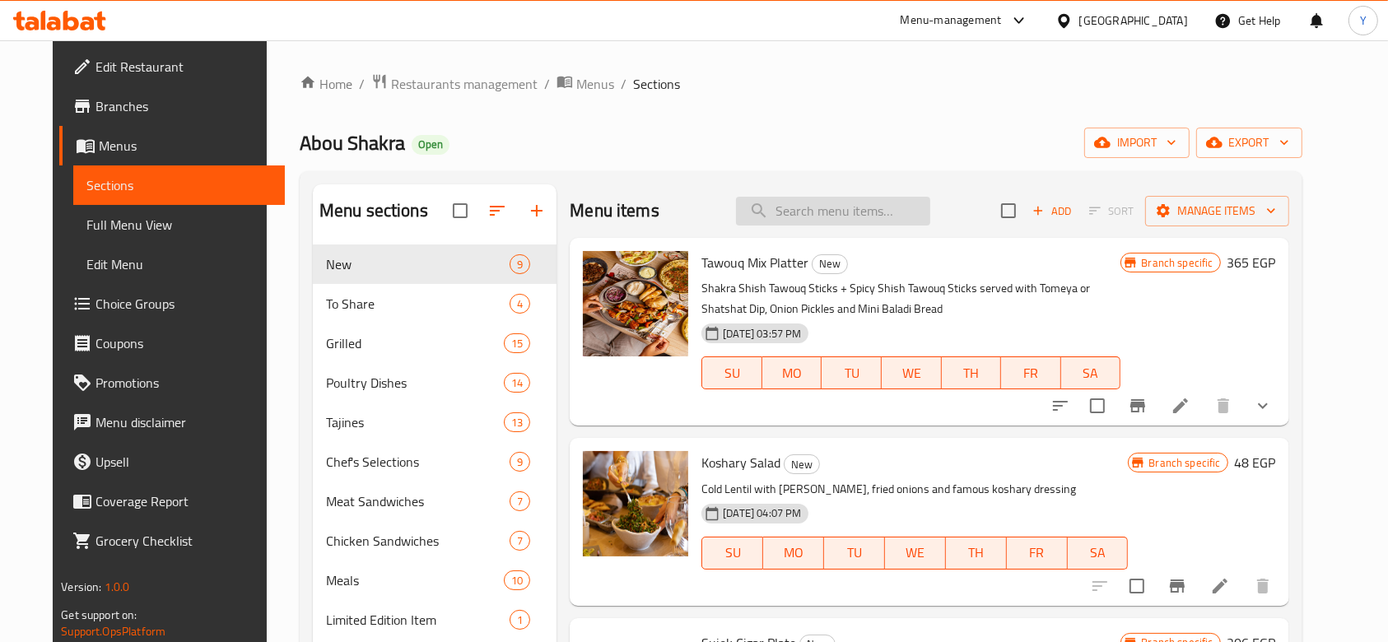
click at [844, 213] on input "search" at bounding box center [833, 211] width 194 height 29
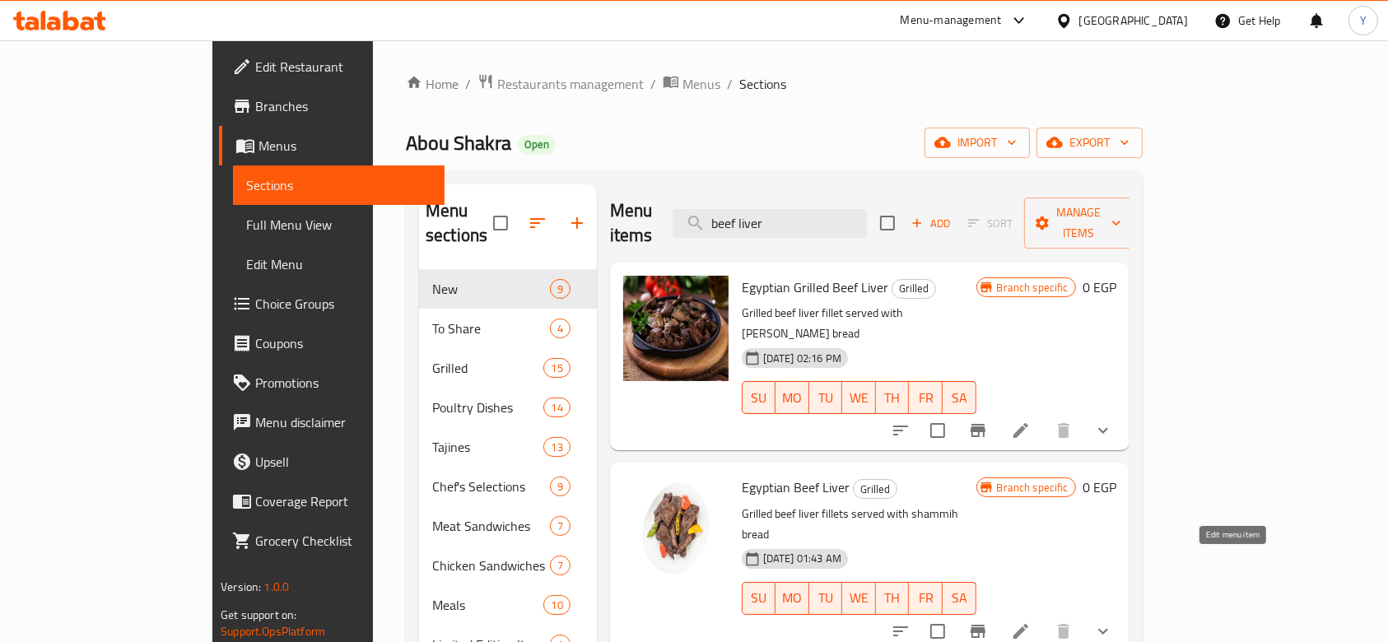
type input "beef liver"
click at [1028, 624] on icon at bounding box center [1021, 631] width 15 height 15
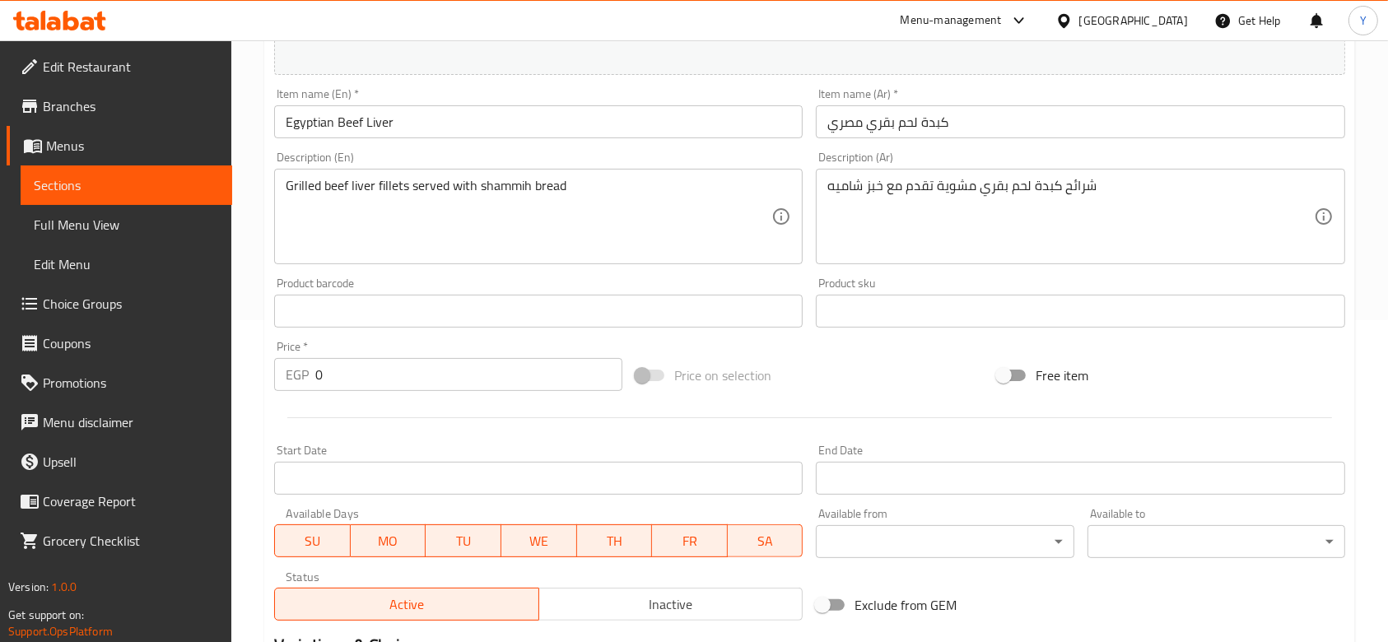
scroll to position [571, 0]
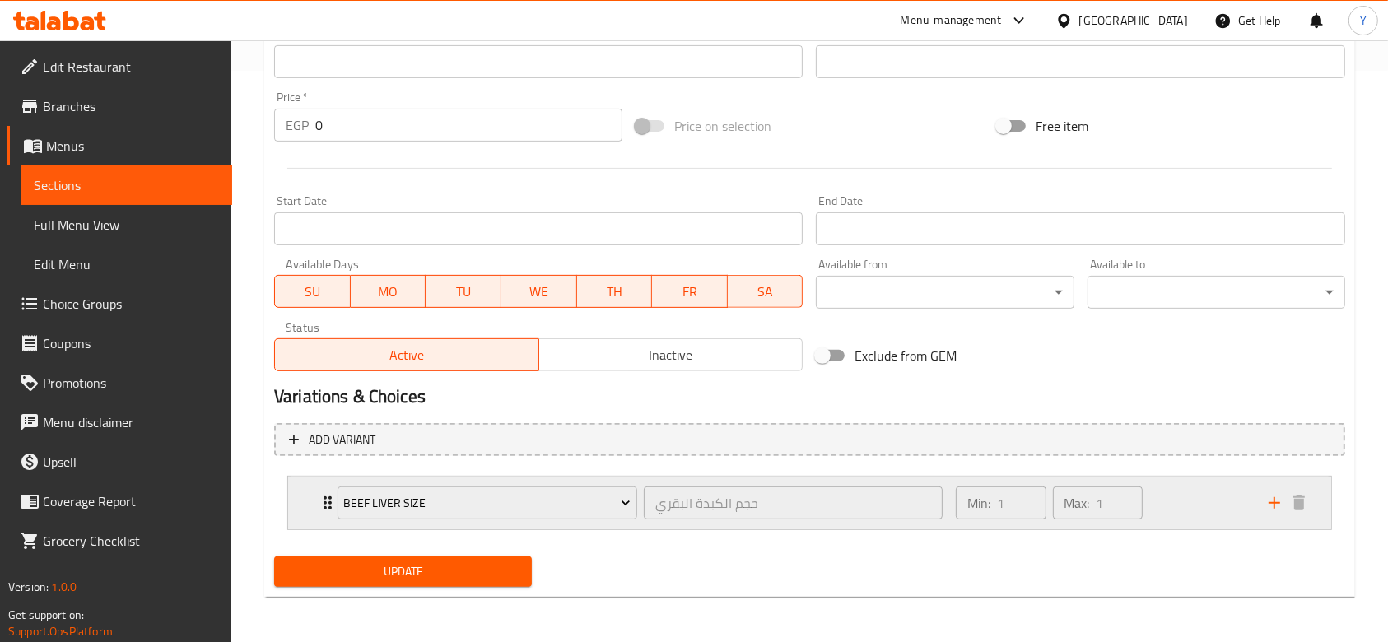
click at [1180, 502] on div "Min: 1 ​ Max: 1 ​" at bounding box center [1102, 503] width 313 height 53
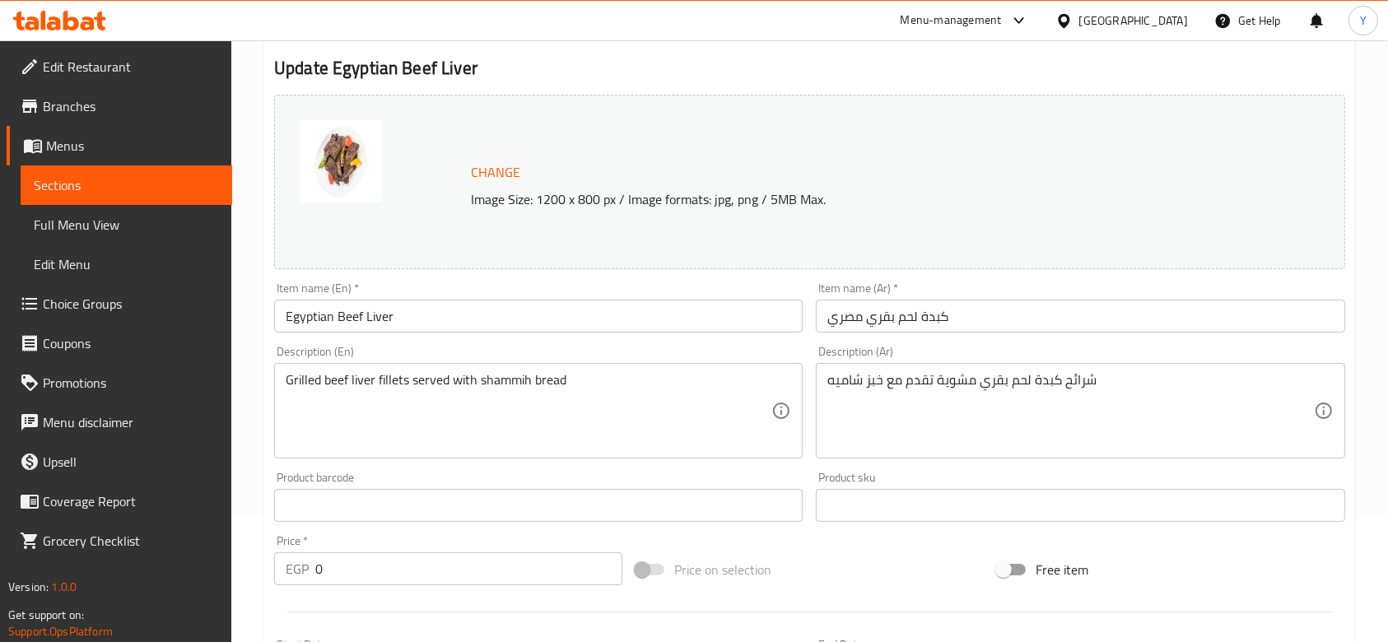
scroll to position [0, 0]
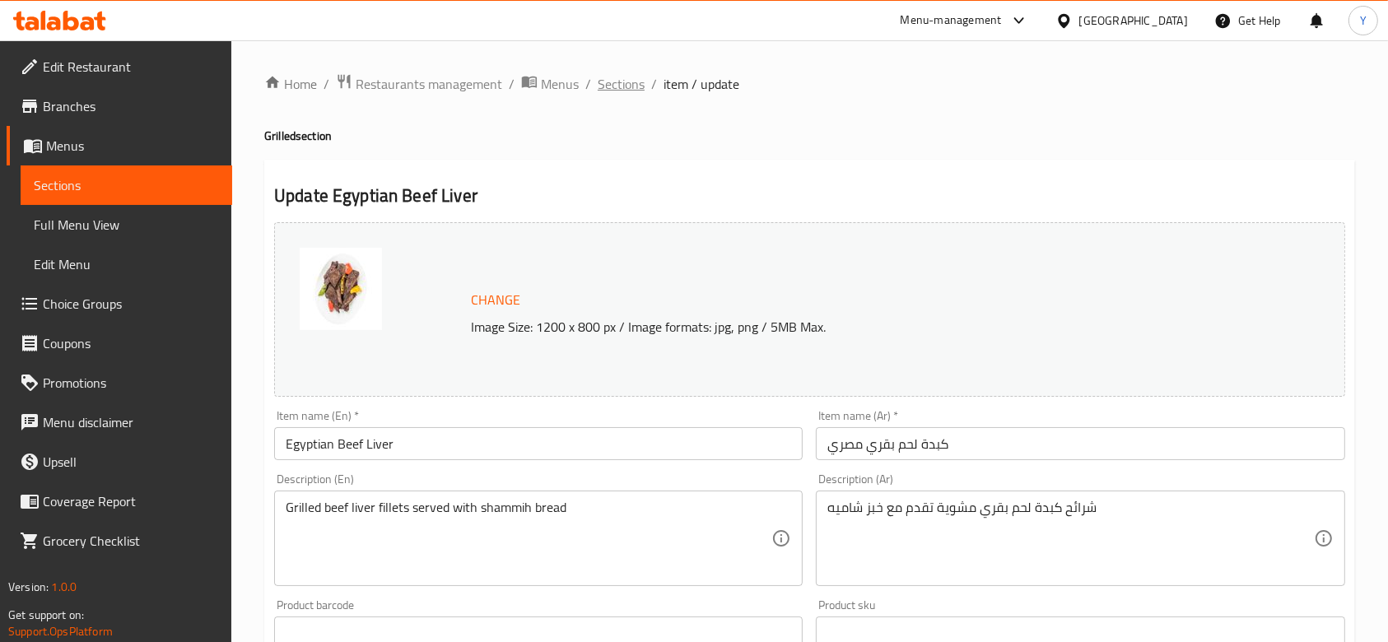
click at [624, 82] on span "Sections" at bounding box center [621, 84] width 47 height 20
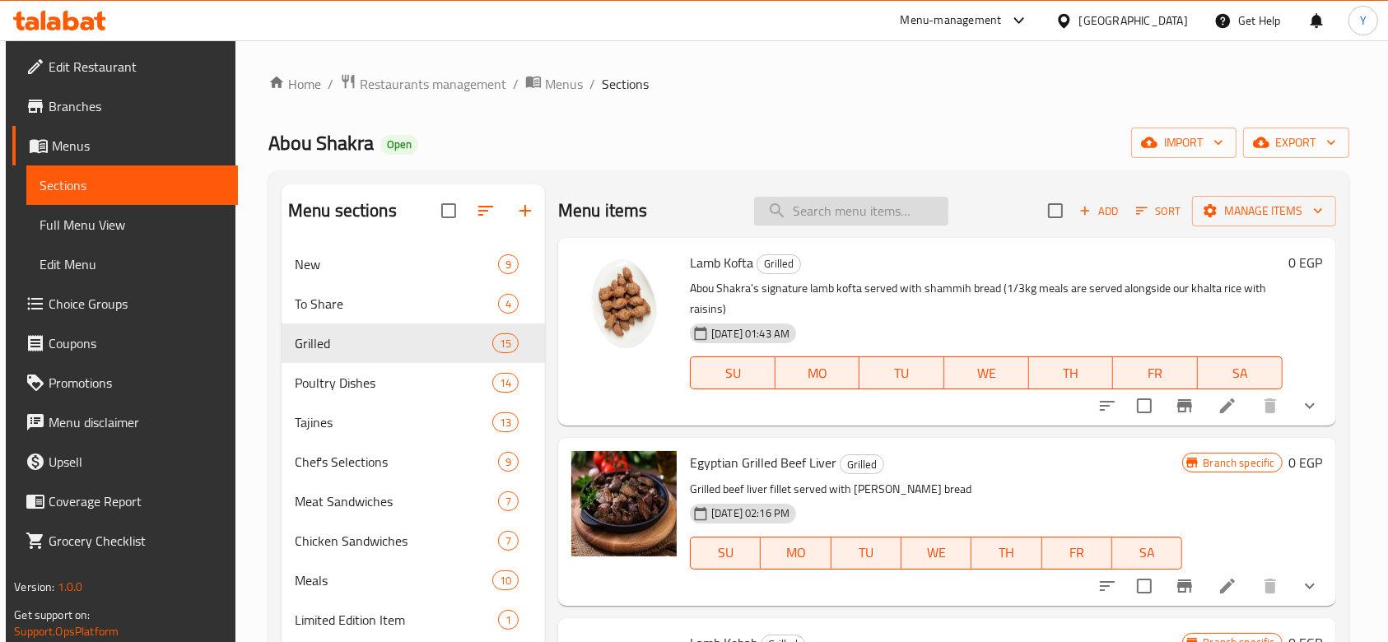
click at [807, 212] on input "search" at bounding box center [851, 211] width 194 height 29
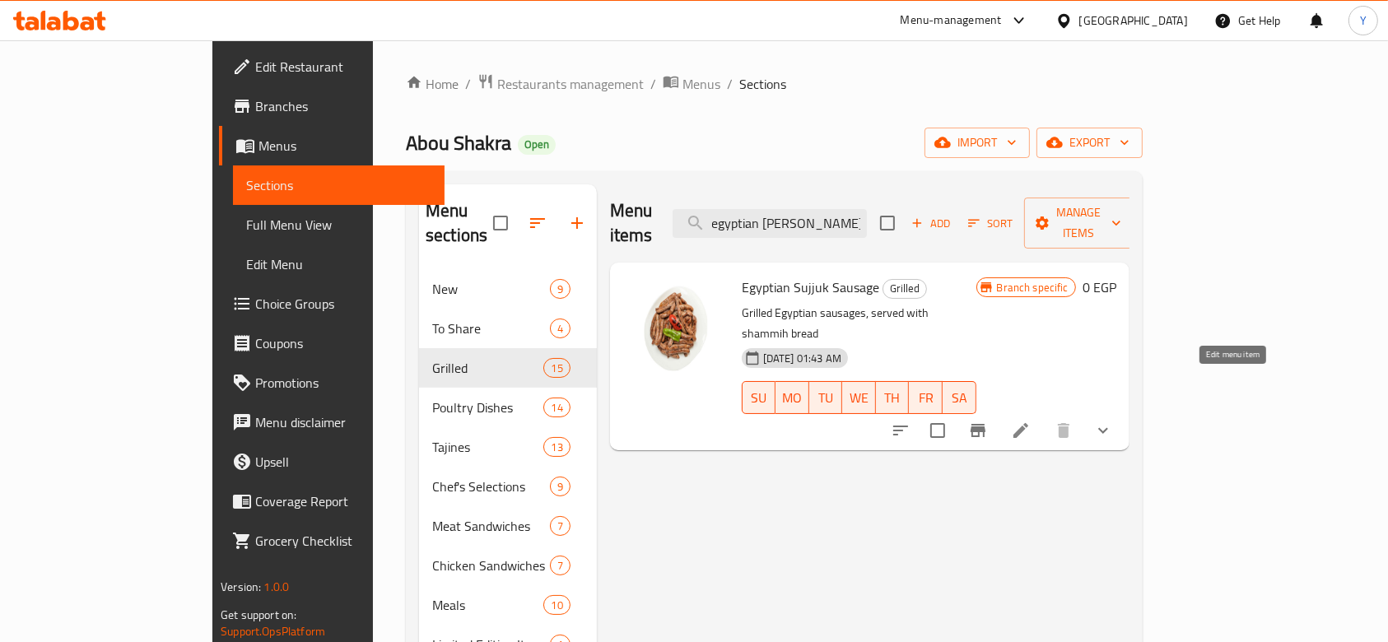
type input "egyptian sausa"
click at [1028, 423] on icon at bounding box center [1021, 430] width 15 height 15
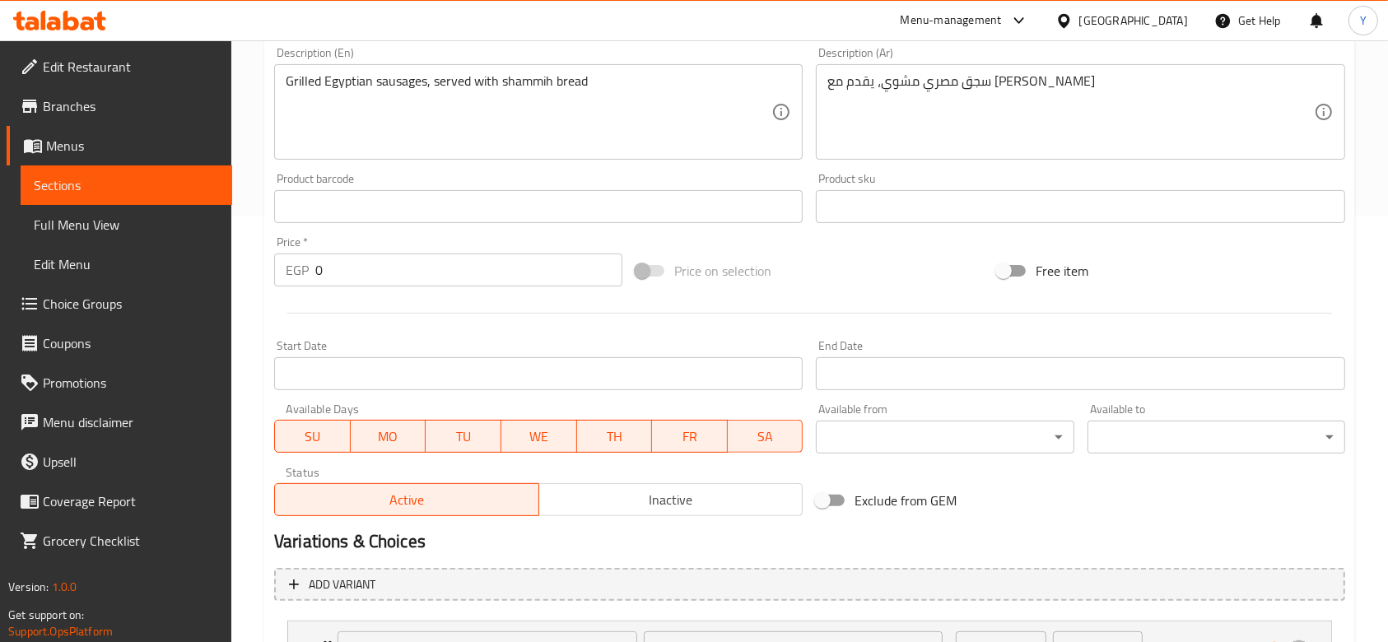
scroll to position [571, 0]
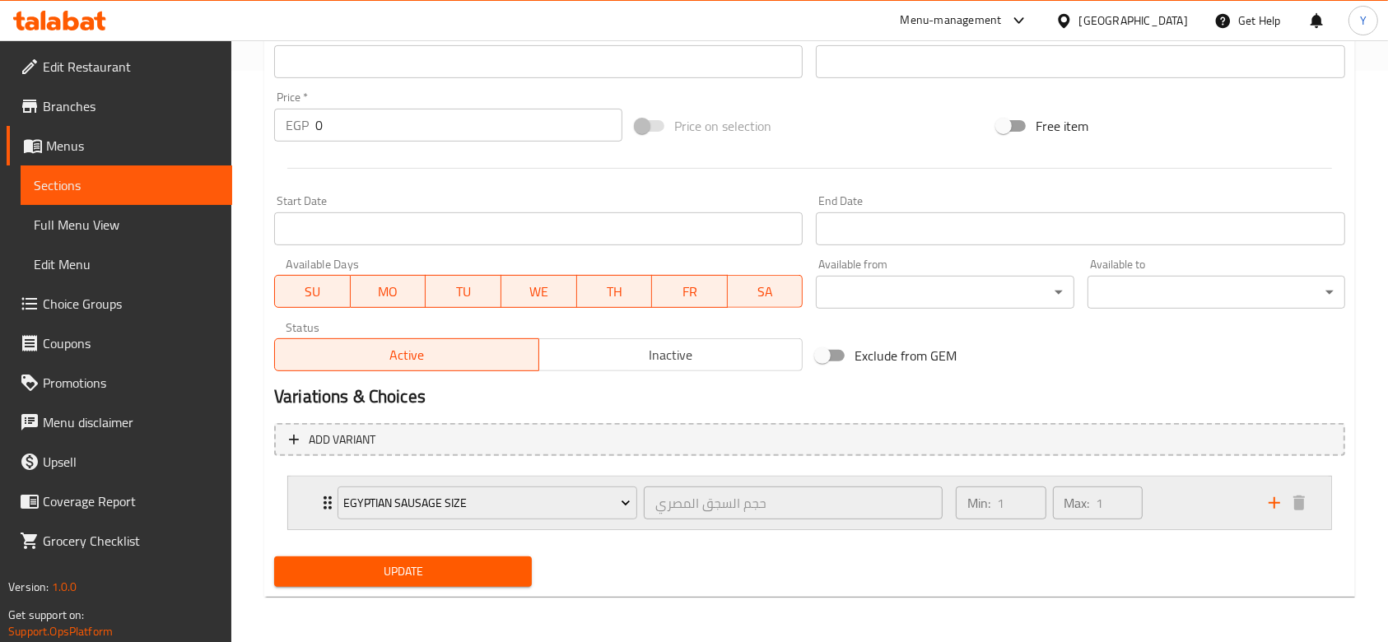
click at [1193, 502] on div "Min: 1 ​ Max: 1 ​" at bounding box center [1102, 503] width 313 height 53
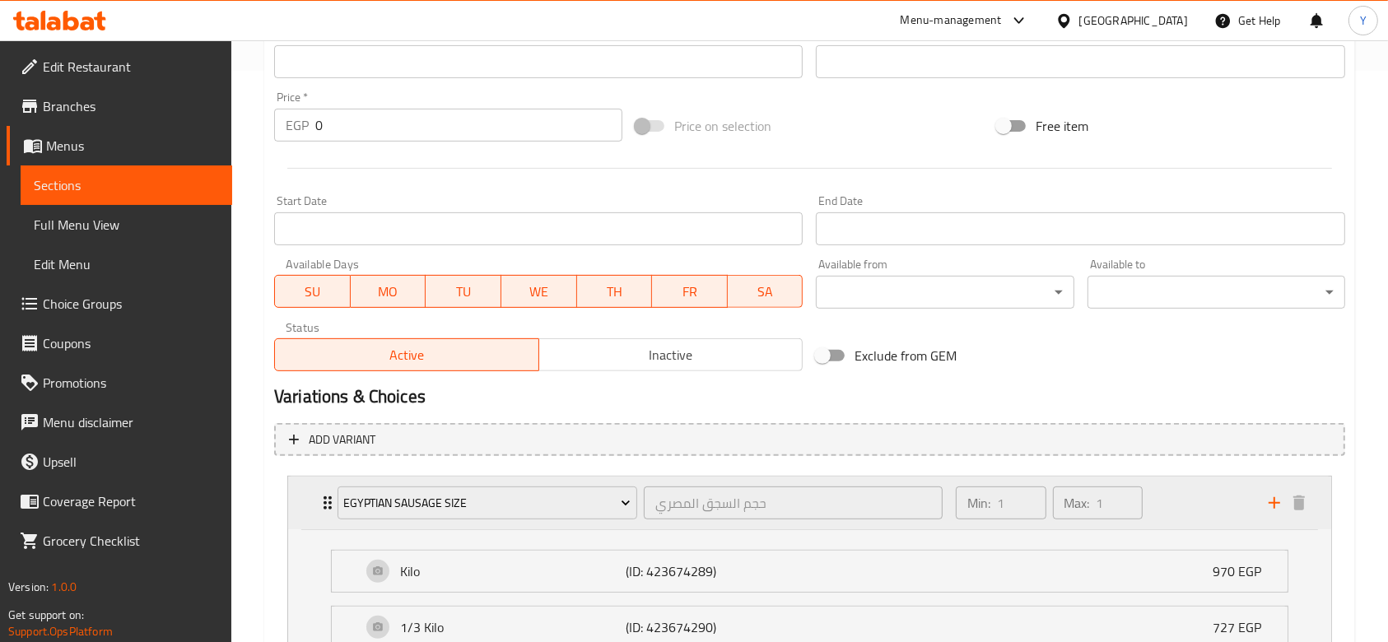
click at [1193, 502] on div "Min: 1 ​ Max: 1 ​" at bounding box center [1102, 503] width 313 height 53
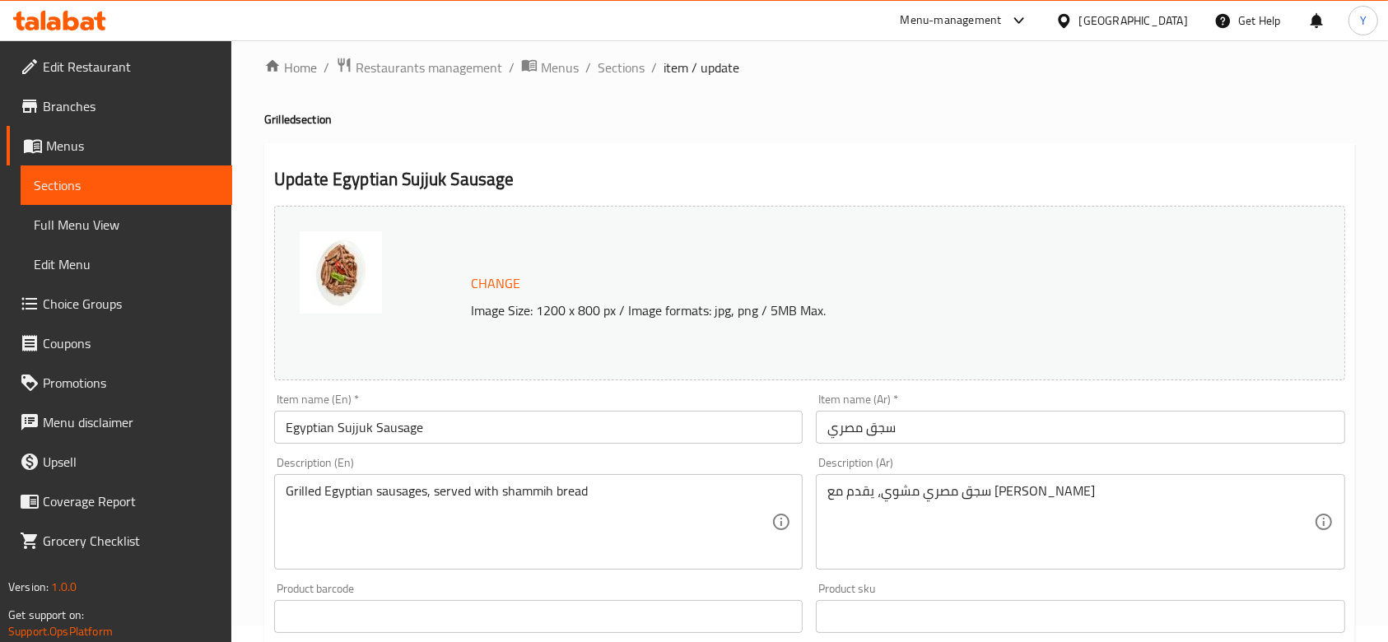
scroll to position [0, 0]
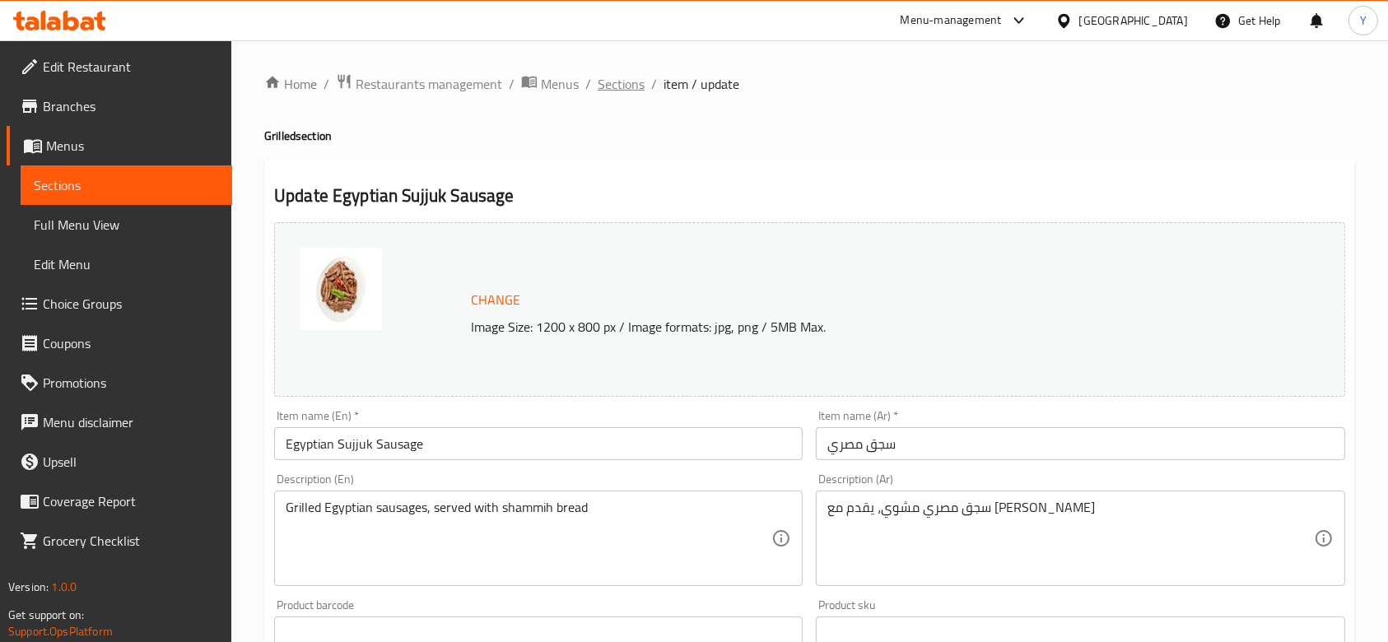
click at [619, 84] on span "Sections" at bounding box center [621, 84] width 47 height 20
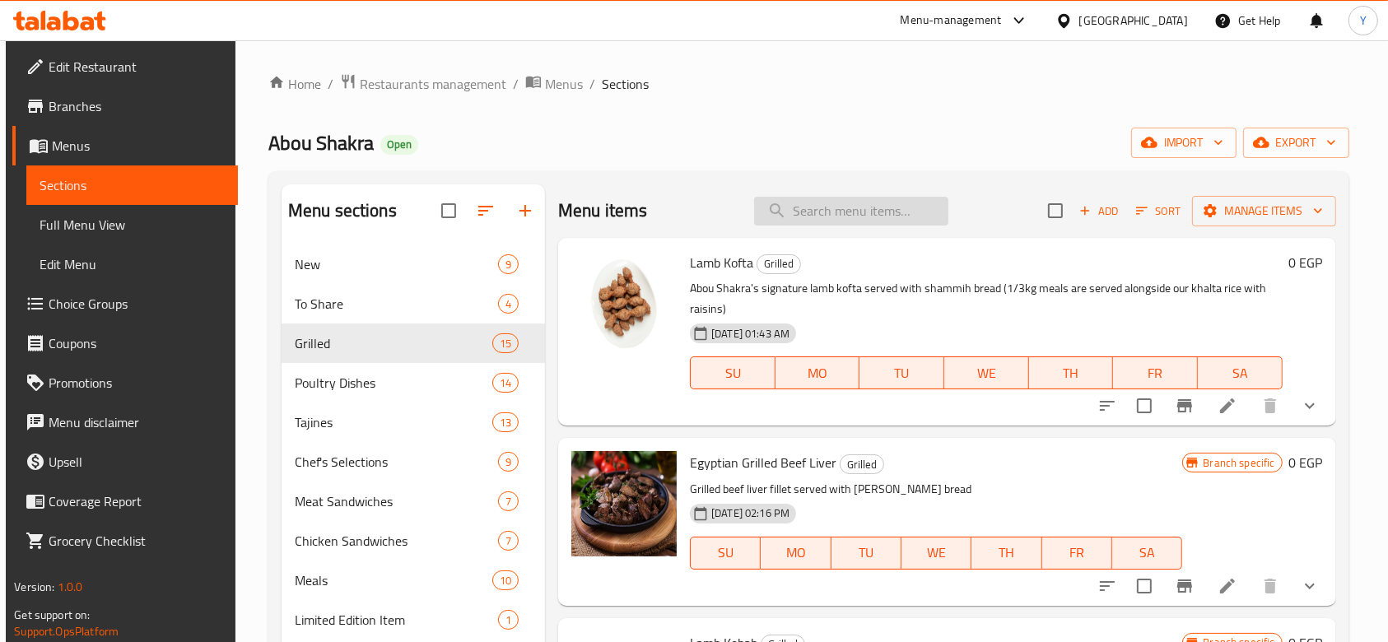
click at [845, 212] on input "search" at bounding box center [851, 211] width 194 height 29
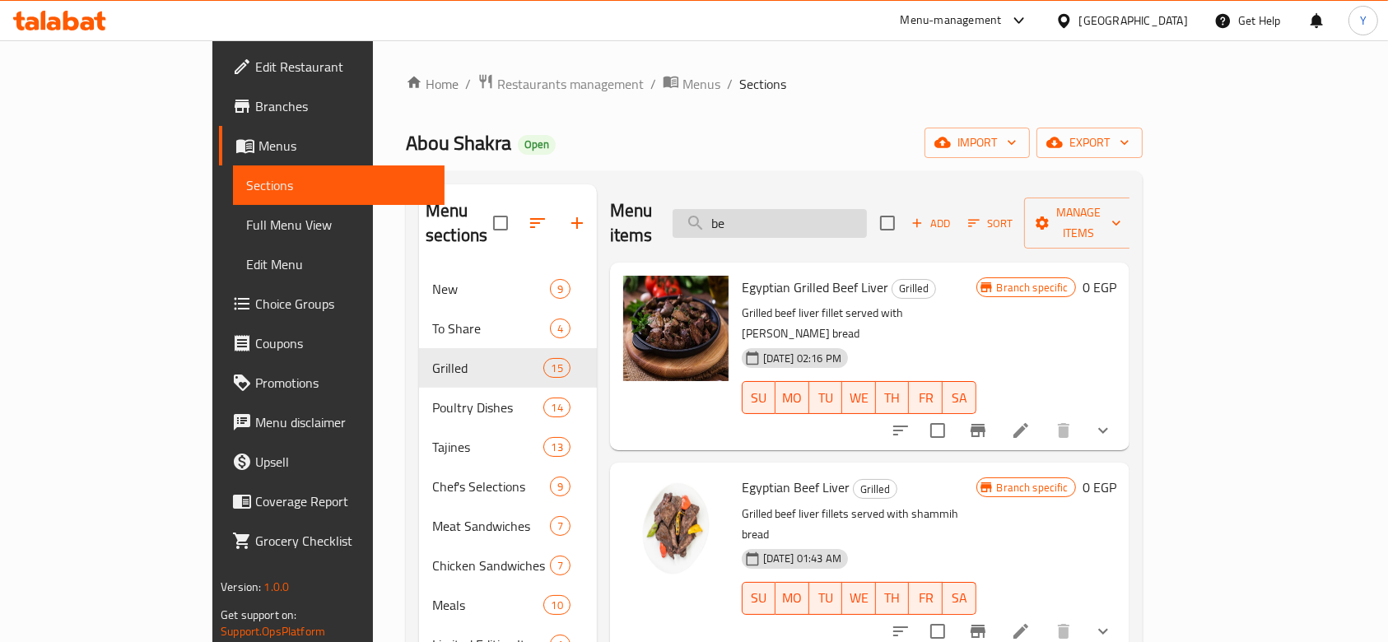
type input "b"
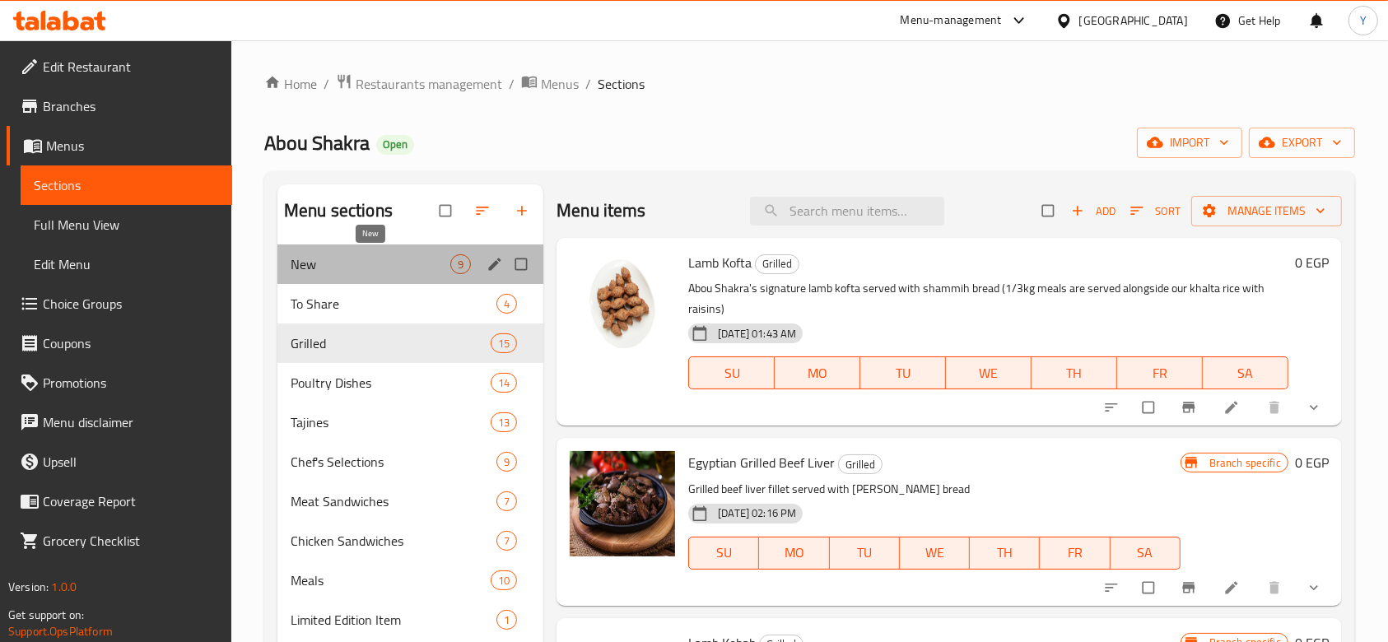
click at [378, 255] on span "New" at bounding box center [371, 264] width 160 height 20
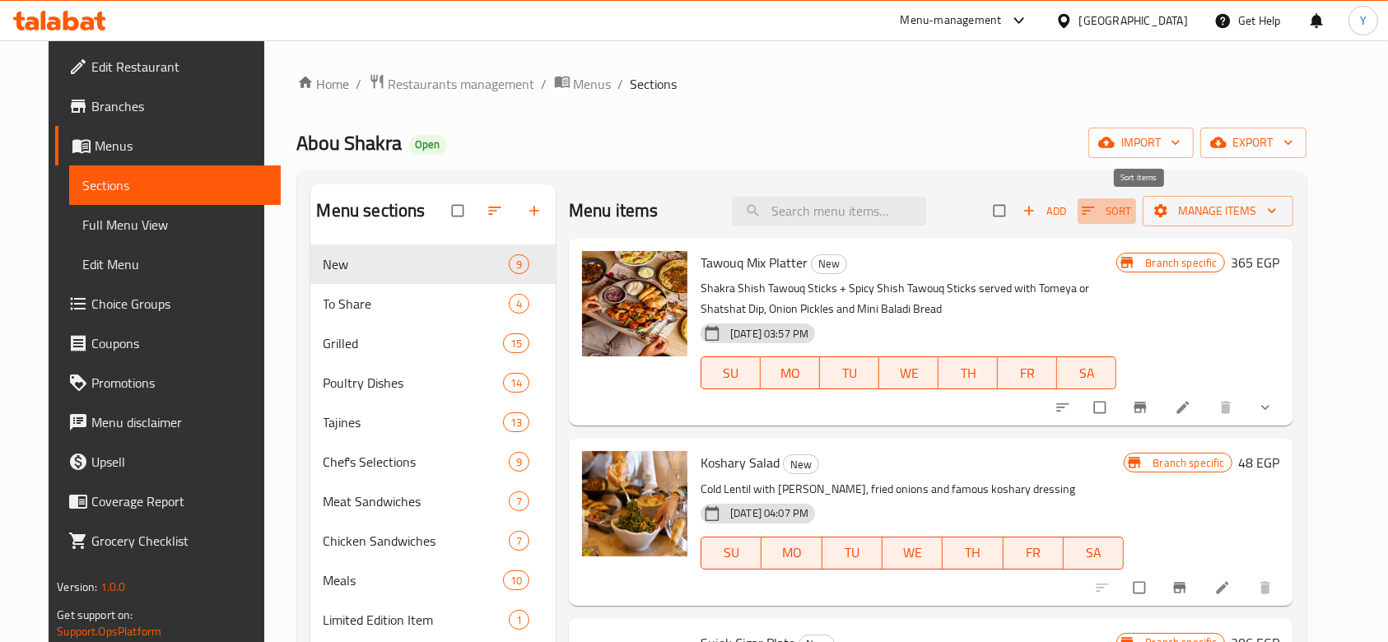
click at [1132, 214] on span "Sort" at bounding box center [1107, 211] width 50 height 19
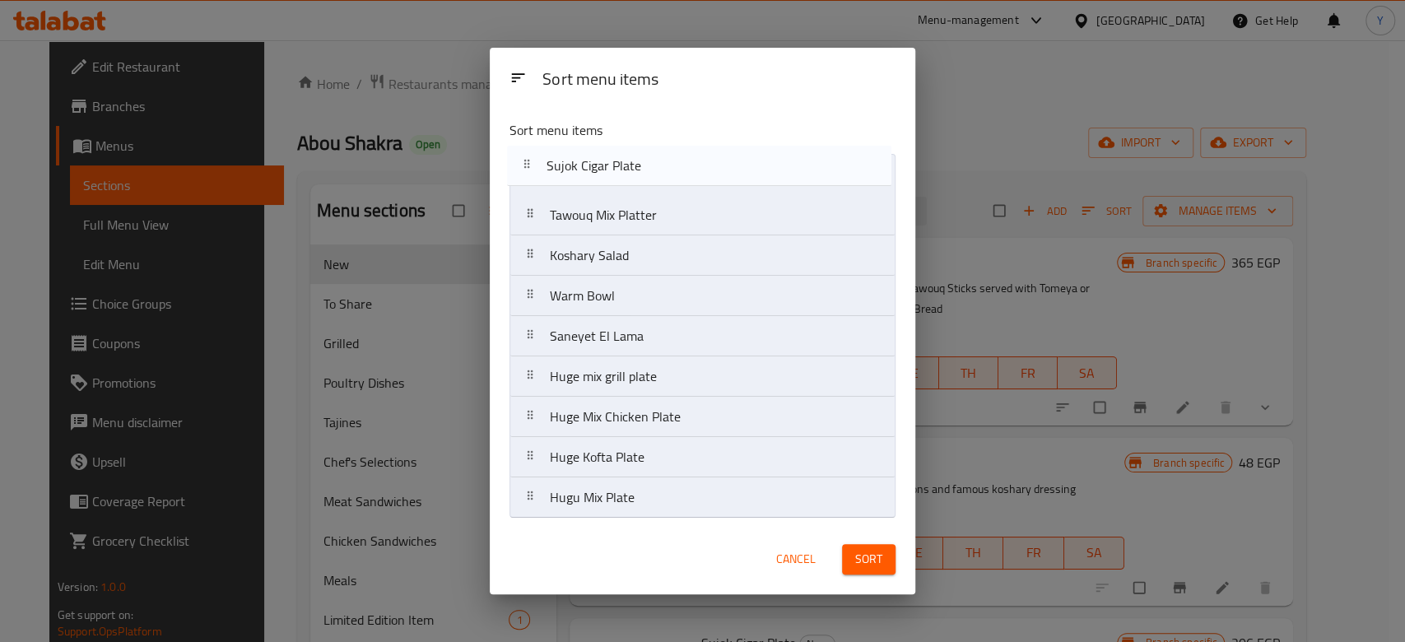
drag, startPoint x: 645, startPoint y: 263, endPoint x: 641, endPoint y: 165, distance: 98.1
click at [641, 165] on nav "Tawouq Mix Platter Koshary Salad Sujok Cigar Plate Warm Bowl Saneyet El Lama Hu…" at bounding box center [703, 336] width 386 height 365
drag, startPoint x: 654, startPoint y: 214, endPoint x: 650, endPoint y: 170, distance: 44.6
click at [650, 170] on nav "Sujok Cigar Plate Tawouq Mix Platter Koshary Salad Warm Bowl Saneyet El Lama Hu…" at bounding box center [703, 336] width 386 height 365
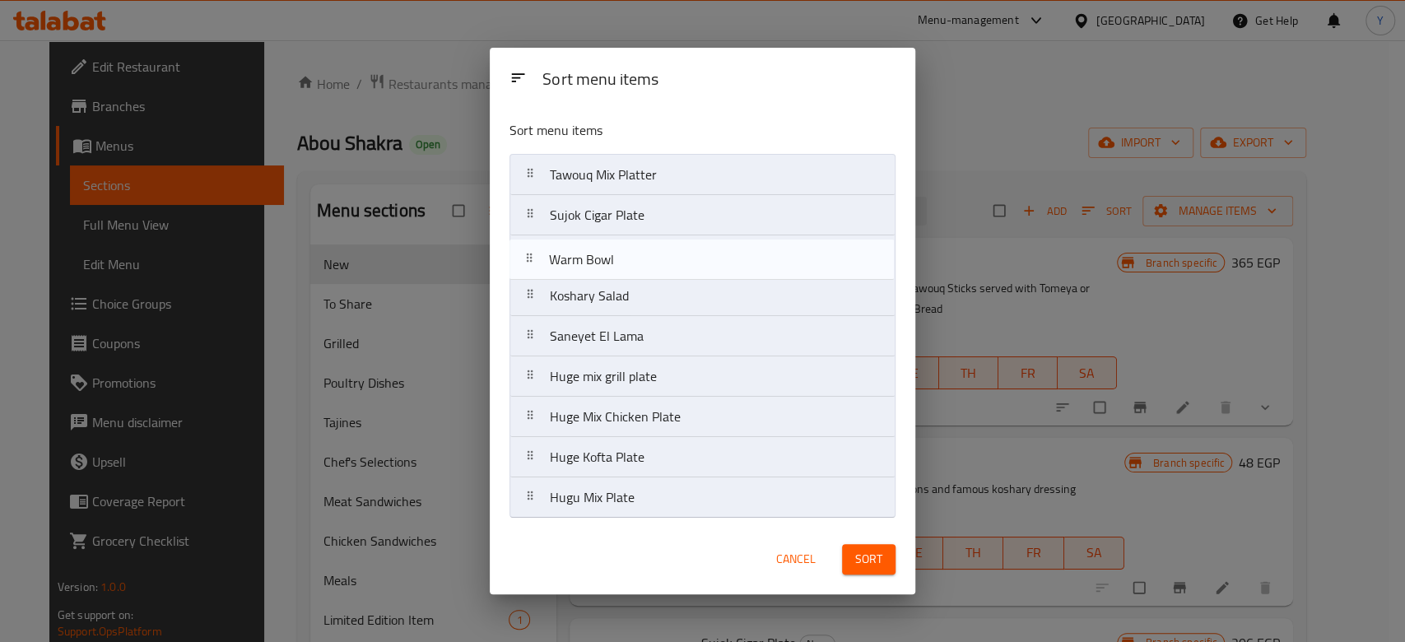
drag, startPoint x: 645, startPoint y: 296, endPoint x: 644, endPoint y: 247, distance: 49.4
click at [644, 247] on nav "Tawouq Mix Platter Sujok Cigar Plate Koshary Salad Warm Bowl Saneyet El Lama Hu…" at bounding box center [703, 336] width 386 height 365
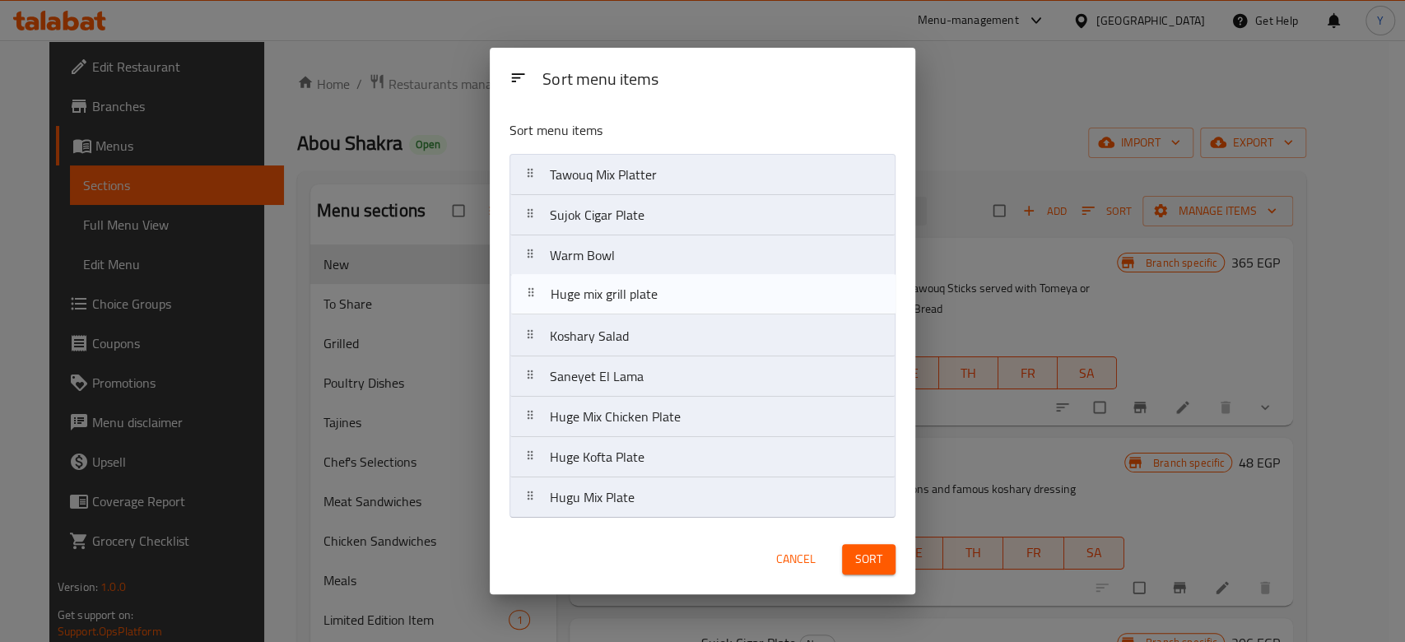
drag, startPoint x: 633, startPoint y: 374, endPoint x: 634, endPoint y: 290, distance: 84.0
click at [634, 290] on nav "Tawouq Mix Platter Sujok Cigar Plate Warm Bowl Koshary Salad Saneyet El Lama Hu…" at bounding box center [703, 336] width 386 height 365
drag, startPoint x: 630, startPoint y: 339, endPoint x: 627, endPoint y: 297, distance: 42.1
click at [627, 297] on nav "Tawouq Mix Platter Sujok Cigar Plate Warm Bowl Huge mix grill plate Koshary Sal…" at bounding box center [703, 336] width 386 height 365
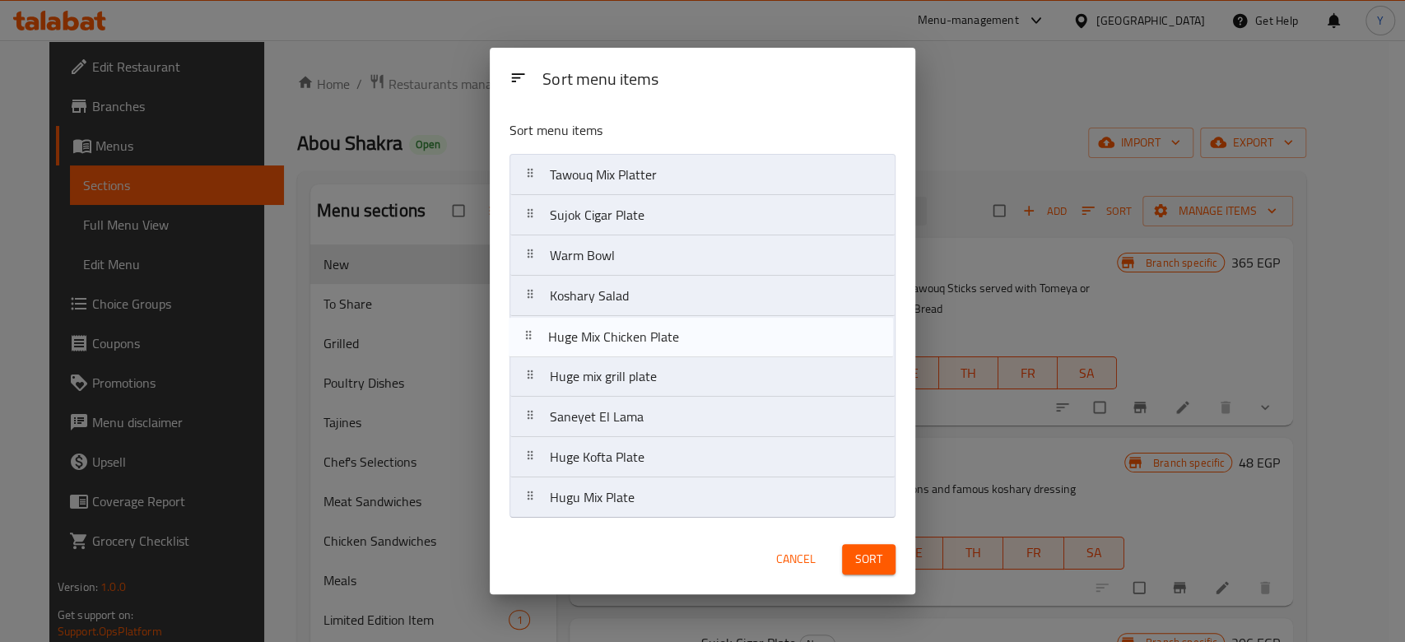
drag, startPoint x: 624, startPoint y: 420, endPoint x: 622, endPoint y: 338, distance: 82.4
click at [622, 338] on nav "Tawouq Mix Platter Sujok Cigar Plate Warm Bowl Koshary Salad Huge mix grill pla…" at bounding box center [703, 336] width 386 height 365
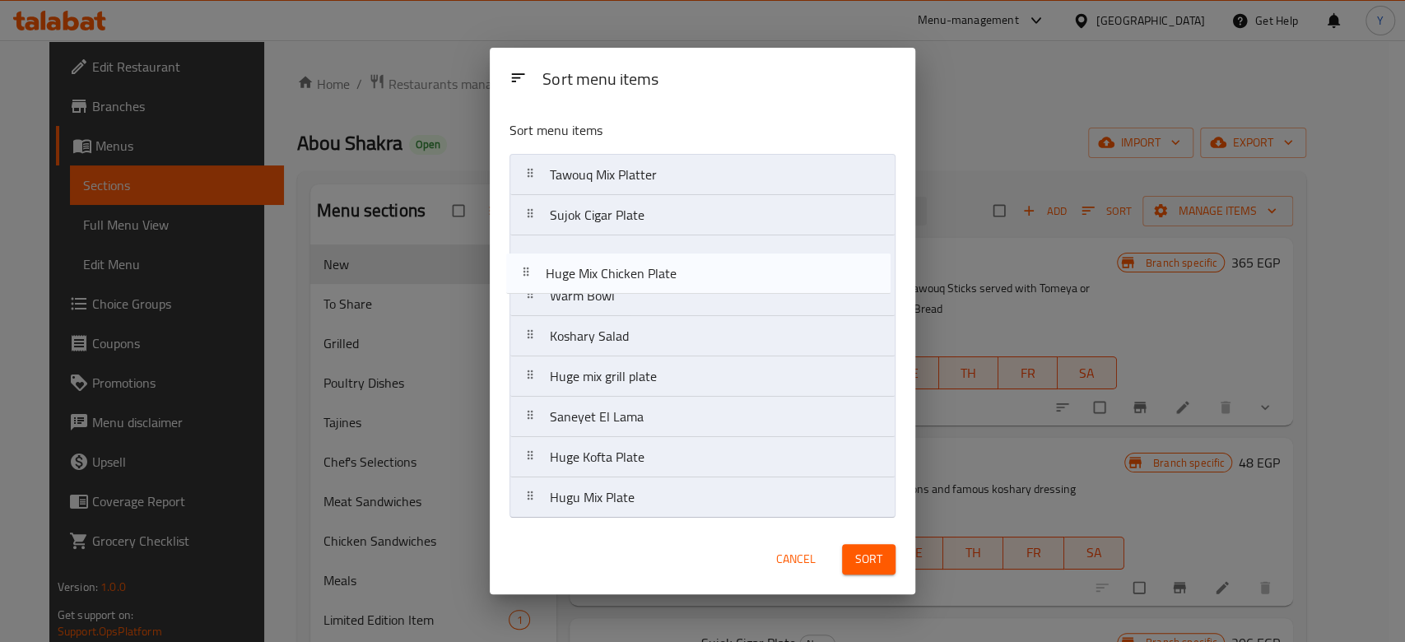
drag, startPoint x: 627, startPoint y: 340, endPoint x: 622, endPoint y: 260, distance: 80.0
click at [622, 260] on nav "Tawouq Mix Platter Sujok Cigar Plate Warm Bowl Koshary Salad Huge Mix Chicken P…" at bounding box center [703, 336] width 386 height 365
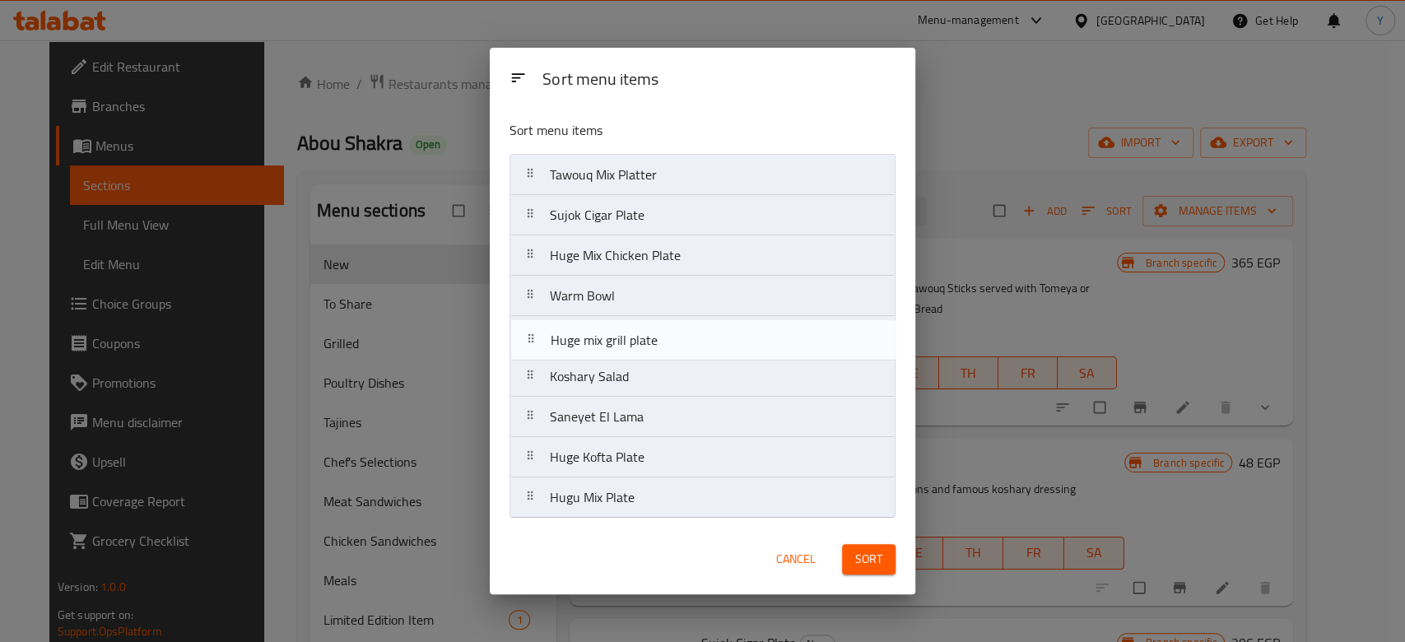
drag, startPoint x: 628, startPoint y: 373, endPoint x: 628, endPoint y: 329, distance: 43.6
click at [628, 329] on nav "Tawouq Mix Platter Sujok Cigar Plate Huge Mix Chicken Plate Warm Bowl Koshary S…" at bounding box center [703, 336] width 386 height 365
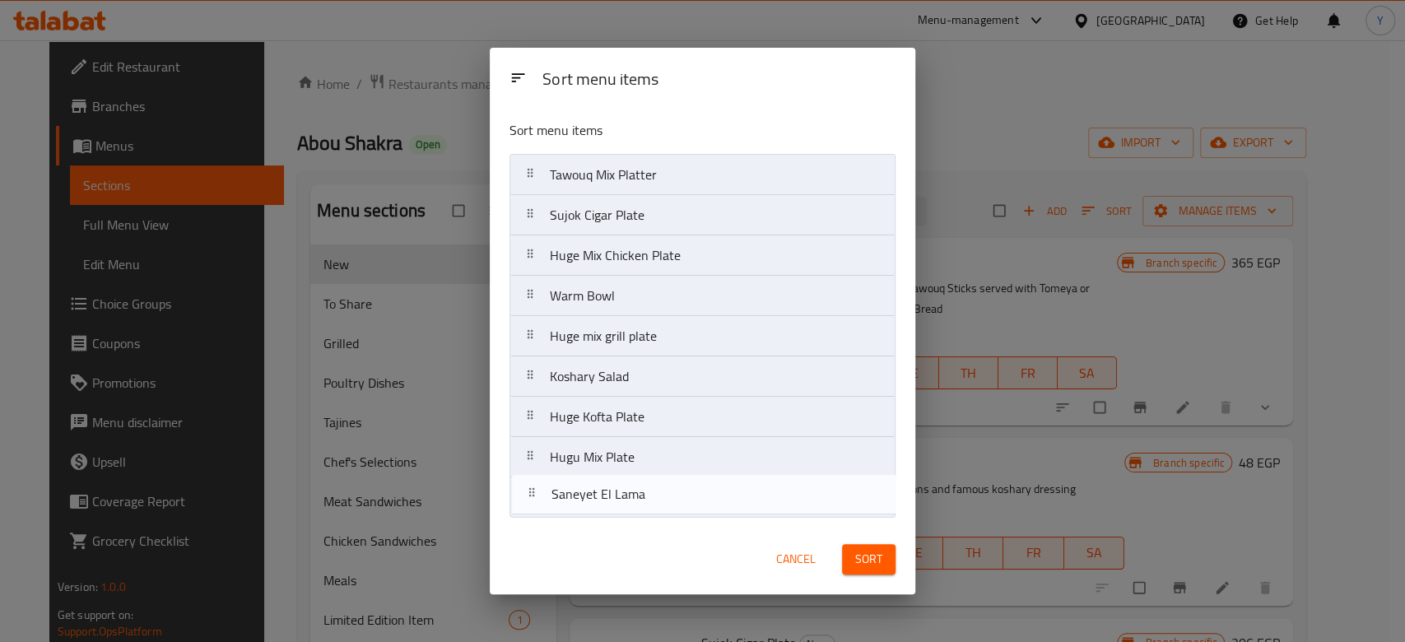
drag, startPoint x: 619, startPoint y: 425, endPoint x: 621, endPoint y: 513, distance: 88.1
click at [621, 513] on nav "Tawouq Mix Platter Sujok Cigar Plate Huge Mix Chicken Plate Warm Bowl Huge mix …" at bounding box center [703, 336] width 386 height 365
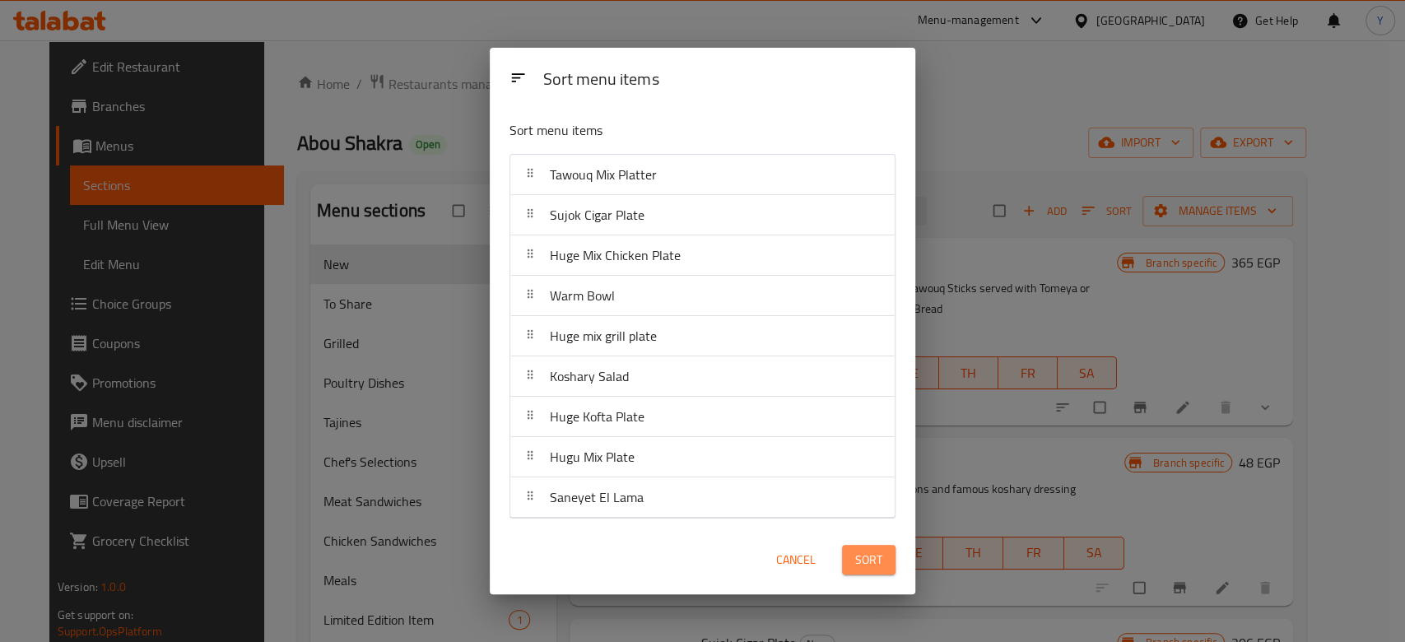
click at [865, 556] on span "Sort" at bounding box center [868, 560] width 27 height 21
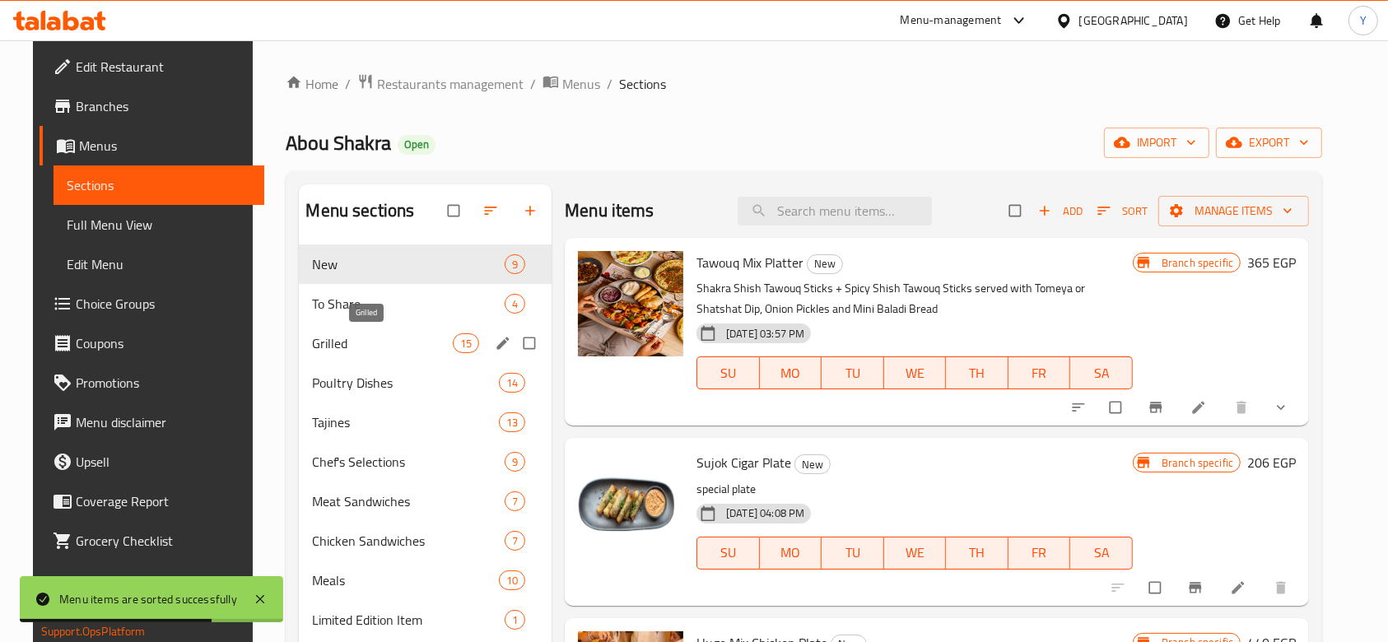
click at [353, 338] on span "Grilled" at bounding box center [382, 343] width 140 height 20
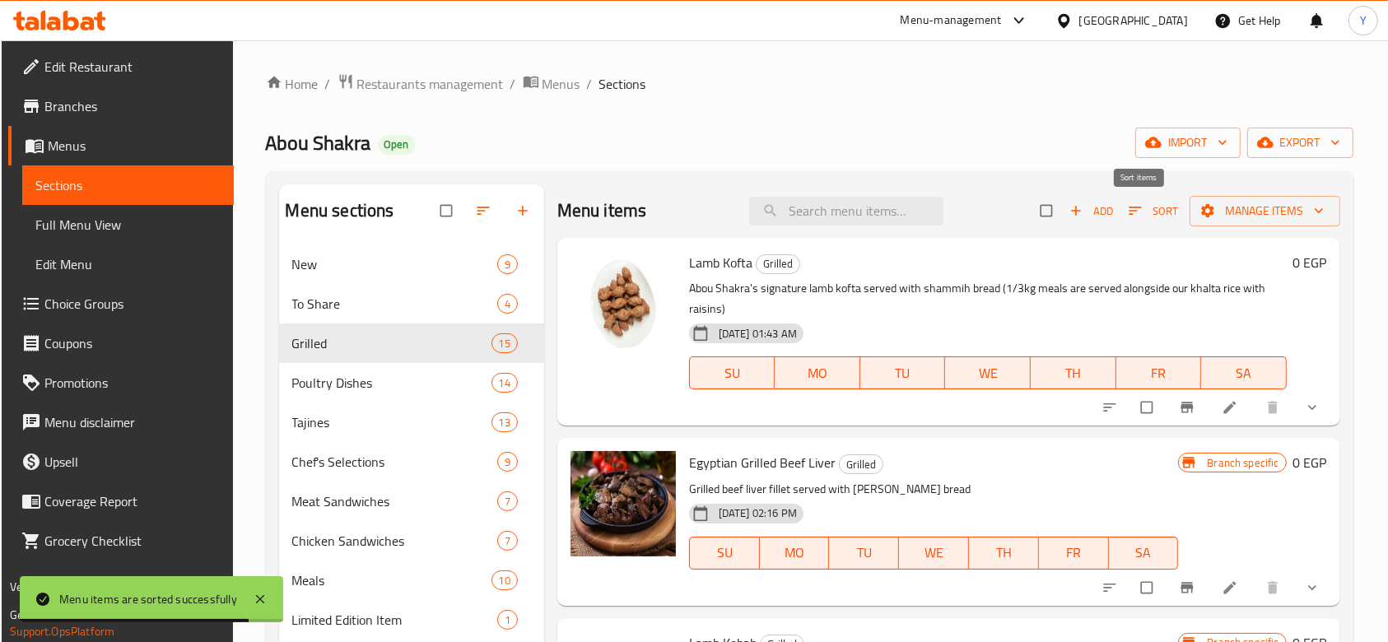
click at [1146, 210] on span "Sort" at bounding box center [1154, 211] width 50 height 19
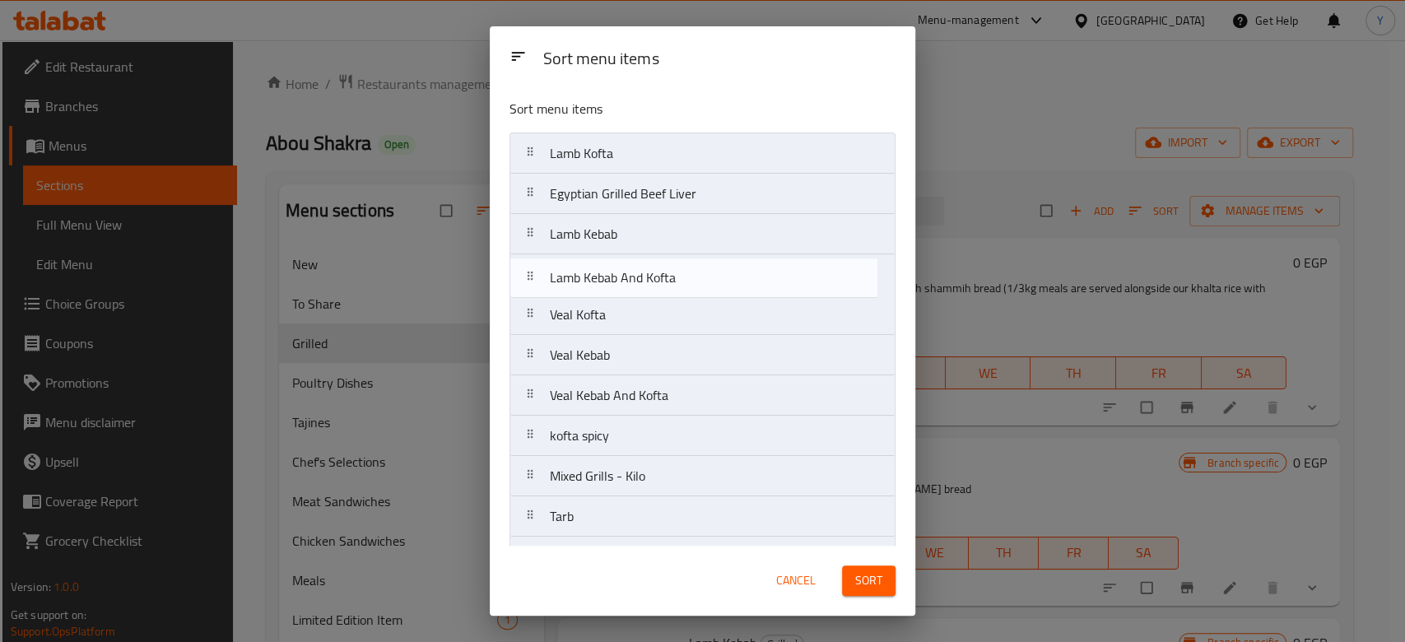
click at [650, 269] on nav "Lamb Kofta Egyptian Grilled Beef Liver Lamb Kebab Lamb Kebab And Kofta Veal Kof…" at bounding box center [703, 436] width 386 height 607
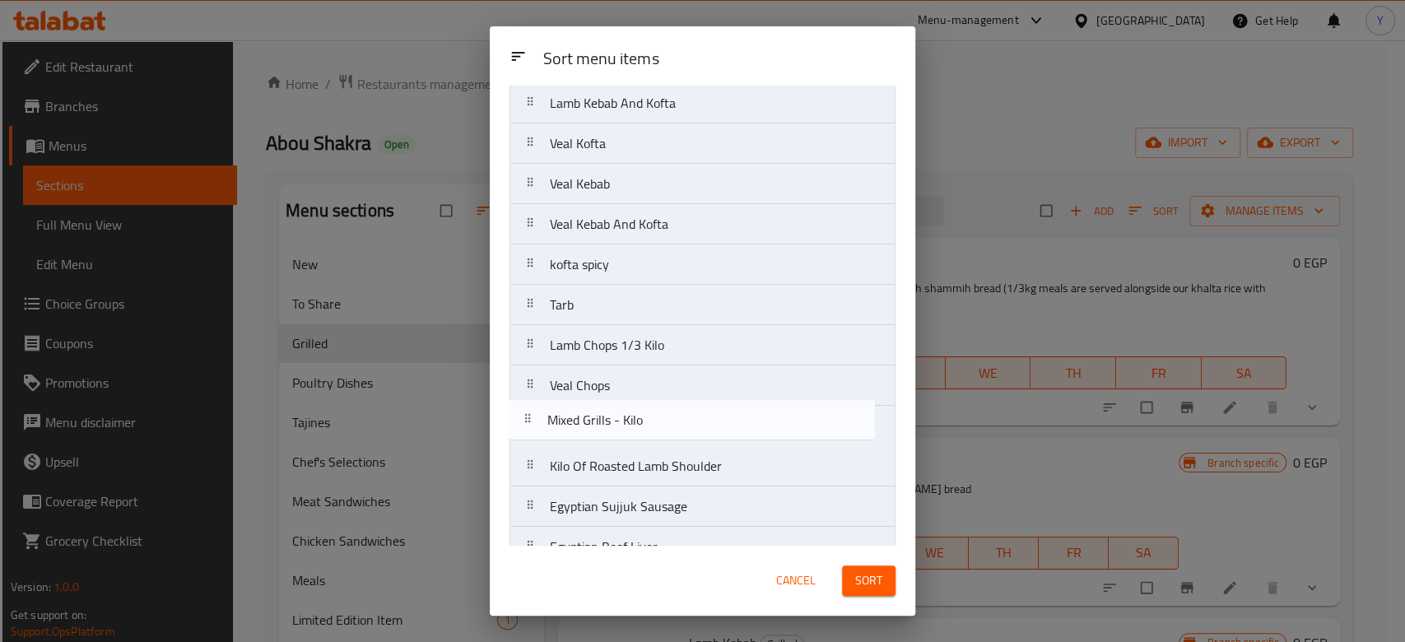
scroll to position [172, 0]
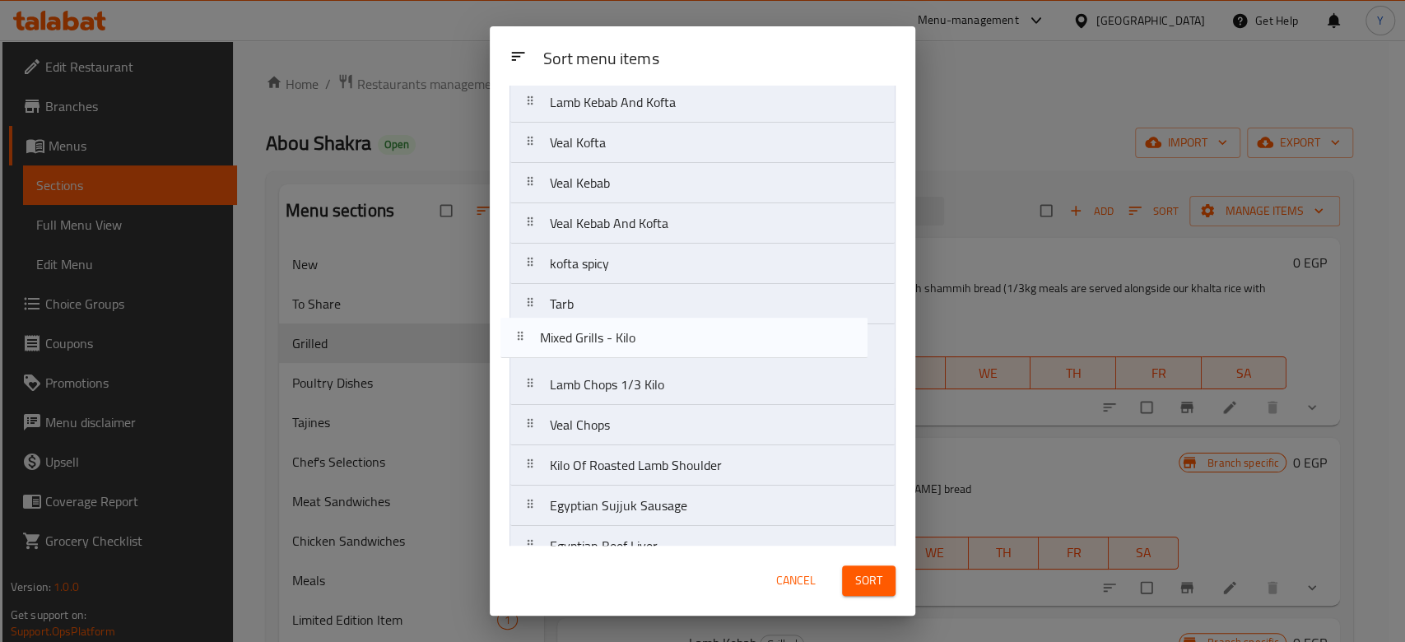
drag, startPoint x: 631, startPoint y: 475, endPoint x: 619, endPoint y: 344, distance: 131.4
click at [619, 344] on nav "Lamb Kofta Egyptian Grilled Beef Liver Lamb Kebab Lamb Kebab And Kofta Veal Kof…" at bounding box center [703, 263] width 386 height 607
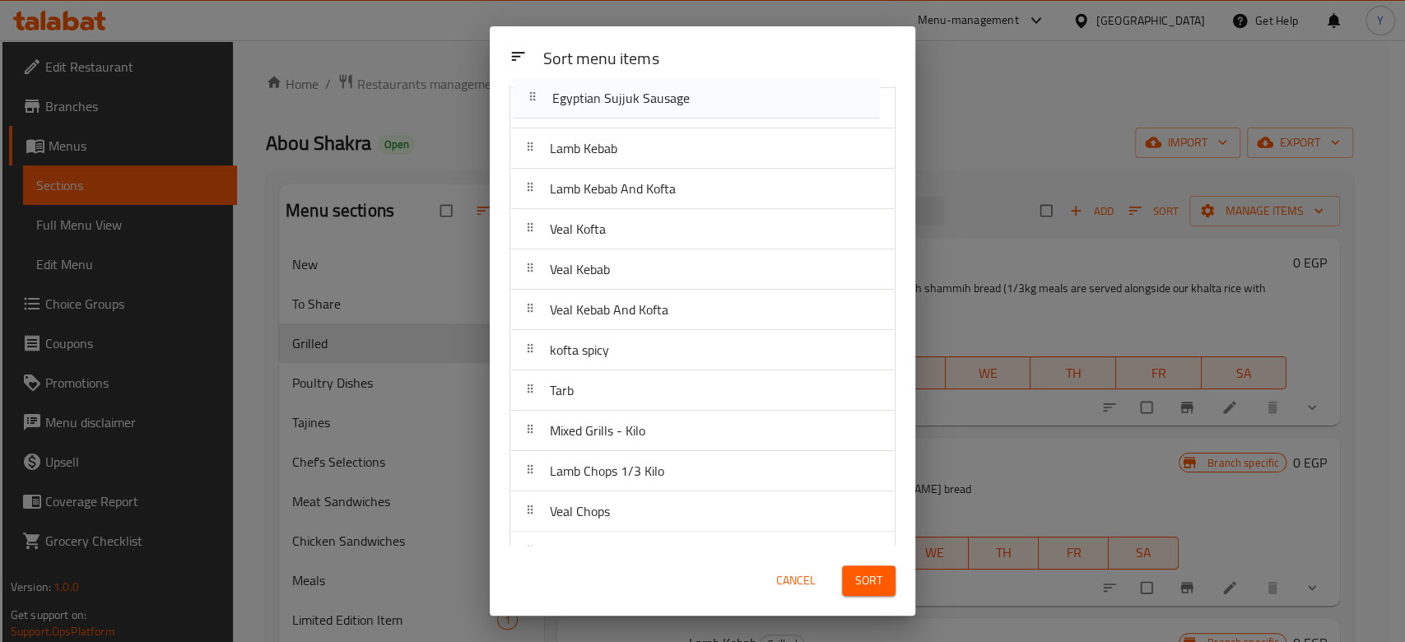
scroll to position [0, 0]
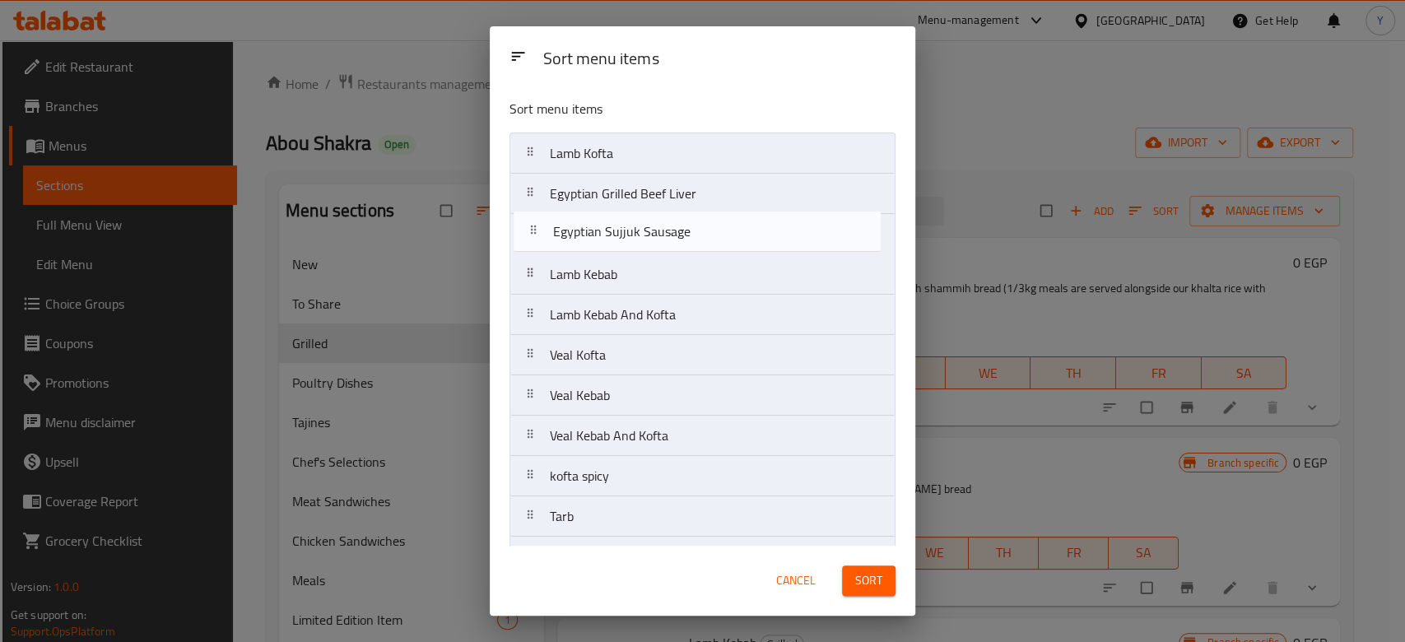
drag, startPoint x: 677, startPoint y: 501, endPoint x: 674, endPoint y: 214, distance: 286.5
click at [674, 214] on nav "Lamb Kofta Egyptian Grilled Beef Liver Lamb Kebab Lamb Kebab And Kofta Veal Kof…" at bounding box center [703, 436] width 386 height 607
drag, startPoint x: 683, startPoint y: 387, endPoint x: 683, endPoint y: 217, distance: 170.4
click at [683, 217] on nav "Lamb Kofta Egyptian Grilled Beef Liver Egyptian Sujjuk Sausage Lamb Kebab Lamb …" at bounding box center [703, 436] width 386 height 607
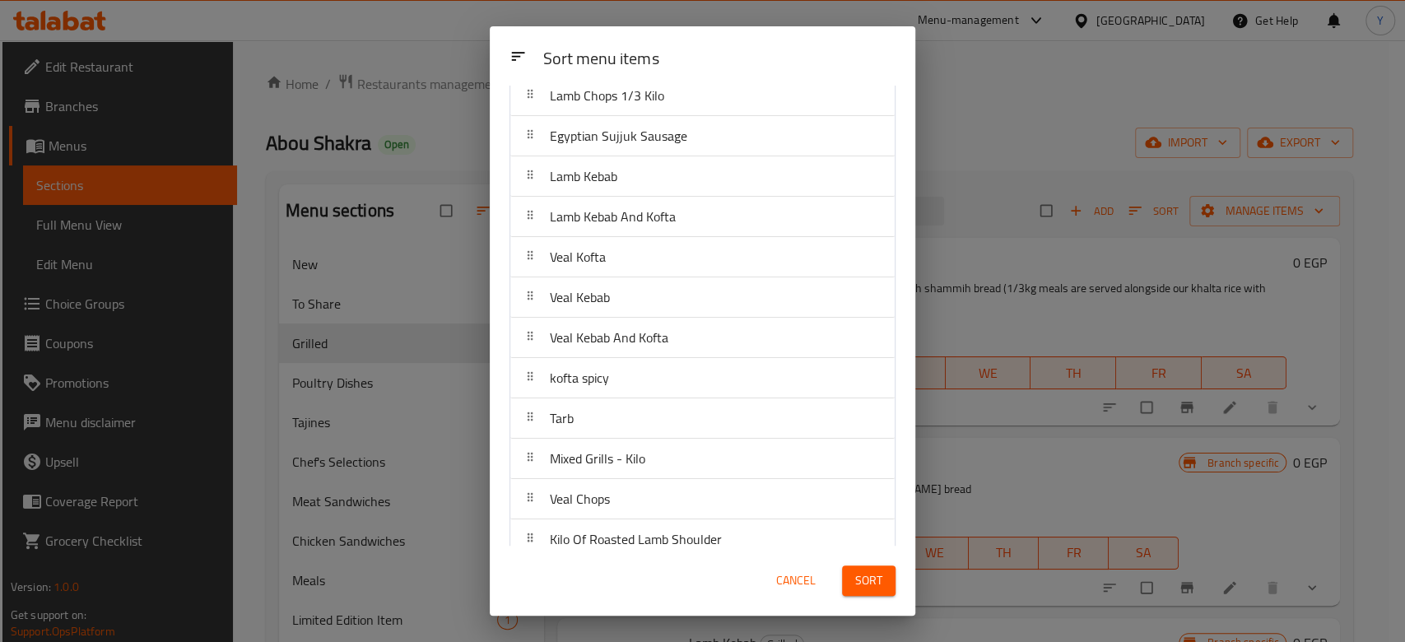
scroll to position [198, 0]
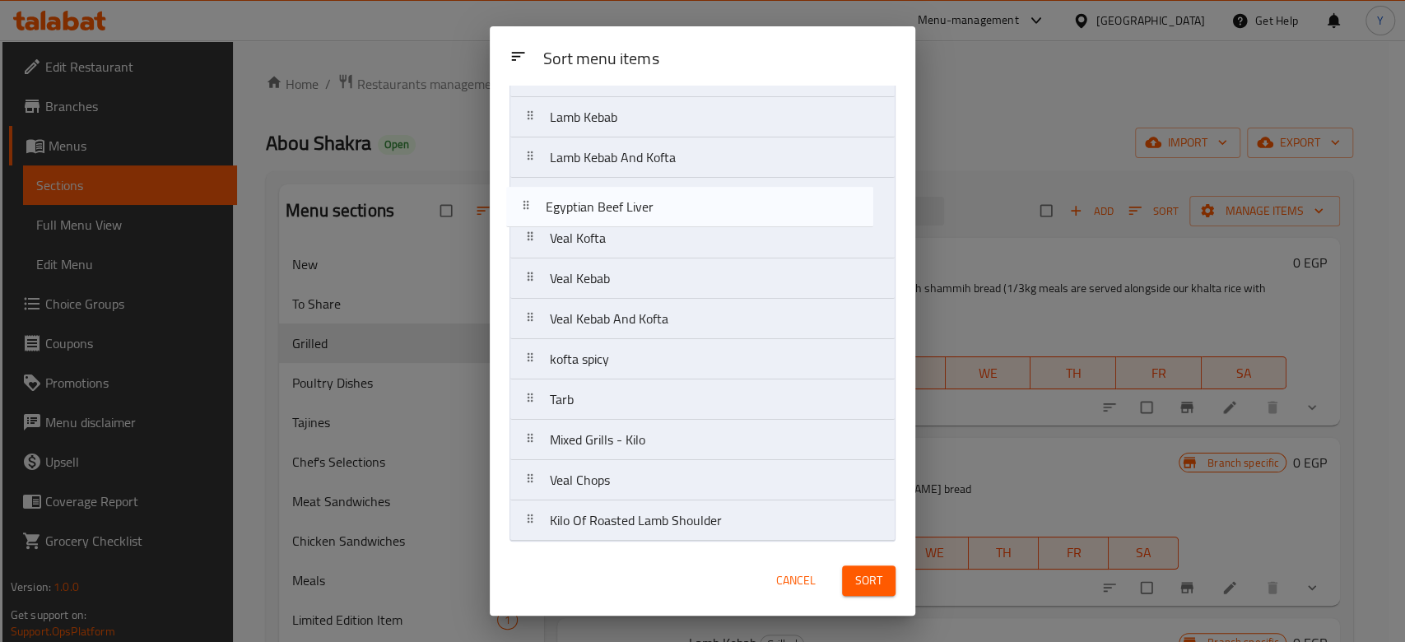
drag, startPoint x: 706, startPoint y: 519, endPoint x: 700, endPoint y: 197, distance: 322.0
click at [700, 197] on nav "Lamb Kofta Egyptian Grilled Beef Liver Lamb Chops 1/3 Kilo Egyptian Sujjuk Saus…" at bounding box center [703, 238] width 386 height 607
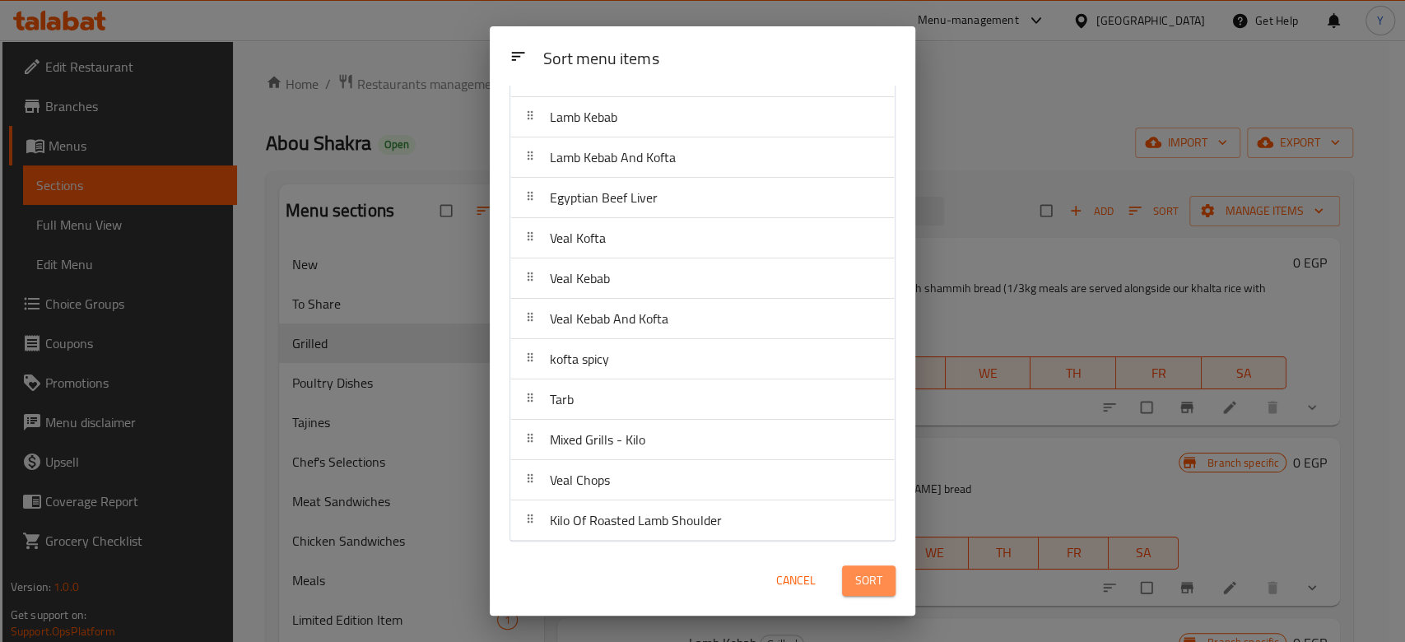
click at [864, 580] on span "Sort" at bounding box center [868, 581] width 27 height 21
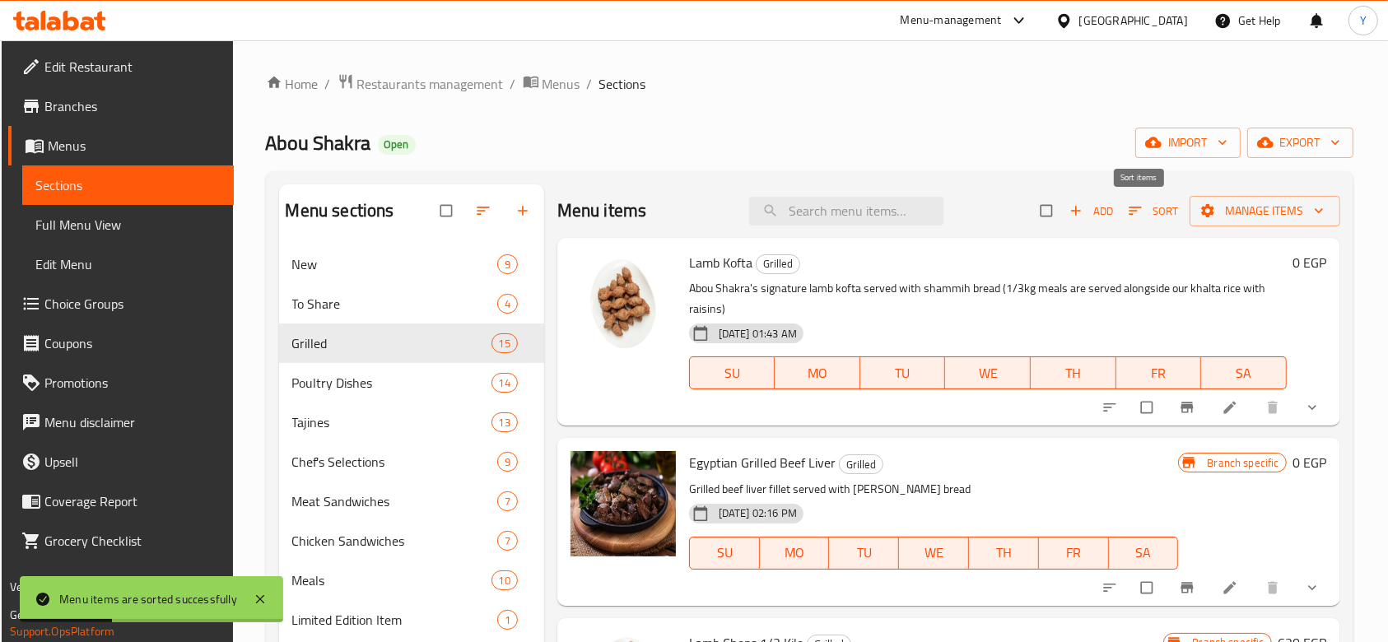
click at [1137, 209] on span "Sort" at bounding box center [1154, 211] width 50 height 19
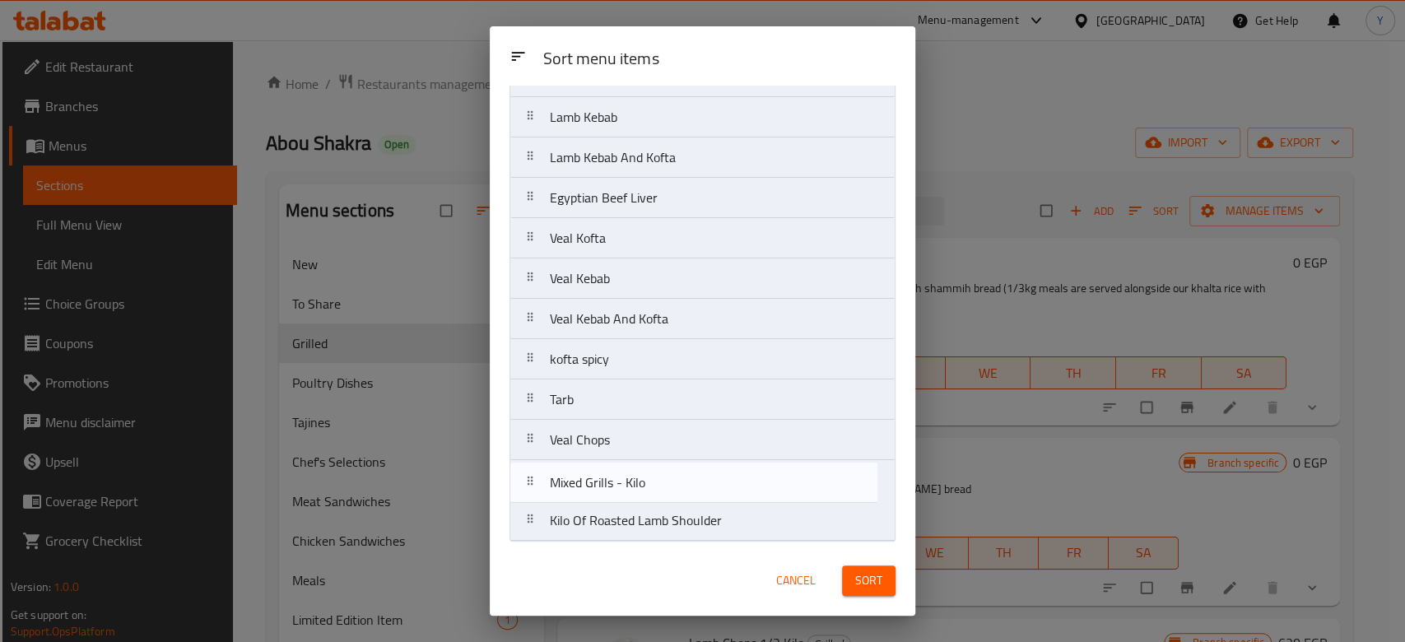
drag, startPoint x: 635, startPoint y: 440, endPoint x: 635, endPoint y: 492, distance: 51.9
click at [635, 492] on nav "Lamb Kofta Egyptian Grilled Beef Liver Lamb Chops 1/3 Kilo Egyptian Sujjuk Saus…" at bounding box center [703, 238] width 386 height 607
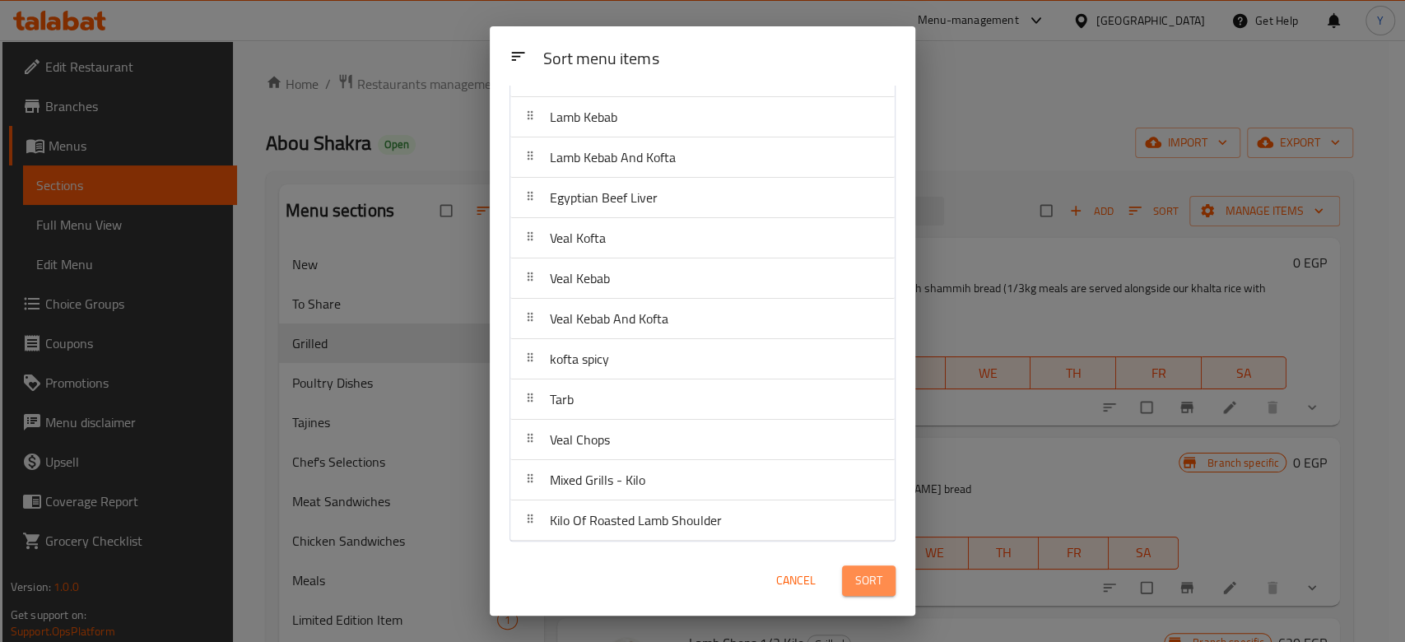
click at [874, 571] on span "Sort" at bounding box center [868, 581] width 27 height 21
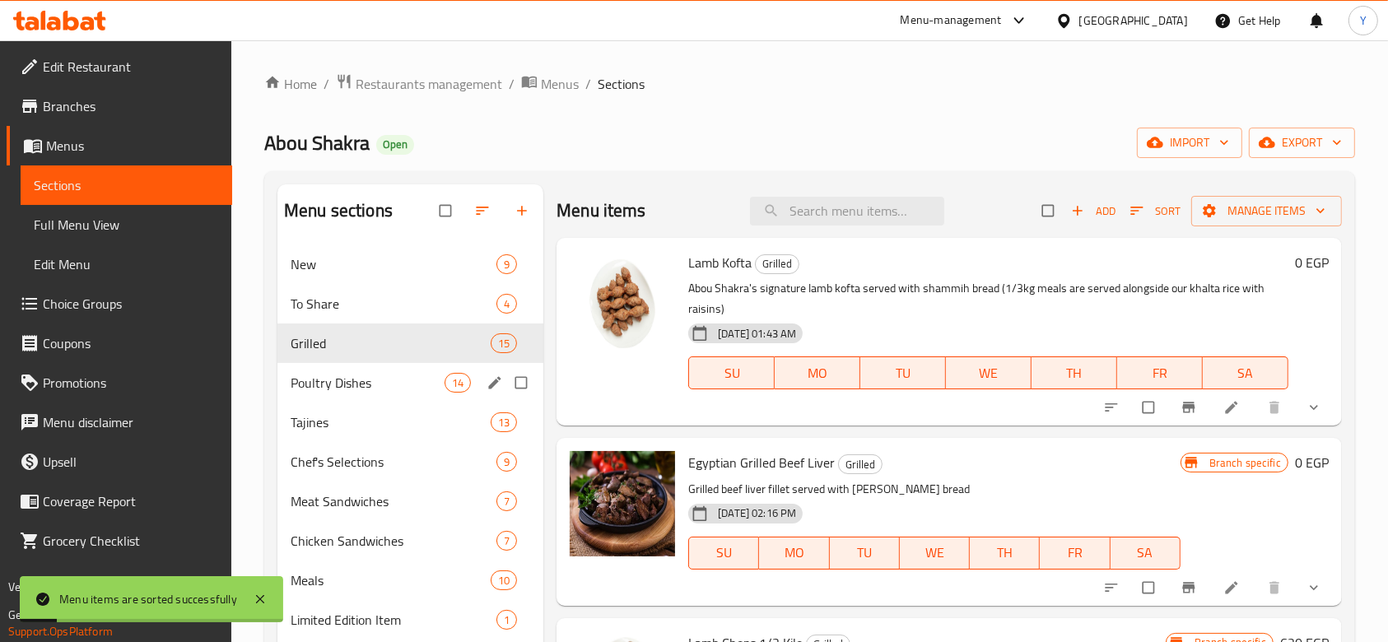
click at [346, 392] on div "Poultry Dishes 14" at bounding box center [410, 383] width 266 height 40
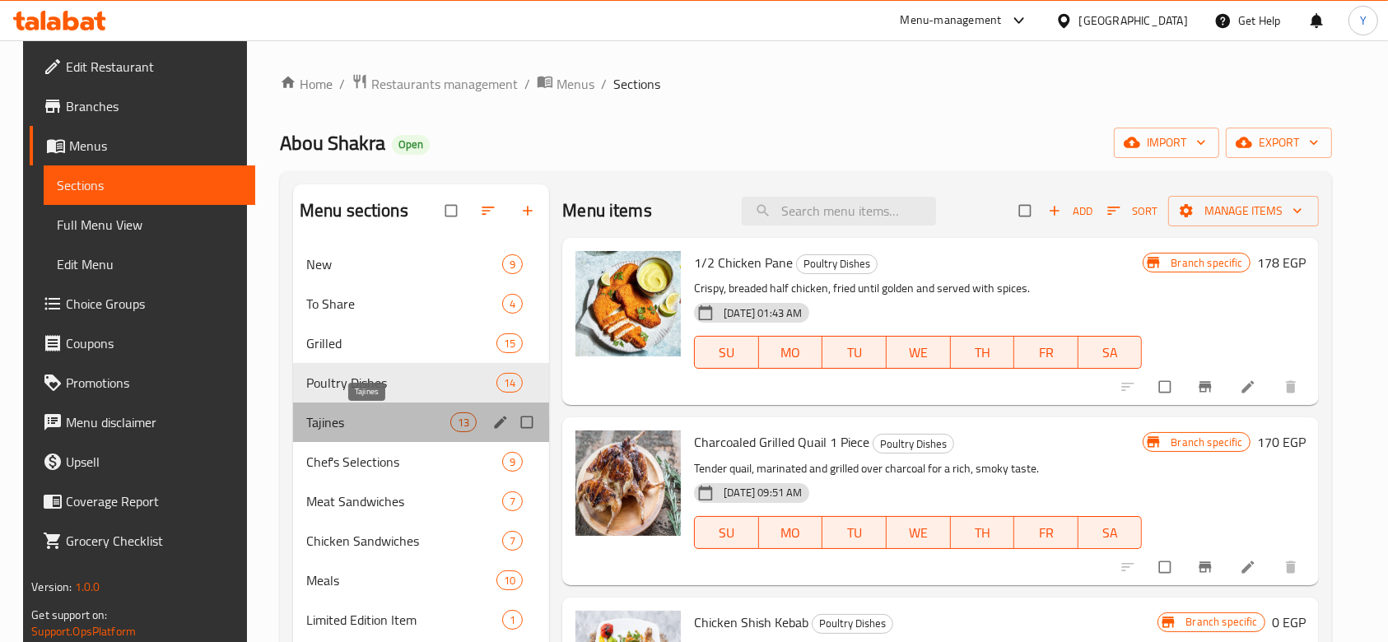
click at [352, 425] on span "Tajines" at bounding box center [378, 422] width 144 height 20
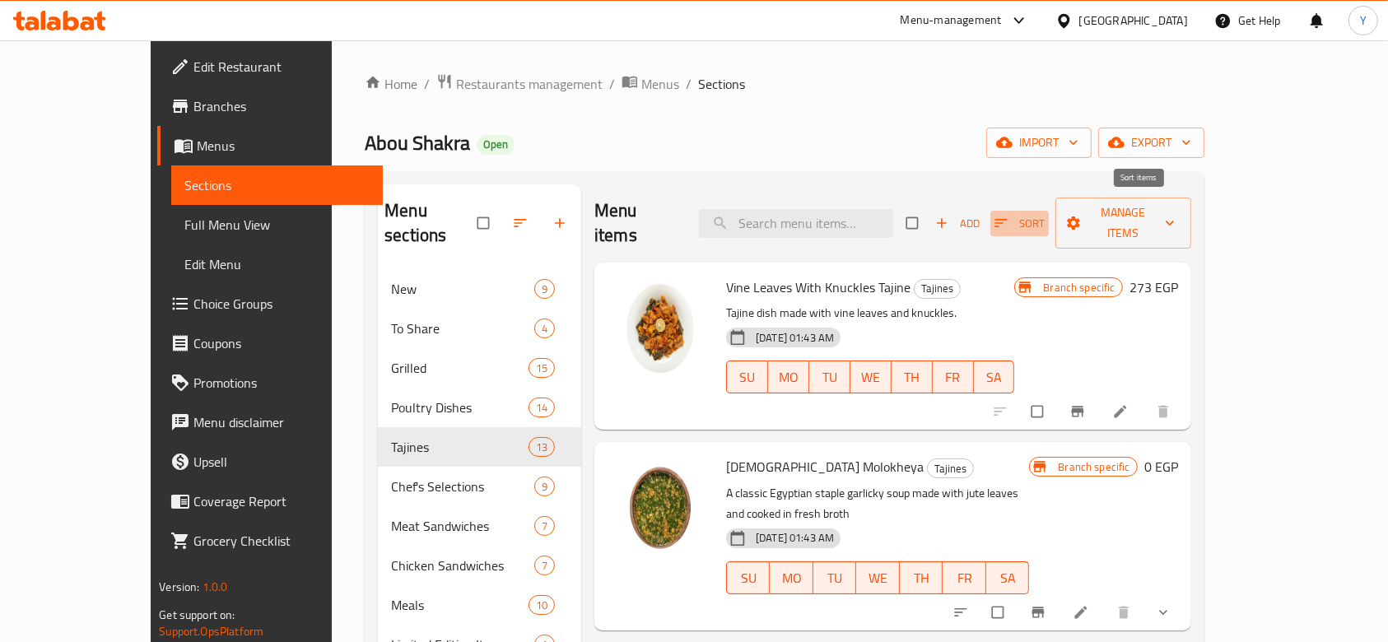
click at [1045, 214] on span "Sort" at bounding box center [1020, 223] width 50 height 19
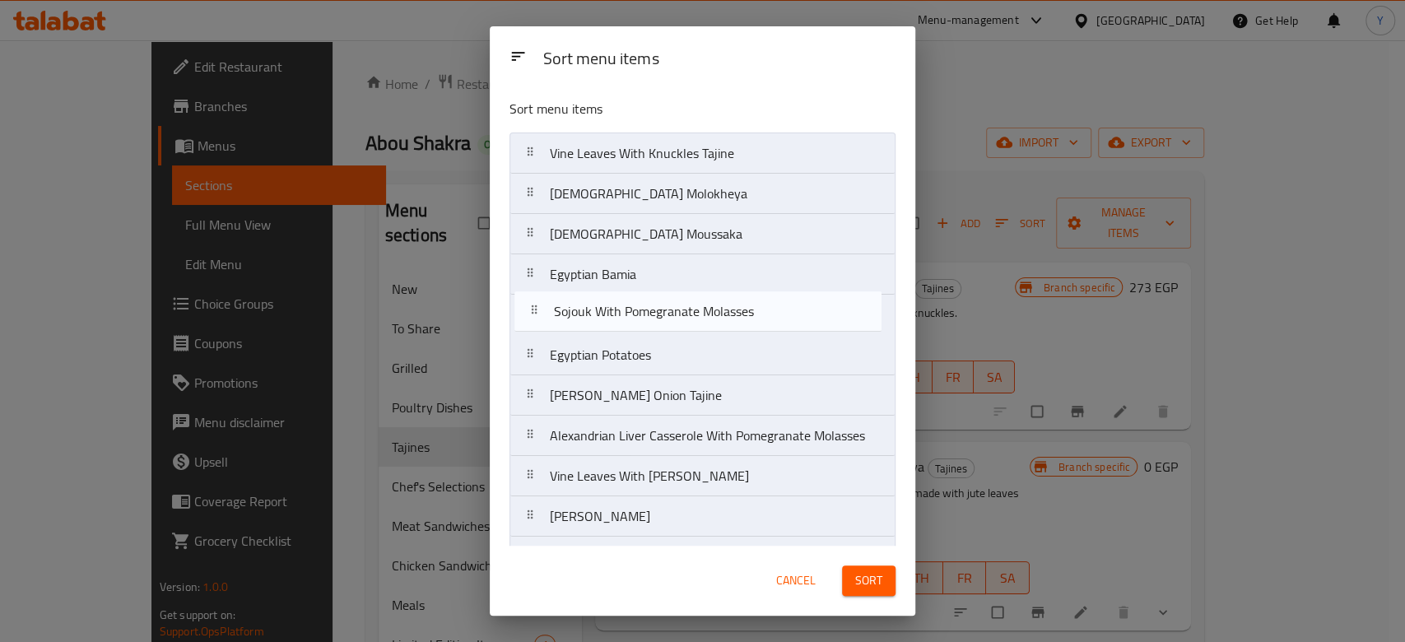
drag, startPoint x: 660, startPoint y: 519, endPoint x: 664, endPoint y: 303, distance: 215.8
click at [664, 303] on nav "Vine Leaves With Knuckles Tajine Egyptian Molokheya Egyptian Moussaka Egyptian …" at bounding box center [703, 396] width 386 height 526
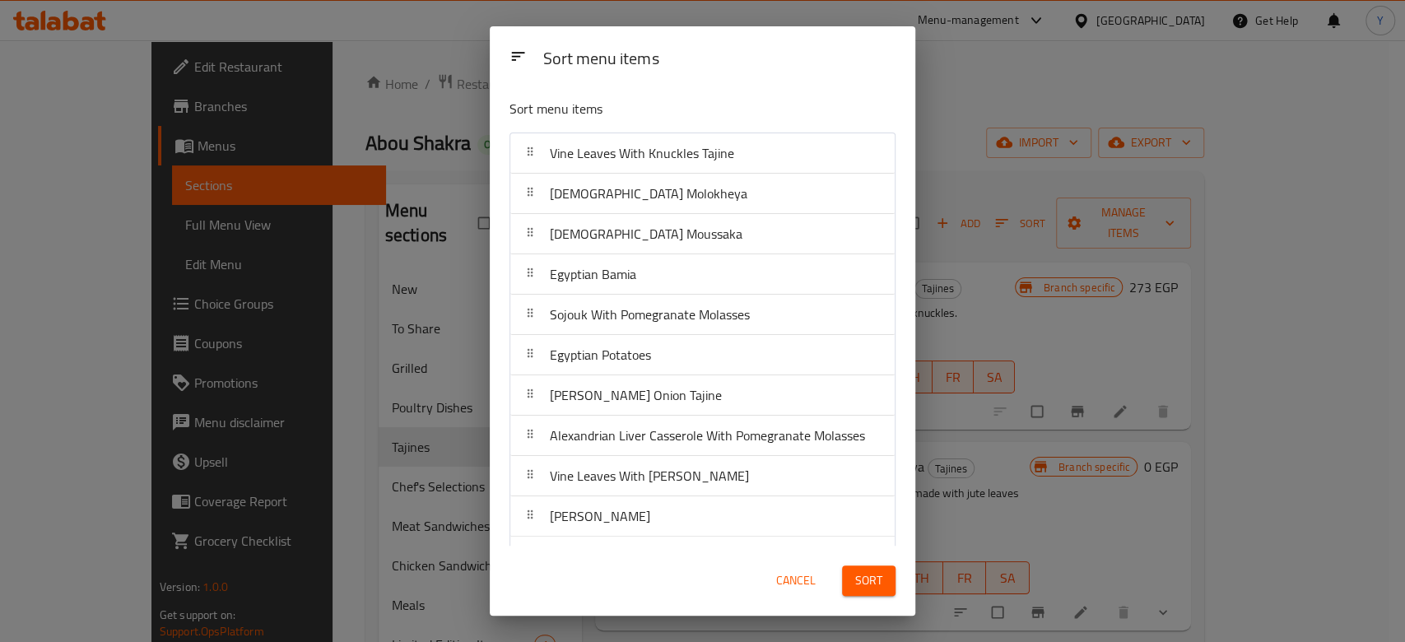
click at [874, 586] on span "Sort" at bounding box center [868, 581] width 27 height 21
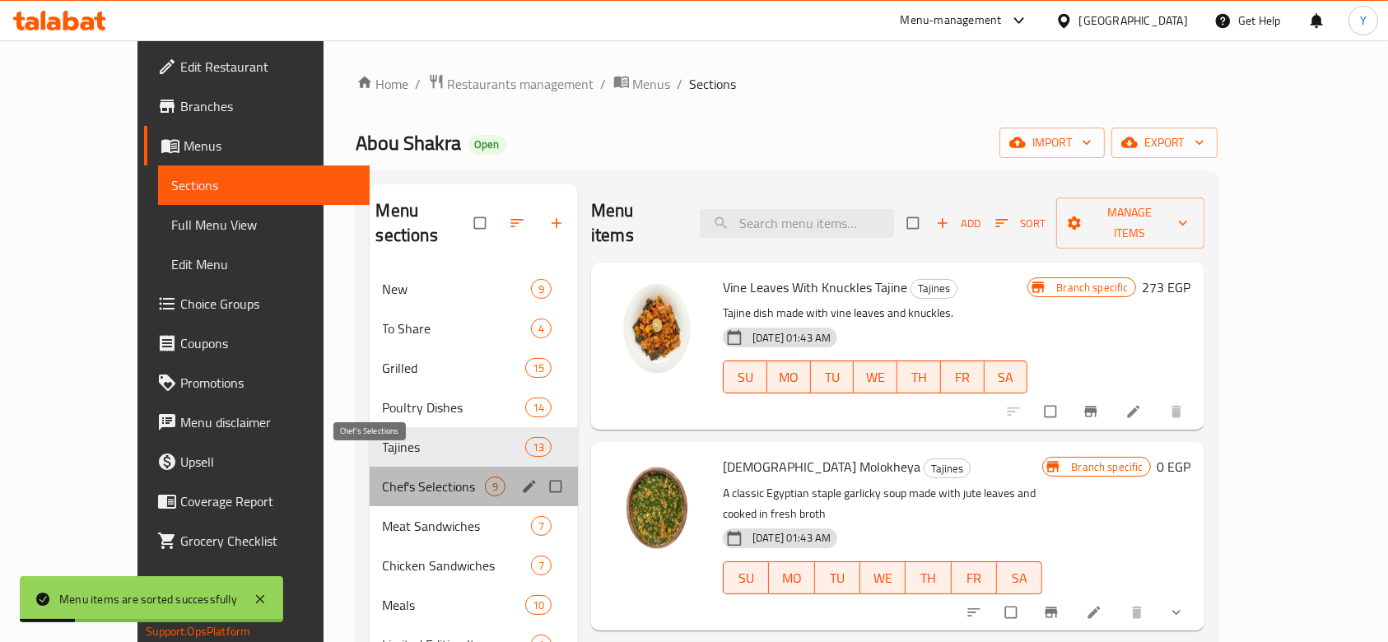
click at [383, 477] on span "Chef's Selections" at bounding box center [434, 487] width 102 height 20
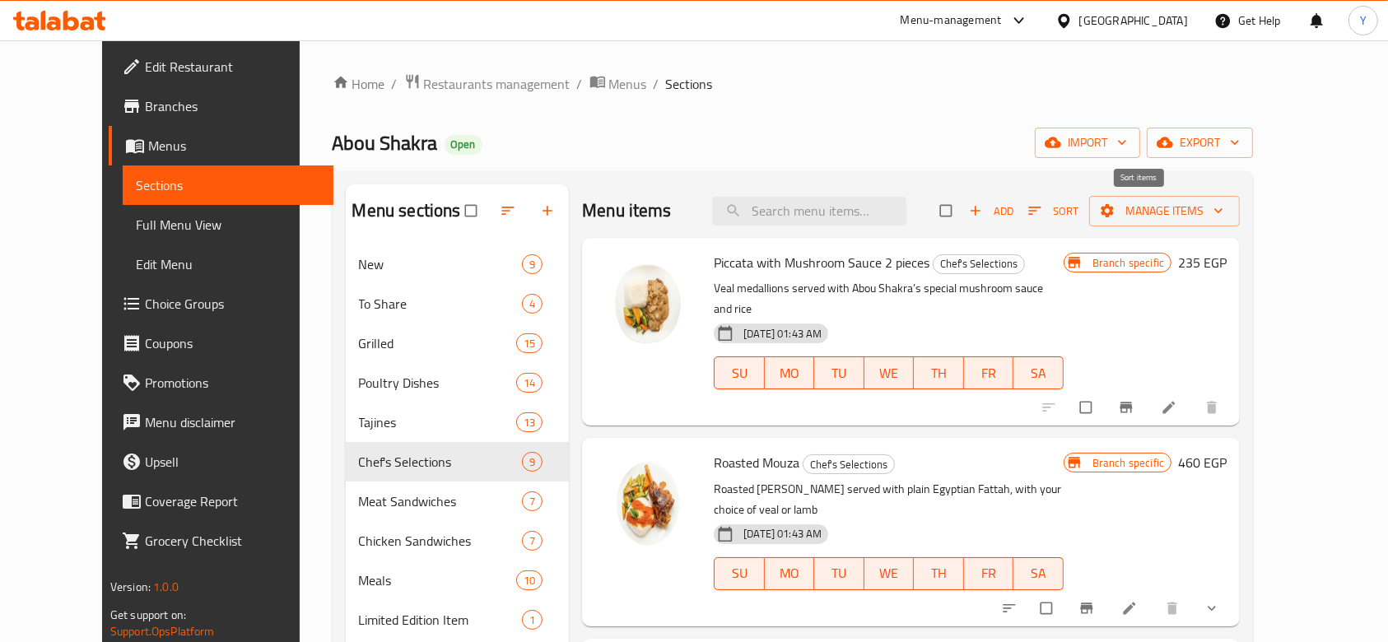
click at [1079, 207] on span "Sort" at bounding box center [1053, 211] width 50 height 19
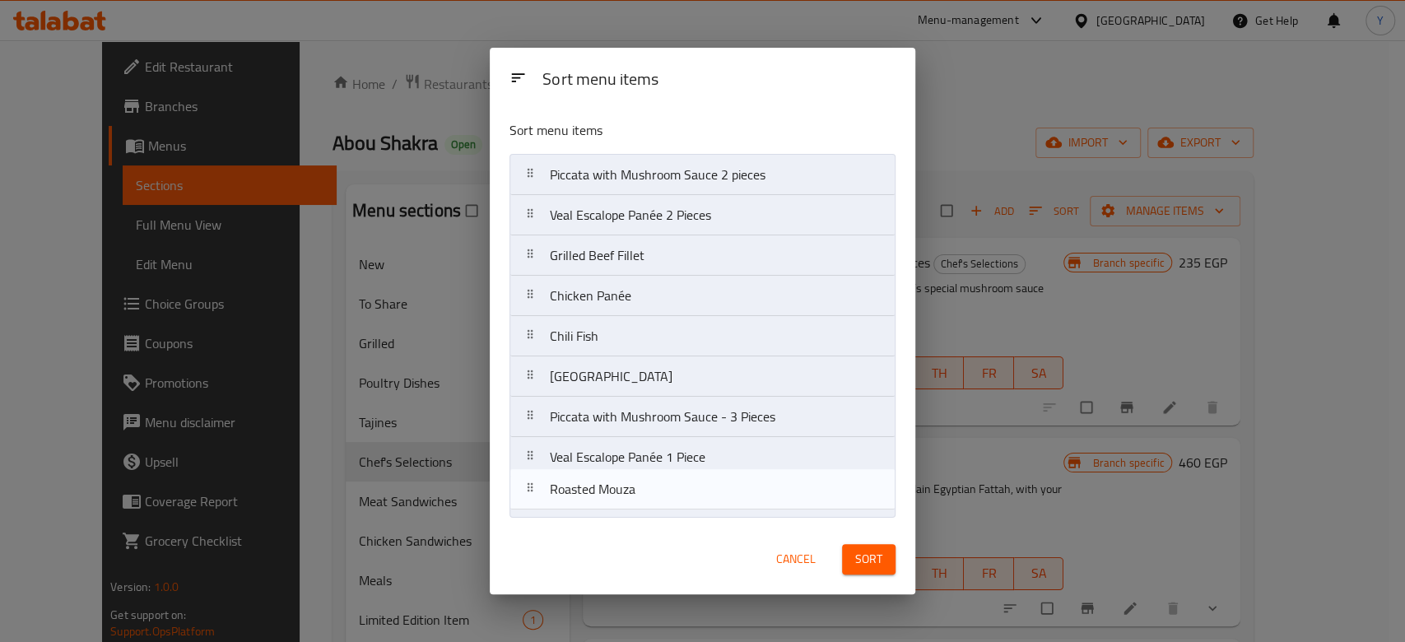
drag, startPoint x: 629, startPoint y: 221, endPoint x: 627, endPoint y: 502, distance: 280.8
click at [627, 502] on nav "Piccata with Mushroom Sauce 2 pieces Roasted Mouza Veal Escalope Panée 2 Pieces…" at bounding box center [703, 336] width 386 height 365
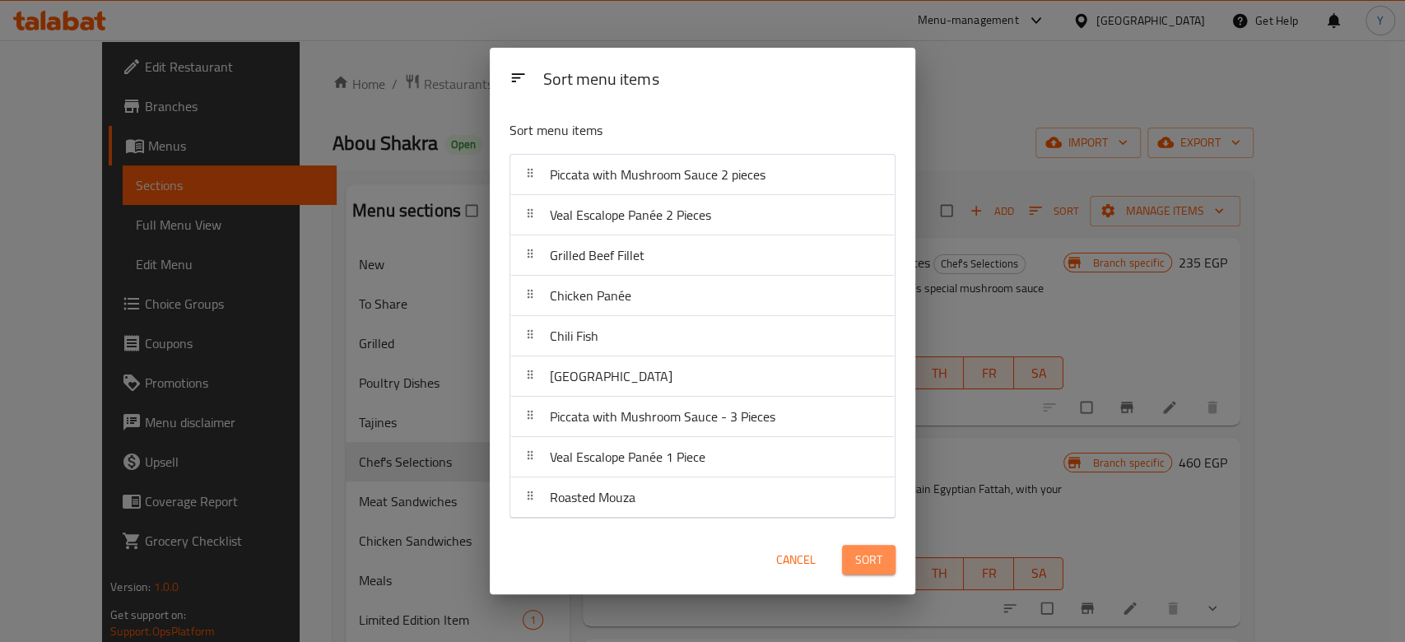
click at [870, 553] on span "Sort" at bounding box center [868, 560] width 27 height 21
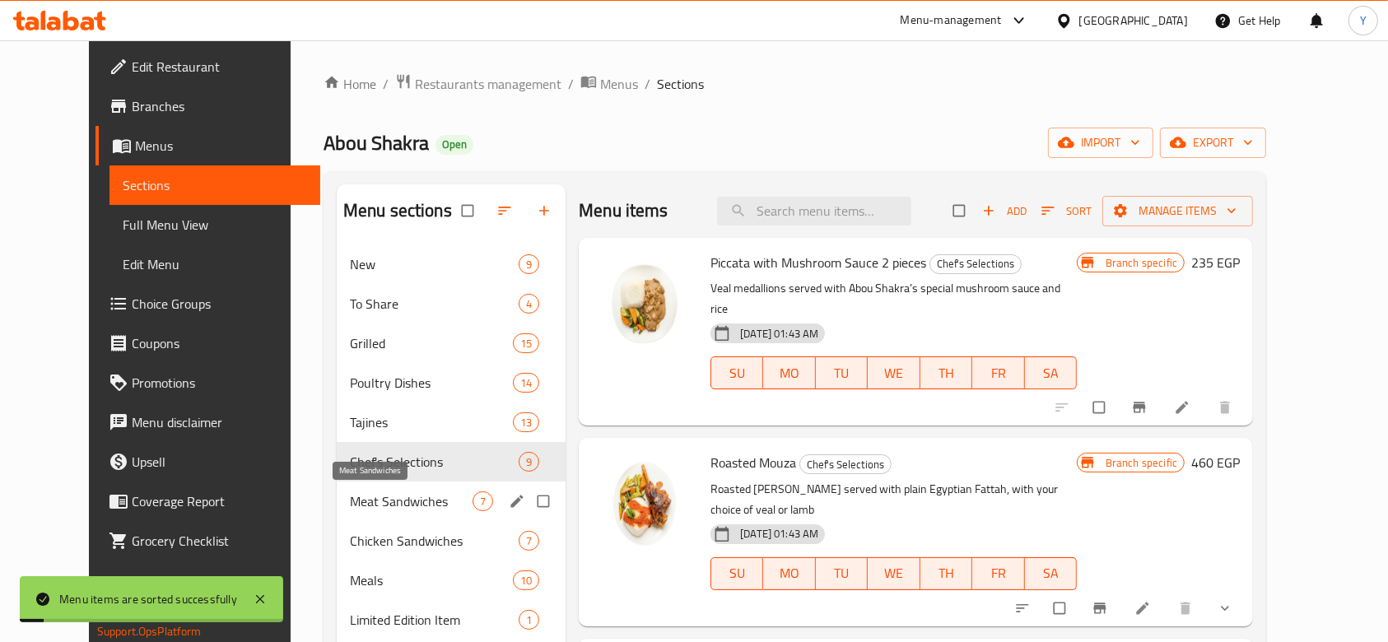
click at [371, 500] on span "Meat Sandwiches" at bounding box center [411, 502] width 123 height 20
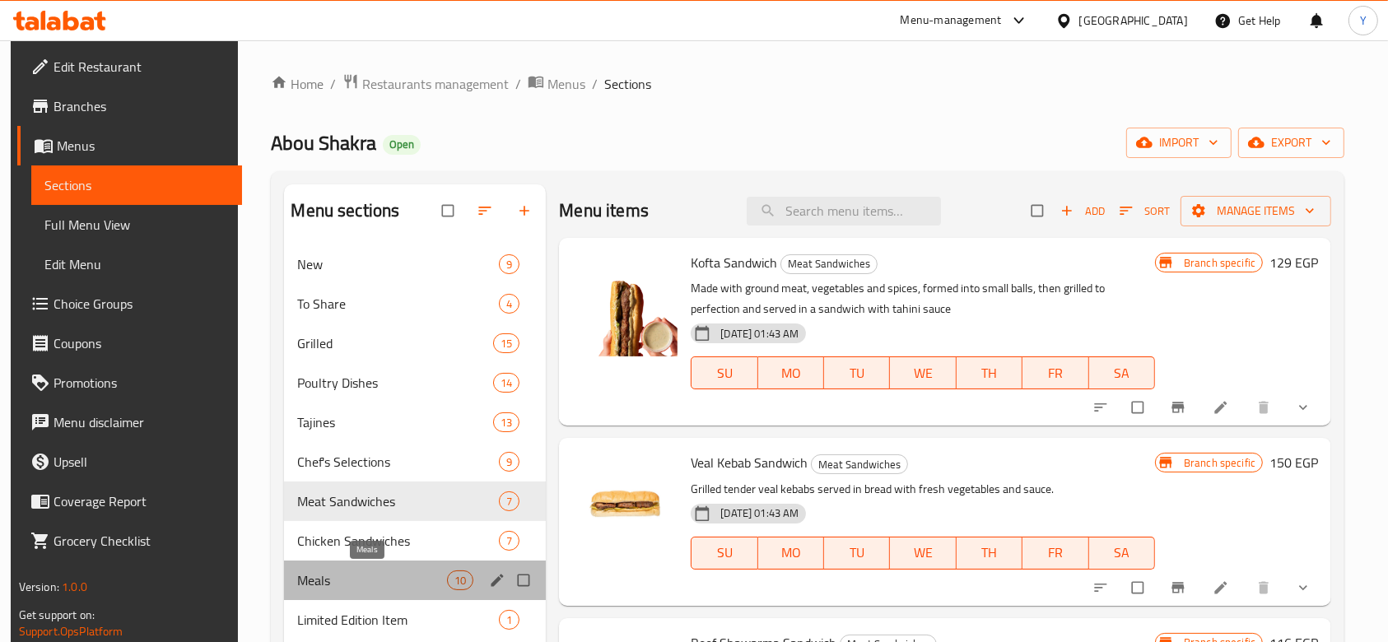
click at [356, 580] on span "Meals" at bounding box center [372, 581] width 150 height 20
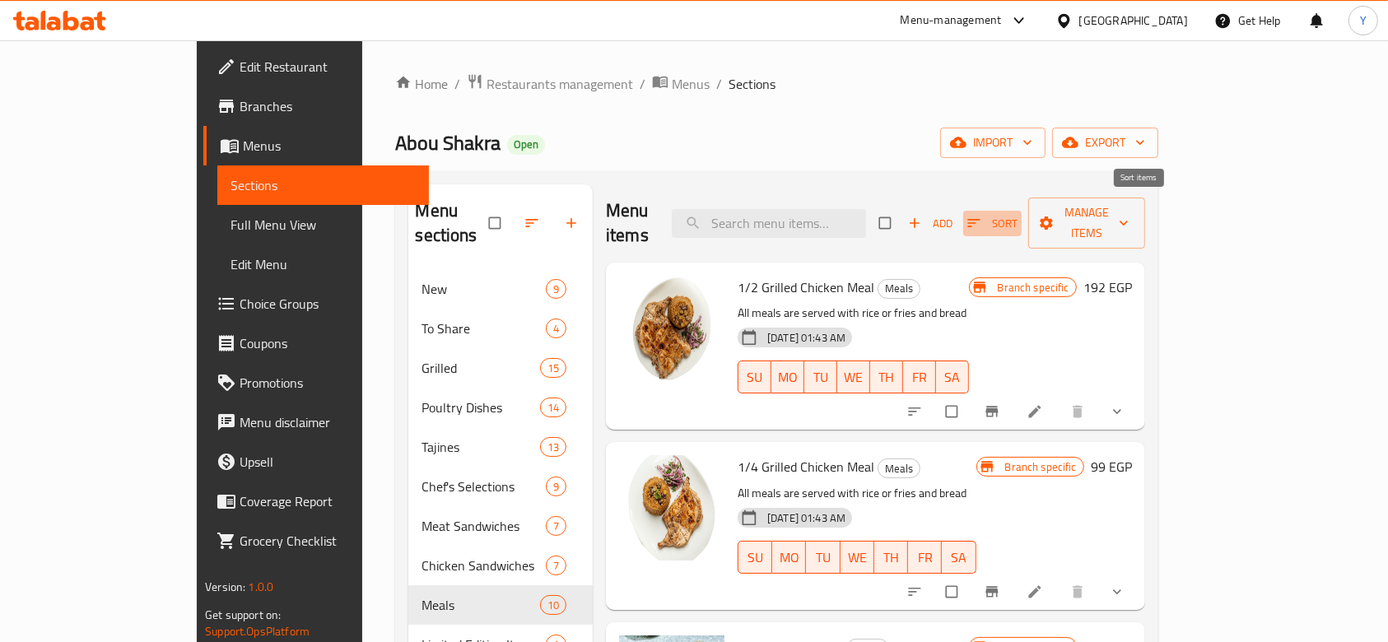
click at [1018, 214] on span "Sort" at bounding box center [992, 223] width 50 height 19
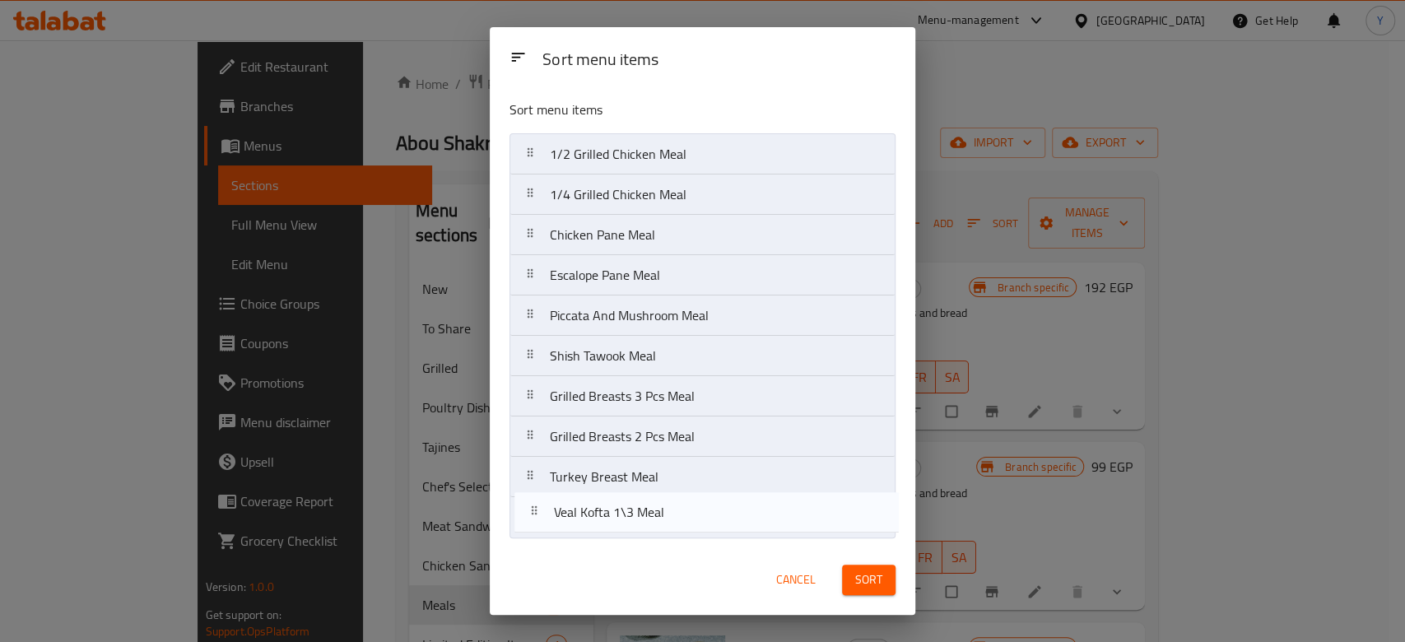
drag, startPoint x: 686, startPoint y: 323, endPoint x: 691, endPoint y: 544, distance: 221.5
click at [691, 544] on div "Sort menu items Sort menu items 1/2 Grilled Chicken Meal 1/4 Grilled Chicken Me…" at bounding box center [703, 321] width 426 height 588
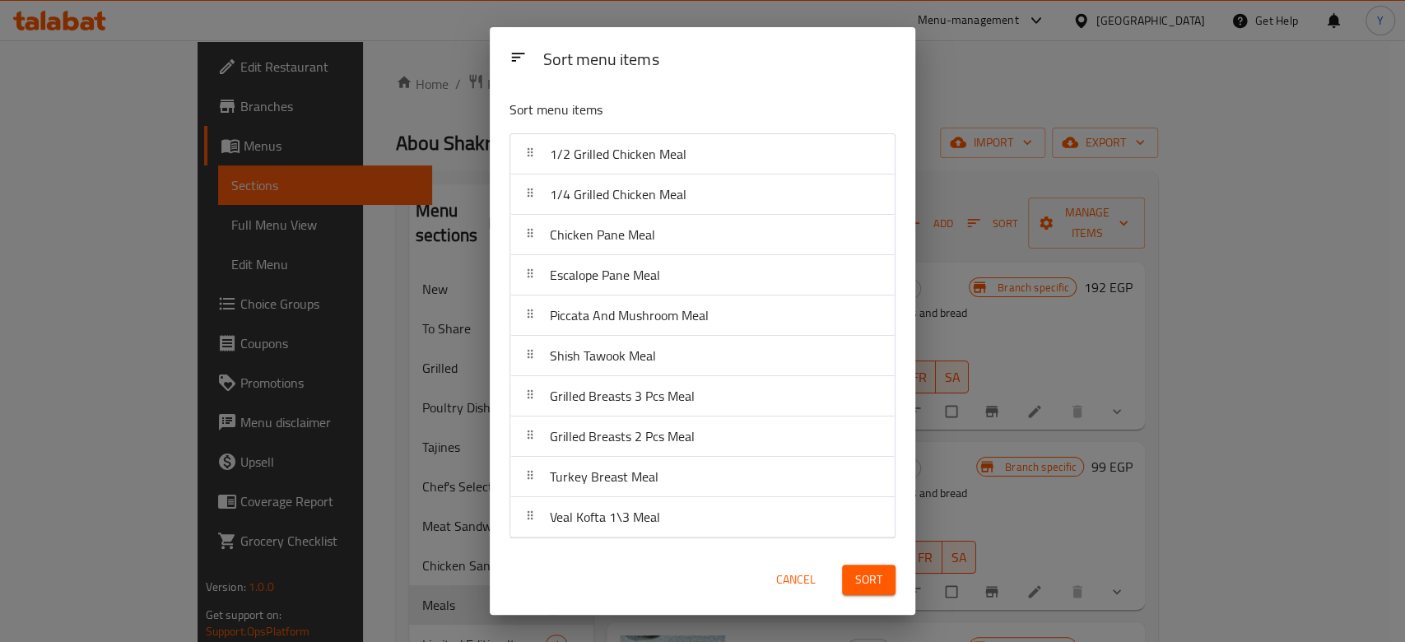
click at [872, 571] on span "Sort" at bounding box center [868, 580] width 27 height 21
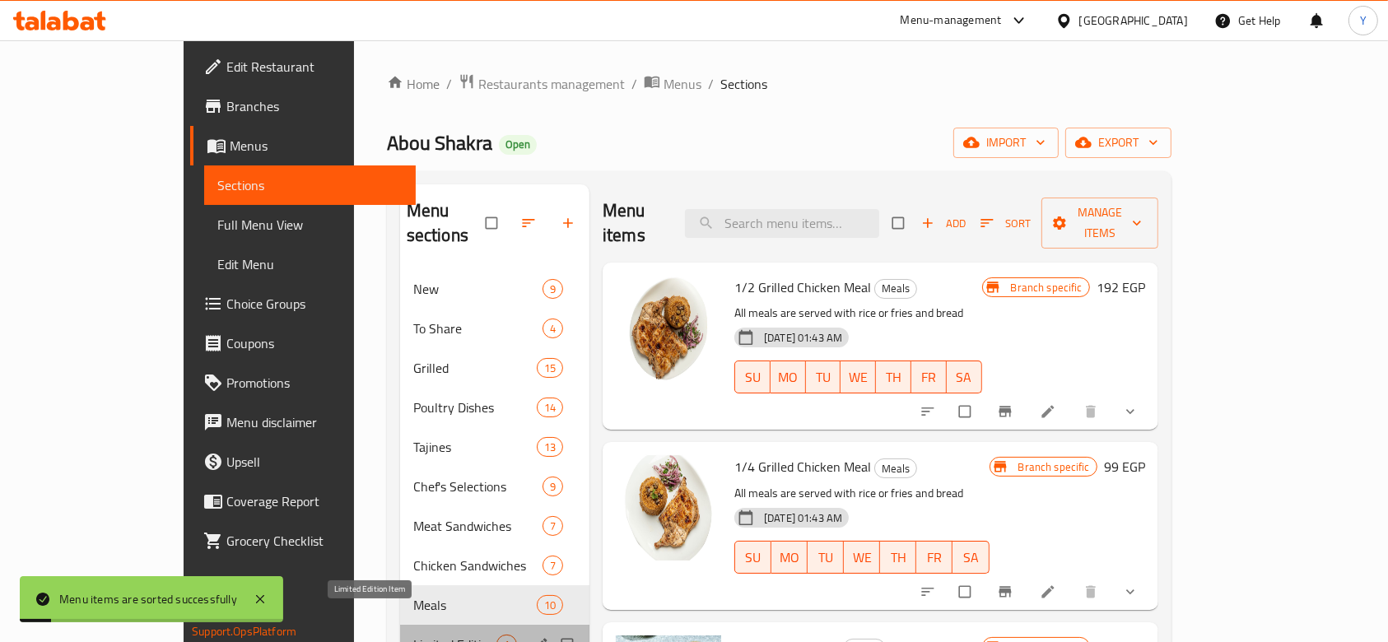
click at [413, 635] on span "Limited Edition Item" at bounding box center [454, 645] width 83 height 20
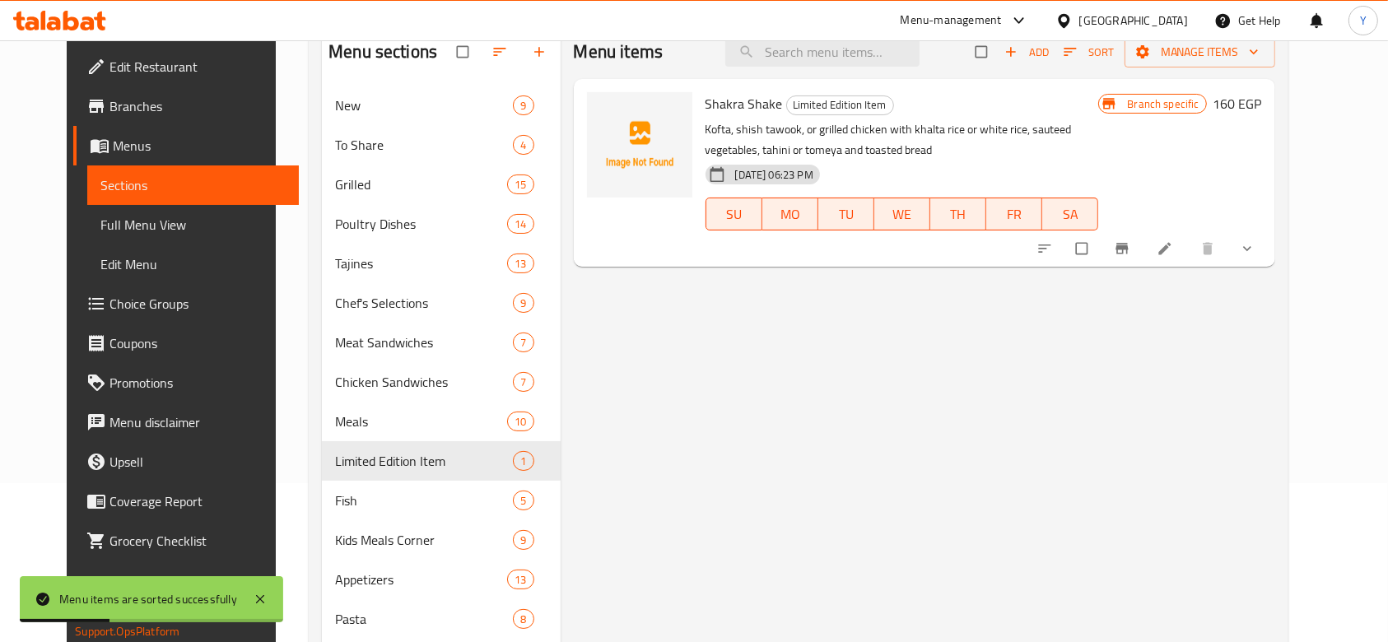
scroll to position [232, 0]
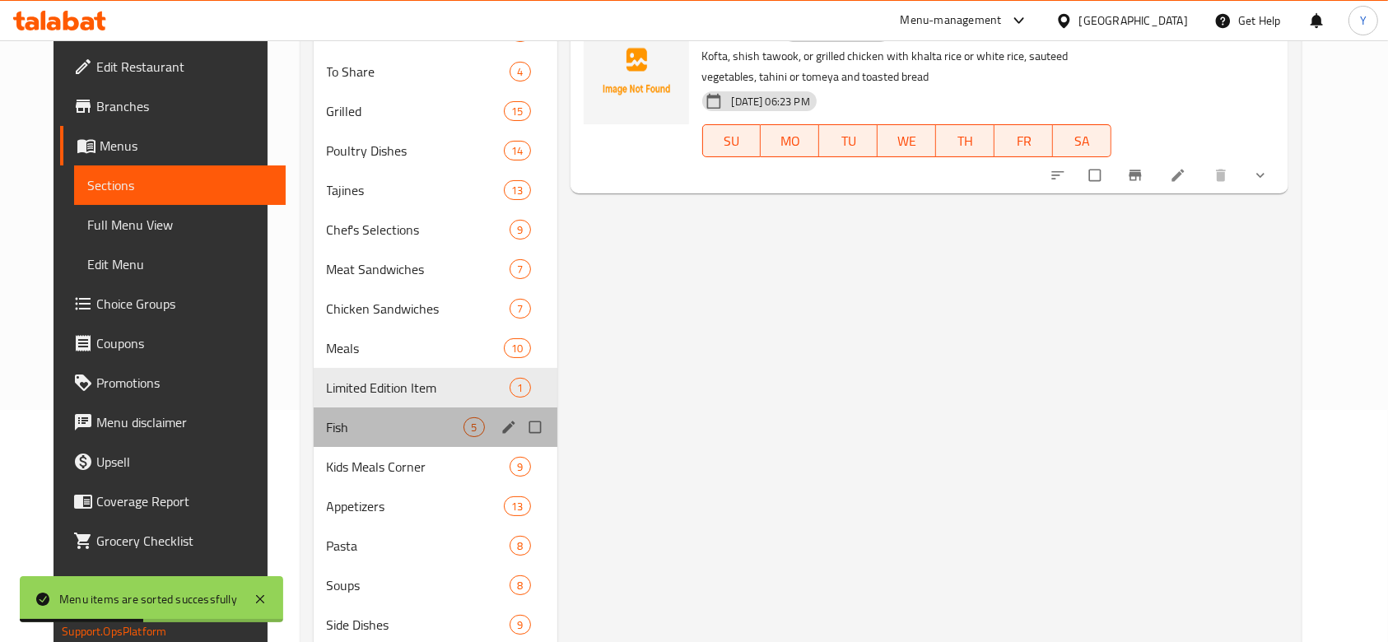
click at [384, 444] on div "Fish 5" at bounding box center [436, 428] width 244 height 40
